Goal: Information Seeking & Learning: Learn about a topic

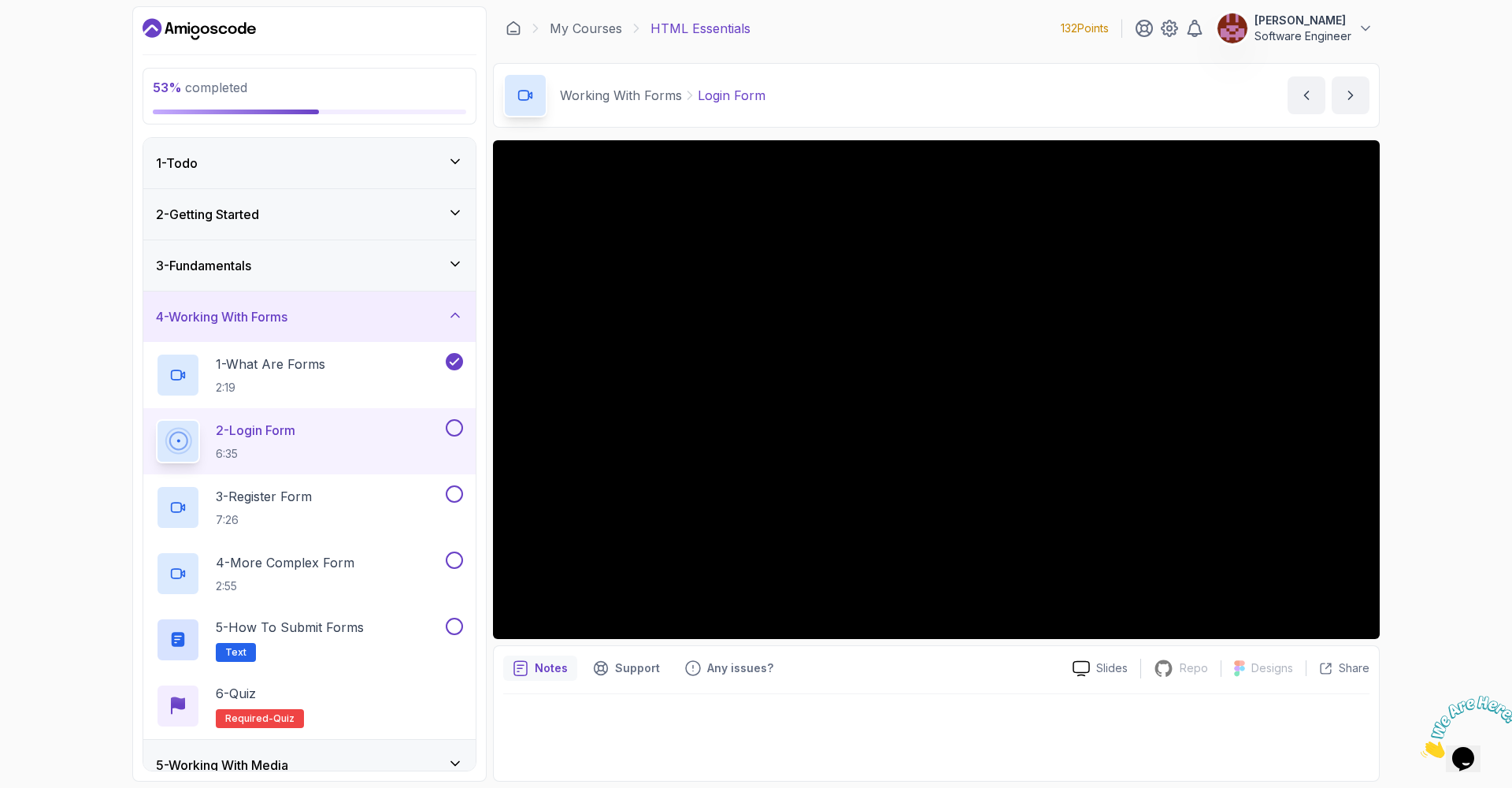
scroll to position [154, 0]
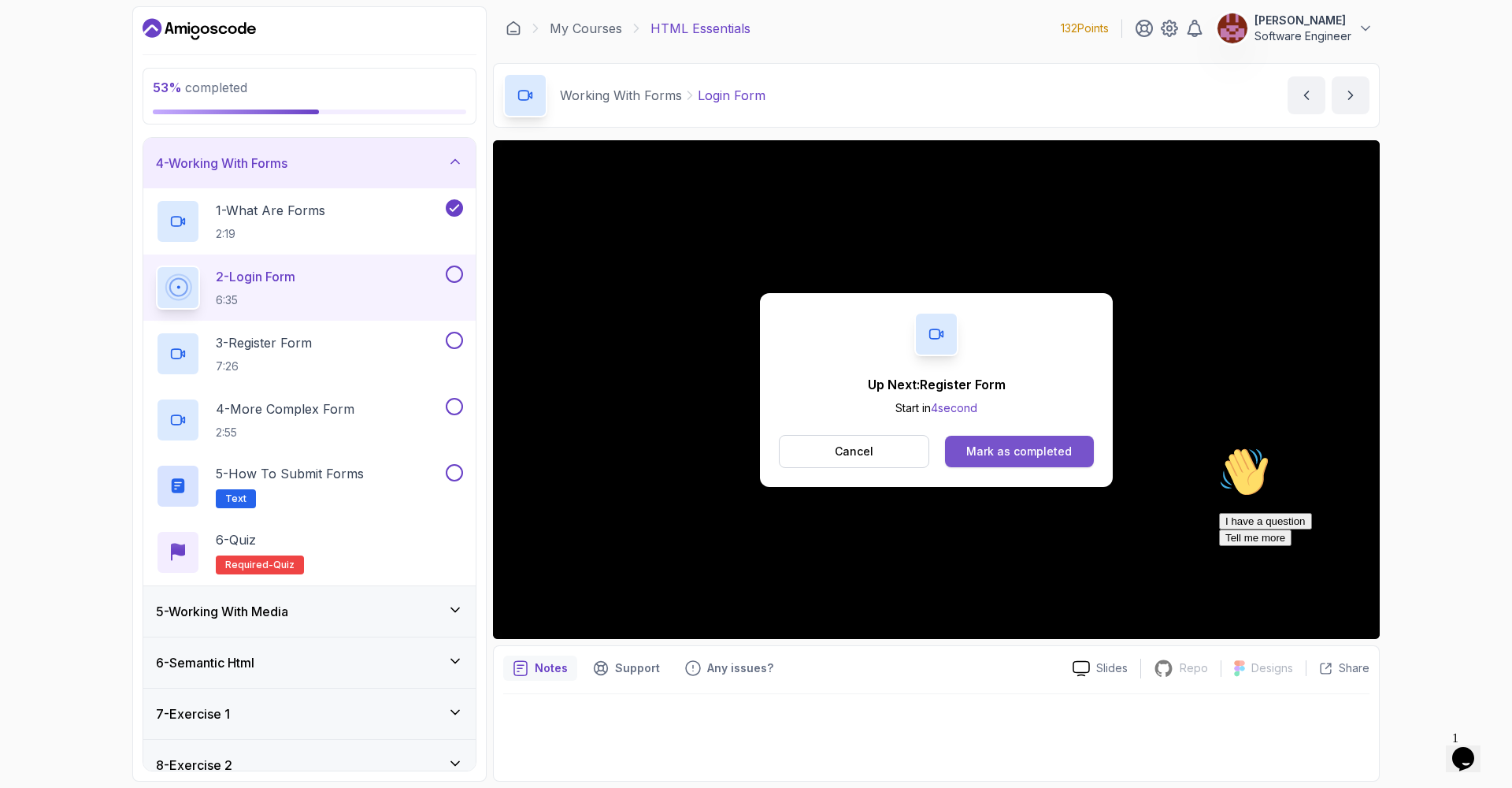
click at [1047, 444] on div "Mark as completed" at bounding box center [1019, 451] width 105 height 16
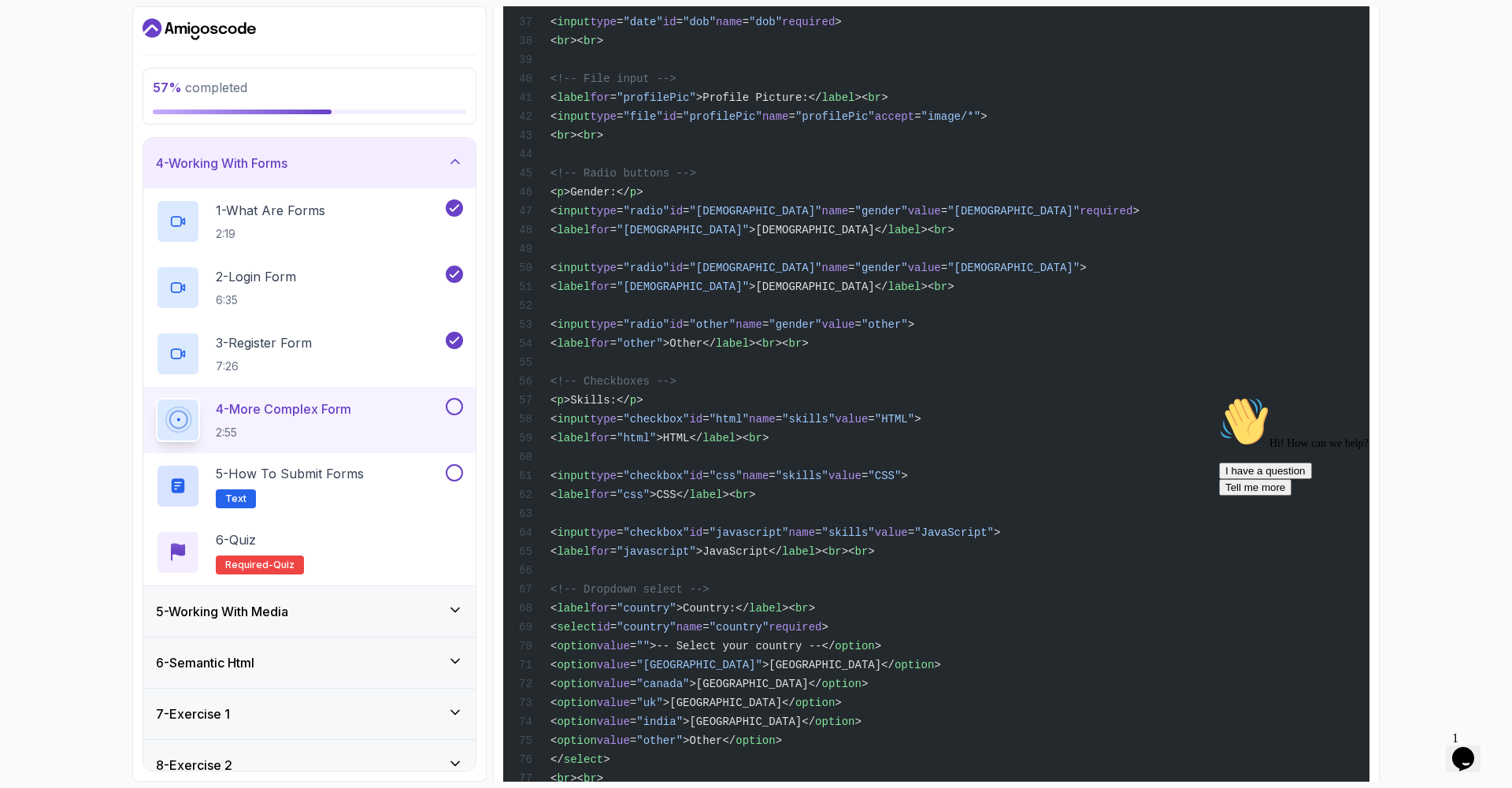
scroll to position [1550, 0]
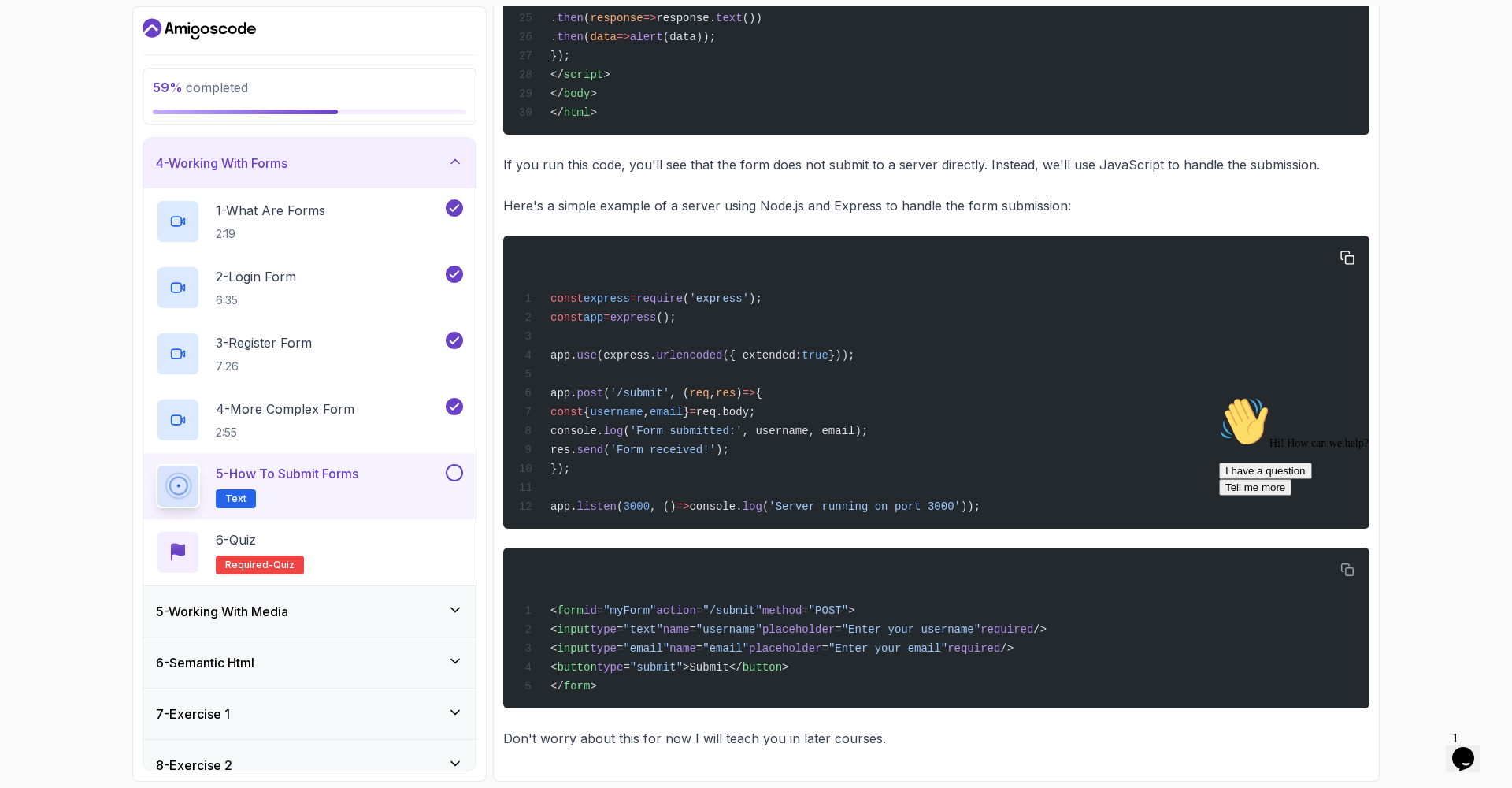
scroll to position [1043, 0]
click at [406, 479] on div "5 - How to Submit Forms Text" at bounding box center [299, 486] width 287 height 44
click at [456, 468] on button at bounding box center [454, 473] width 18 height 18
click at [356, 557] on div "6 - Quiz Required- quiz" at bounding box center [309, 552] width 307 height 44
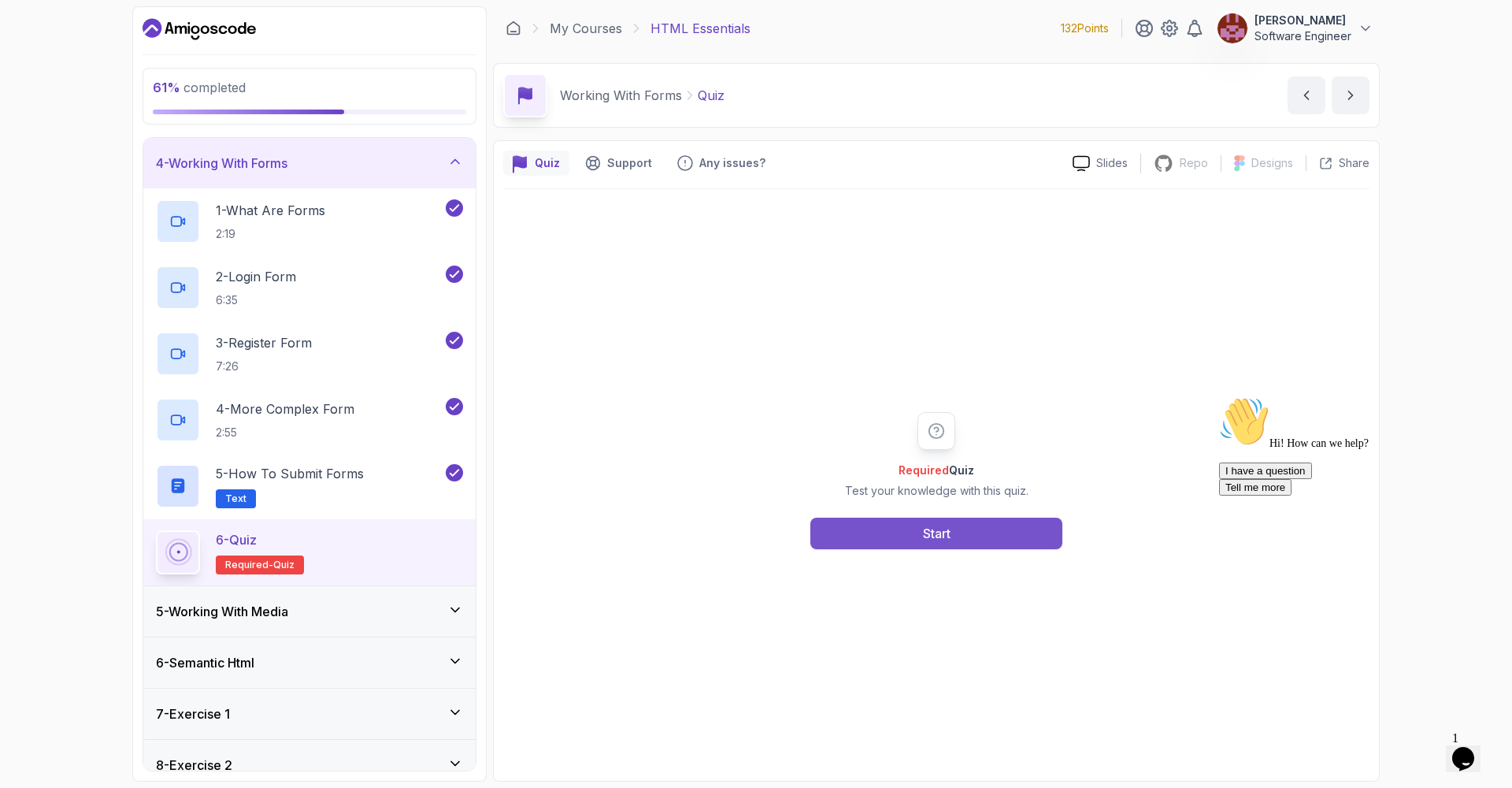
click at [919, 540] on button "Start" at bounding box center [936, 533] width 252 height 32
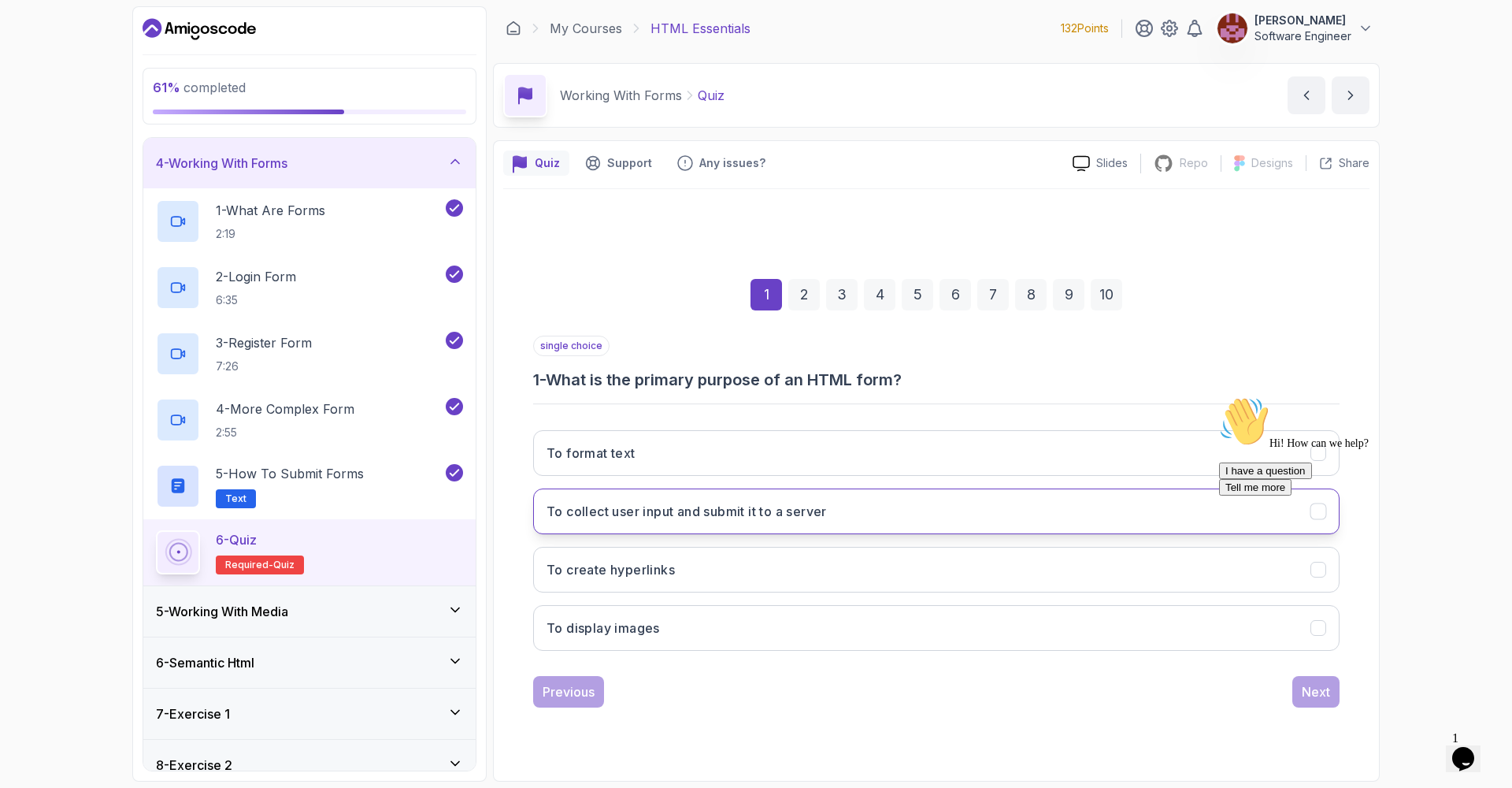
click at [826, 502] on h3 "To collect user input and submit it to a server" at bounding box center [687, 511] width 280 height 18
click at [1312, 495] on div "I have a question Tell me more" at bounding box center [1360, 479] width 283 height 33
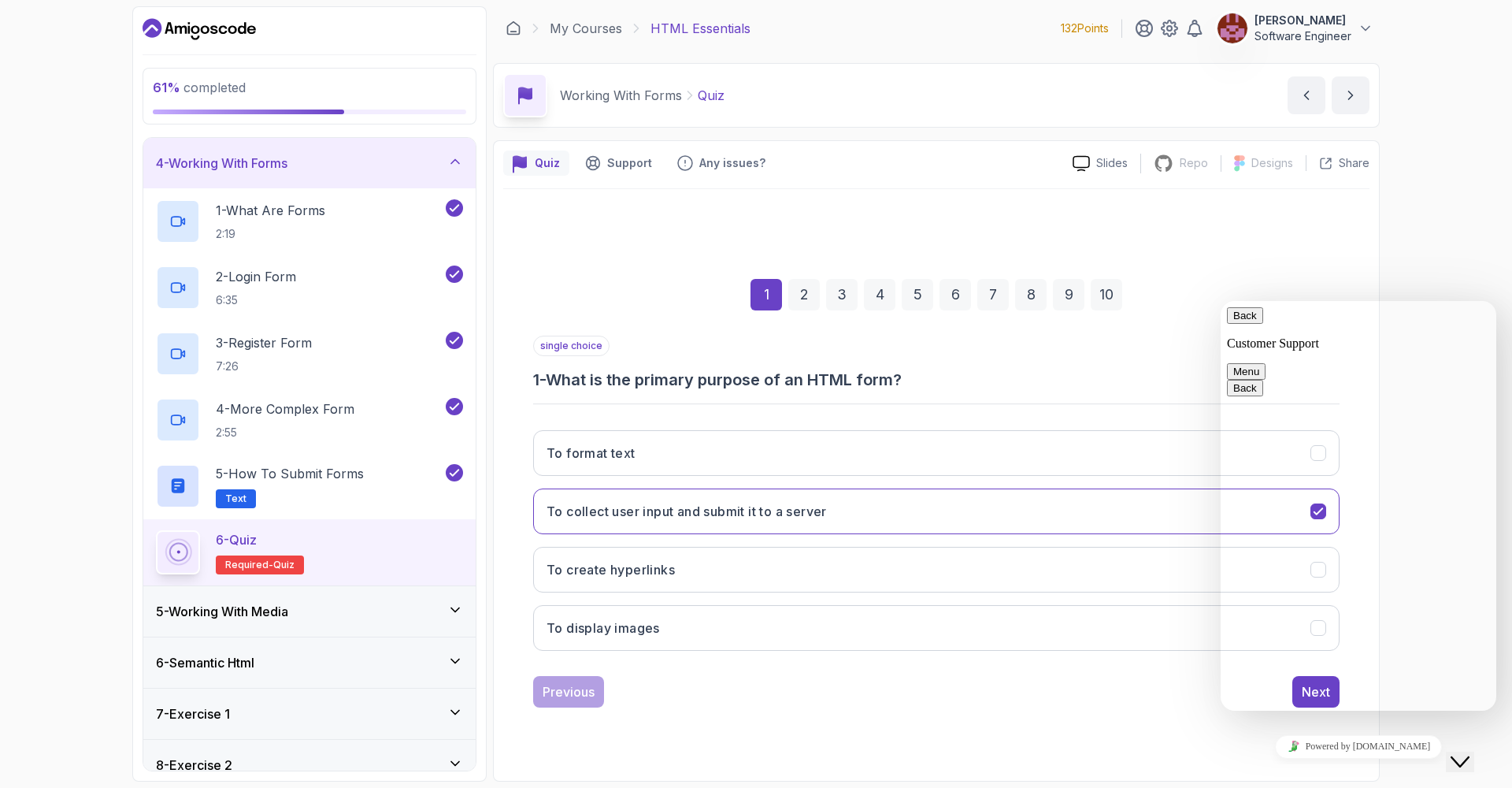
click at [1460, 757] on icon "Close Chat This icon closes the chat window." at bounding box center [1459, 761] width 18 height 18
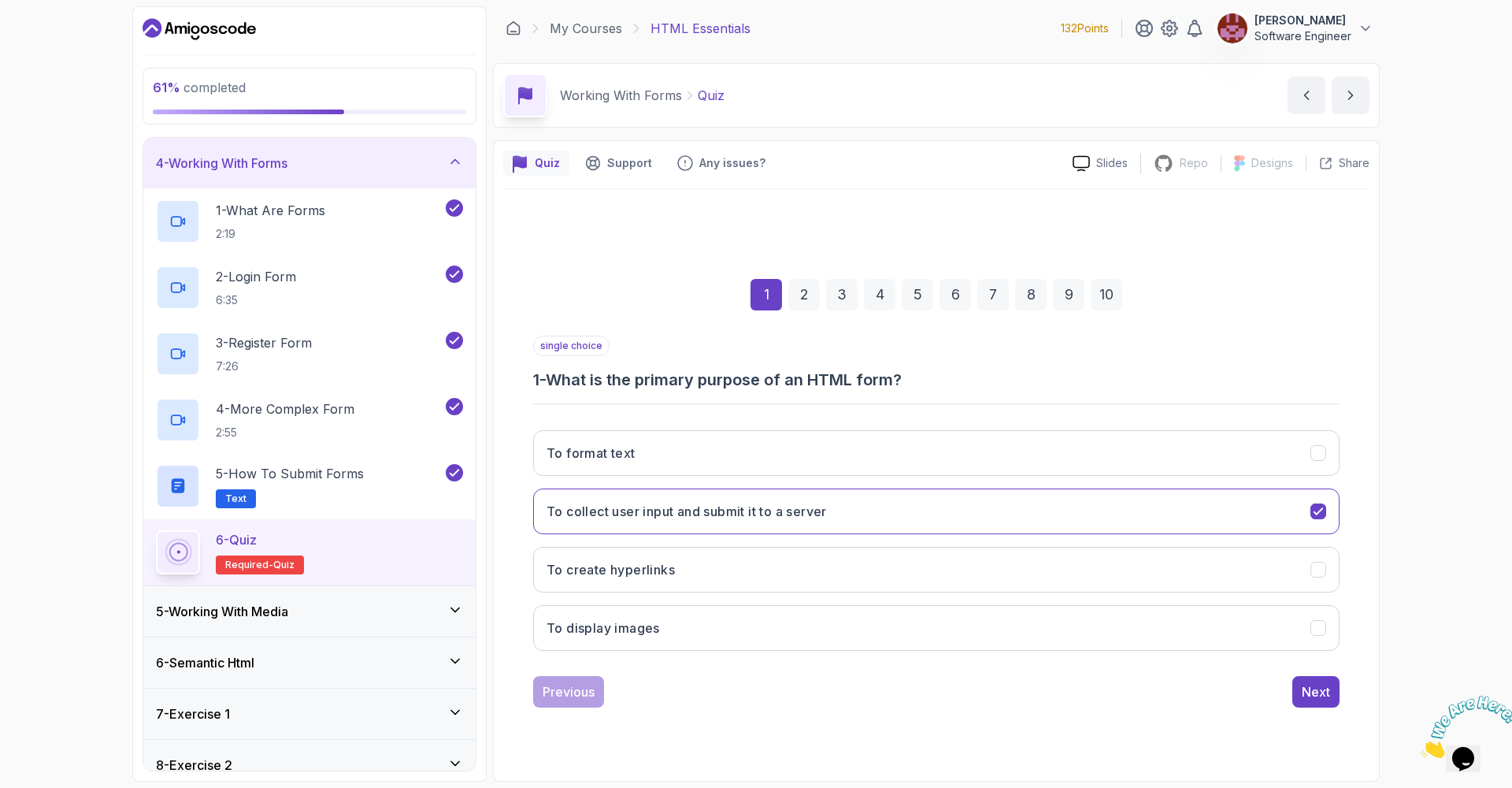
click at [1421, 747] on icon "Close" at bounding box center [1421, 753] width 0 height 13
click at [1318, 683] on div "Next" at bounding box center [1316, 691] width 28 height 18
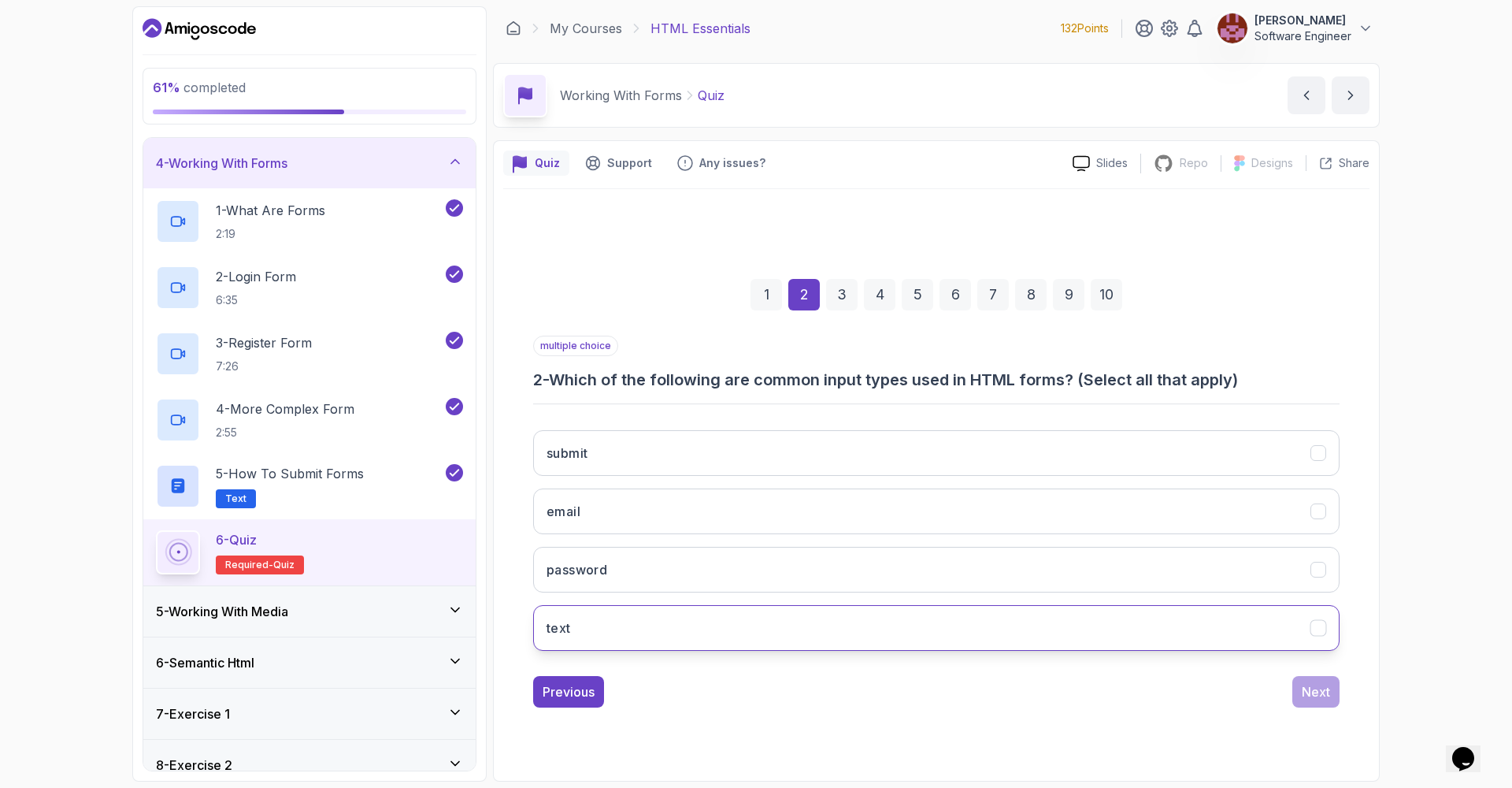
click at [1317, 624] on div "text" at bounding box center [1318, 627] width 17 height 17
click at [1318, 449] on div "submit" at bounding box center [1318, 452] width 17 height 17
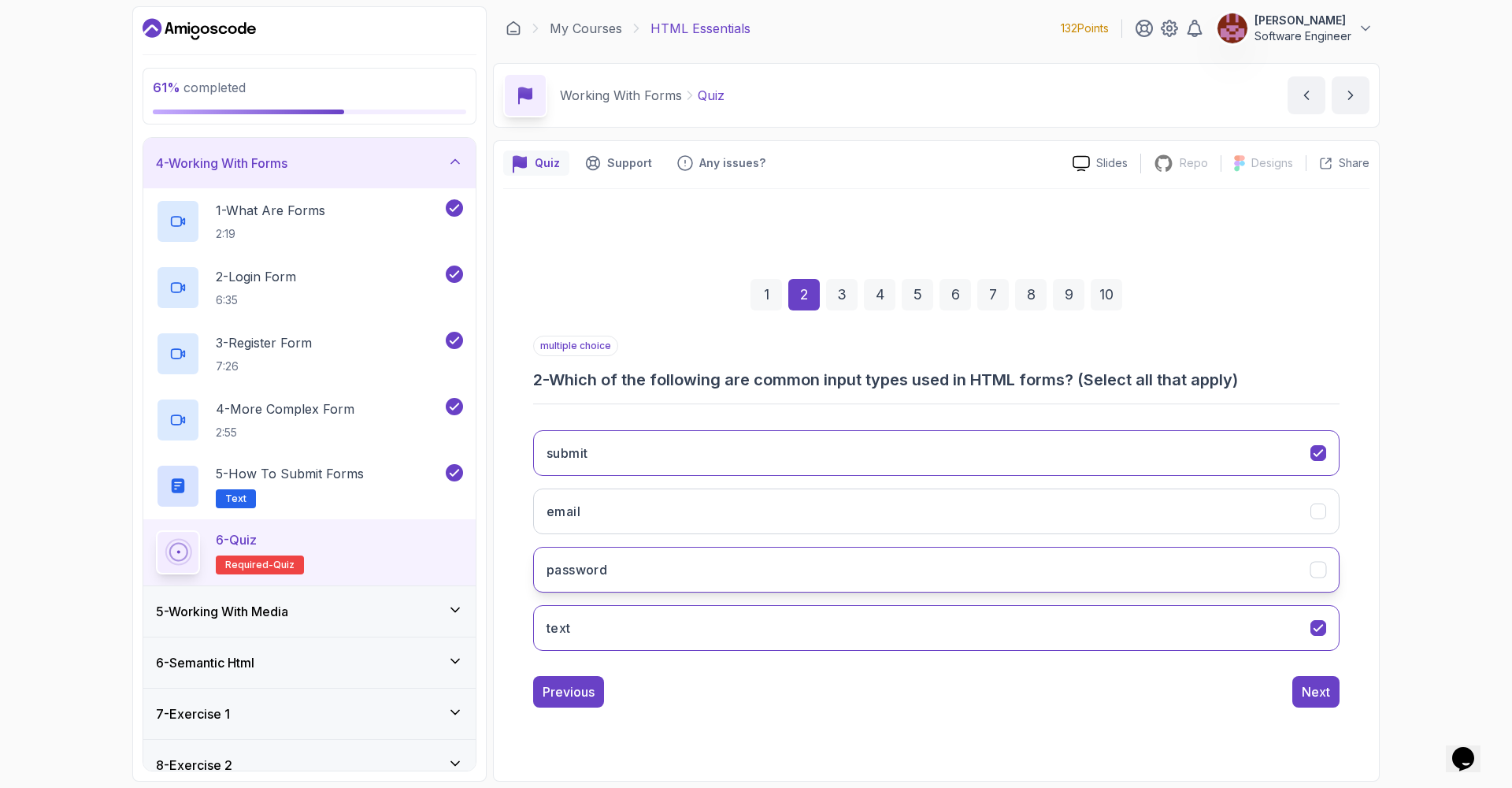
click at [1322, 572] on div "password" at bounding box center [1318, 569] width 17 height 17
click at [1322, 511] on div "email" at bounding box center [1318, 510] width 17 height 17
click at [1302, 687] on div "Next" at bounding box center [1316, 691] width 28 height 18
click at [1320, 570] on div "action" at bounding box center [1318, 569] width 17 height 17
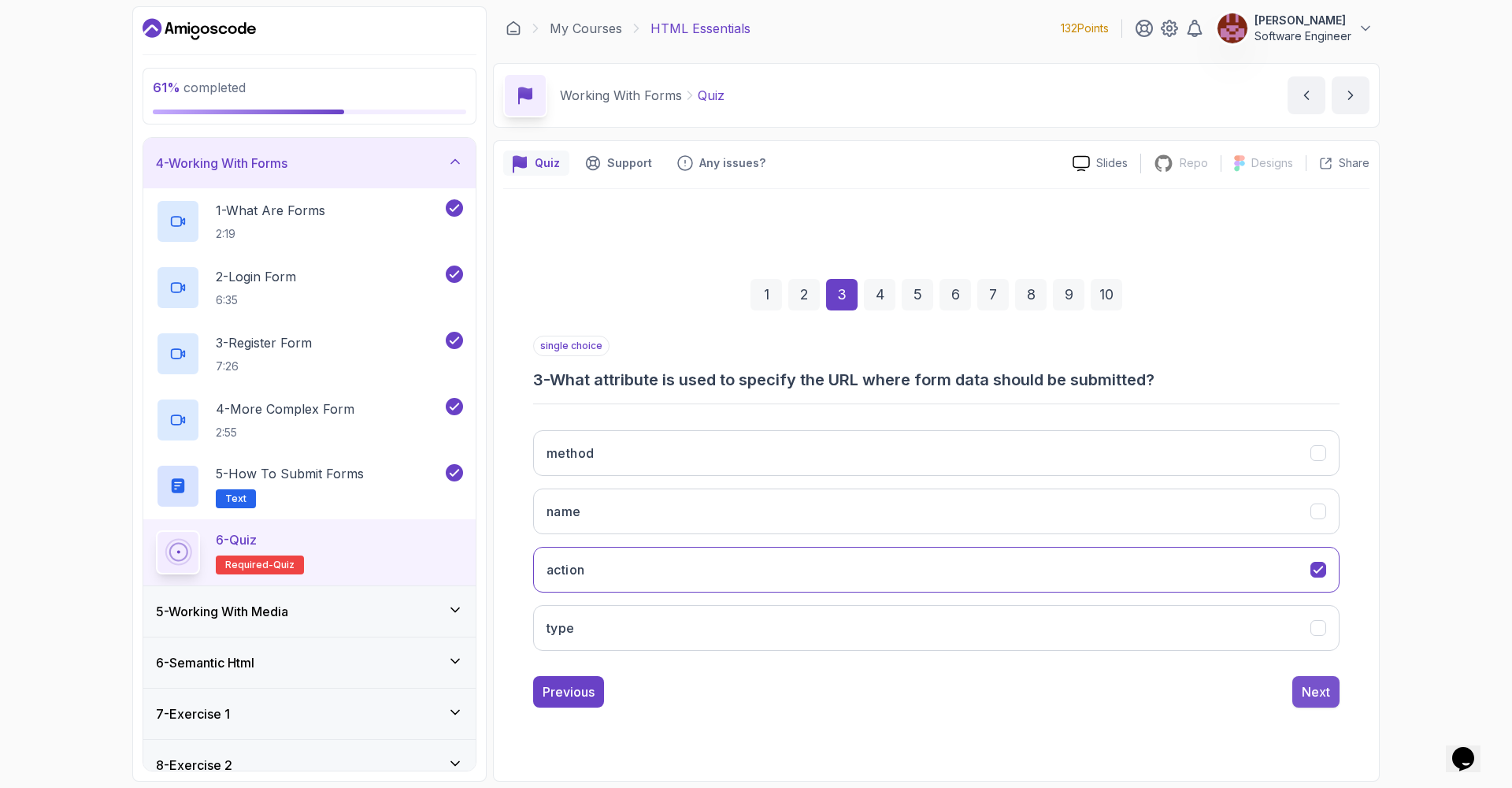
click at [1297, 692] on button "Next" at bounding box center [1316, 691] width 47 height 32
click at [1318, 568] on div "<select>" at bounding box center [1318, 569] width 17 height 17
click at [1314, 692] on div "Next" at bounding box center [1316, 691] width 28 height 18
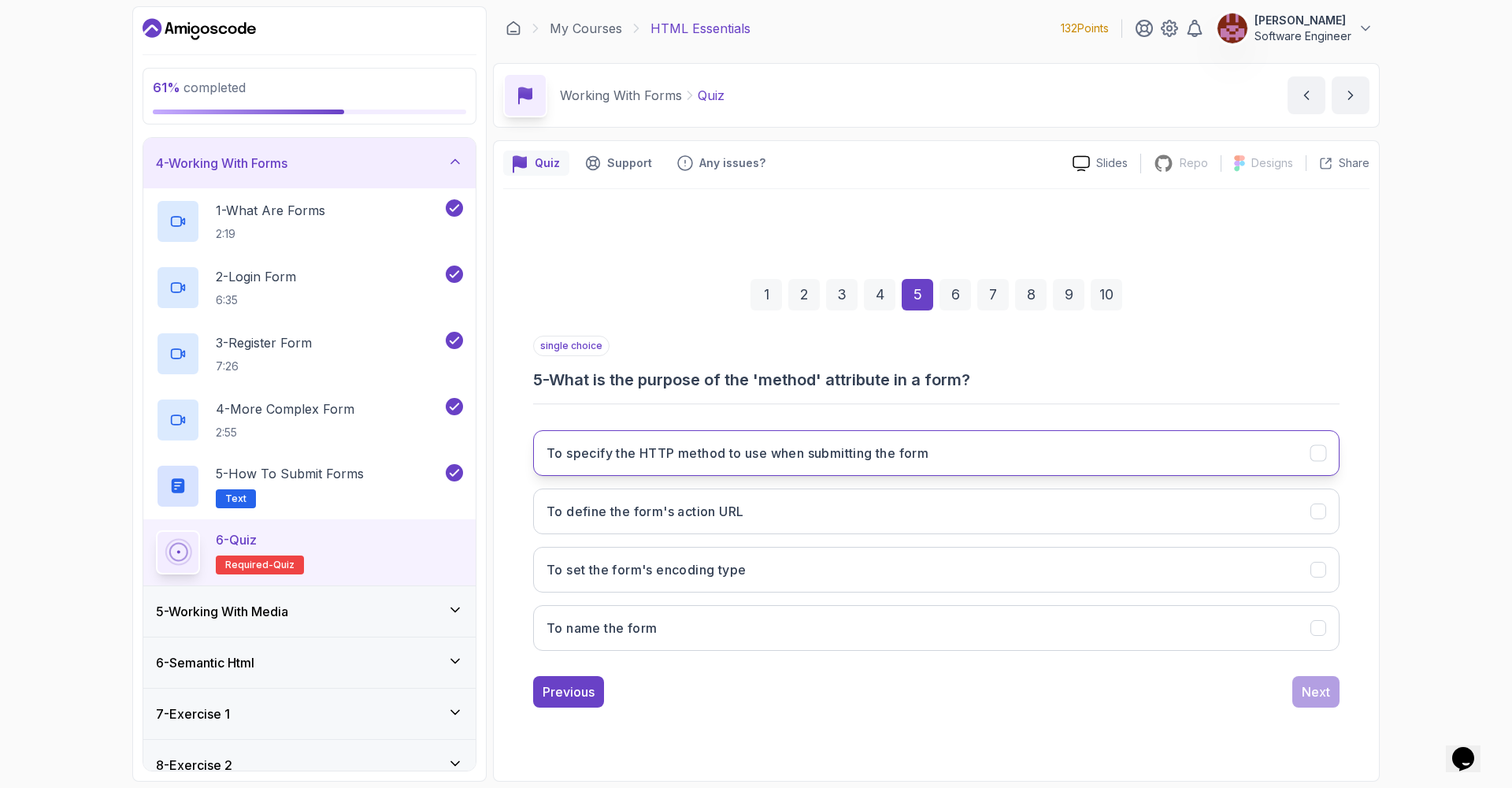
click at [1317, 456] on div "To specify the HTTP method to use when submitting the form" at bounding box center [1318, 452] width 17 height 17
click at [1307, 686] on div "Next" at bounding box center [1316, 691] width 28 height 18
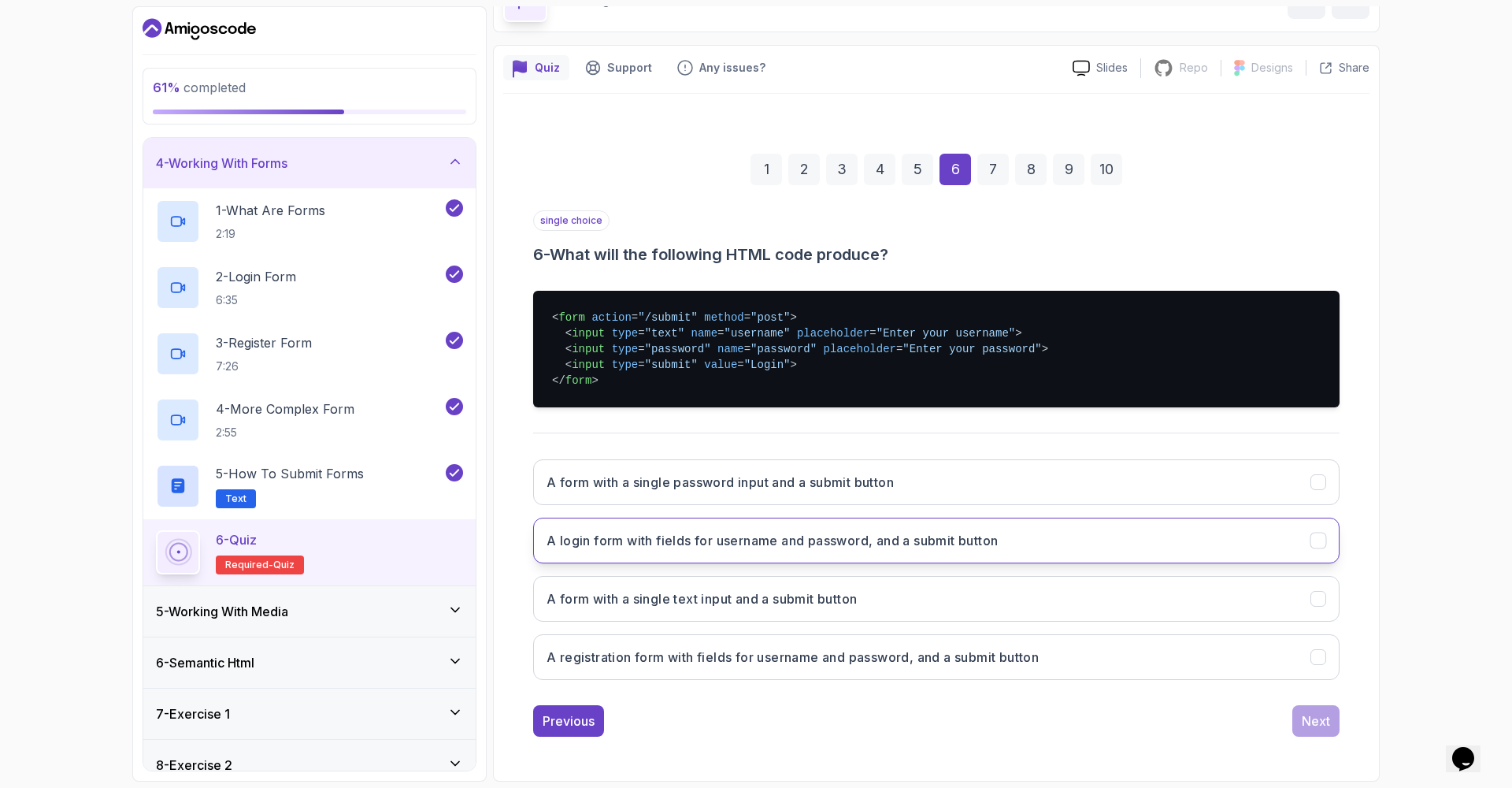
scroll to position [95, 0]
click at [1315, 537] on div "A login form with fields for username and password, and a submit button" at bounding box center [1318, 540] width 17 height 17
click at [1310, 719] on div "Next" at bounding box center [1316, 720] width 28 height 18
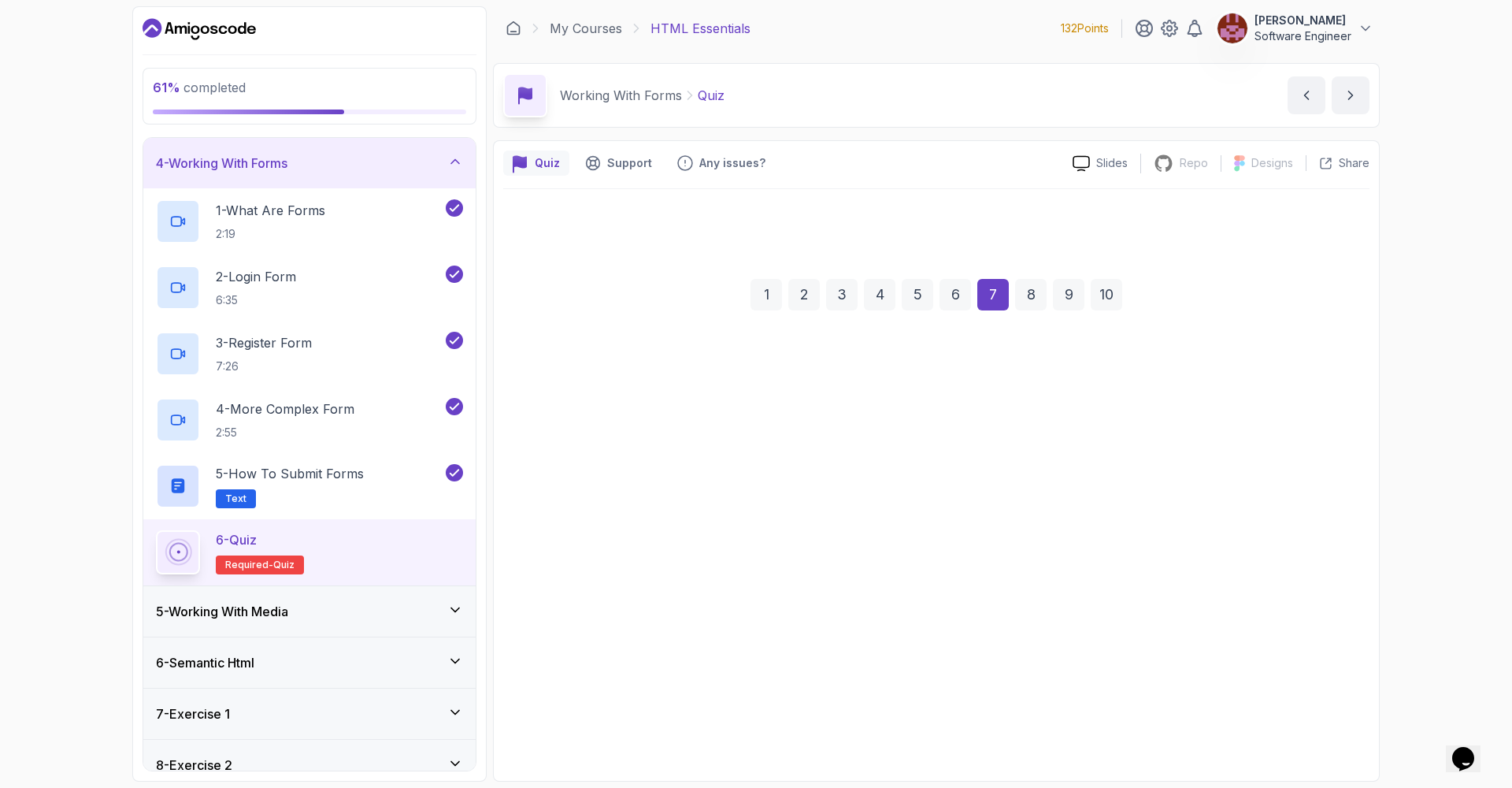
scroll to position [0, 0]
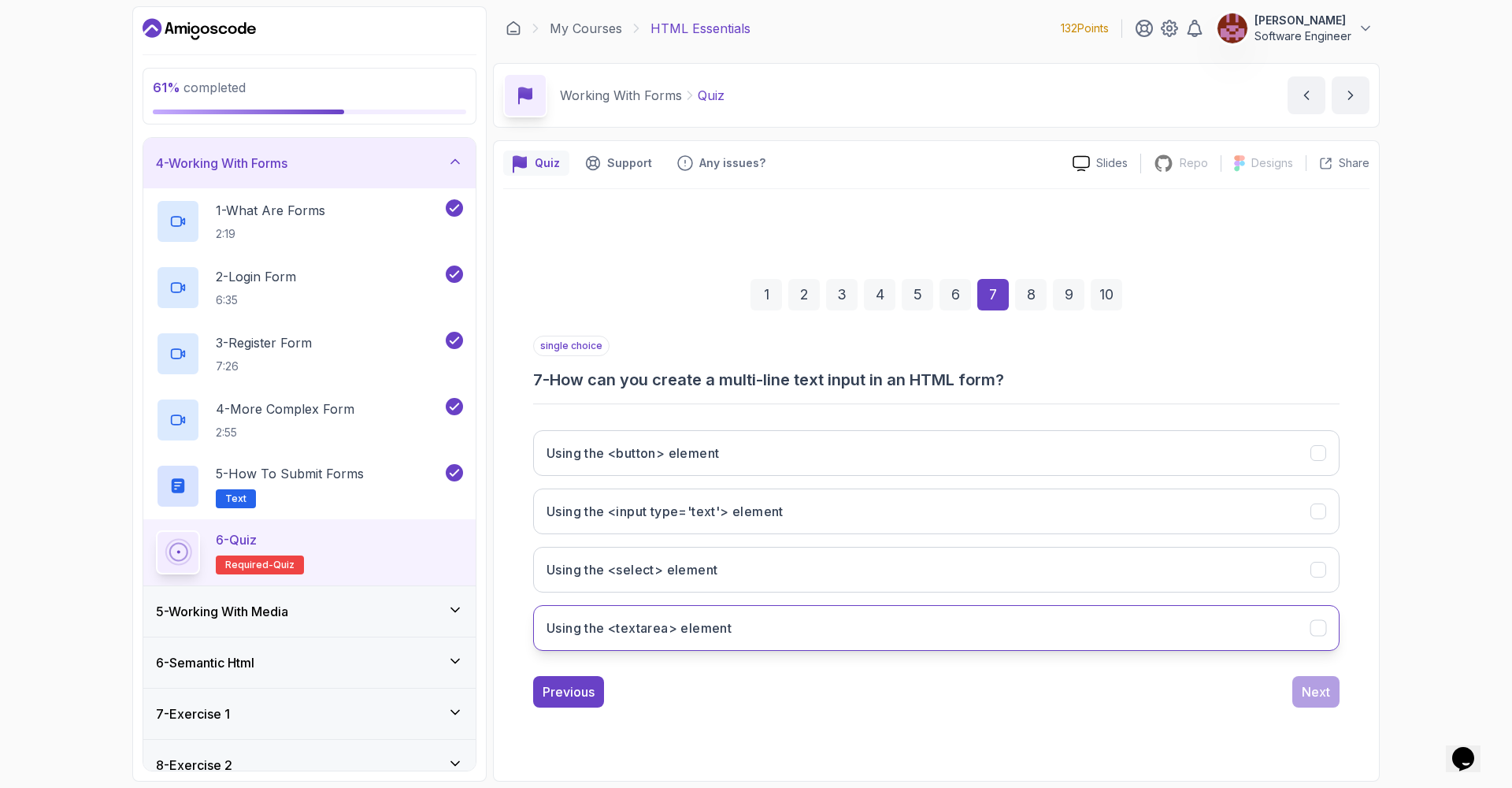
click at [1287, 611] on button "Using the <textarea> element" at bounding box center [935, 628] width 806 height 46
click at [1311, 687] on div "Next" at bounding box center [1316, 691] width 28 height 18
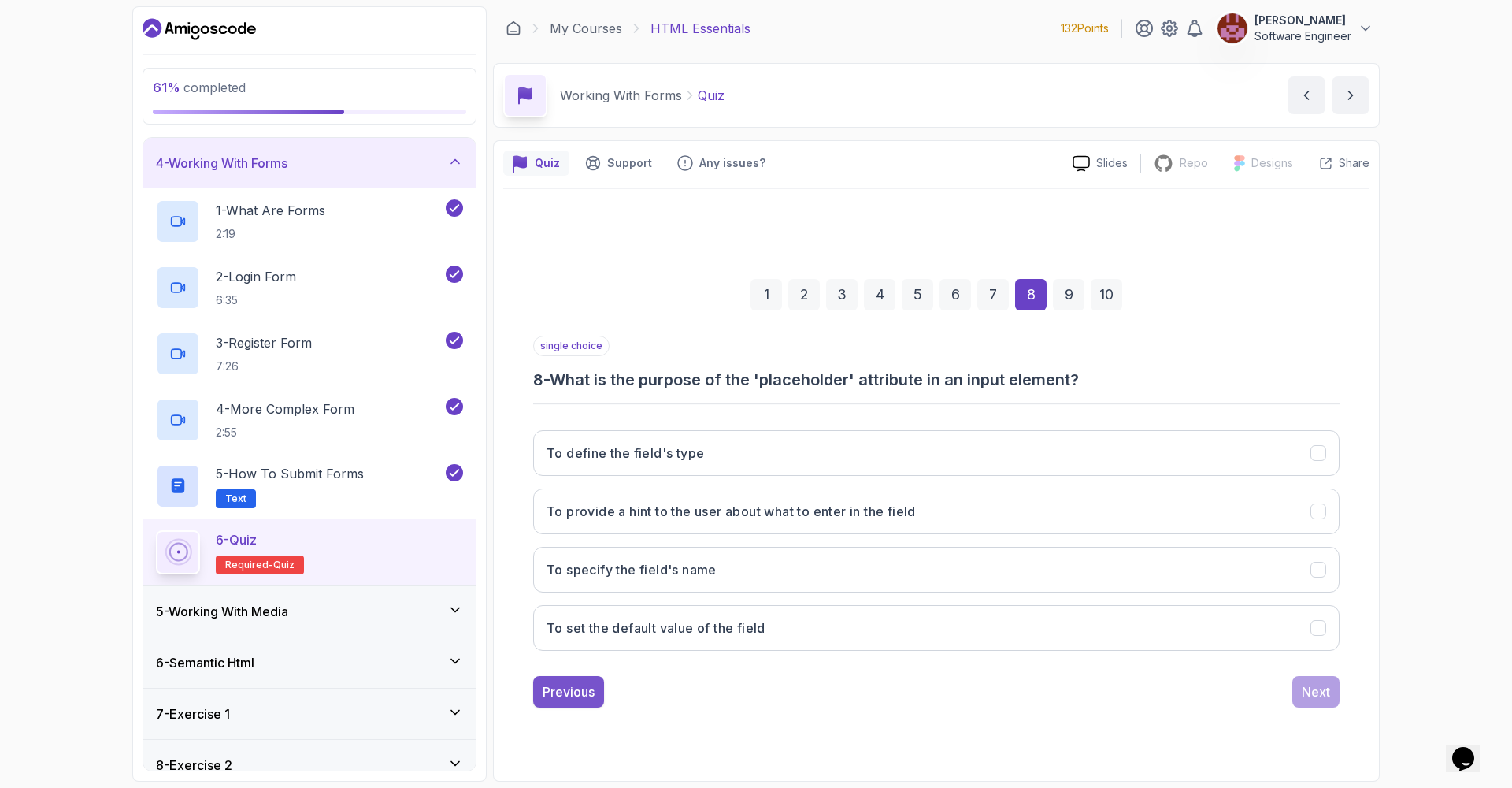
click at [569, 683] on div "Previous" at bounding box center [568, 691] width 52 height 18
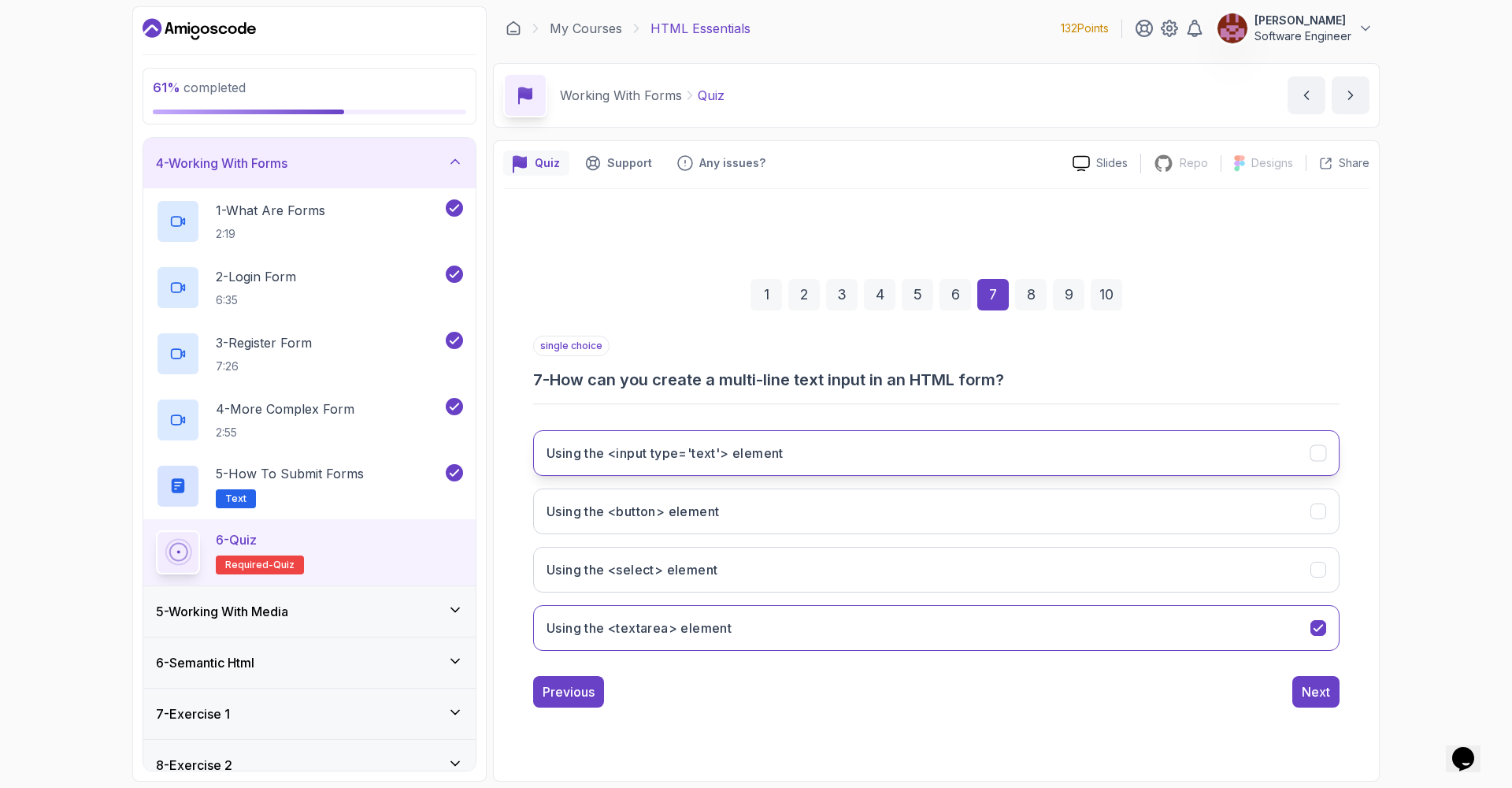
click at [1319, 449] on div "Using the <input type='text'> element" at bounding box center [1318, 452] width 17 height 17
click at [1312, 695] on div "Next" at bounding box center [1316, 691] width 28 height 18
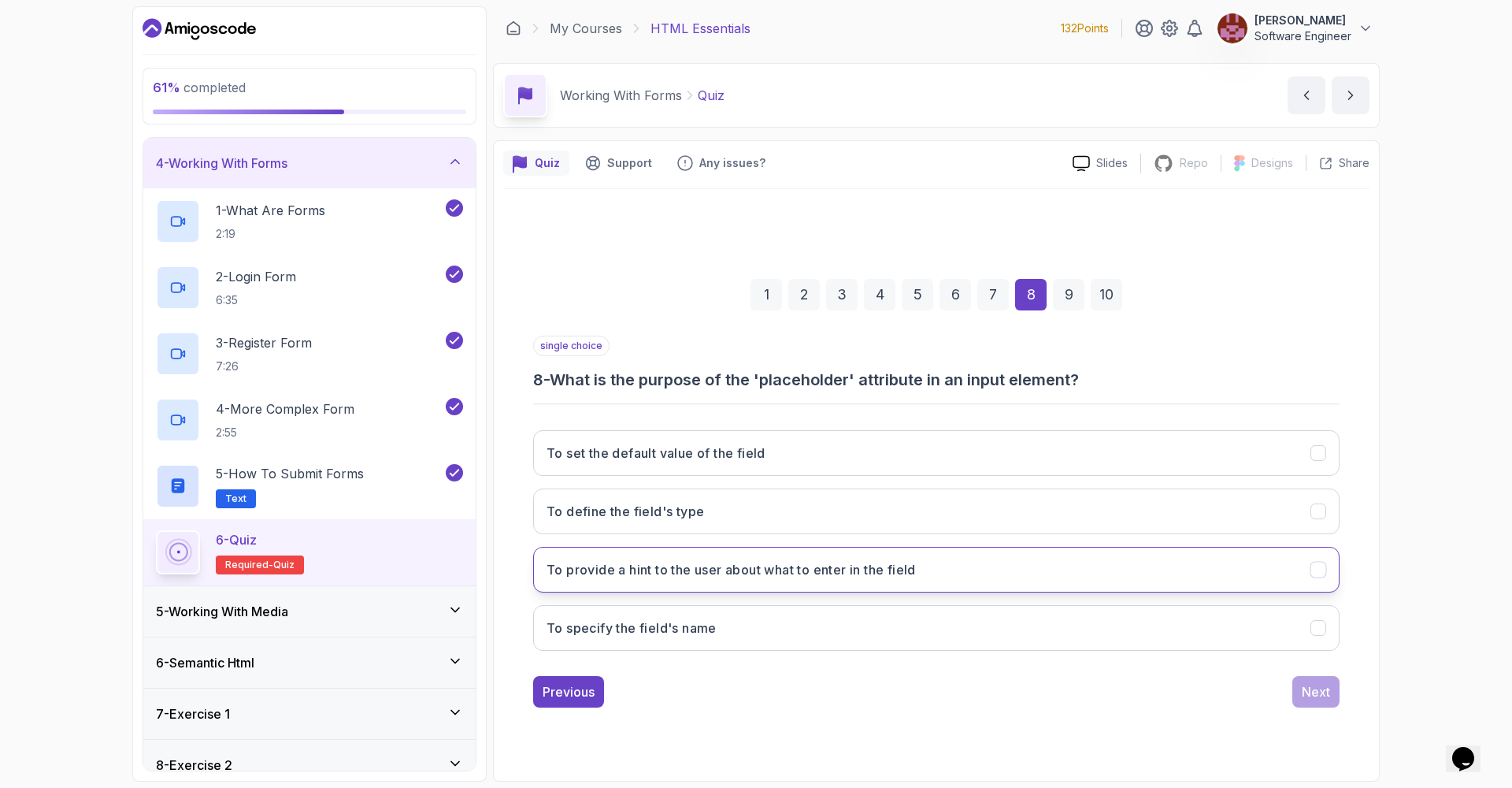
click at [1225, 570] on button "To provide a hint to the user about what to enter in the field" at bounding box center [935, 570] width 806 height 46
click at [1311, 693] on div "Next" at bounding box center [1316, 691] width 28 height 18
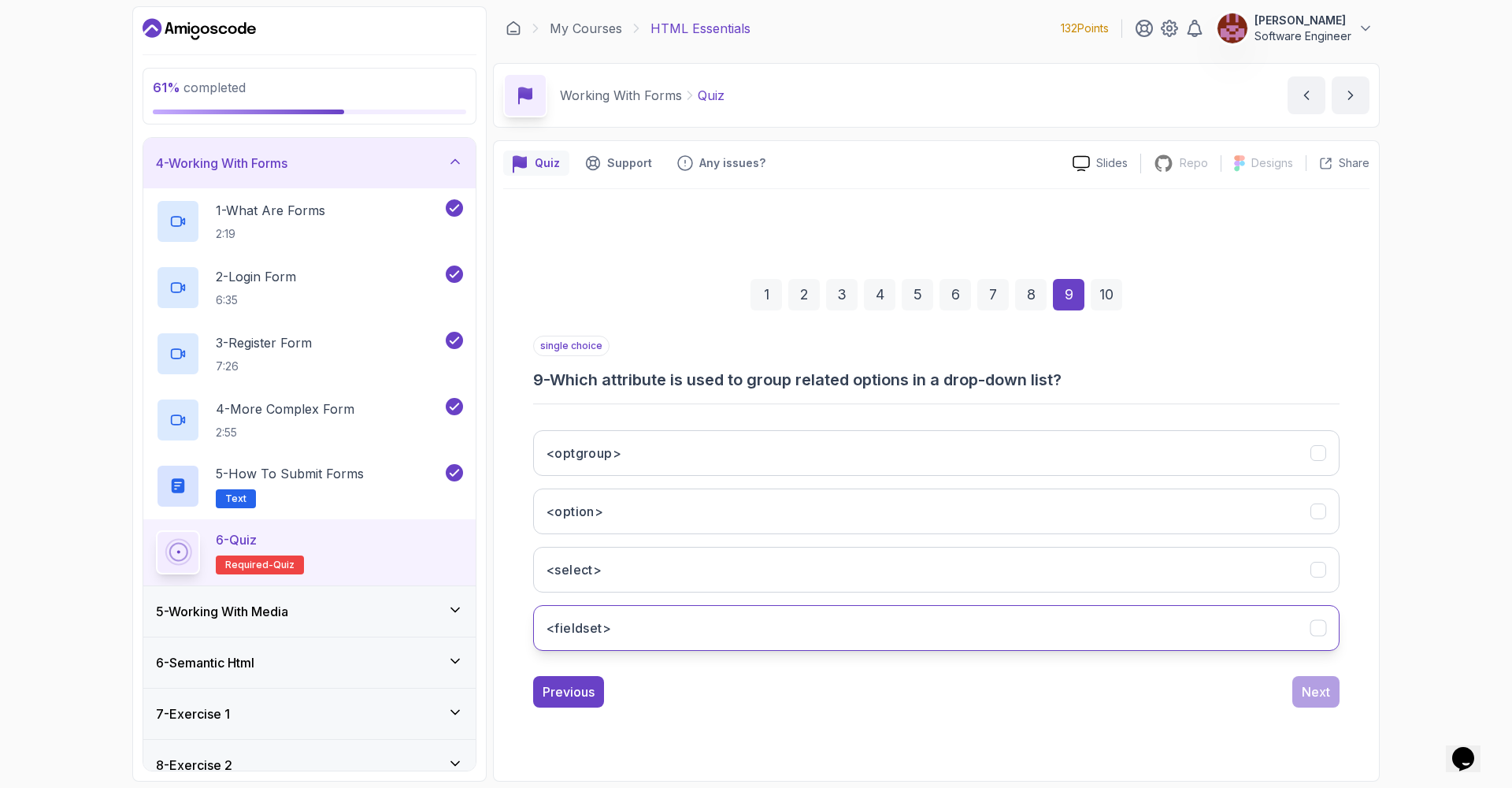
click at [1309, 629] on button "<fieldset>" at bounding box center [935, 628] width 806 height 46
click at [1317, 572] on div "<select>" at bounding box center [1318, 569] width 17 height 17
click at [1307, 699] on div "Next" at bounding box center [1316, 691] width 28 height 18
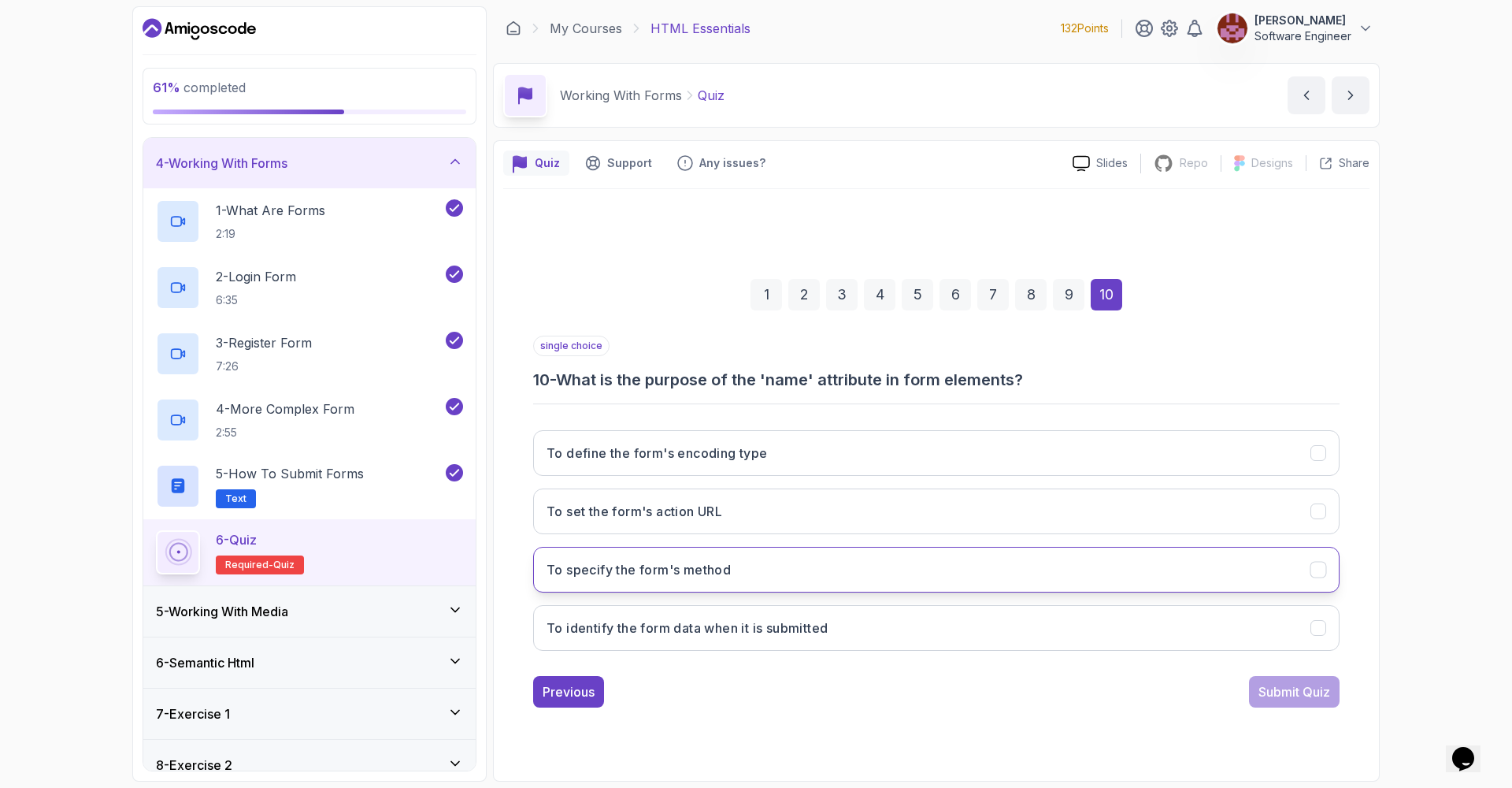
click at [1228, 562] on button "To specify the form's method" at bounding box center [935, 570] width 806 height 46
click at [1274, 689] on div "Submit Quiz" at bounding box center [1294, 691] width 72 height 18
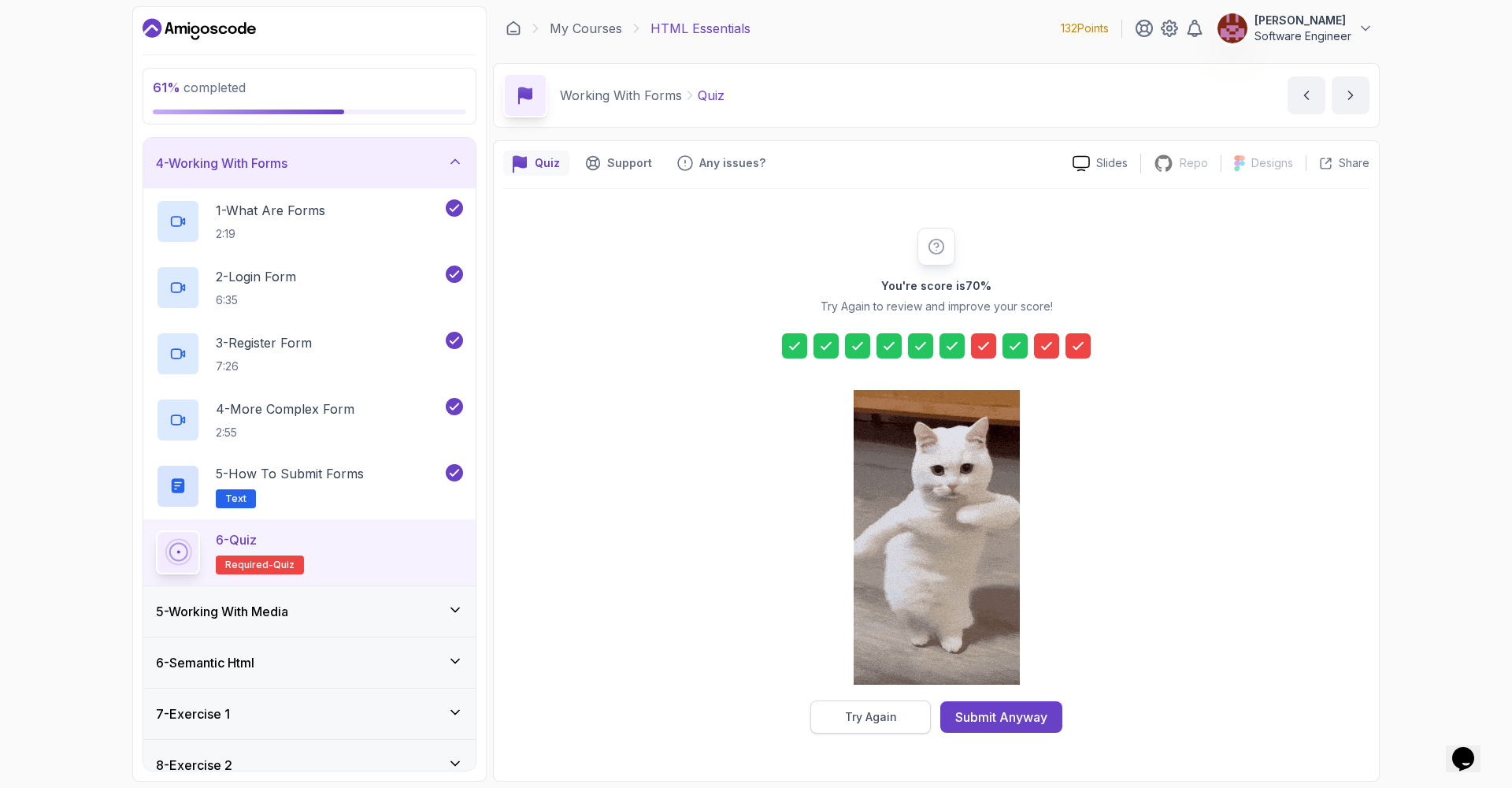
click at [867, 724] on div "Try Again" at bounding box center [870, 717] width 52 height 16
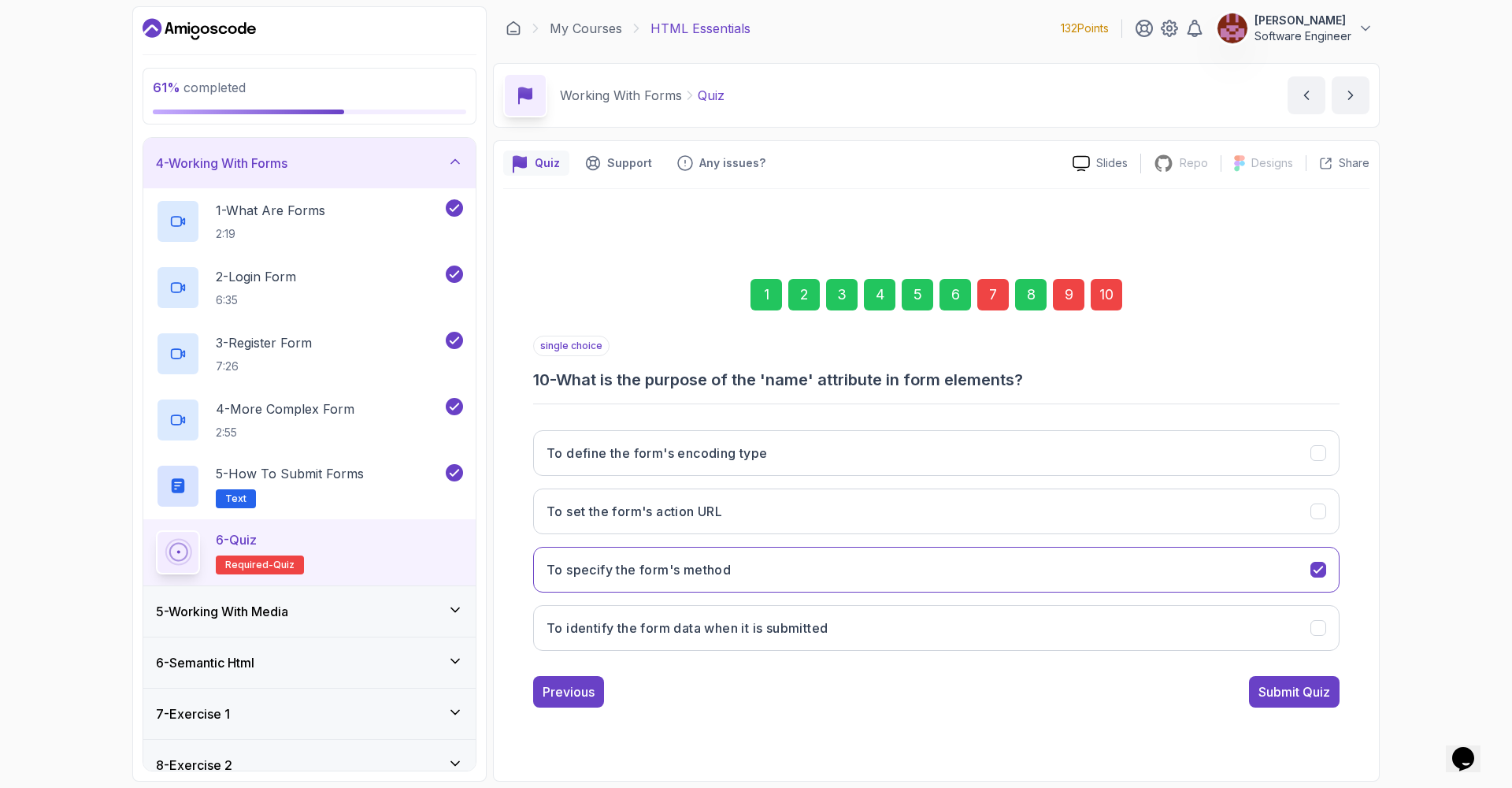
click at [985, 296] on div "7" at bounding box center [993, 295] width 32 height 32
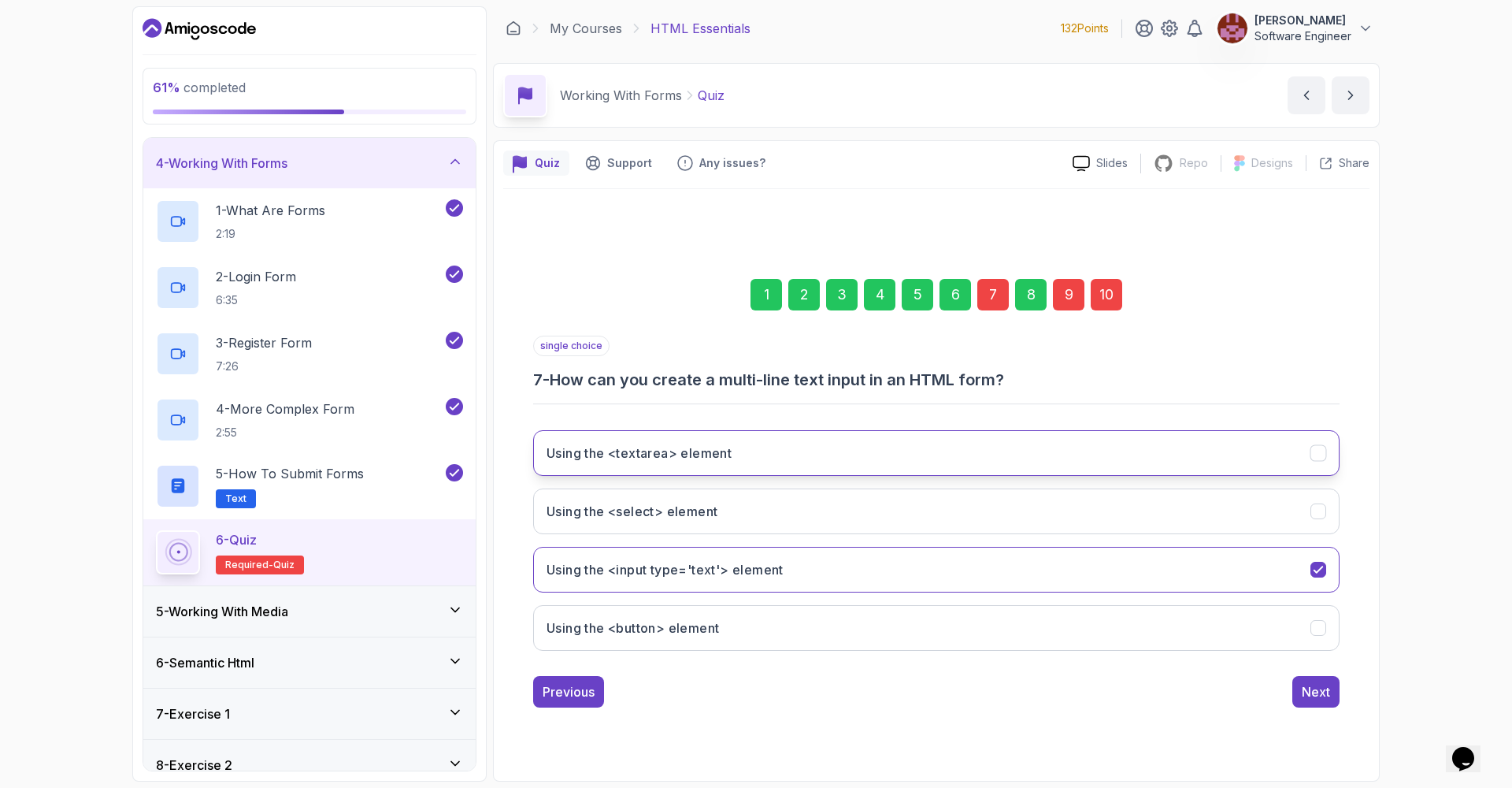
click at [846, 462] on button "Using the <textarea> element" at bounding box center [935, 453] width 806 height 46
click at [1079, 295] on div "9" at bounding box center [1069, 295] width 32 height 32
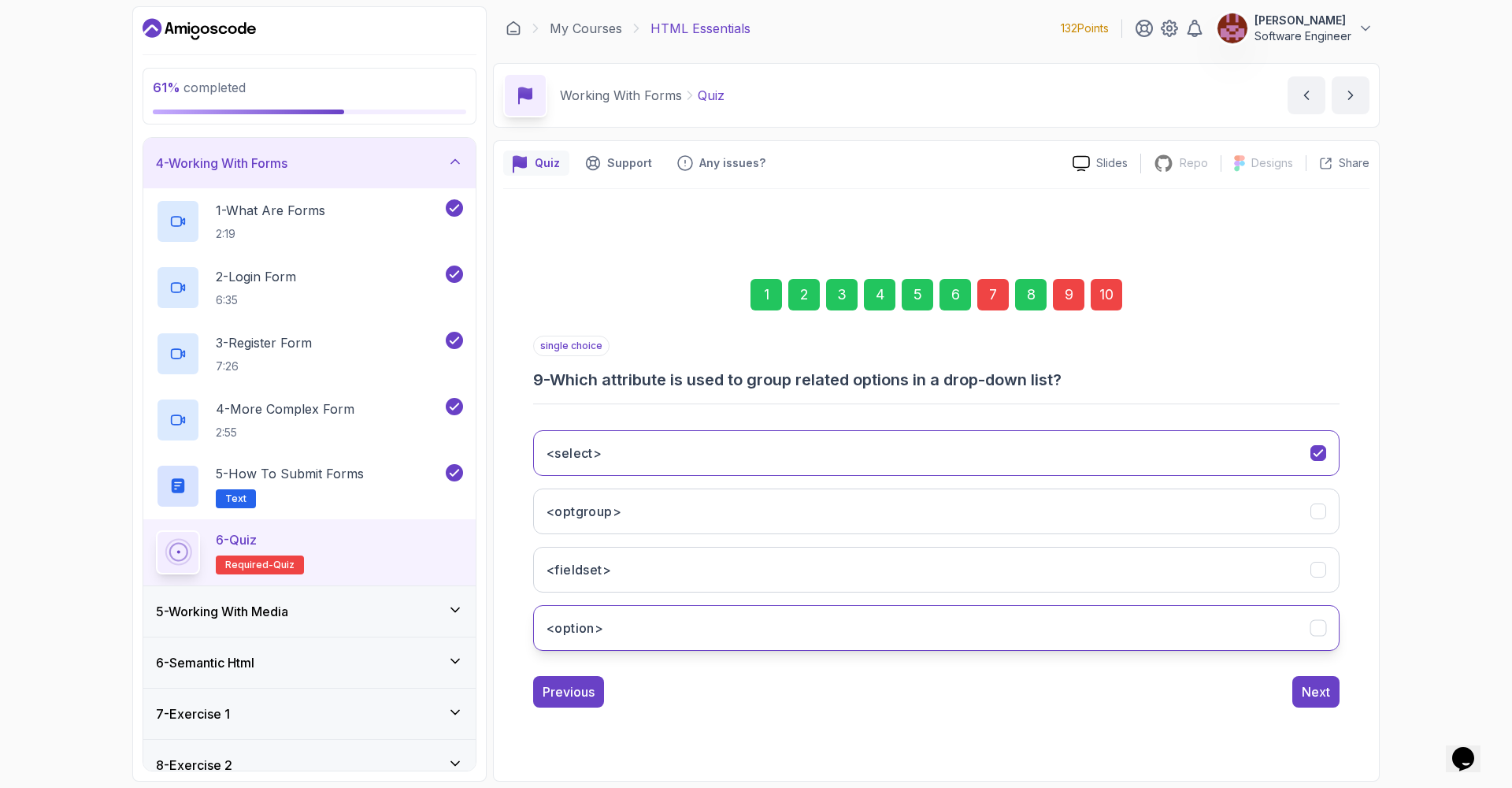
click at [909, 621] on button "<option>" at bounding box center [935, 628] width 806 height 46
click at [1100, 296] on div "10" at bounding box center [1106, 295] width 32 height 32
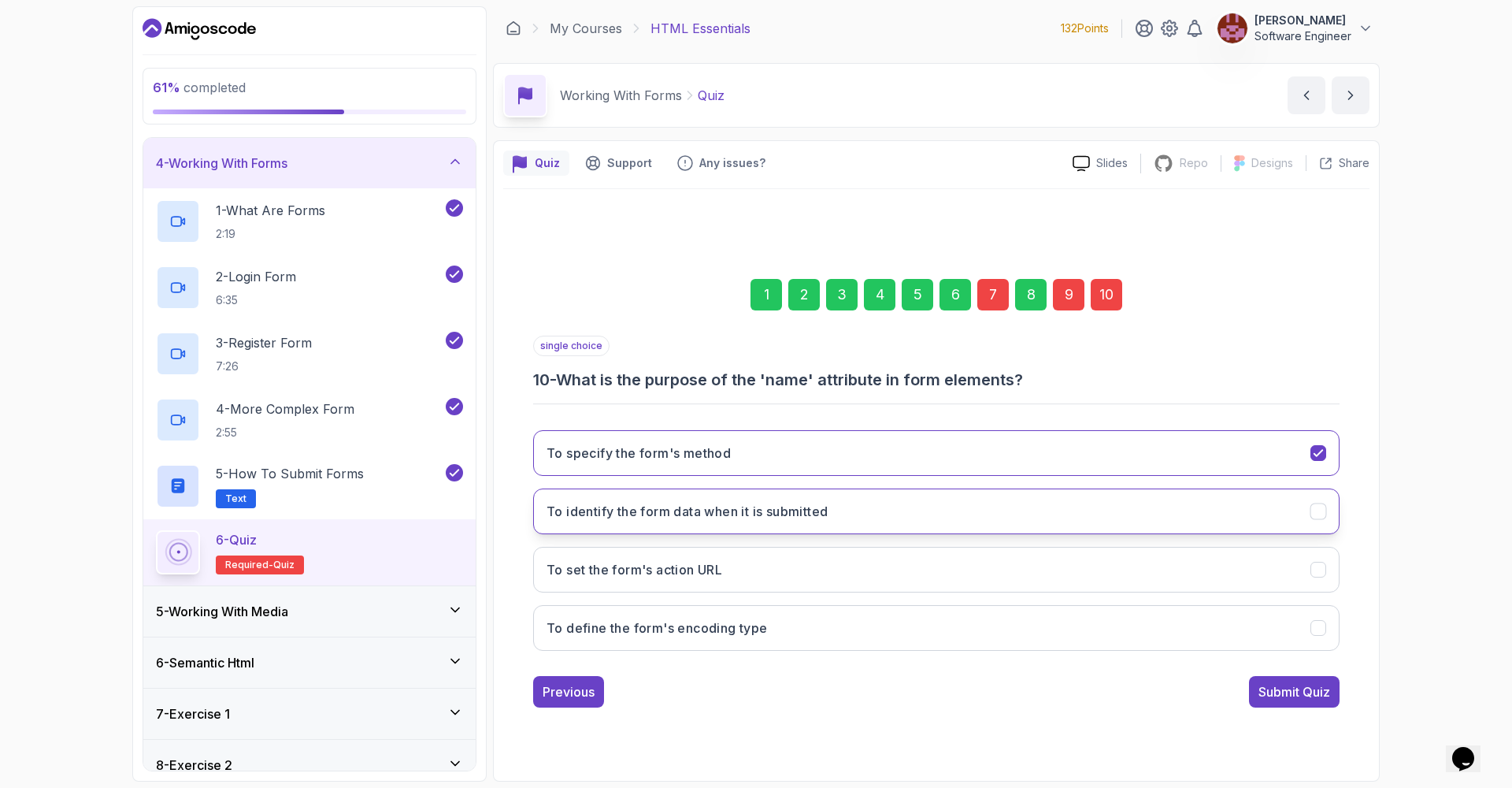
click at [1011, 507] on button "To identify the form data when it is submitted" at bounding box center [935, 511] width 806 height 46
click at [1210, 624] on button "To define the form's encoding type" at bounding box center [935, 628] width 806 height 46
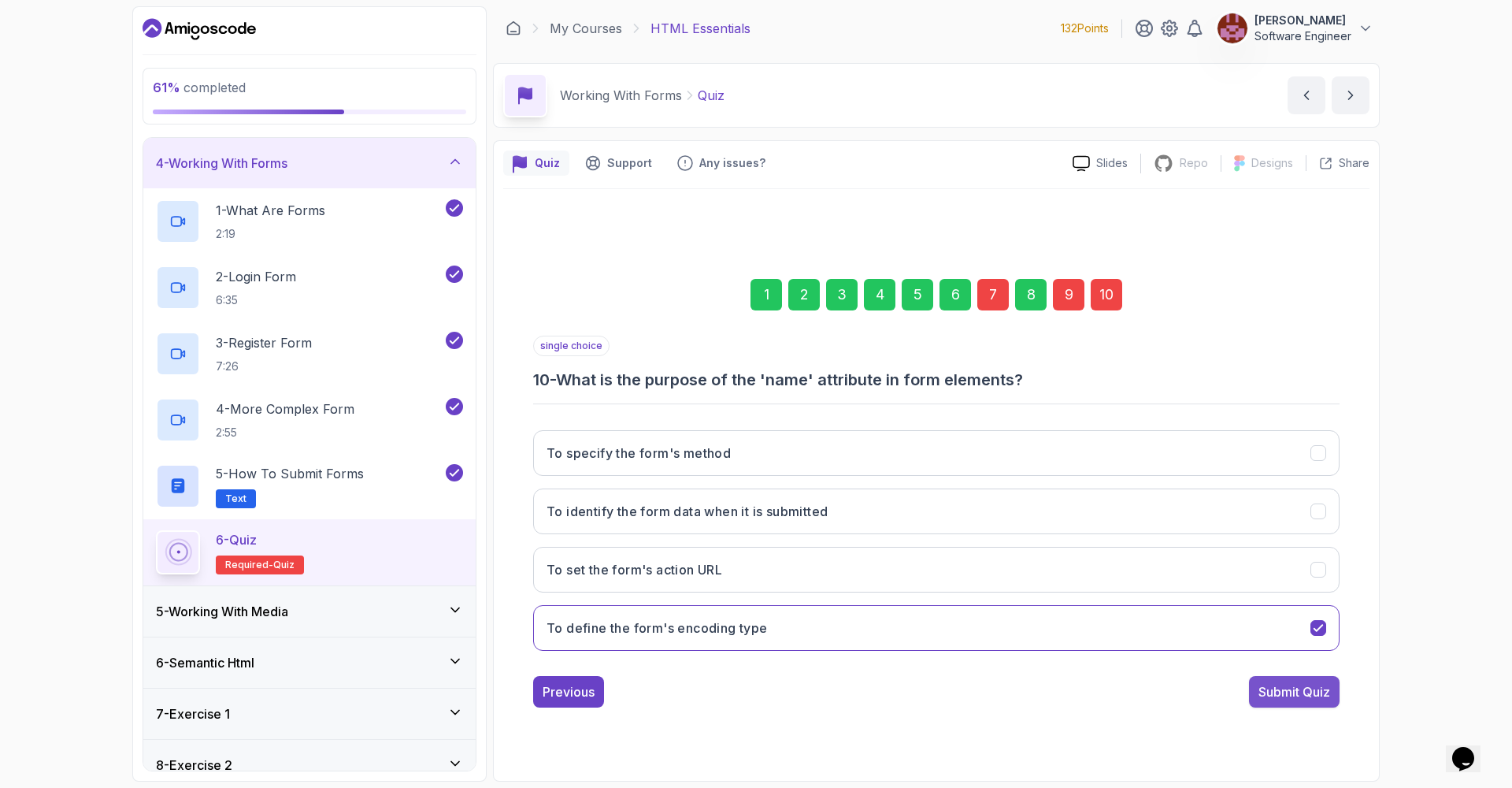
click at [1300, 697] on div "Submit Quiz" at bounding box center [1294, 691] width 72 height 18
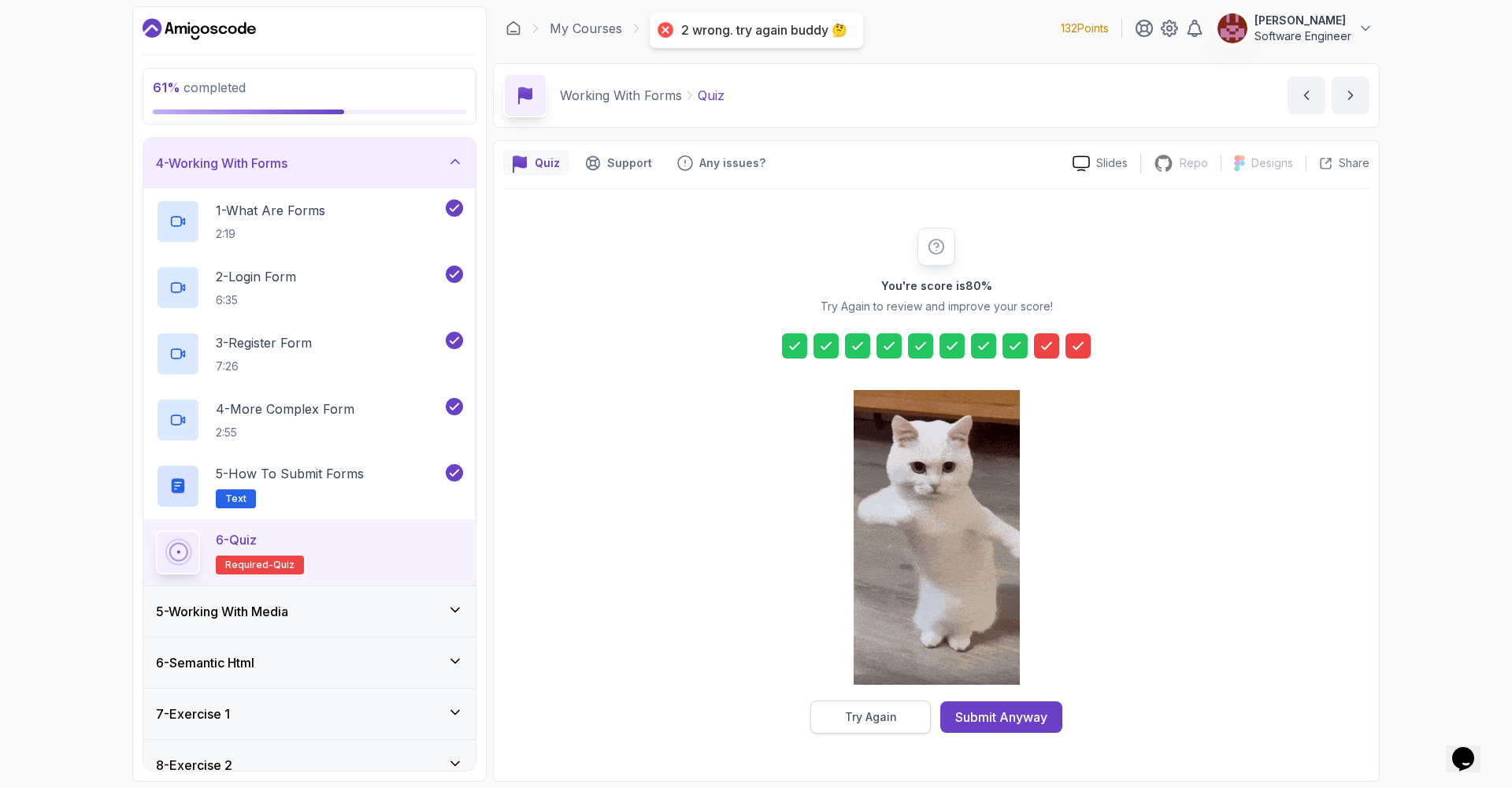
click at [855, 726] on button "Try Again" at bounding box center [870, 717] width 120 height 33
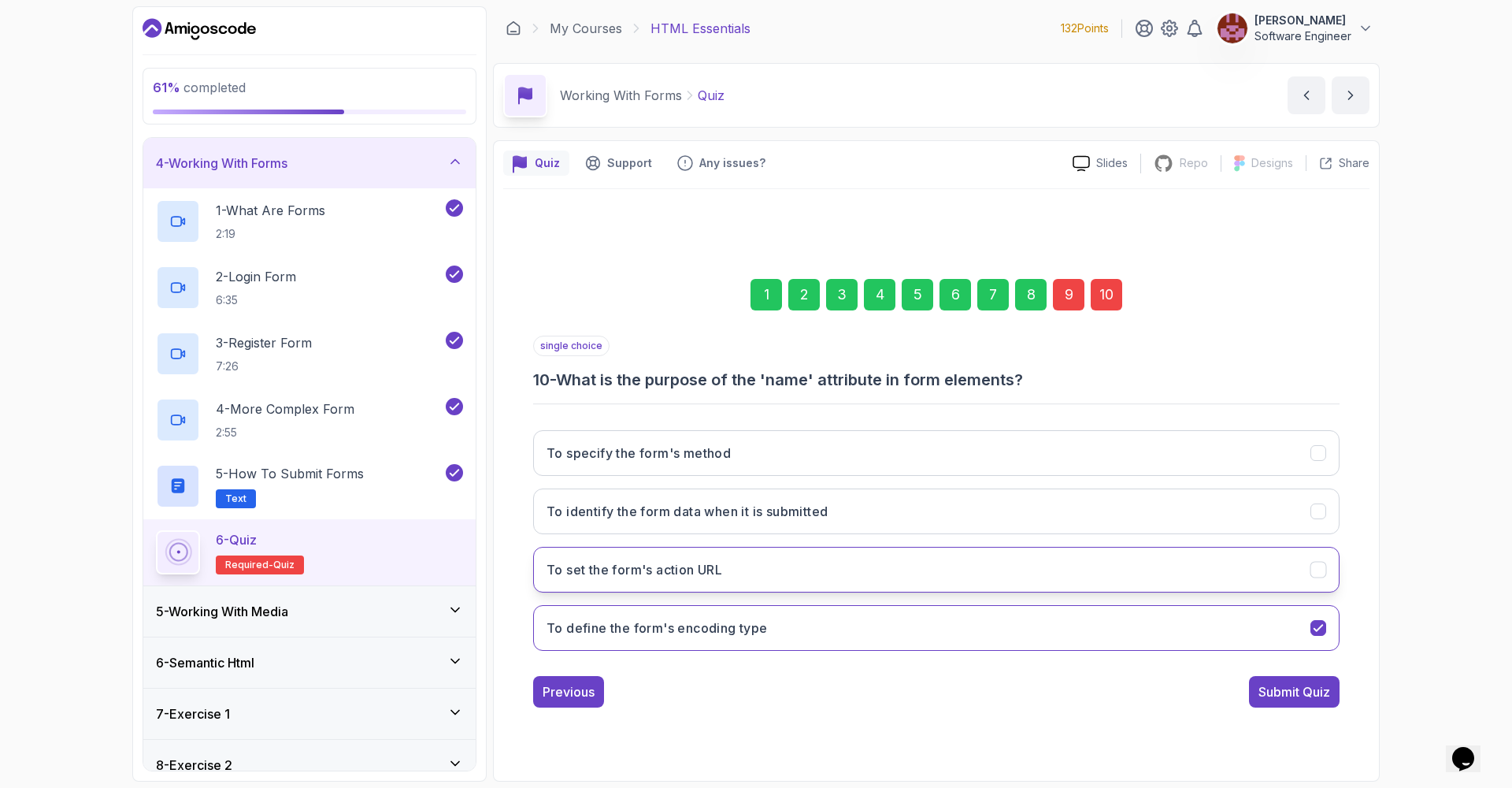
click at [1079, 572] on button "To set the form's action URL" at bounding box center [935, 570] width 806 height 46
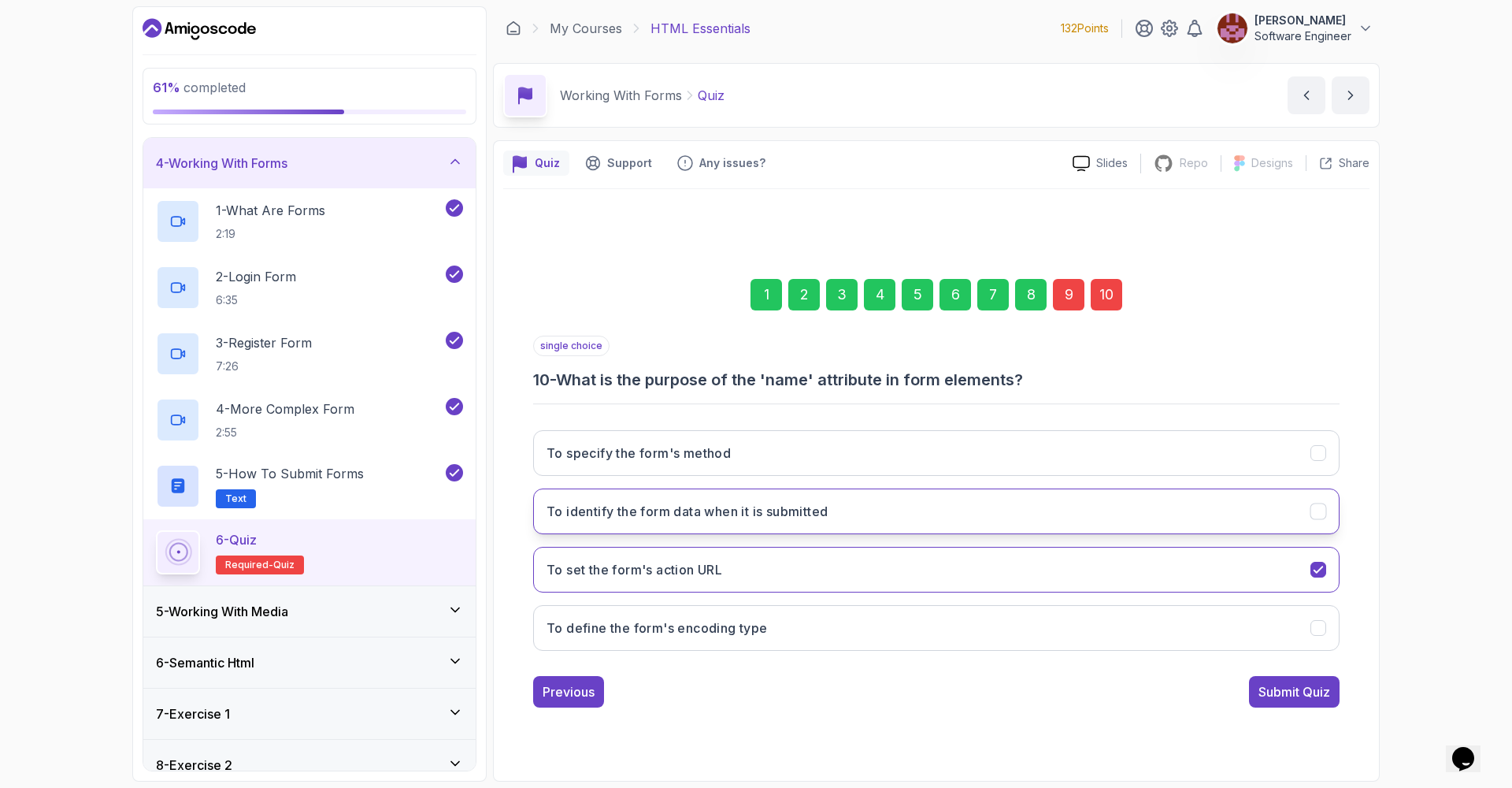
click at [1093, 502] on button "To identify the form data when it is submitted" at bounding box center [935, 511] width 806 height 46
click at [1074, 287] on div "9" at bounding box center [1069, 295] width 32 height 32
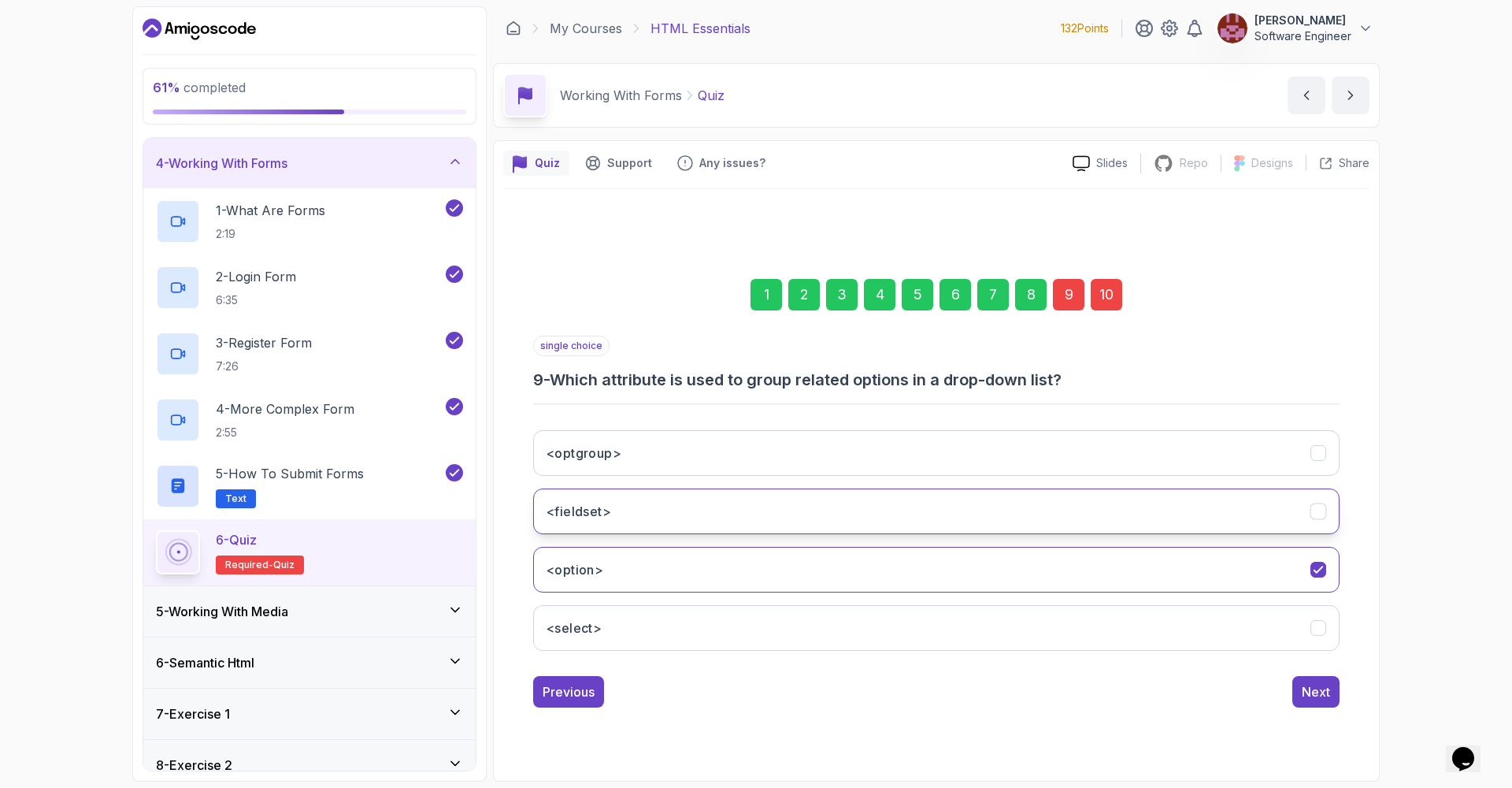
click at [890, 505] on button "<fieldset>" at bounding box center [935, 511] width 806 height 46
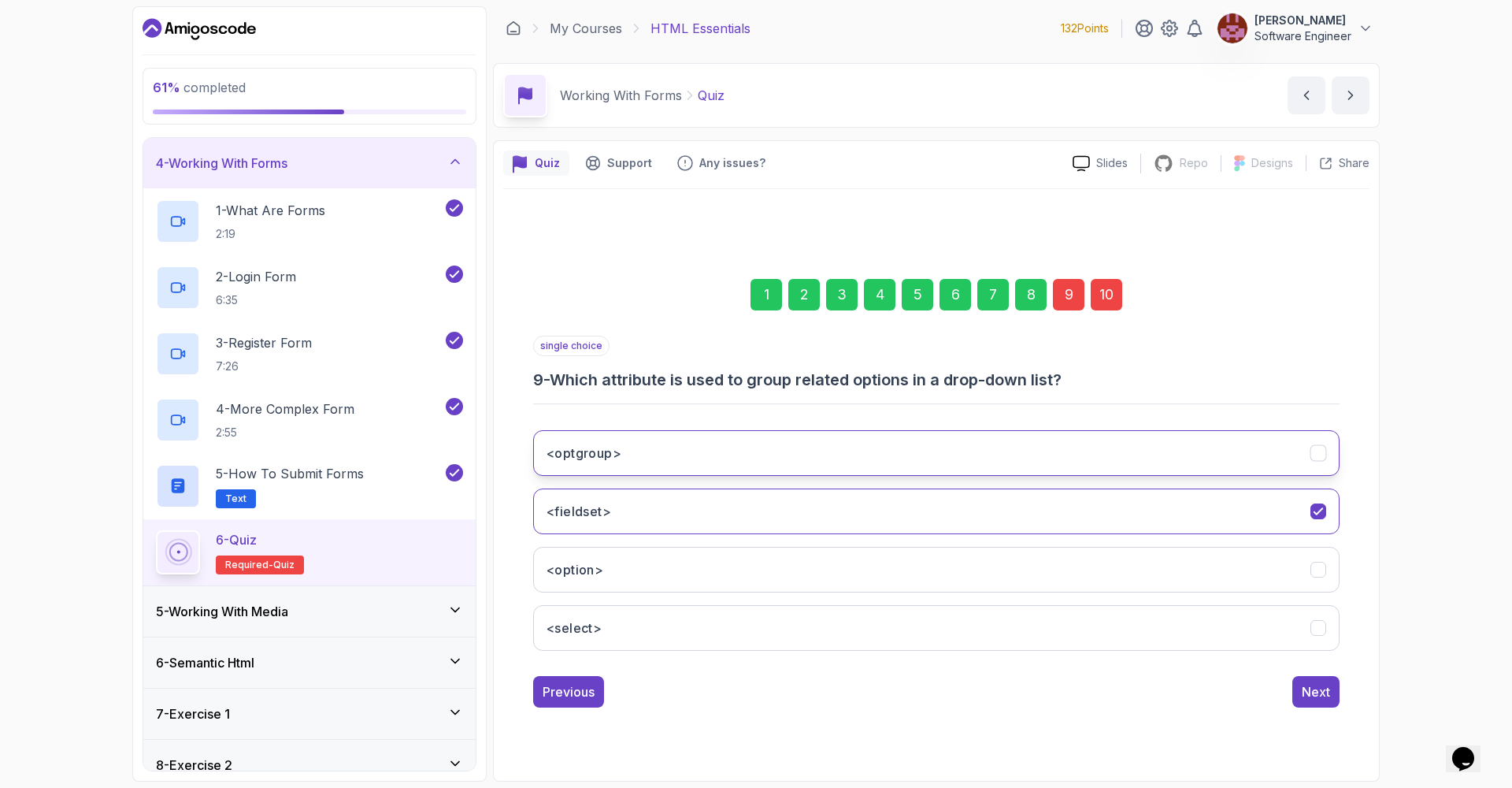
click at [1226, 456] on button "<optgroup>" at bounding box center [935, 453] width 806 height 46
click at [1302, 691] on div "Next" at bounding box center [1316, 691] width 28 height 18
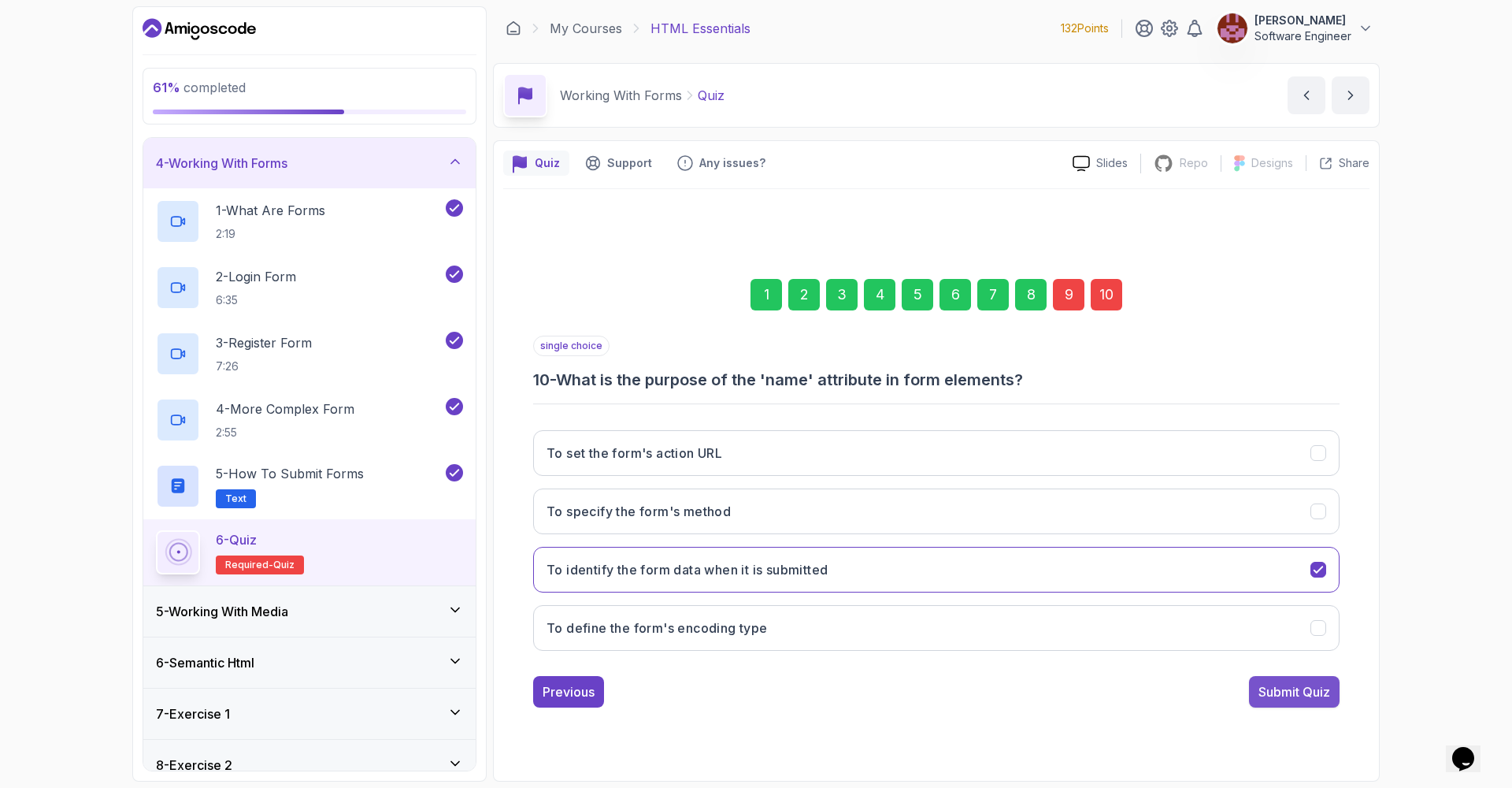
click at [1316, 687] on div "Submit Quiz" at bounding box center [1294, 691] width 72 height 18
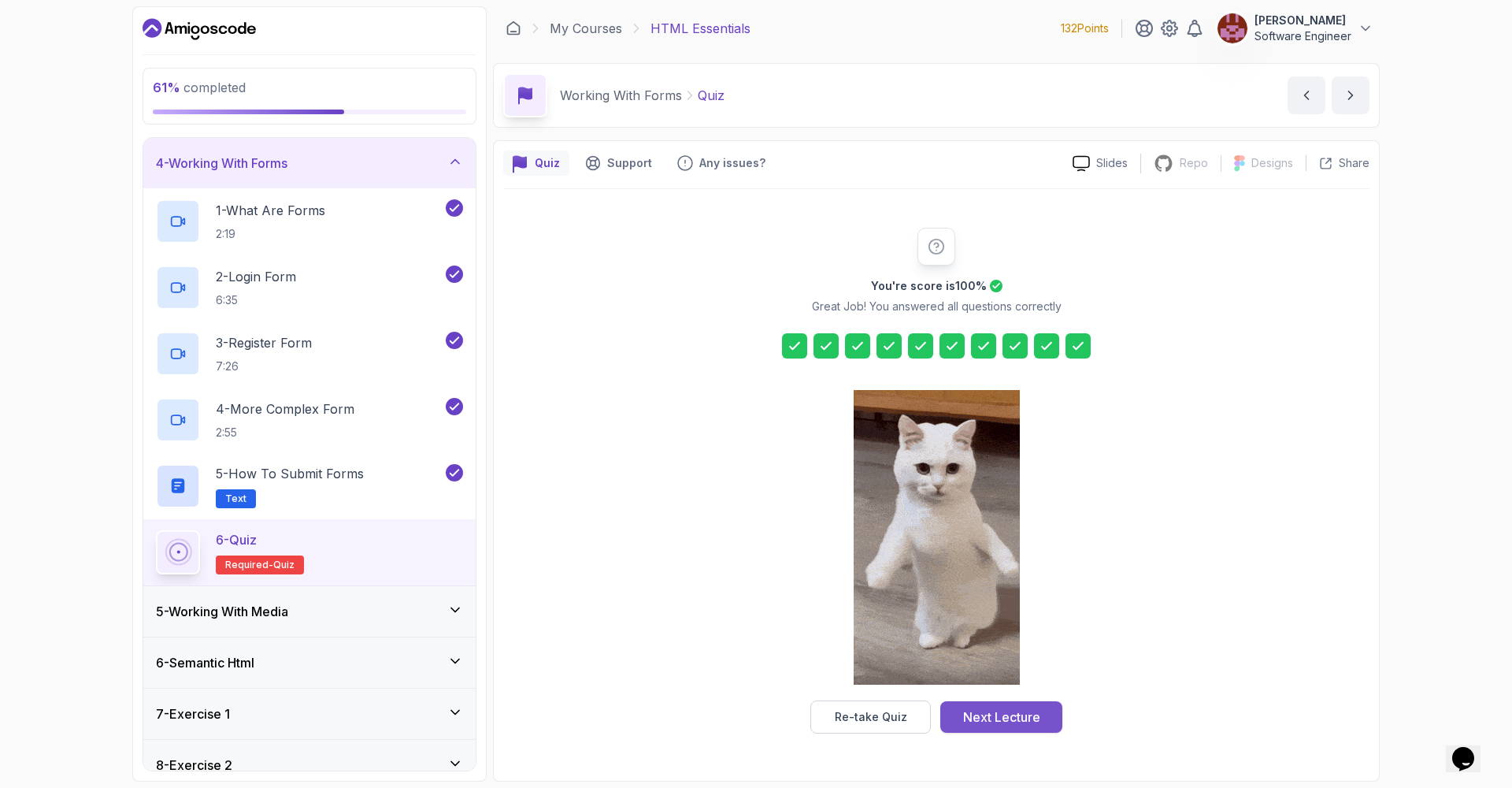
click at [1006, 711] on div "Next Lecture" at bounding box center [1001, 716] width 77 height 18
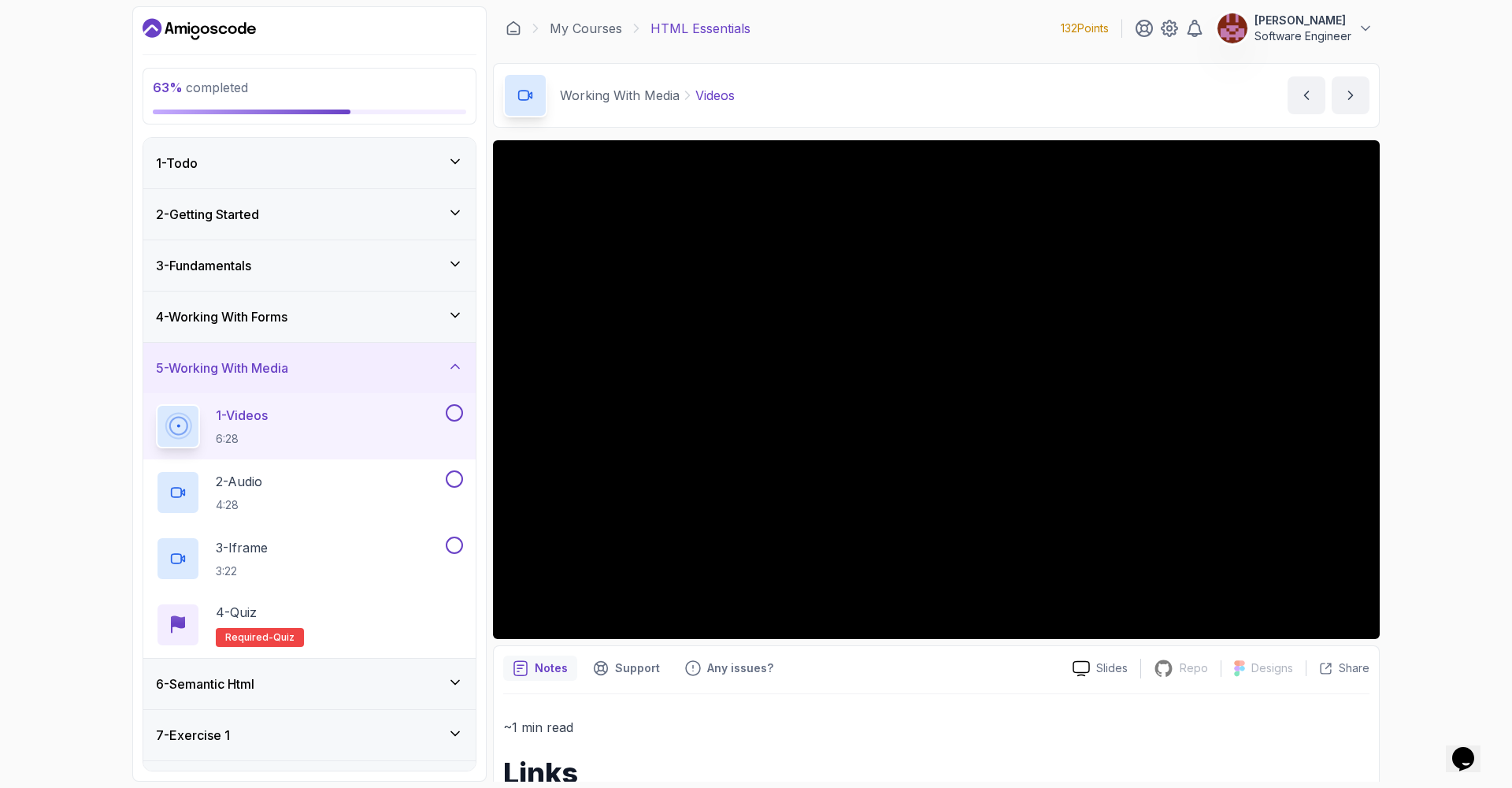
click at [463, 318] on div "4 - Working With Forms" at bounding box center [309, 316] width 332 height 50
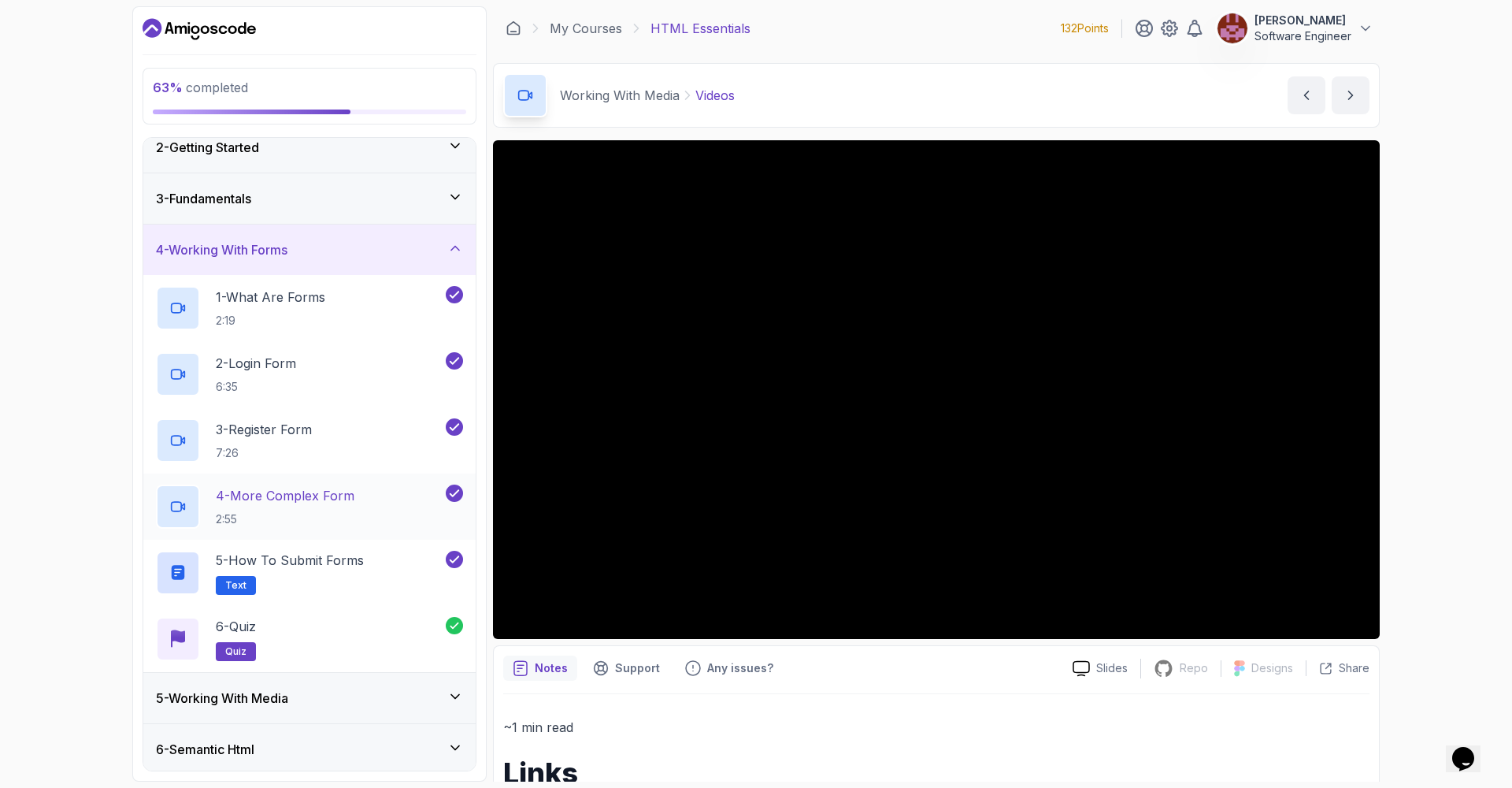
scroll to position [92, 0]
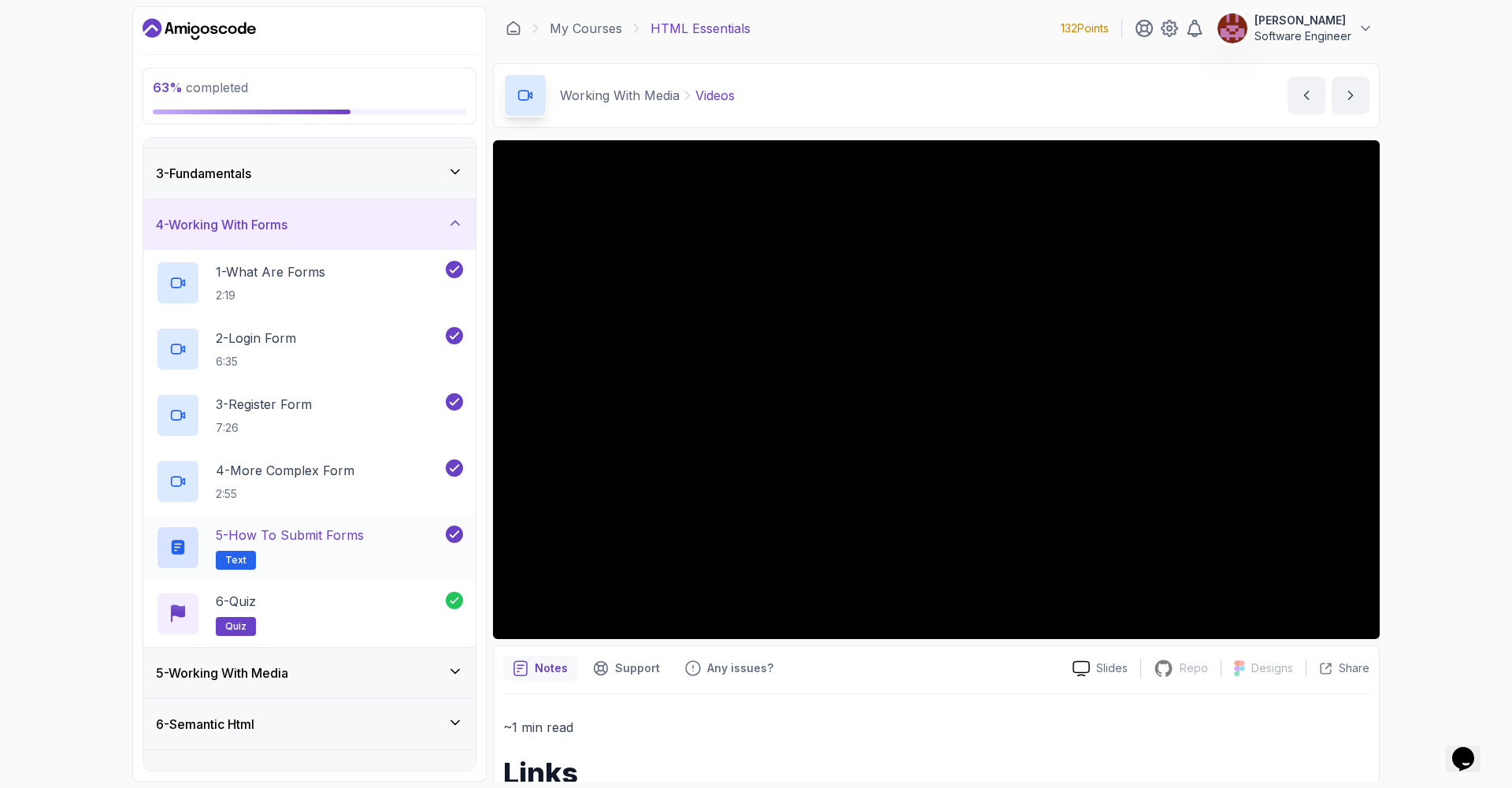
click at [313, 540] on p "5 - How to Submit Forms" at bounding box center [289, 534] width 148 height 18
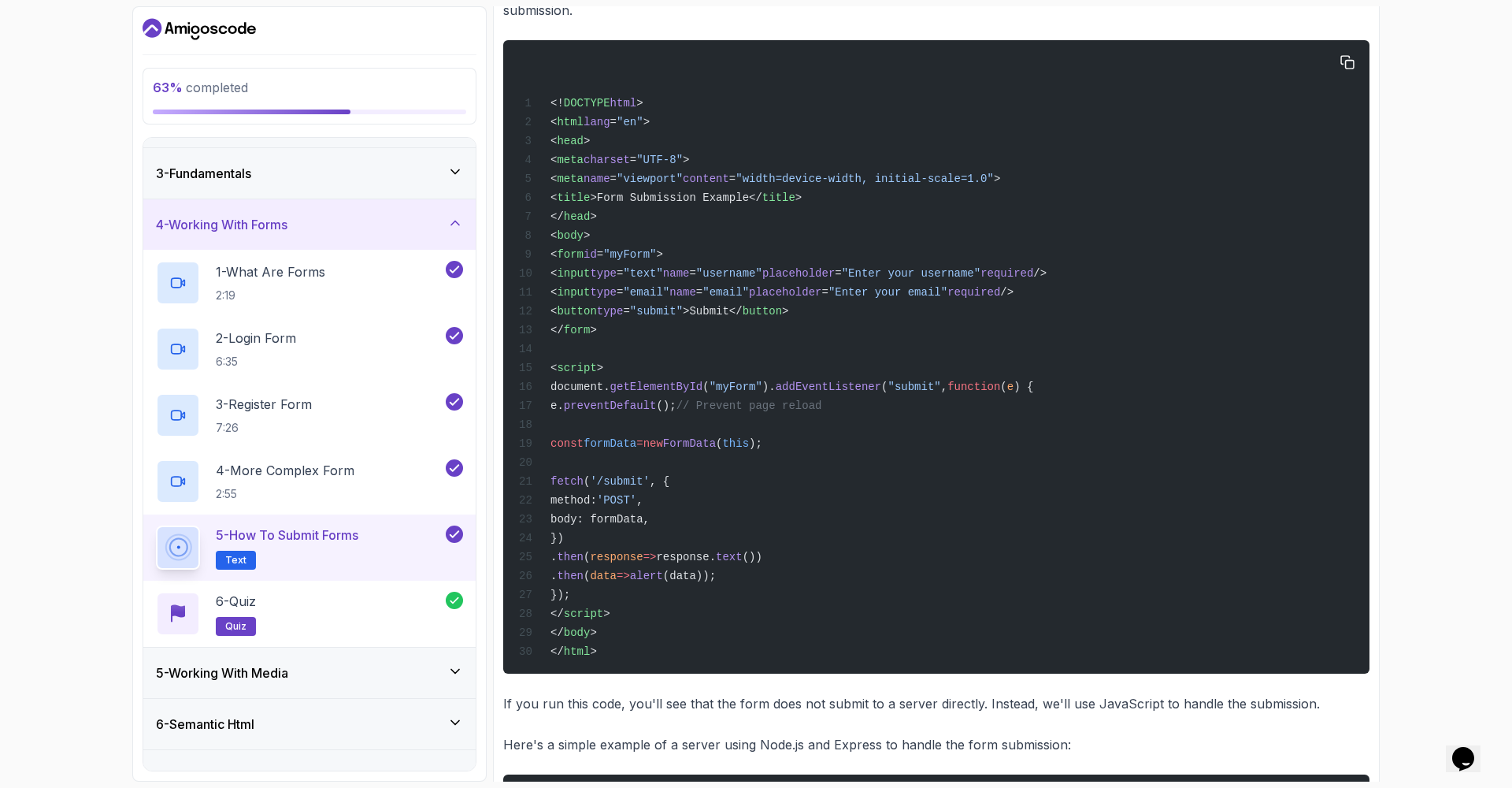
scroll to position [471, 0]
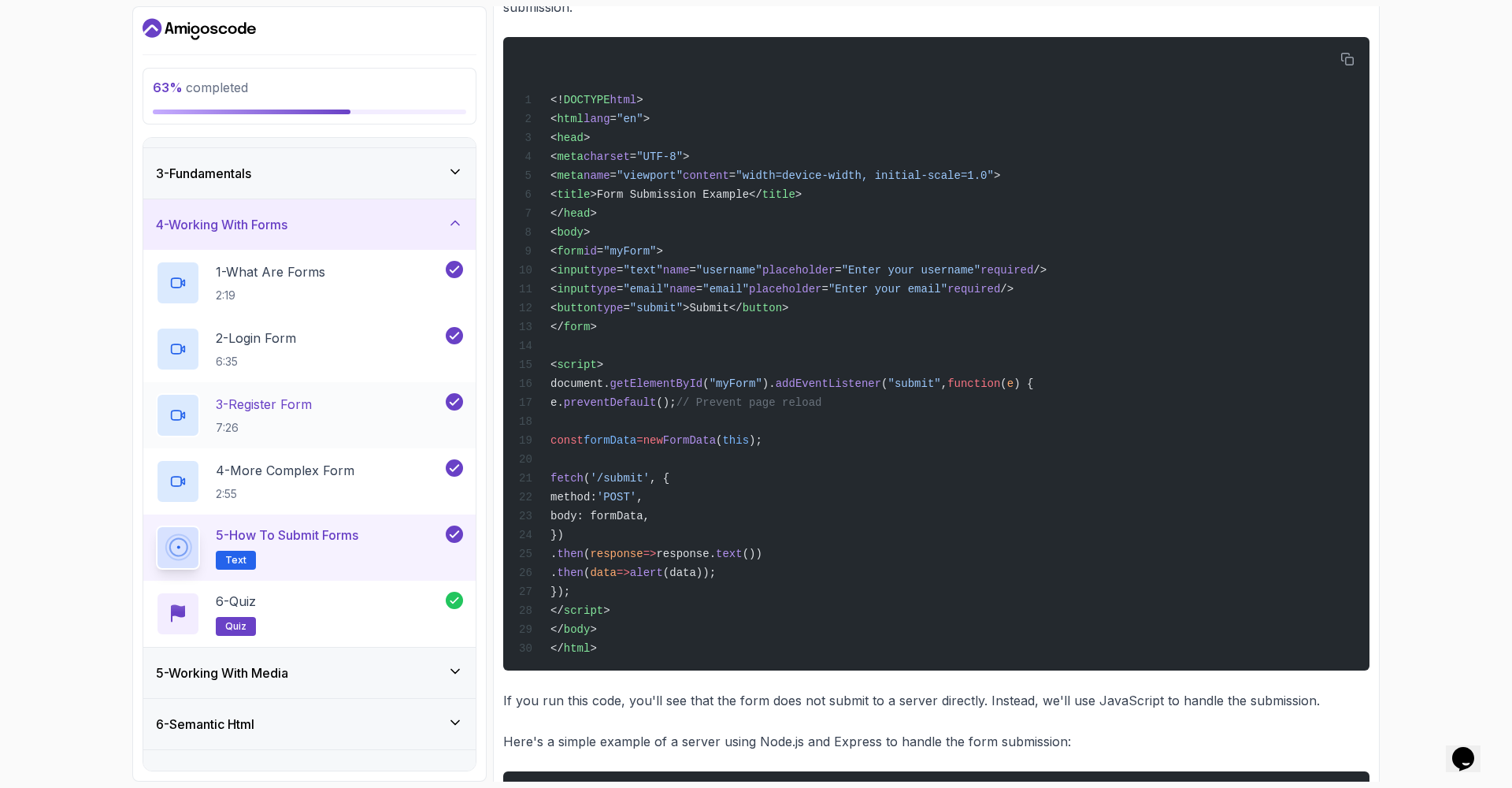
click at [292, 427] on p "7:26" at bounding box center [263, 427] width 96 height 16
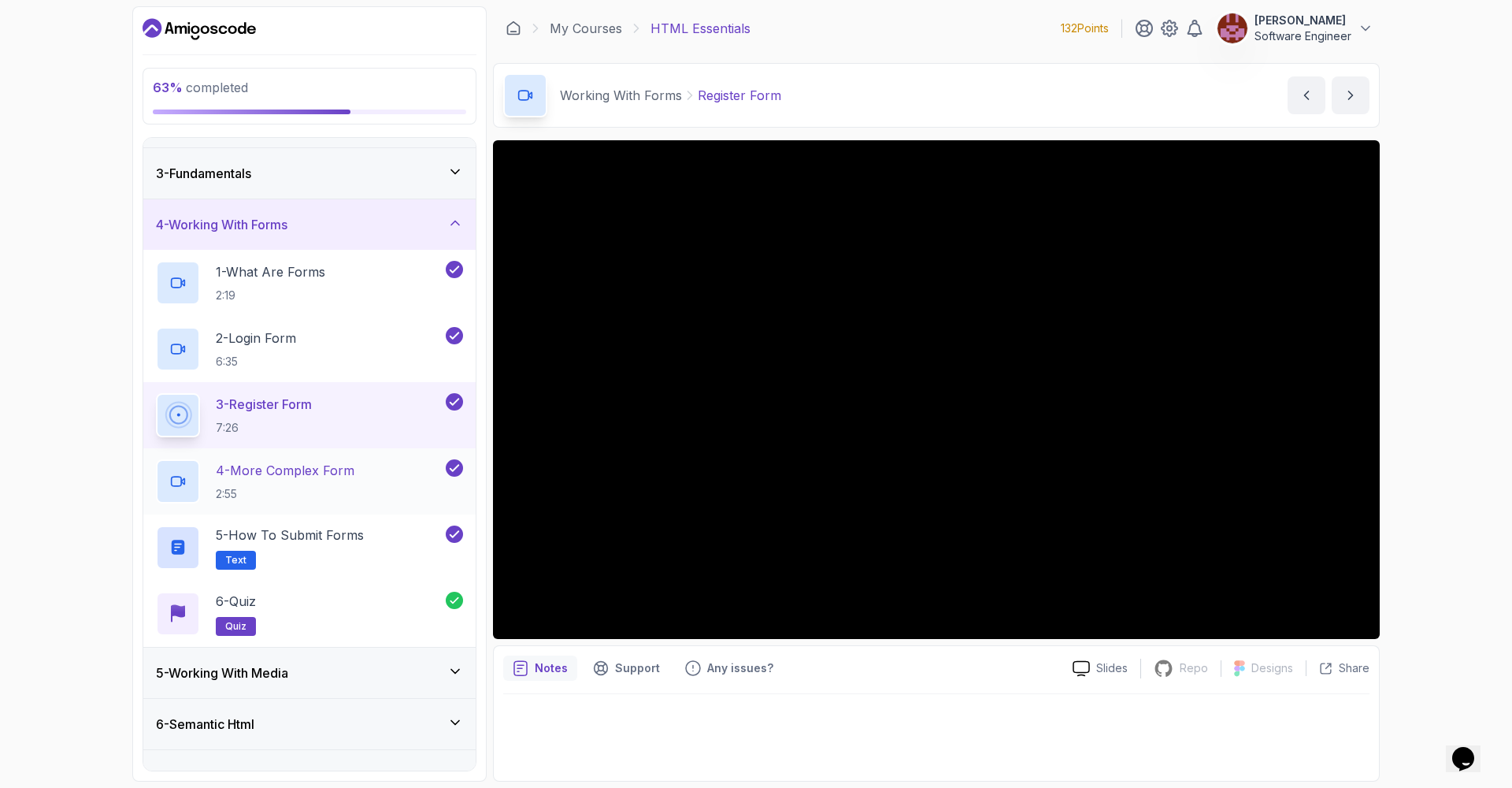
click at [361, 464] on div "4 - More Complex Form 2:55" at bounding box center [299, 481] width 287 height 44
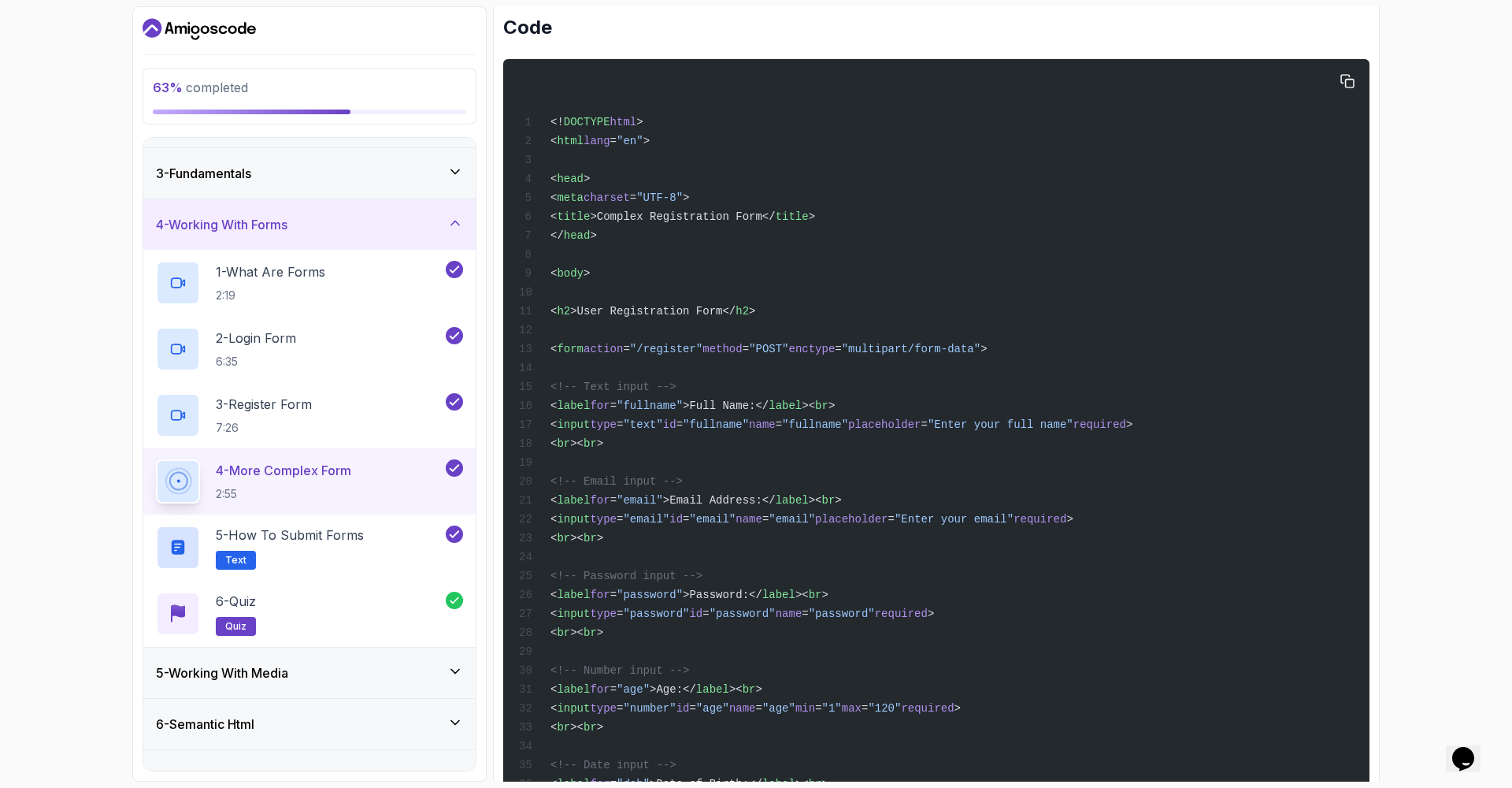
scroll to position [763, 0]
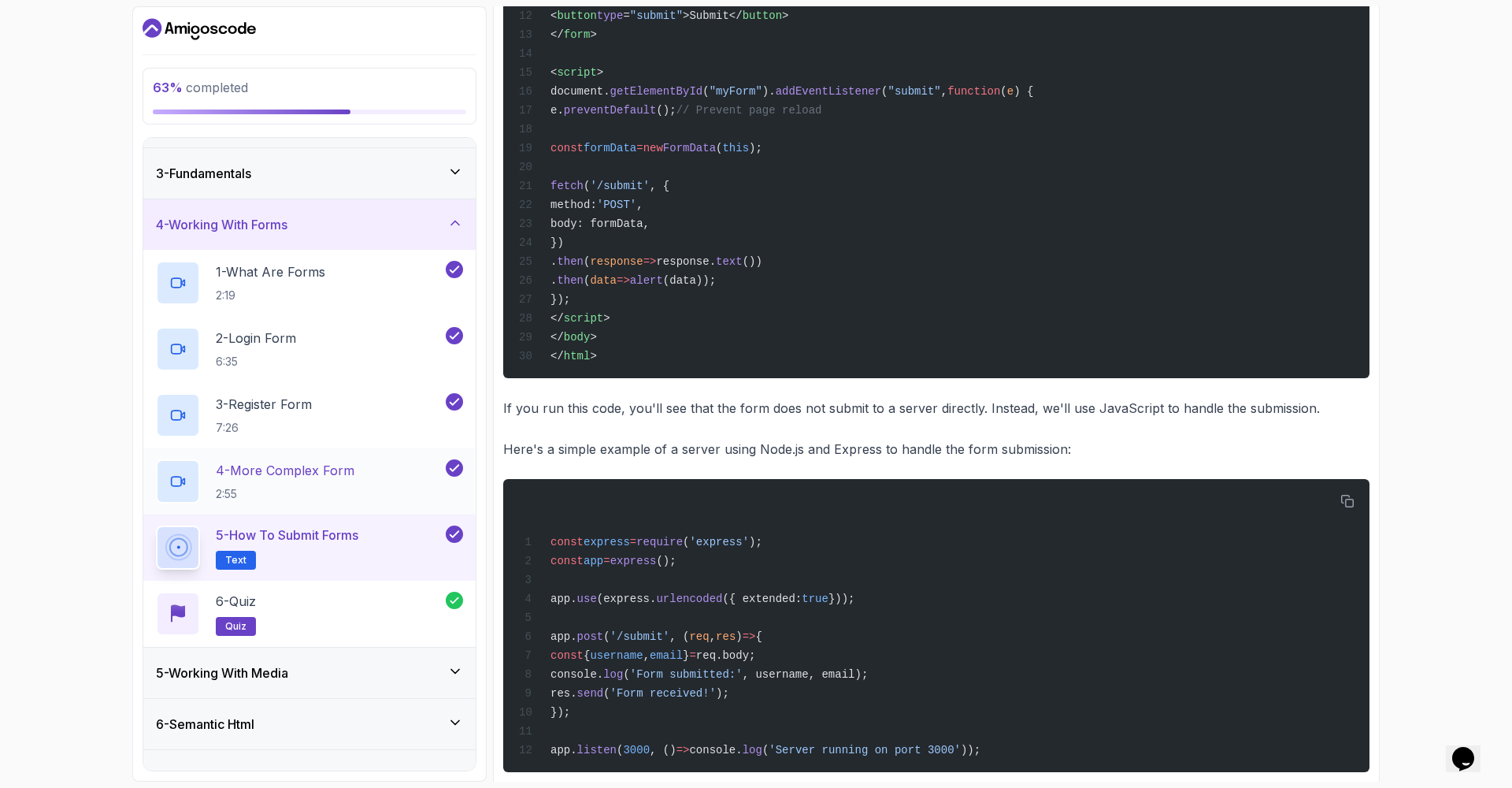
click at [350, 478] on p "4 - More Complex Form" at bounding box center [285, 470] width 139 height 18
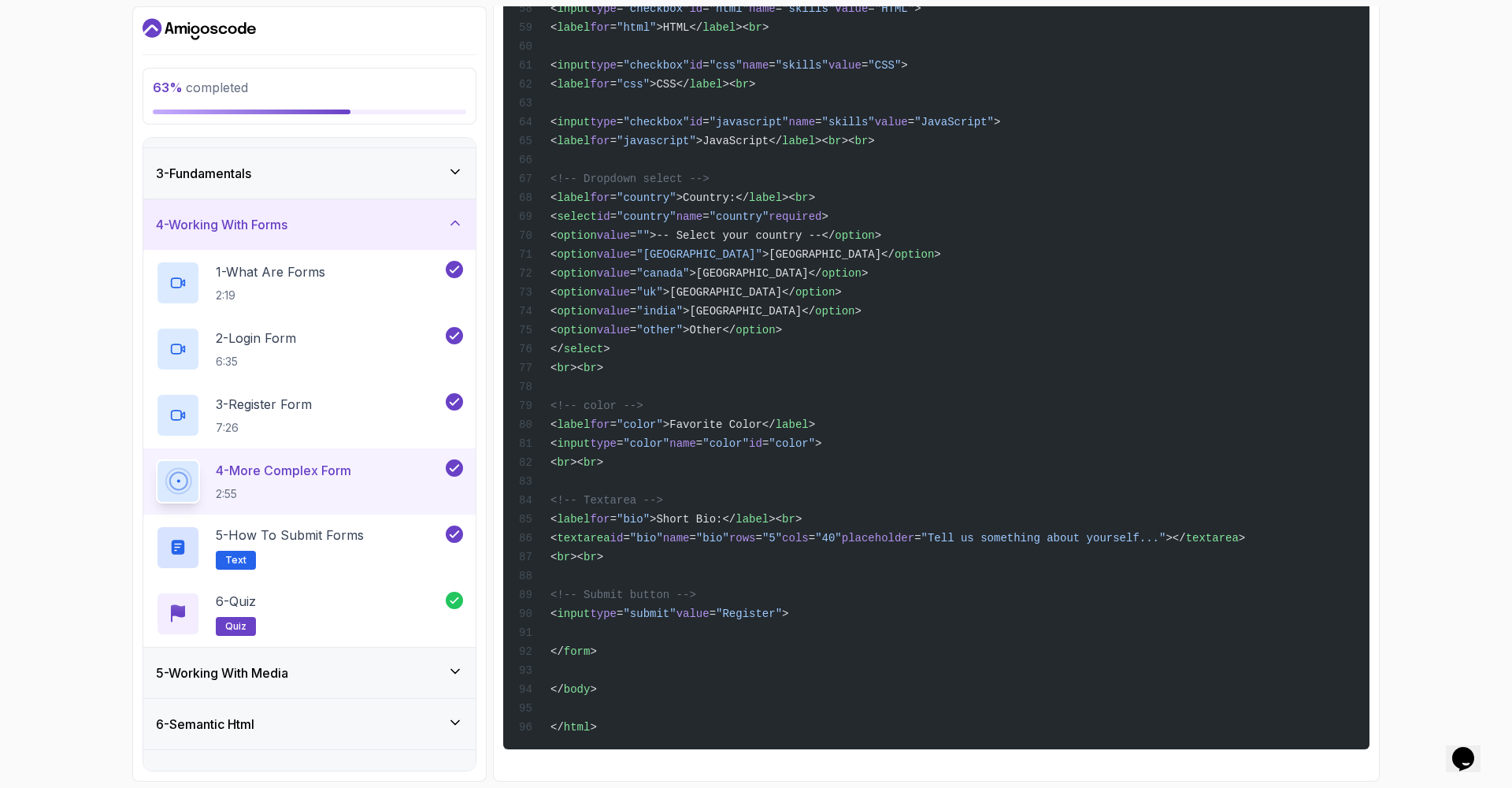
scroll to position [2009, 0]
click at [457, 669] on icon at bounding box center [454, 670] width 8 height 4
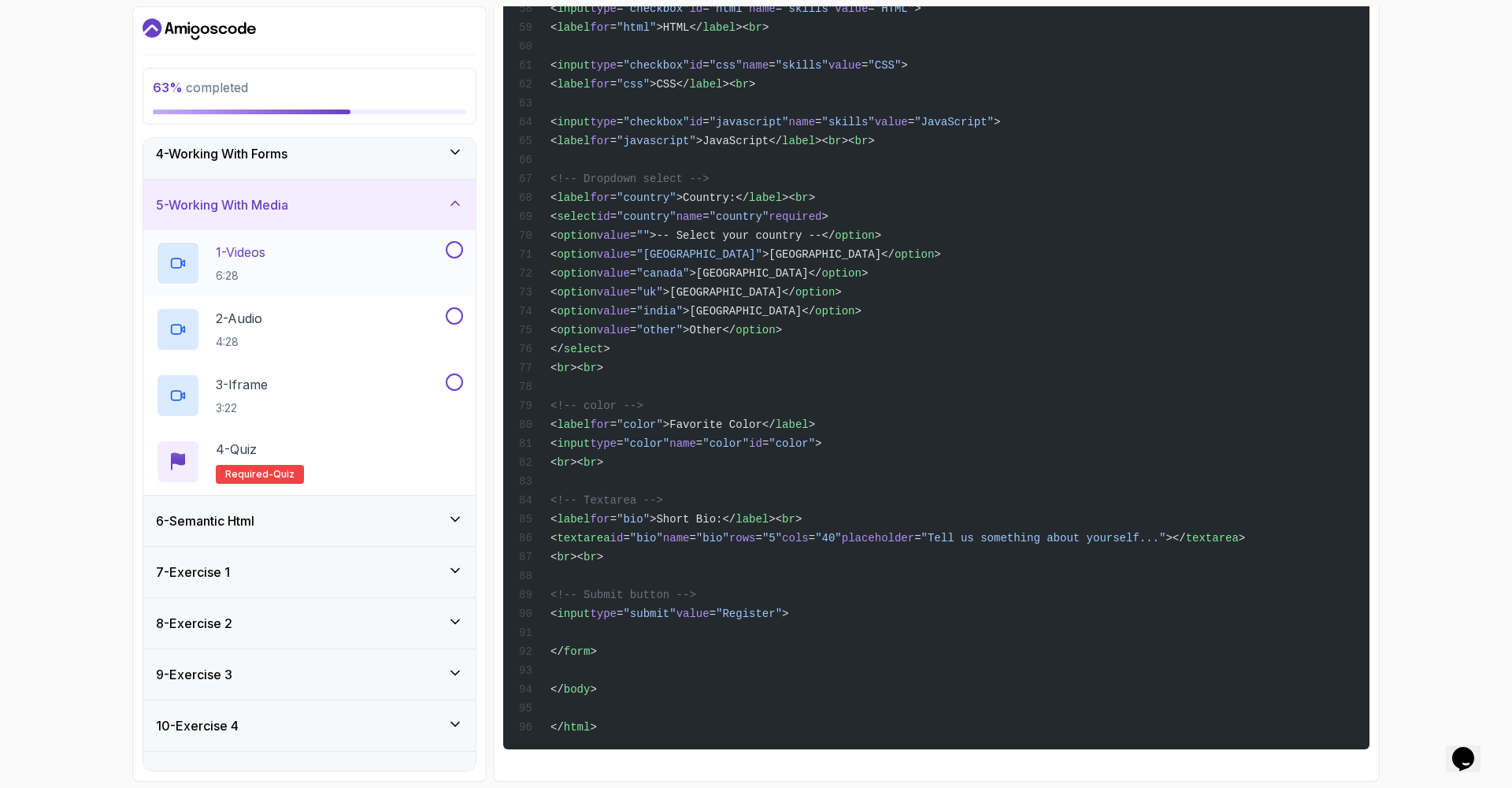
scroll to position [165, 0]
click at [325, 259] on div "1 - Videos 6:28" at bounding box center [299, 260] width 287 height 44
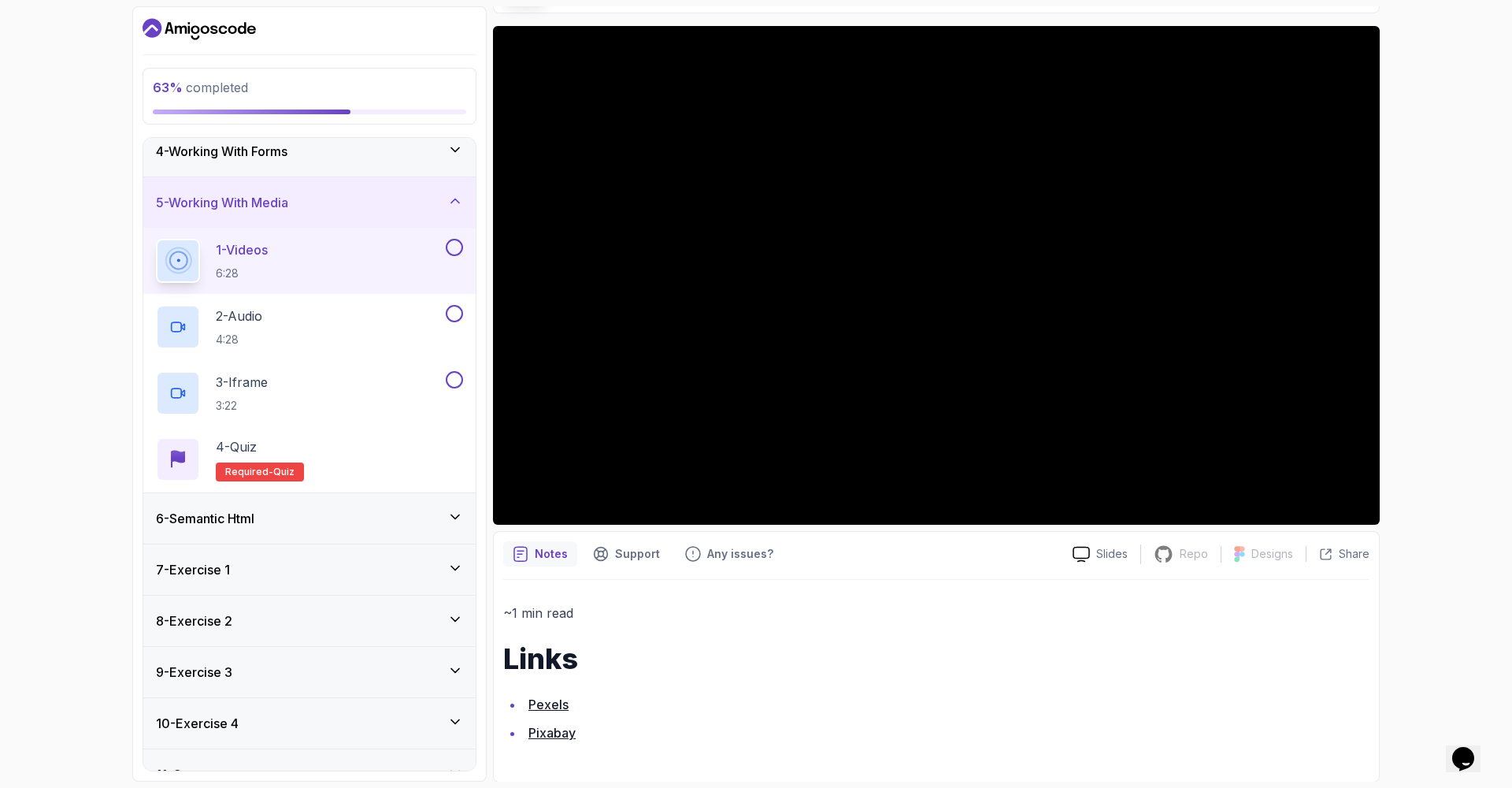
click at [456, 246] on button at bounding box center [454, 247] width 18 height 18
click at [327, 316] on div "2 - Audio 4:28" at bounding box center [299, 327] width 287 height 44
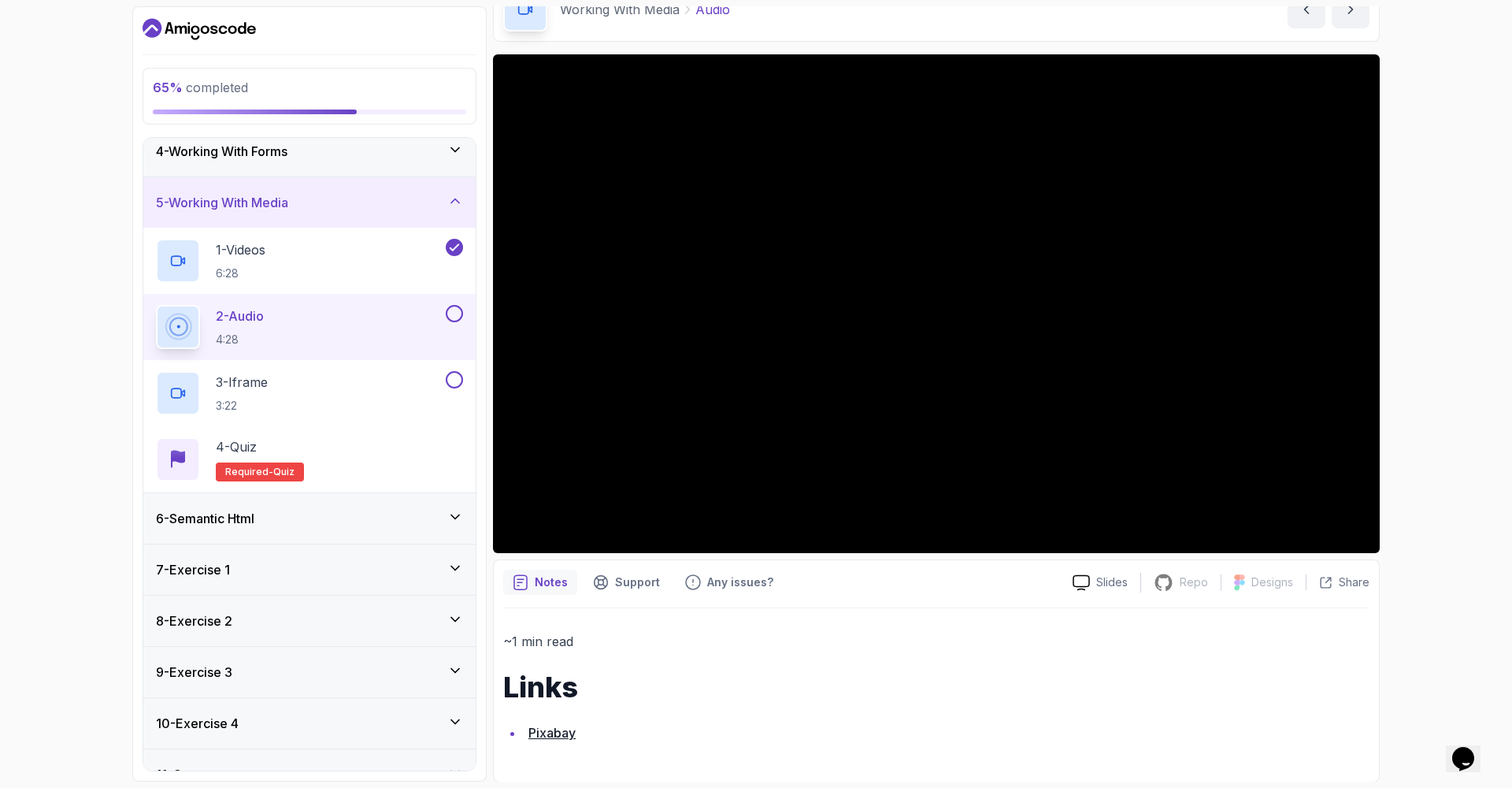
scroll to position [194, 0]
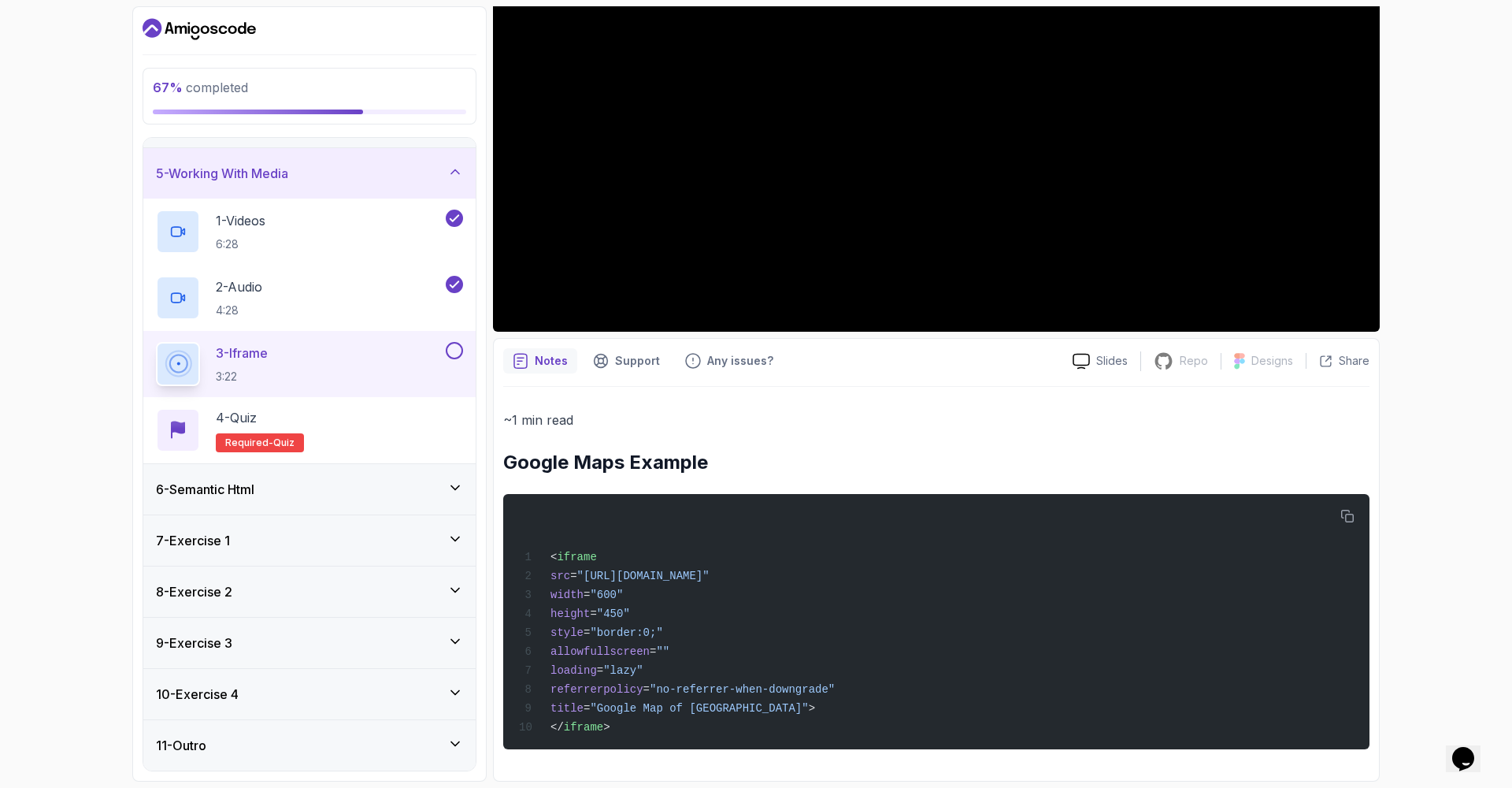
scroll to position [315, 0]
click at [455, 354] on button at bounding box center [454, 351] width 18 height 18
click at [394, 398] on div "4 - Quiz Required- quiz" at bounding box center [309, 429] width 332 height 66
click at [390, 415] on div "4 - Quiz Required- quiz" at bounding box center [309, 430] width 307 height 44
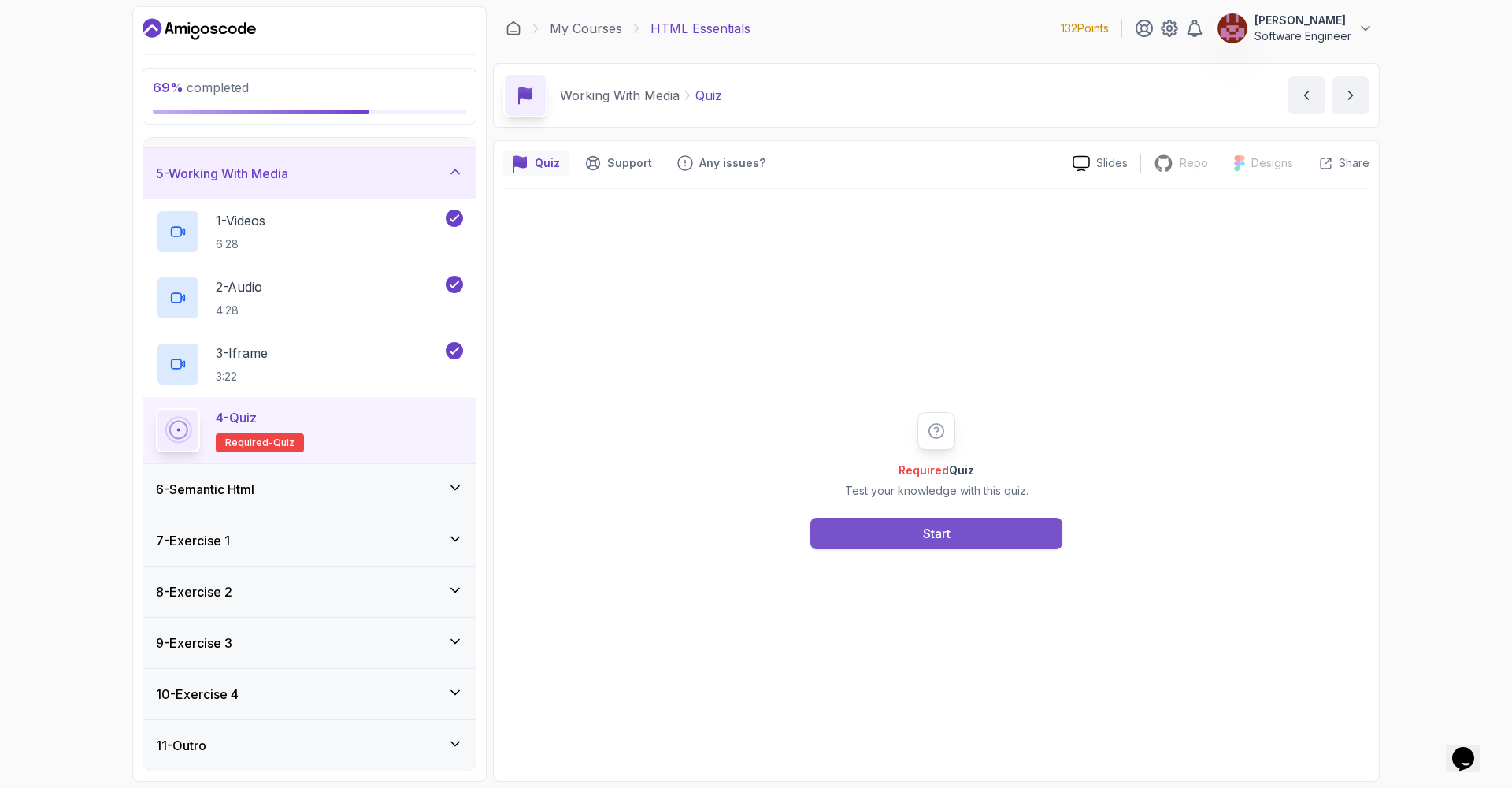
click at [902, 546] on button "Start" at bounding box center [936, 533] width 252 height 32
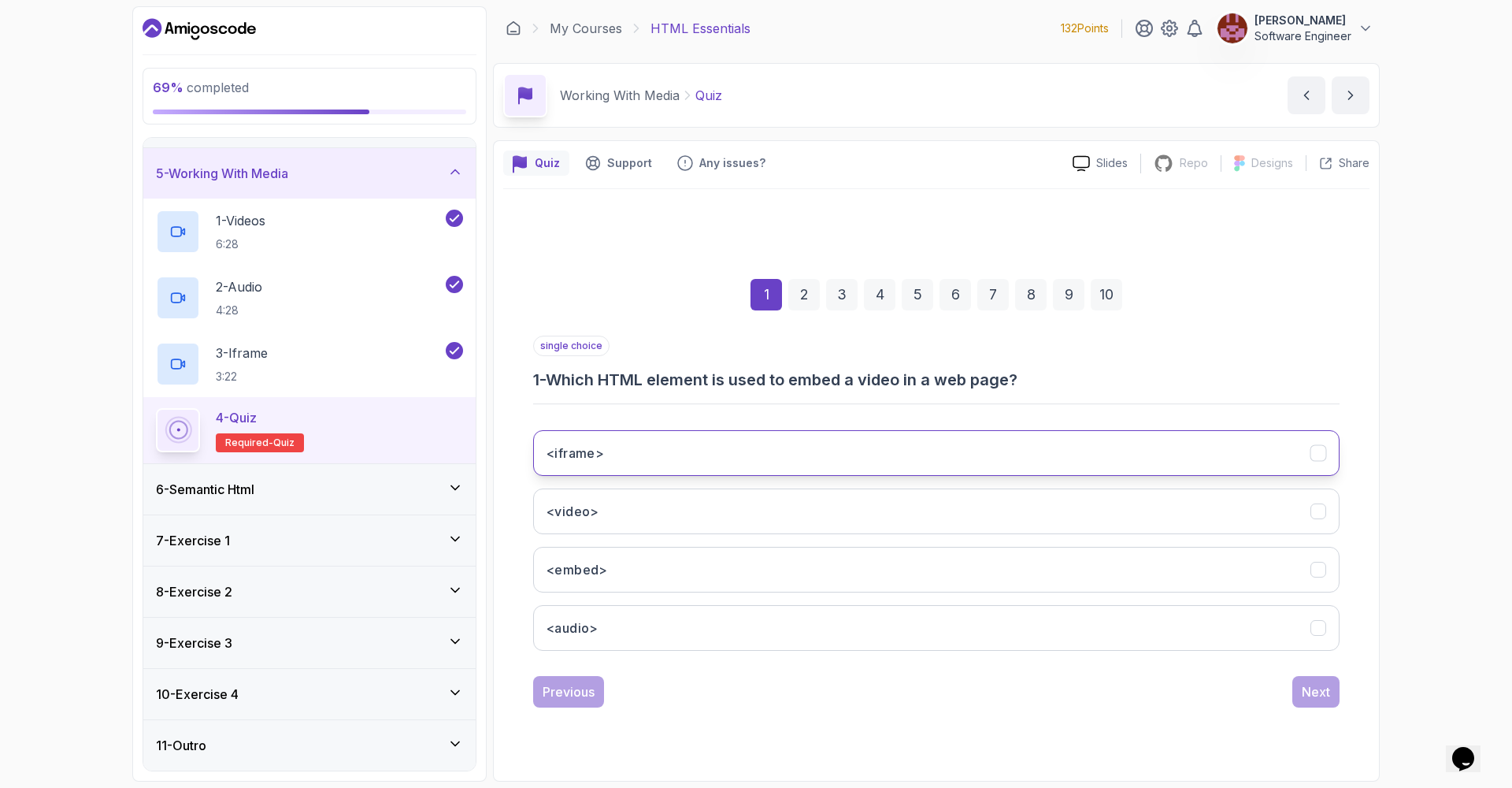
click at [910, 449] on button "<iframe>" at bounding box center [935, 453] width 806 height 46
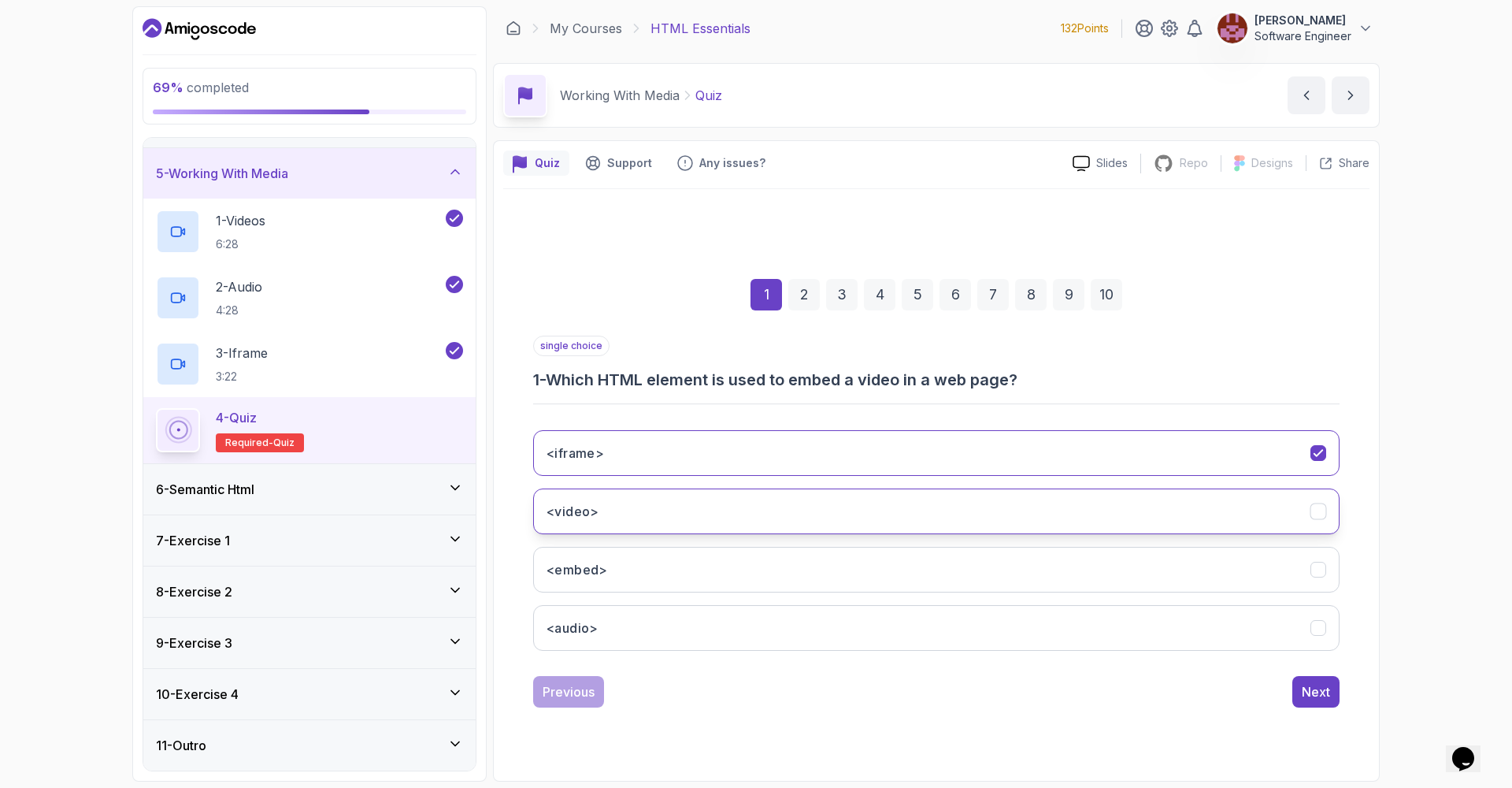
click at [1320, 513] on div "<video>" at bounding box center [1318, 510] width 17 height 17
click at [1312, 683] on div "Next" at bounding box center [1316, 691] width 28 height 18
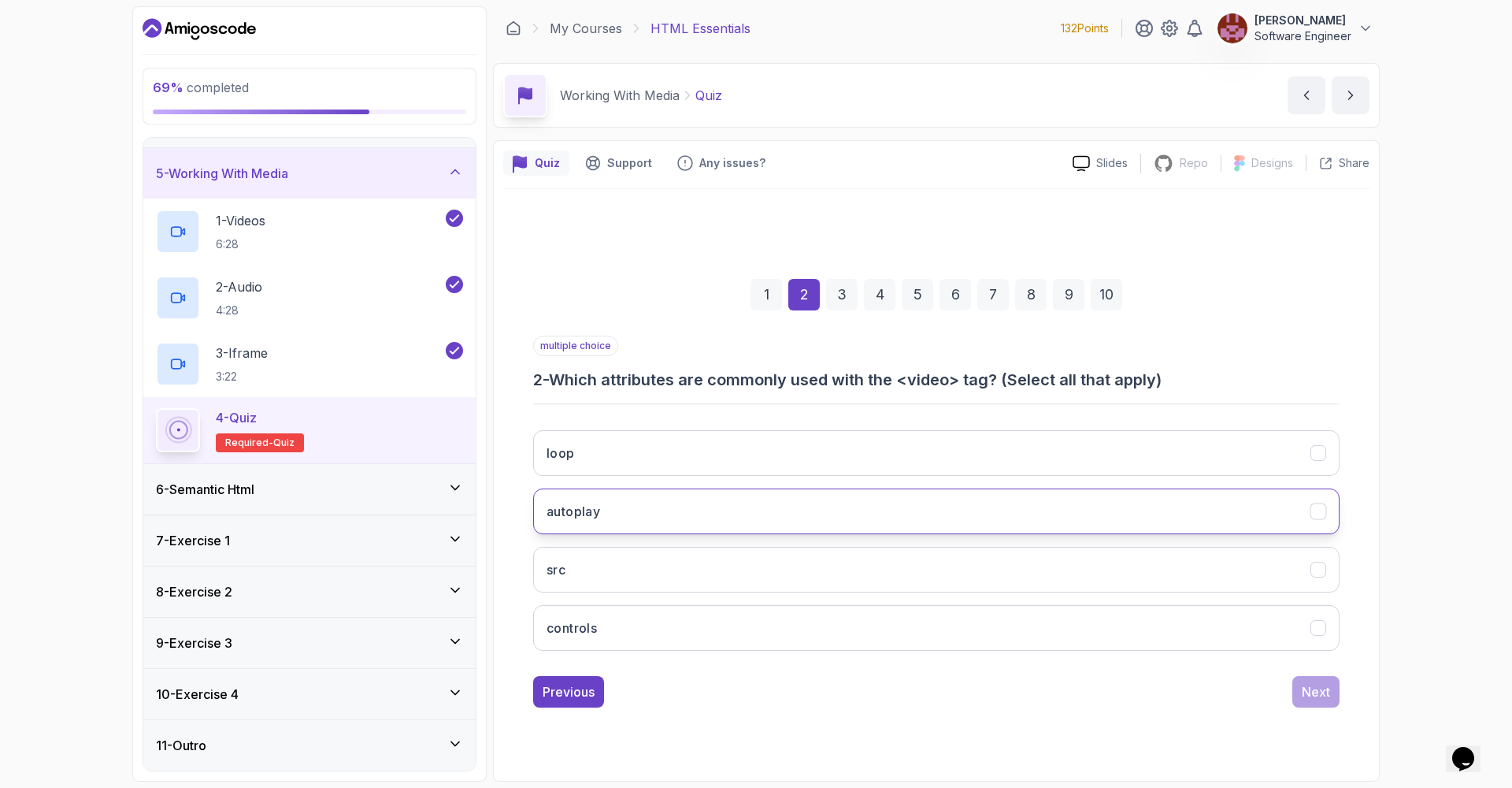
click at [1284, 521] on button "autoplay" at bounding box center [935, 511] width 806 height 46
click at [1266, 561] on button "src" at bounding box center [935, 570] width 806 height 46
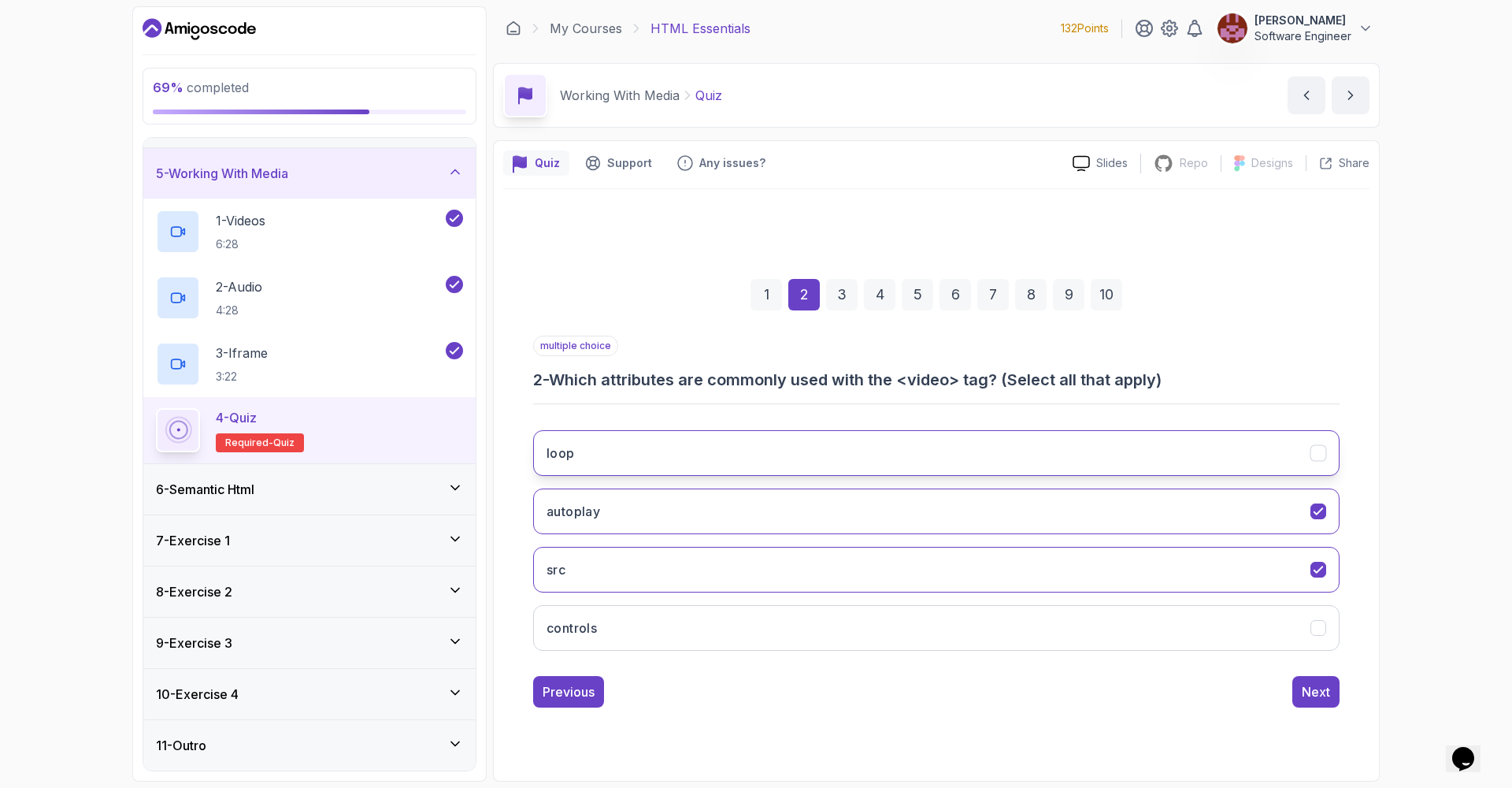
click at [1326, 443] on button "loop" at bounding box center [935, 453] width 806 height 46
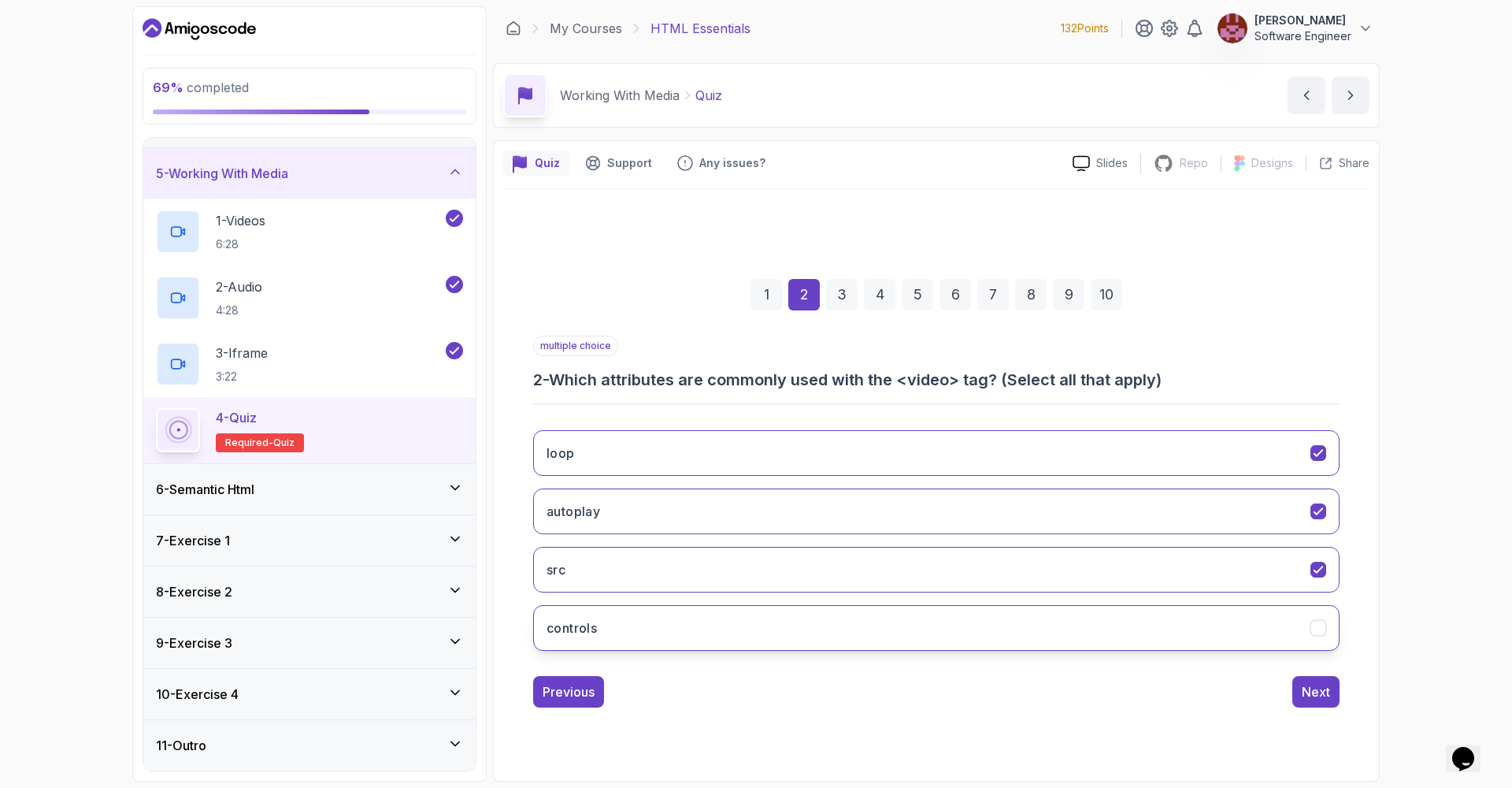
click at [1323, 630] on div "controls" at bounding box center [1318, 627] width 17 height 17
click at [1305, 683] on div "Next" at bounding box center [1316, 691] width 28 height 18
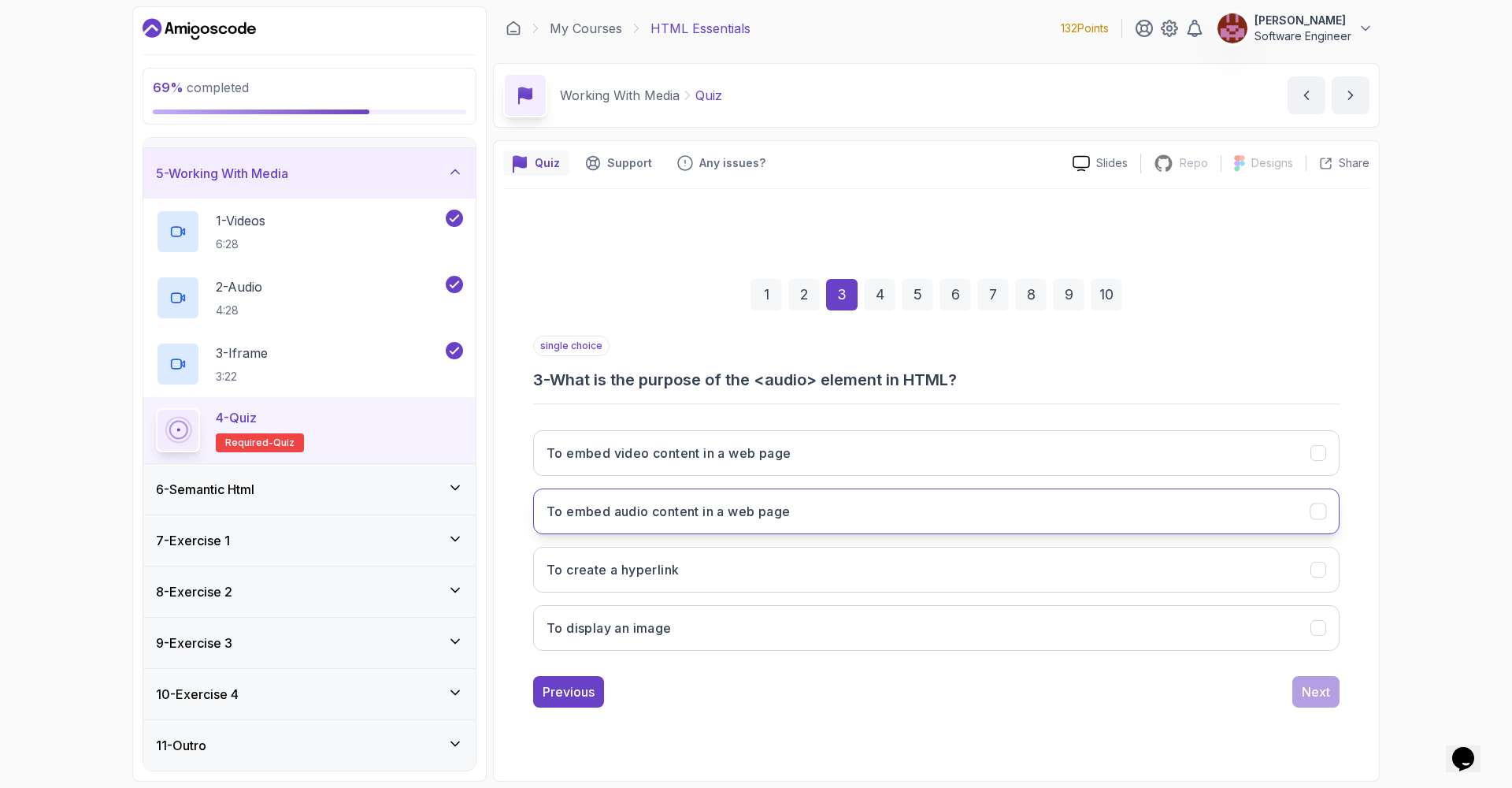
click at [1204, 518] on button "To embed audio content in a web page" at bounding box center [935, 511] width 806 height 46
click at [1304, 693] on div "Next" at bounding box center [1316, 691] width 28 height 18
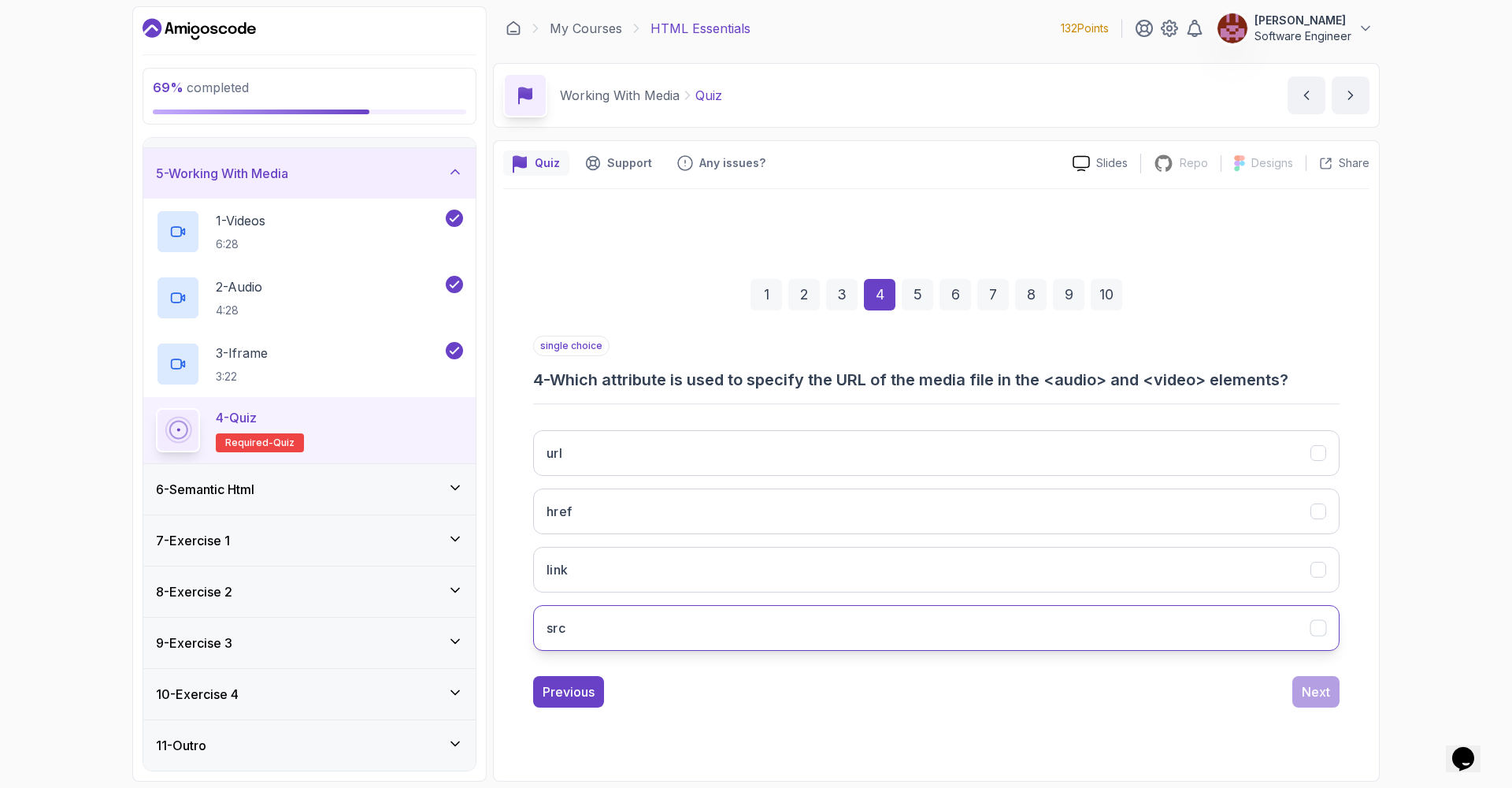
click at [1173, 622] on button "src" at bounding box center [935, 628] width 806 height 46
click at [1314, 681] on button "Next" at bounding box center [1316, 691] width 47 height 32
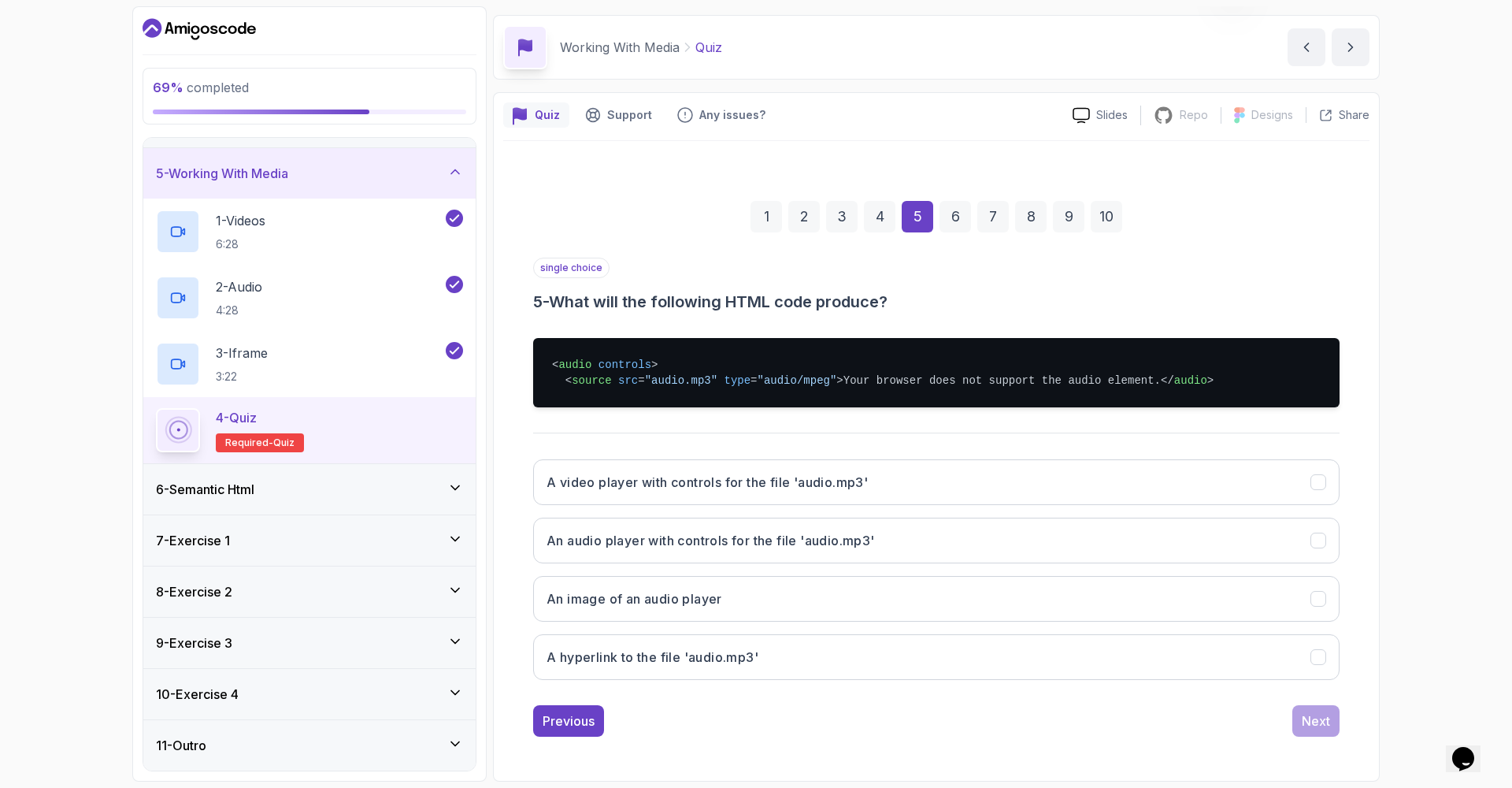
scroll to position [79, 0]
click at [1010, 544] on button "An audio player with controls for the file 'audio.mp3'" at bounding box center [935, 540] width 806 height 46
click at [1317, 728] on div "Next" at bounding box center [1316, 720] width 28 height 18
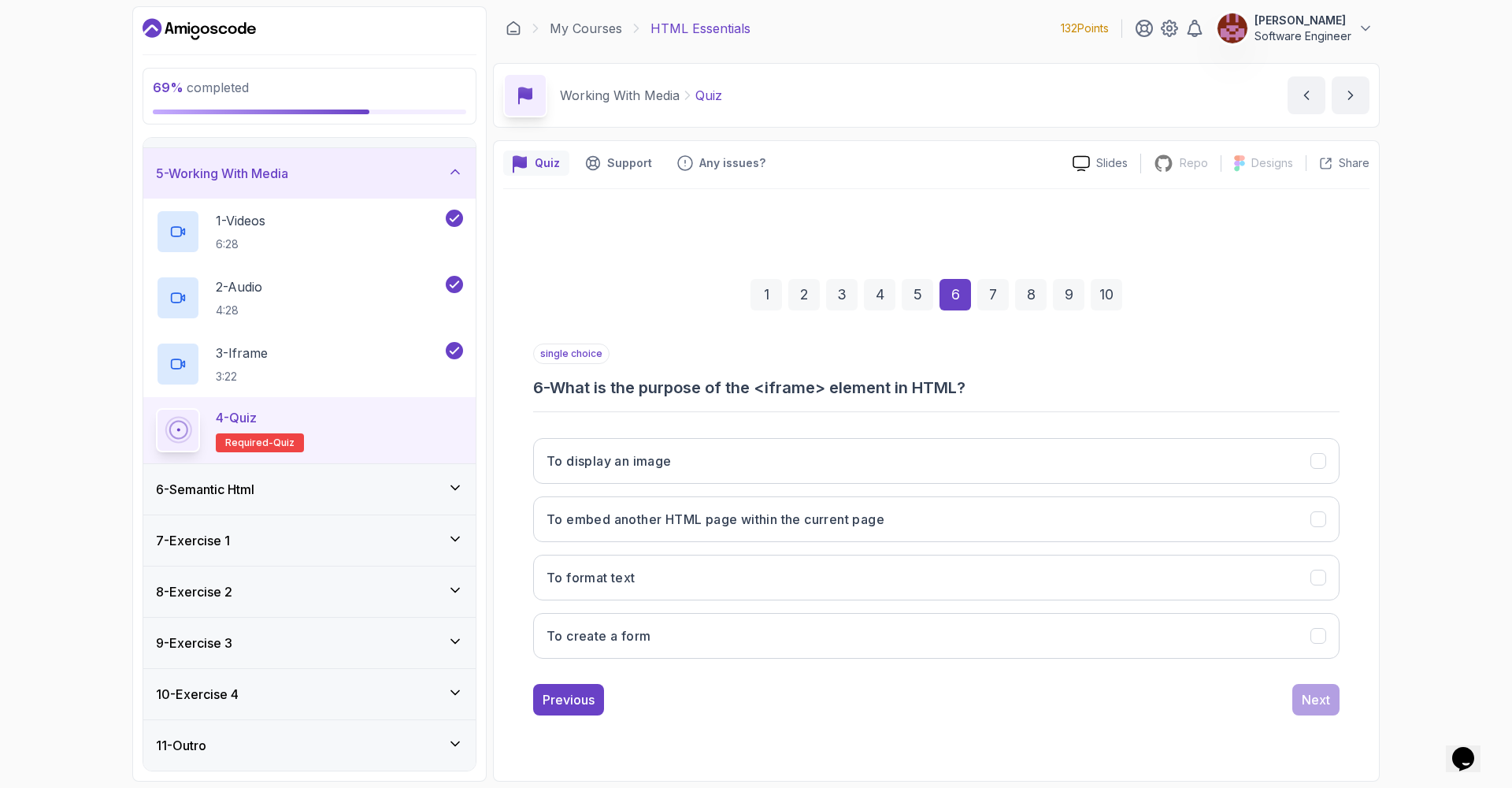
scroll to position [0, 0]
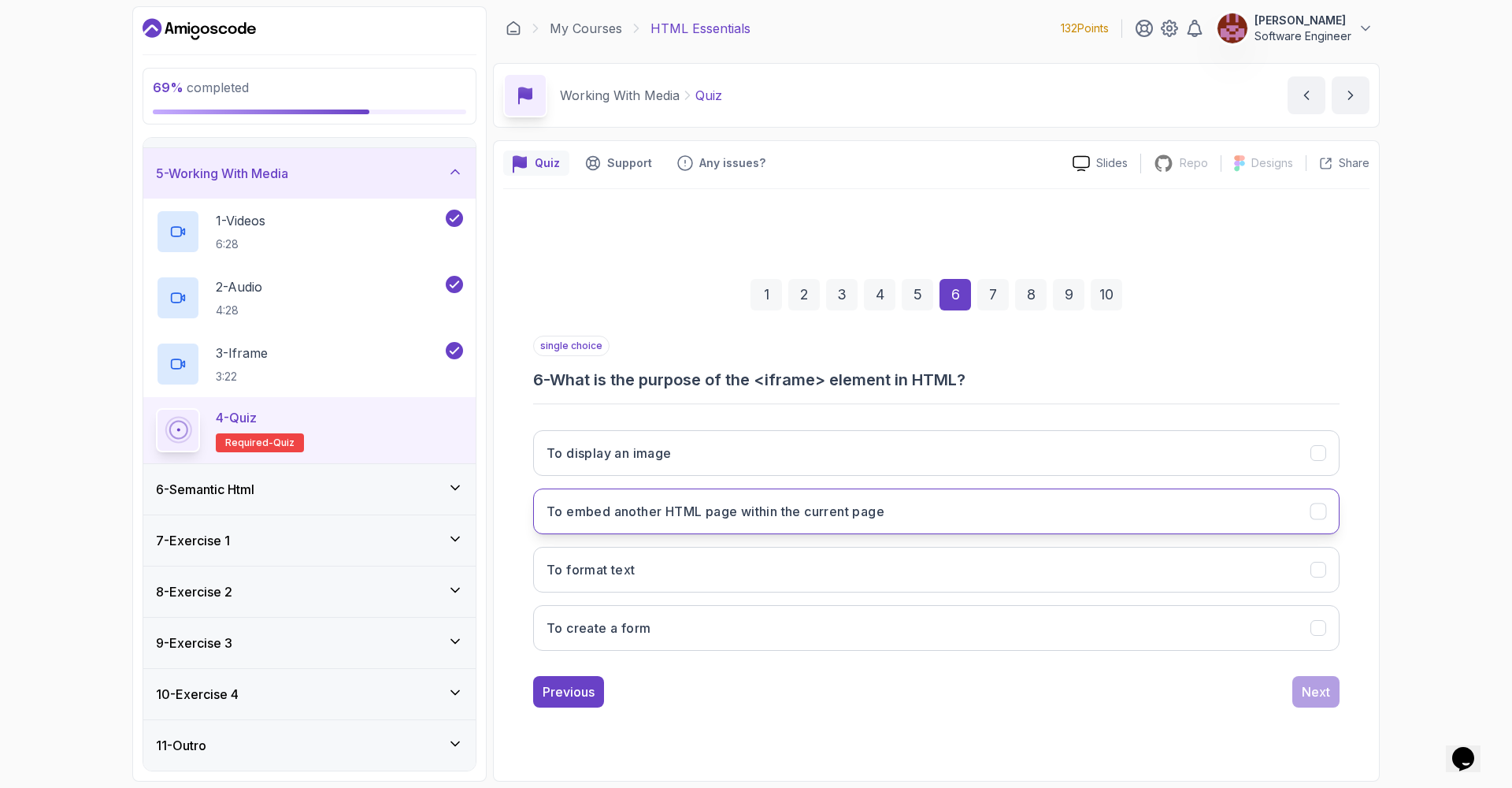
click at [1140, 512] on button "To embed another HTML page within the current page" at bounding box center [935, 511] width 806 height 46
click at [1312, 698] on div "Next" at bounding box center [1316, 691] width 28 height 18
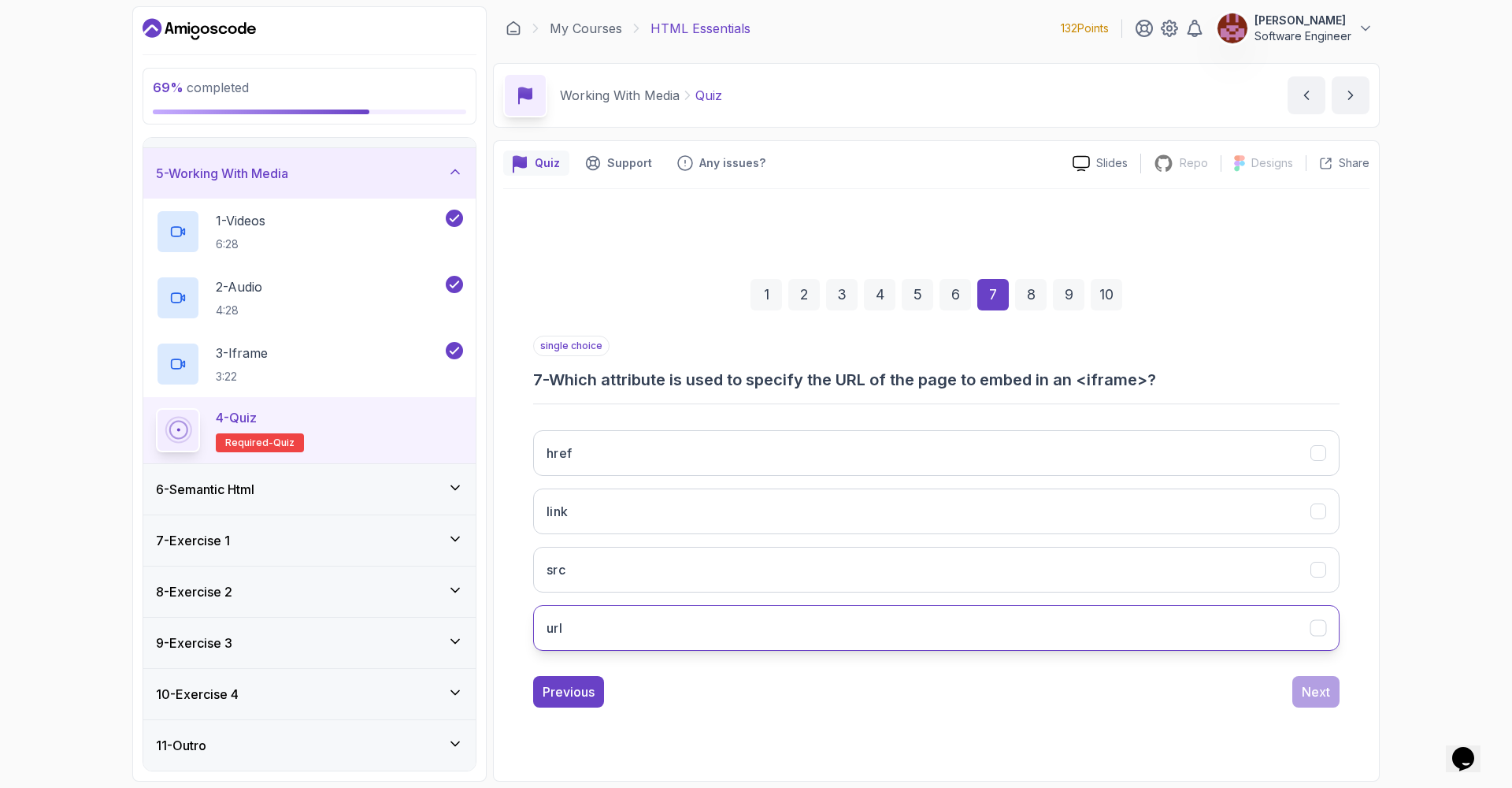
click at [1206, 637] on button "url" at bounding box center [935, 628] width 806 height 46
click at [1316, 696] on div "Next" at bounding box center [1316, 691] width 28 height 18
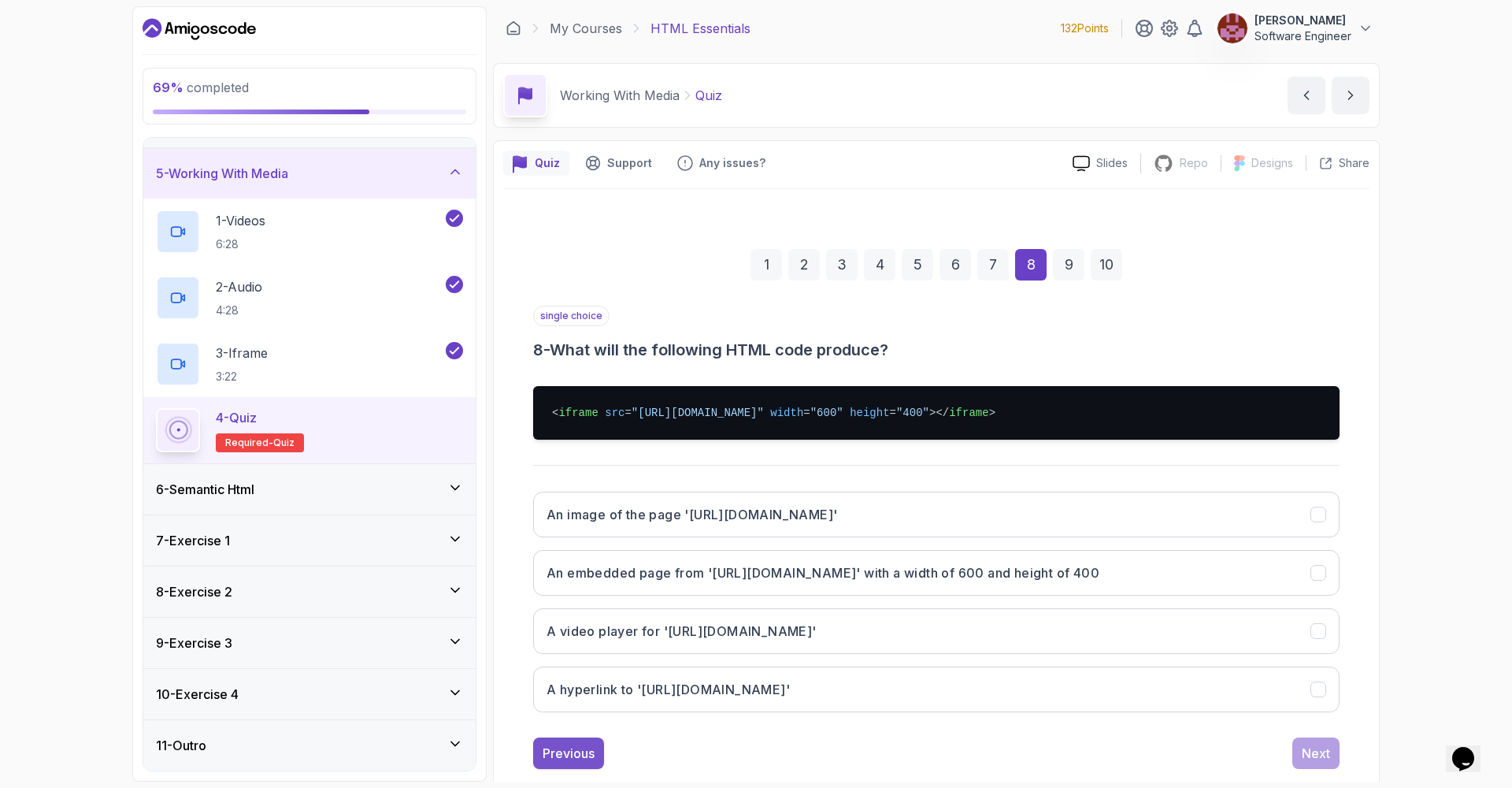
click at [555, 753] on div "Previous" at bounding box center [568, 753] width 52 height 18
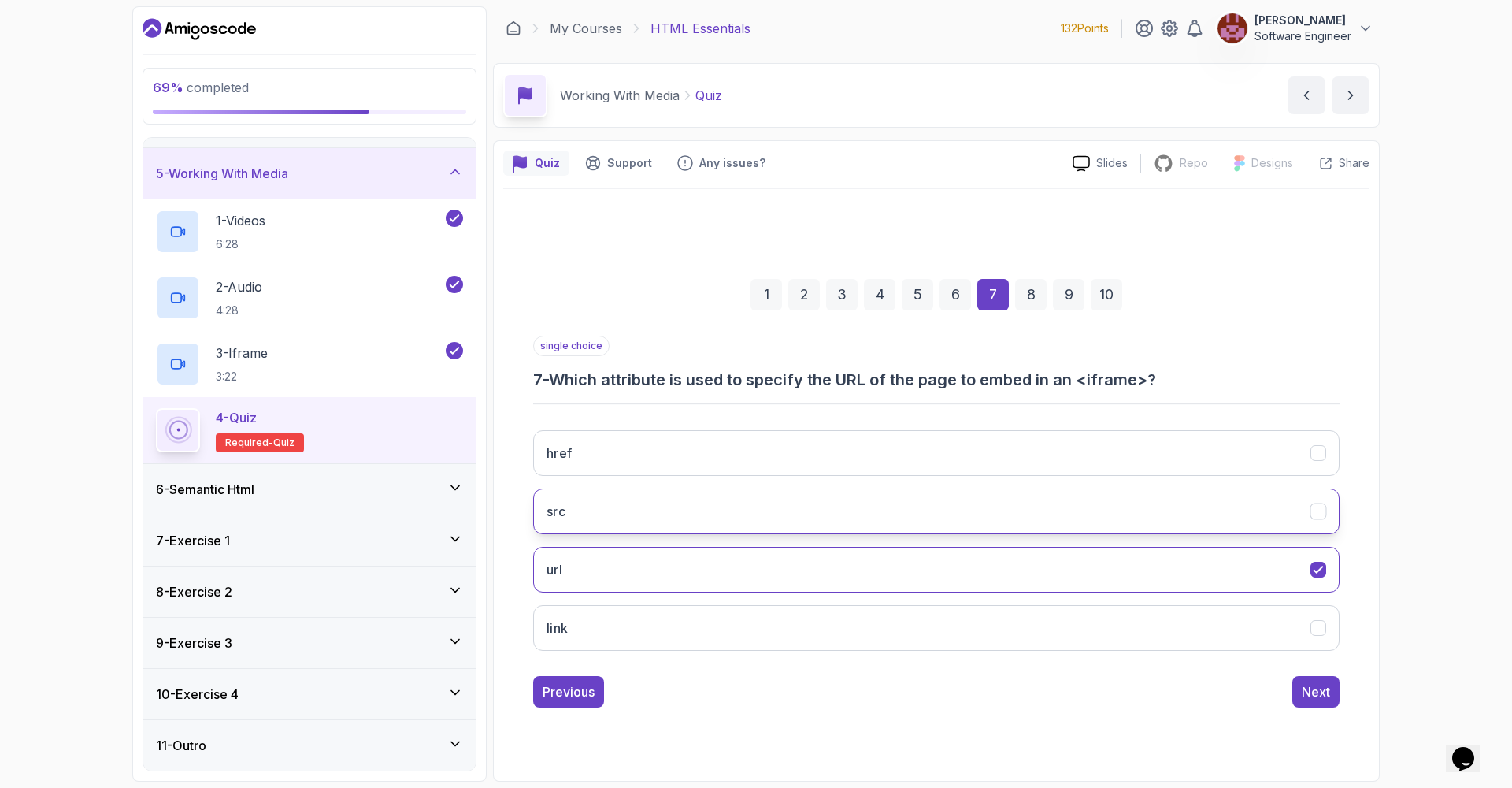
click at [721, 519] on button "src" at bounding box center [935, 511] width 806 height 46
click at [1334, 695] on button "Next" at bounding box center [1316, 691] width 47 height 32
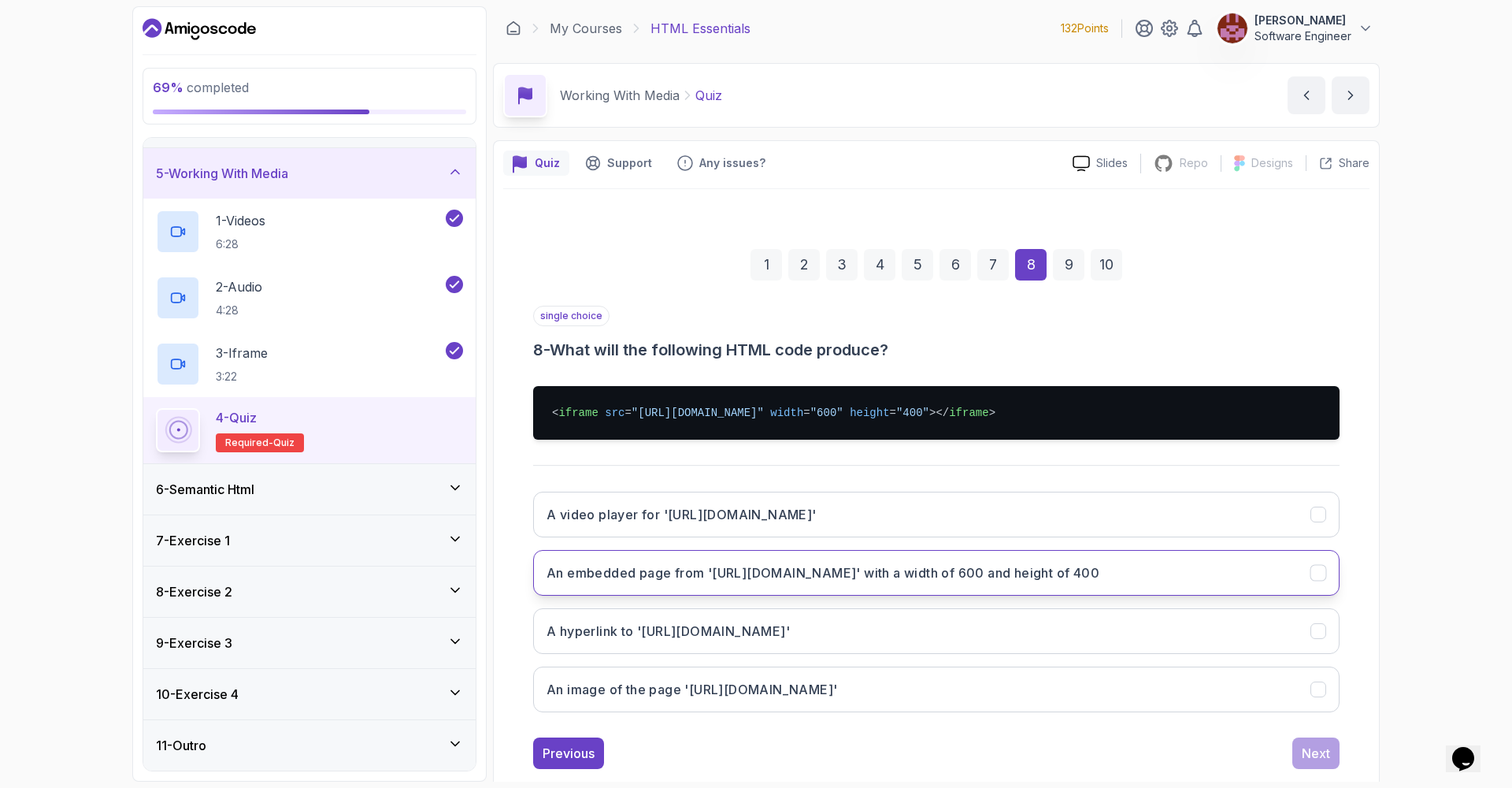
click at [1079, 578] on h3 "An embedded page from '[URL][DOMAIN_NAME]' with a width of 600 and height of 400" at bounding box center [823, 572] width 553 height 18
click at [1319, 748] on div "Next" at bounding box center [1316, 753] width 28 height 18
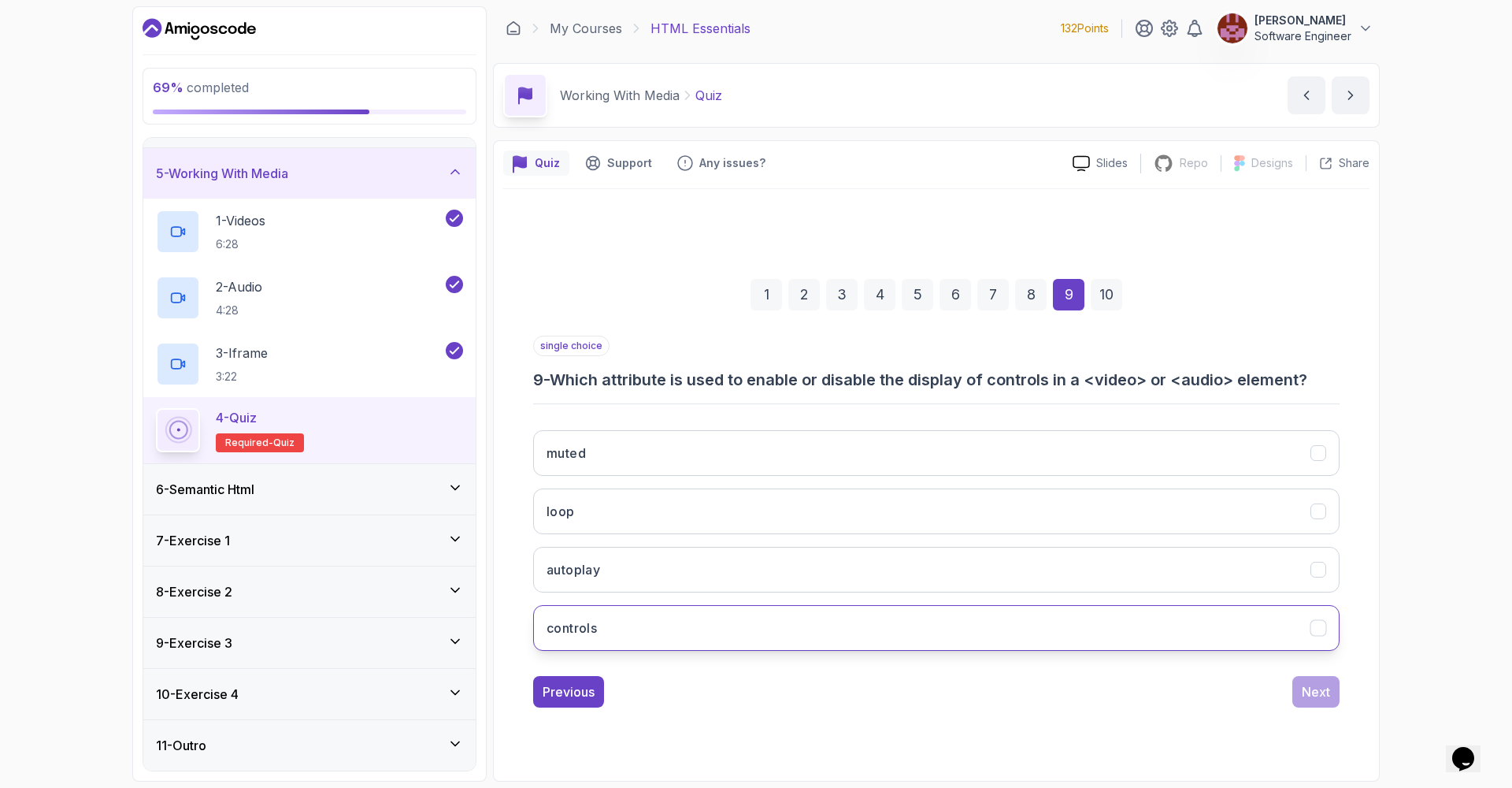
click at [1196, 608] on button "controls" at bounding box center [935, 628] width 806 height 46
click at [1319, 689] on div "Next" at bounding box center [1316, 691] width 28 height 18
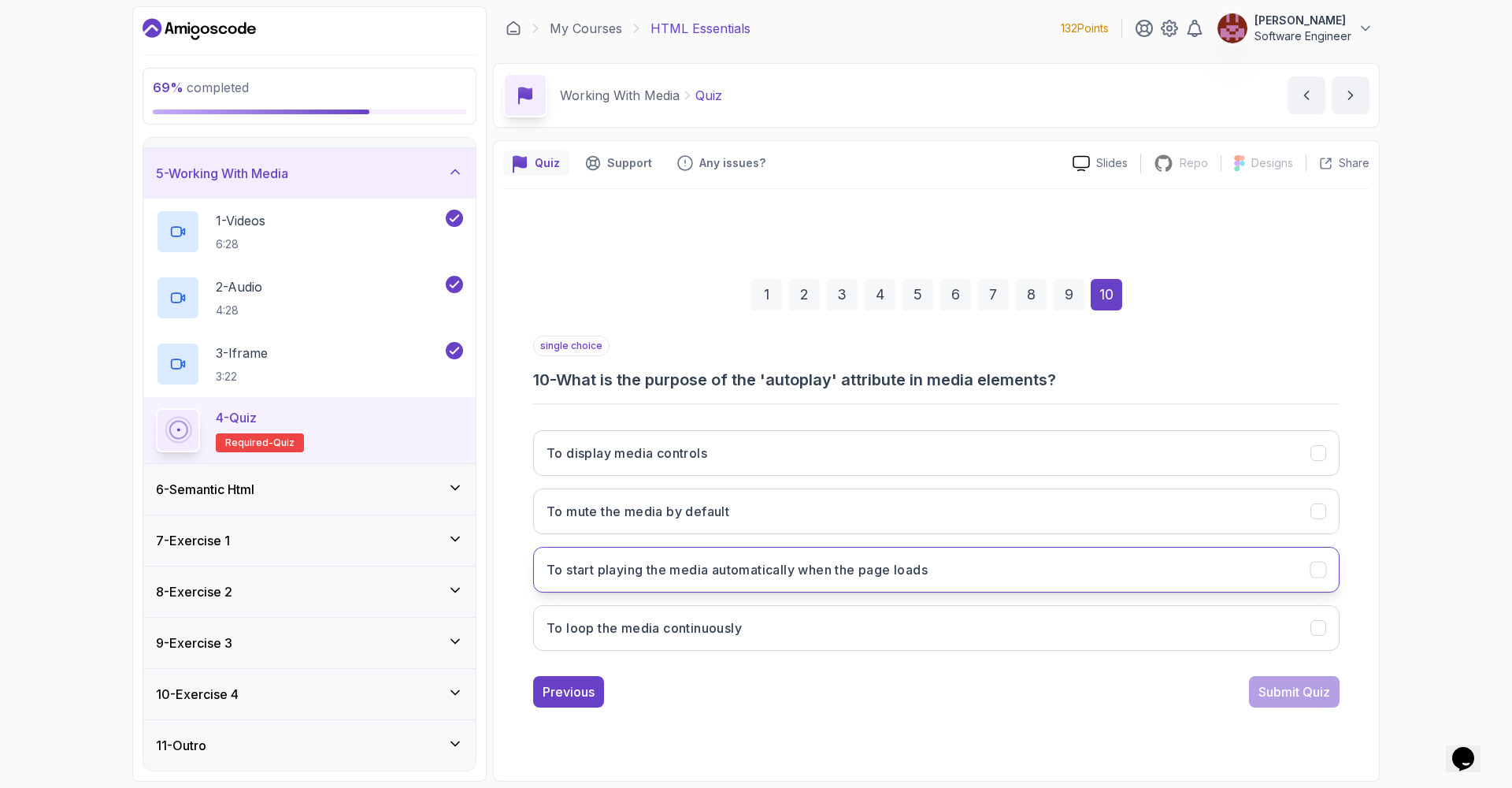
click at [927, 572] on h3 "To start playing the media automatically when the page loads" at bounding box center [738, 569] width 382 height 18
click at [1296, 695] on div "Submit Quiz" at bounding box center [1294, 691] width 72 height 18
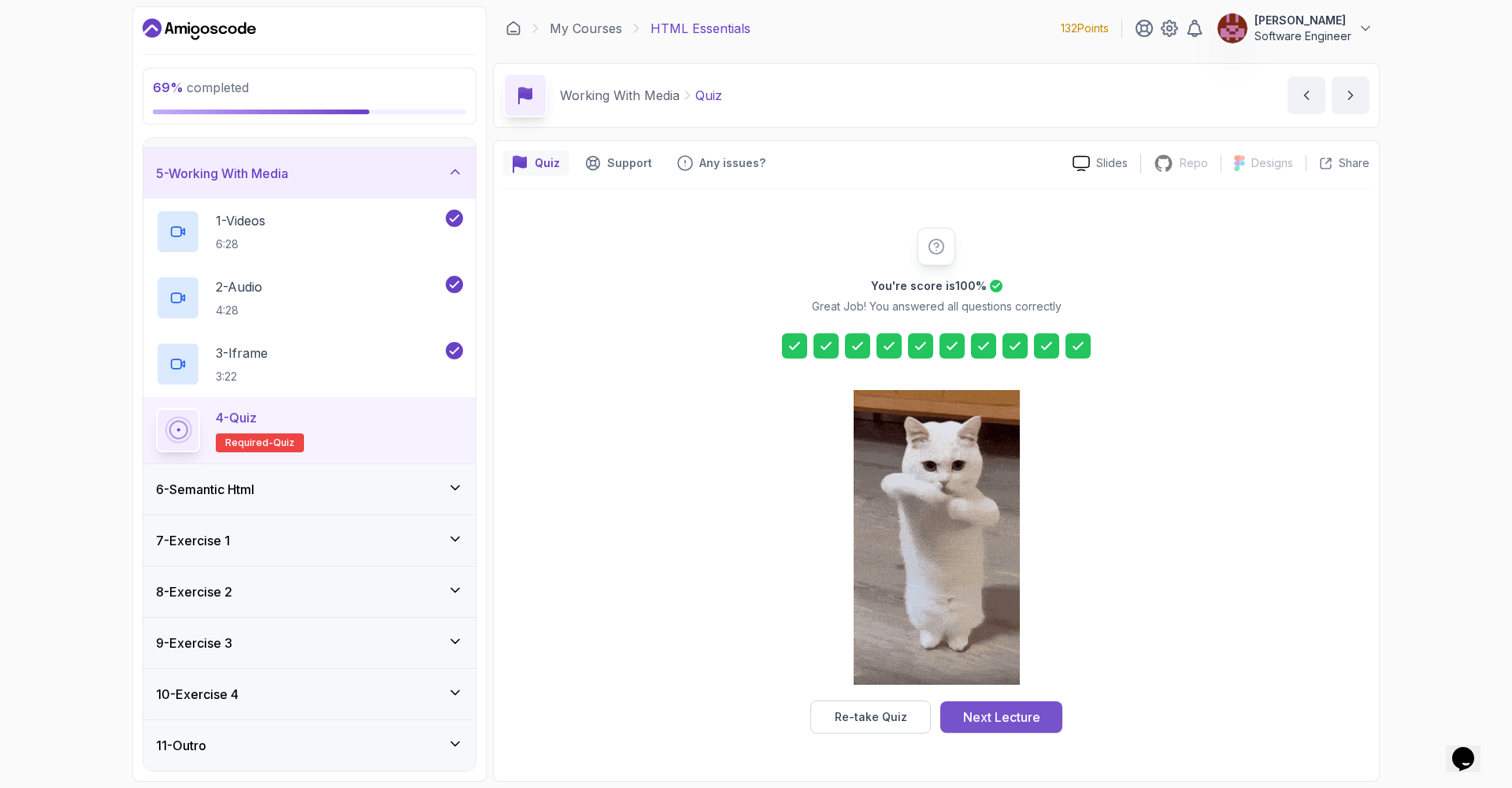
click at [971, 709] on div "Next Lecture" at bounding box center [1001, 716] width 77 height 18
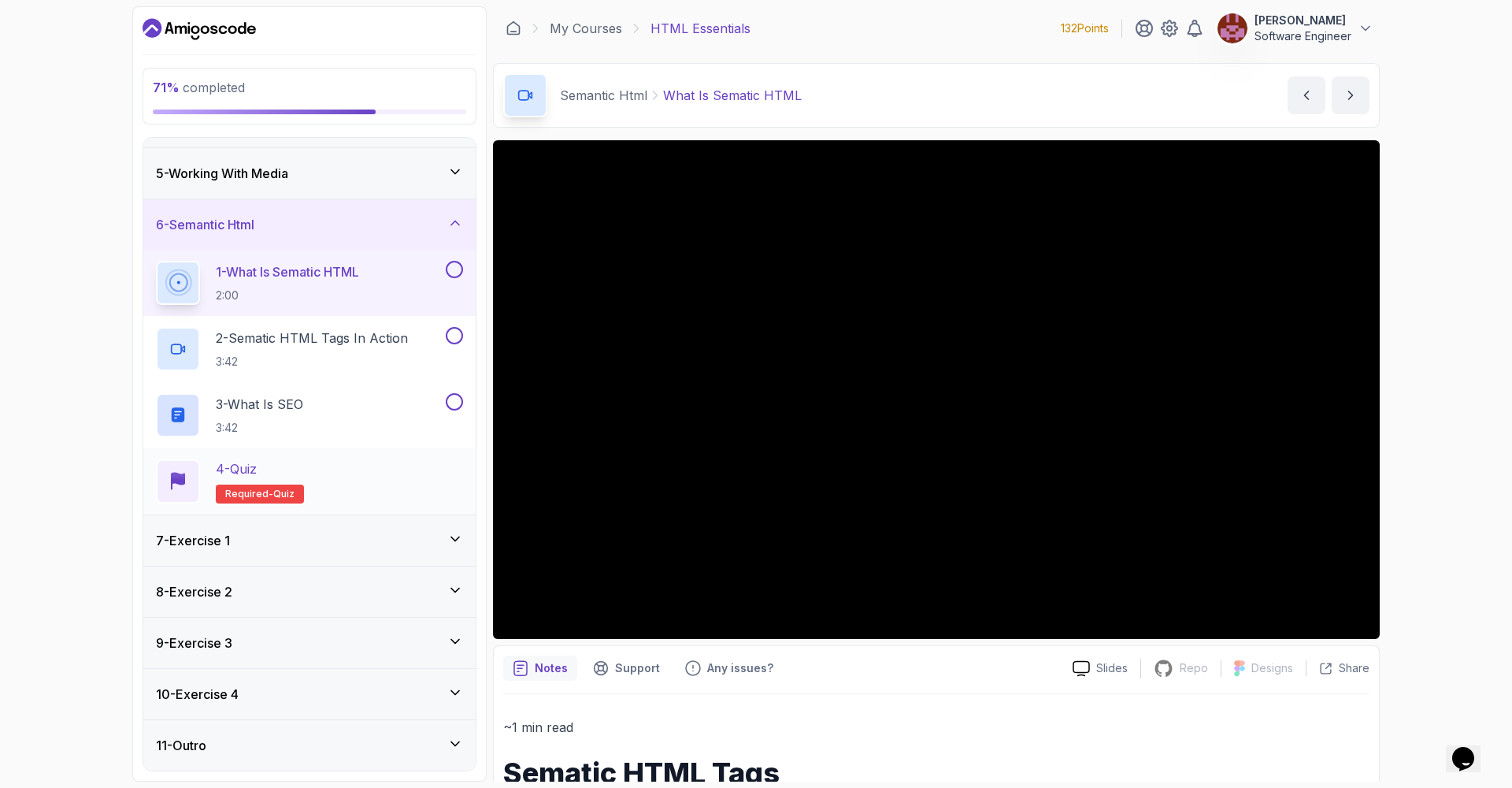
scroll to position [194, 0]
click at [453, 538] on icon at bounding box center [454, 538] width 8 height 4
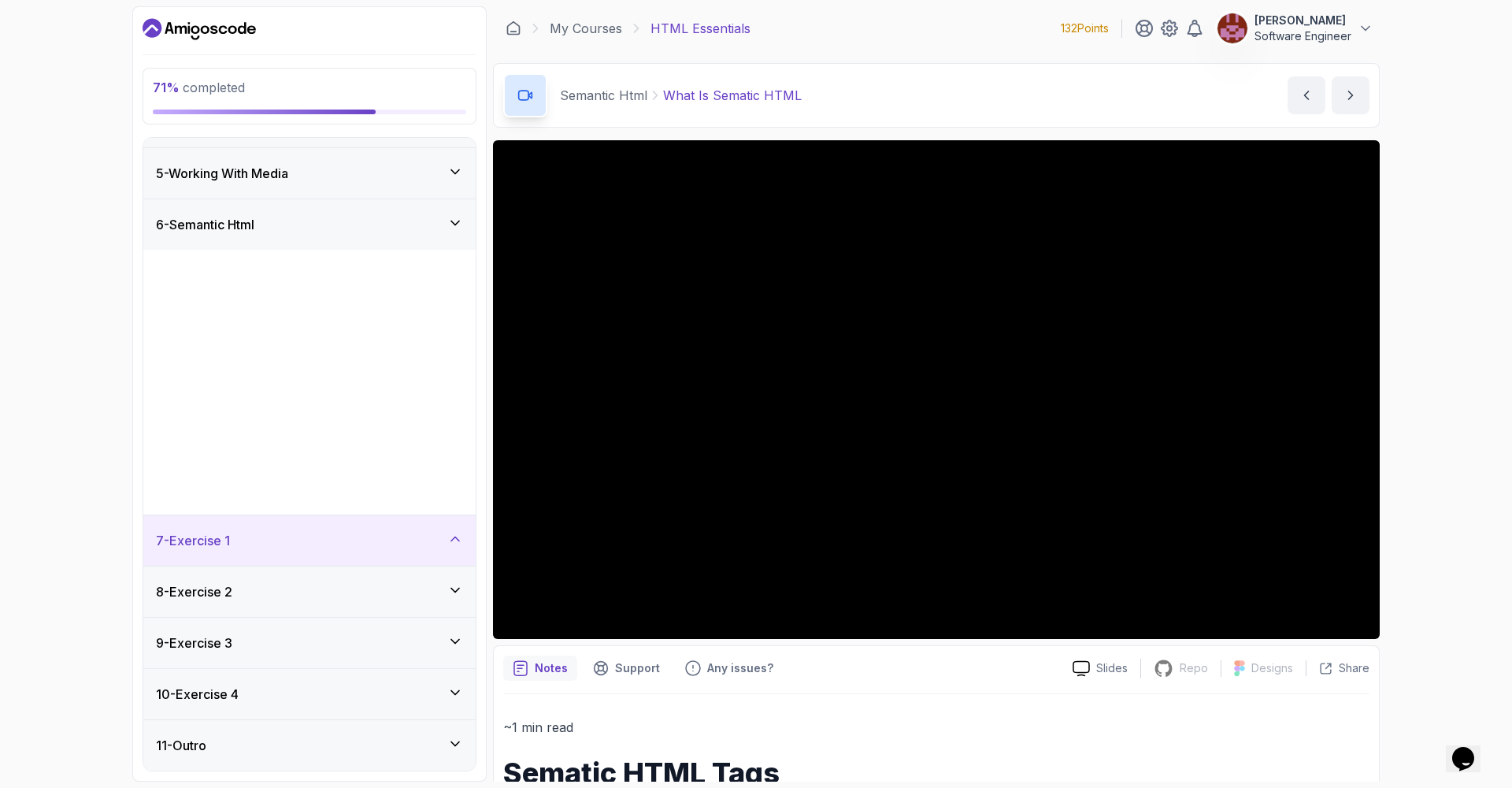
scroll to position [0, 0]
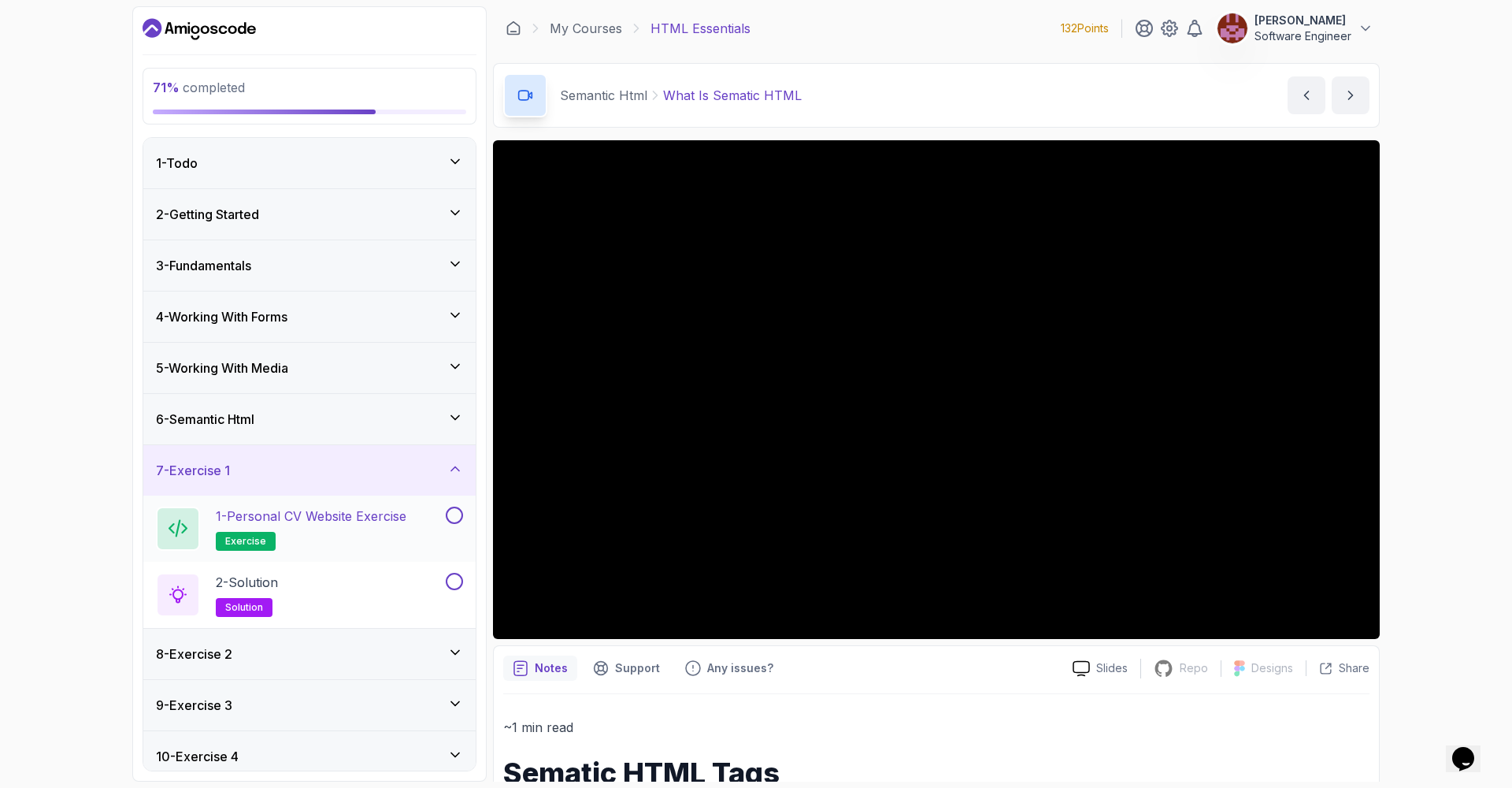
click at [454, 512] on button at bounding box center [454, 515] width 18 height 18
click at [454, 586] on button at bounding box center [454, 581] width 18 height 18
click at [454, 653] on icon at bounding box center [454, 652] width 8 height 4
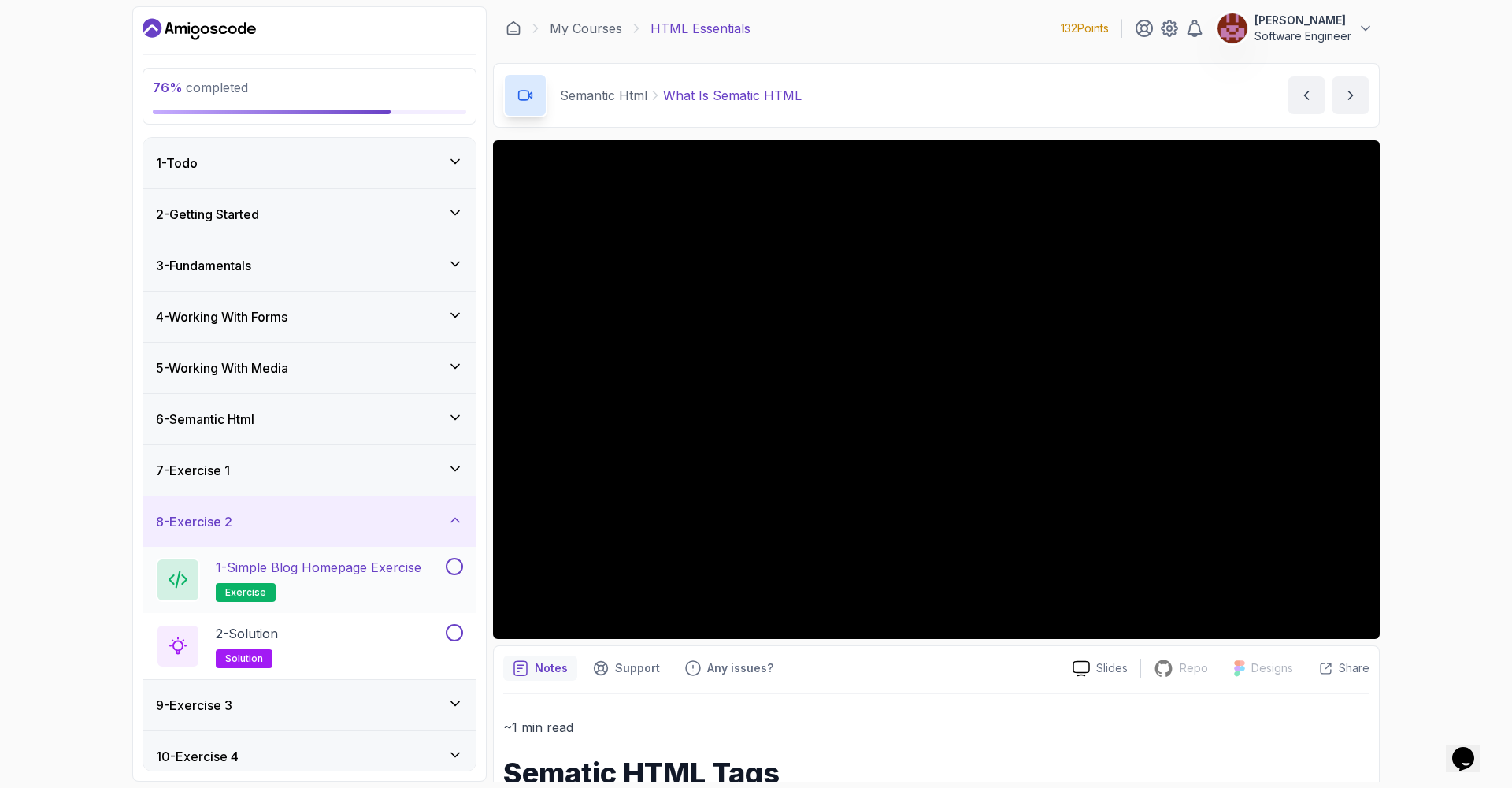
click at [454, 562] on button at bounding box center [454, 566] width 18 height 18
click at [459, 638] on button at bounding box center [454, 632] width 18 height 18
click at [457, 704] on icon at bounding box center [454, 703] width 8 height 4
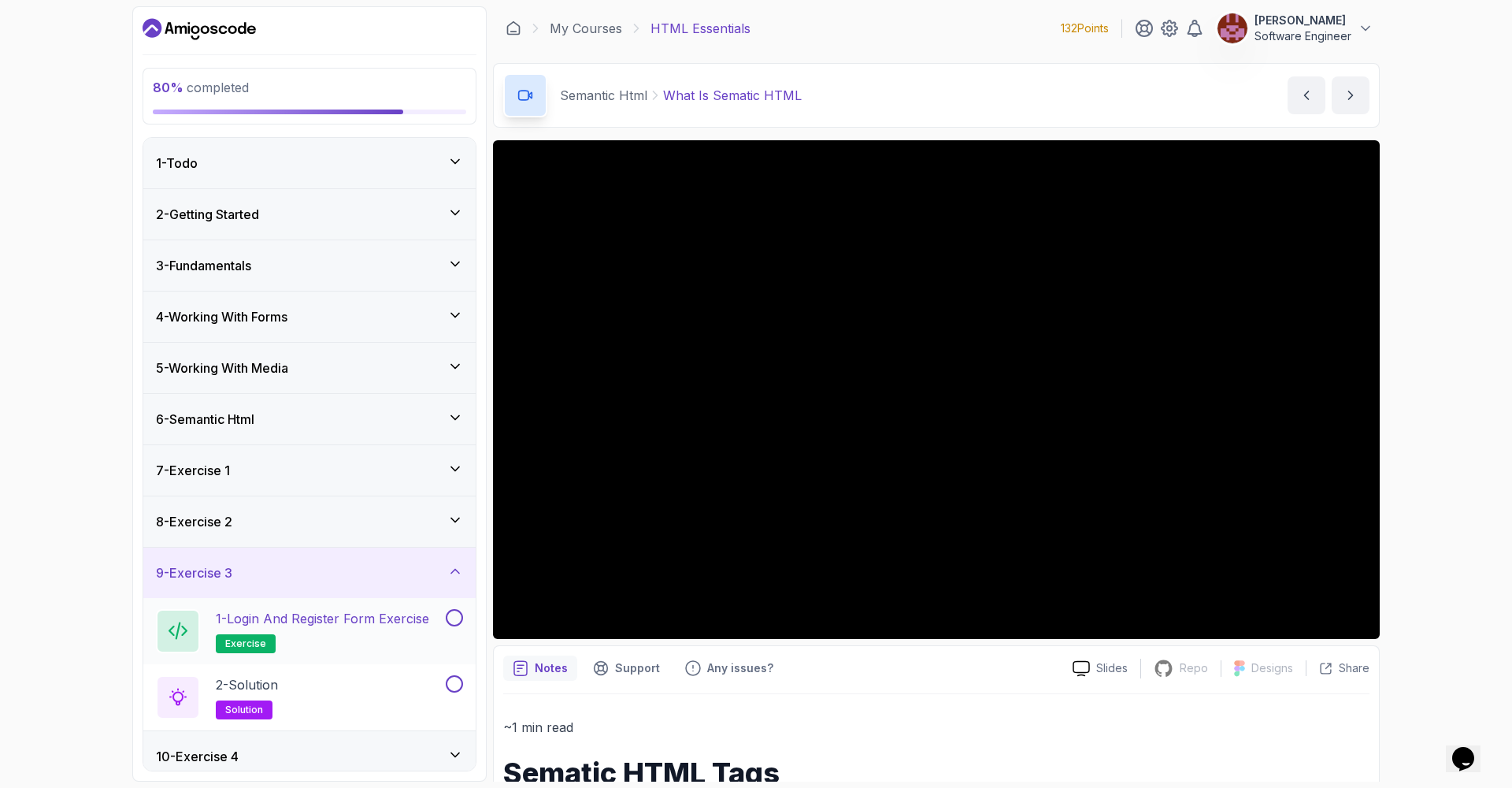
click at [456, 614] on button at bounding box center [454, 617] width 18 height 18
click at [451, 683] on button at bounding box center [454, 684] width 18 height 18
click at [451, 755] on icon at bounding box center [455, 755] width 16 height 16
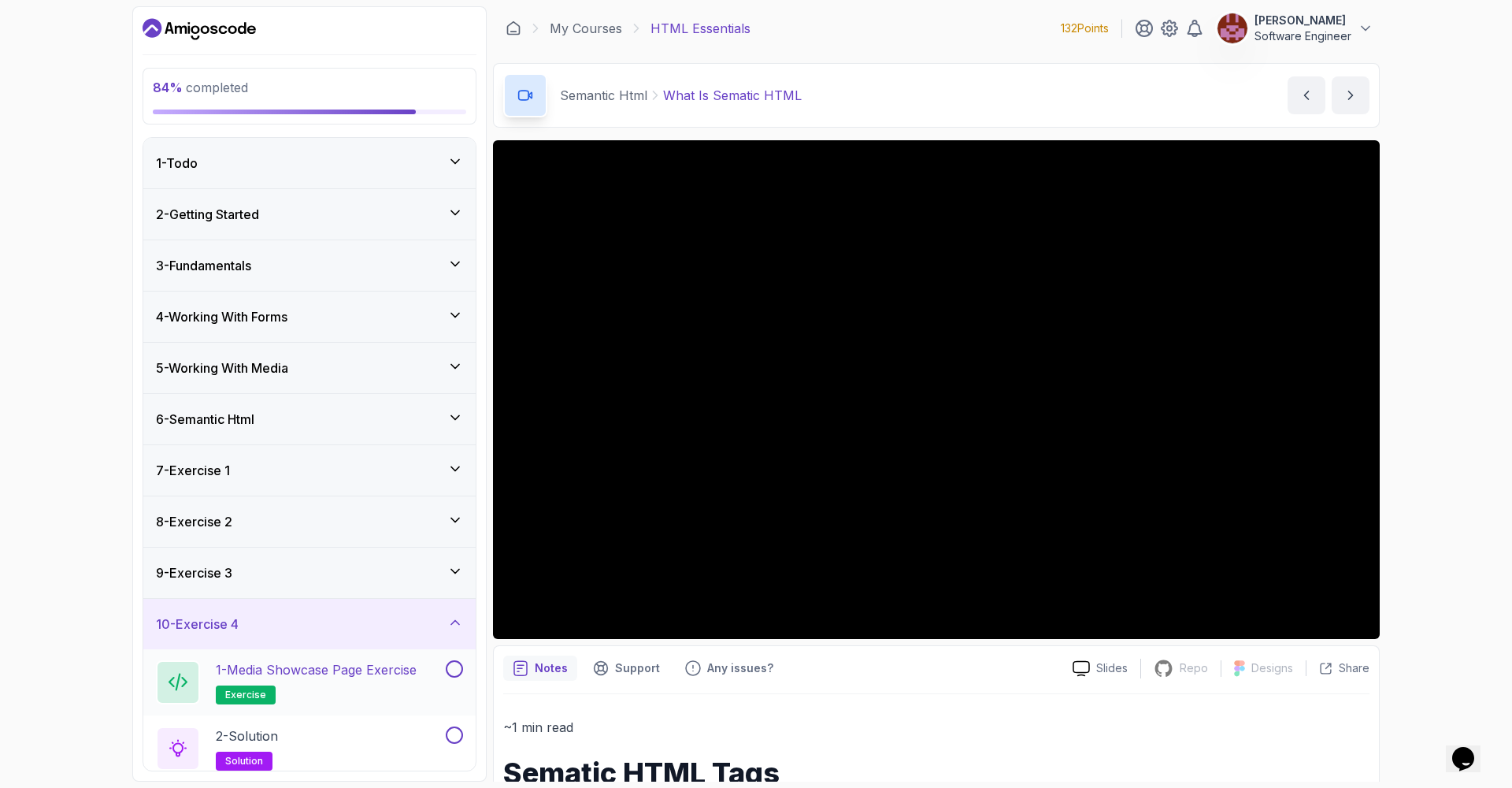
click at [456, 668] on button at bounding box center [454, 669] width 18 height 18
click at [456, 737] on button at bounding box center [454, 735] width 18 height 18
click at [456, 415] on icon at bounding box center [455, 418] width 16 height 16
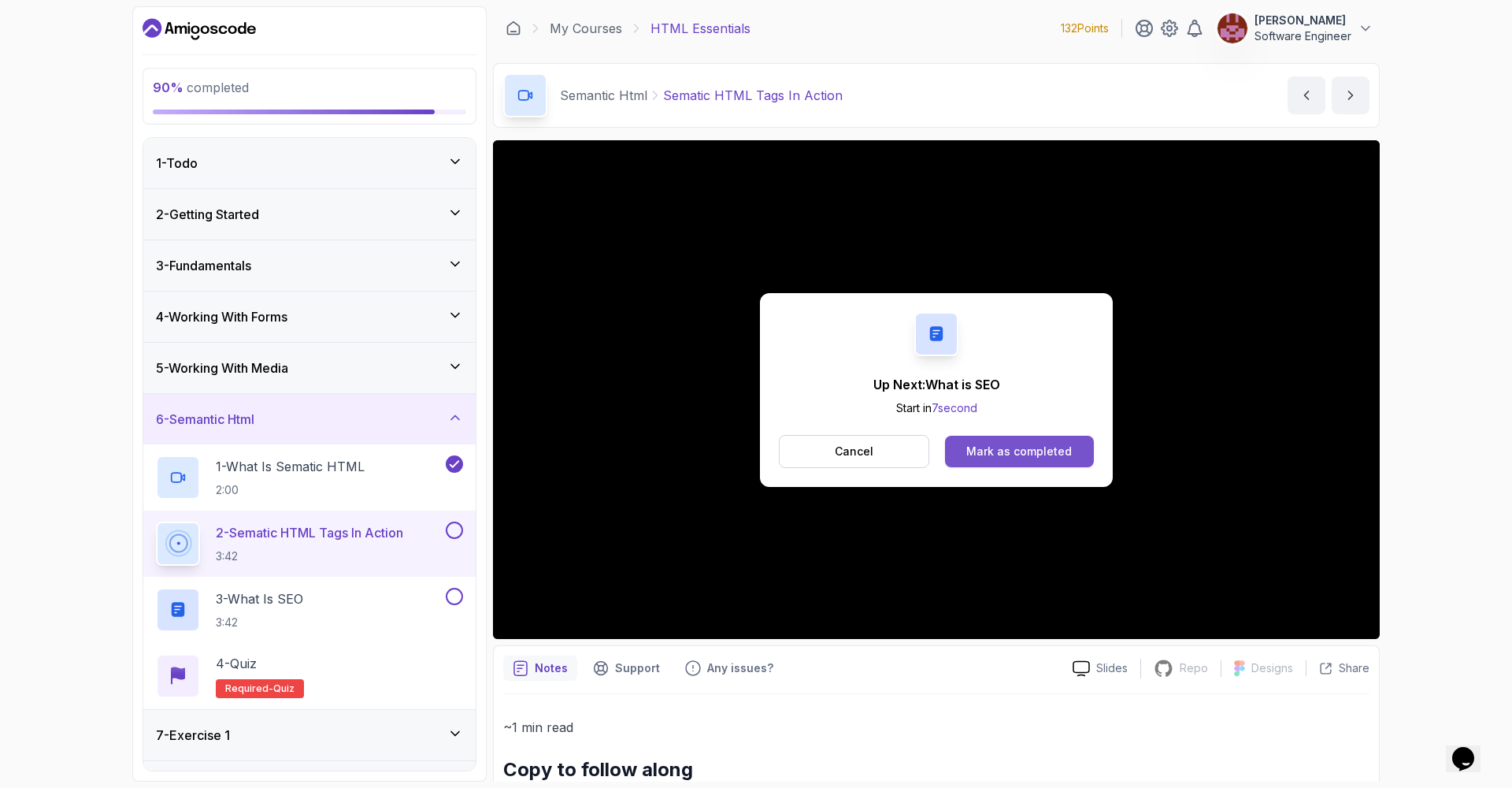
click at [981, 455] on div "Mark as completed" at bounding box center [1019, 451] width 105 height 16
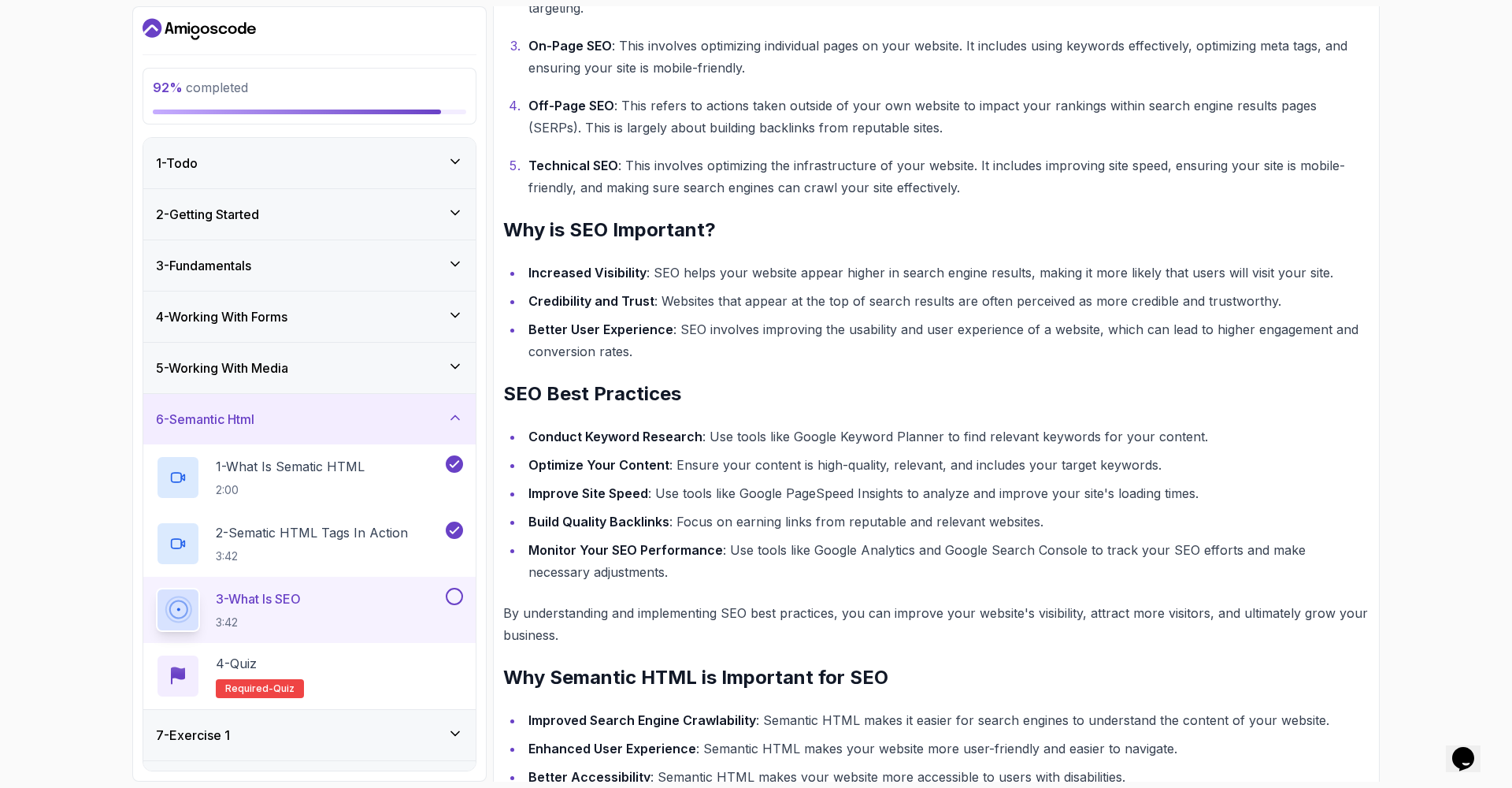
click at [456, 595] on button at bounding box center [454, 596] width 18 height 18
click at [375, 673] on div "4 - Quiz Required- quiz" at bounding box center [309, 675] width 307 height 44
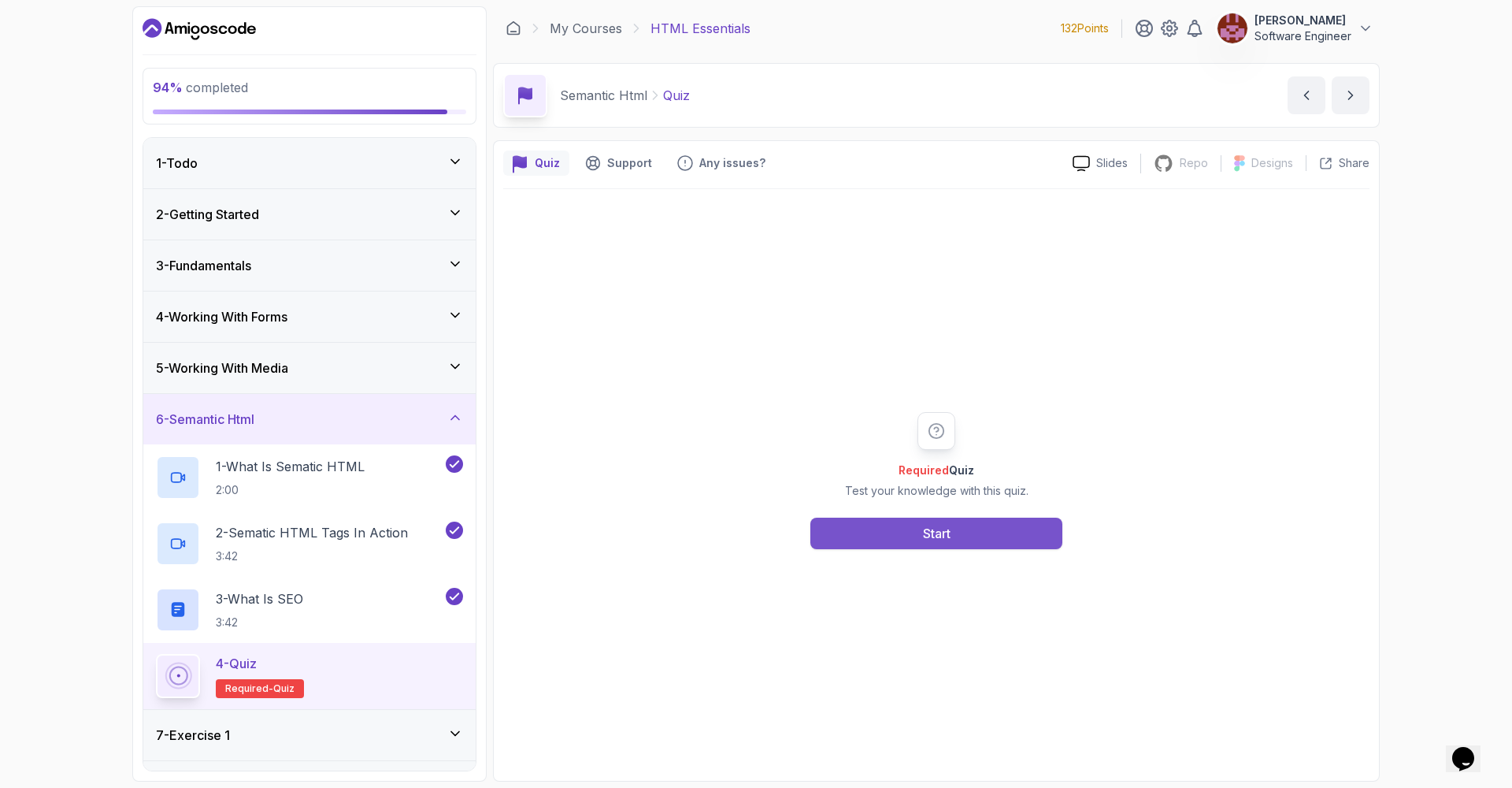
click at [923, 537] on div "Start" at bounding box center [936, 533] width 27 height 18
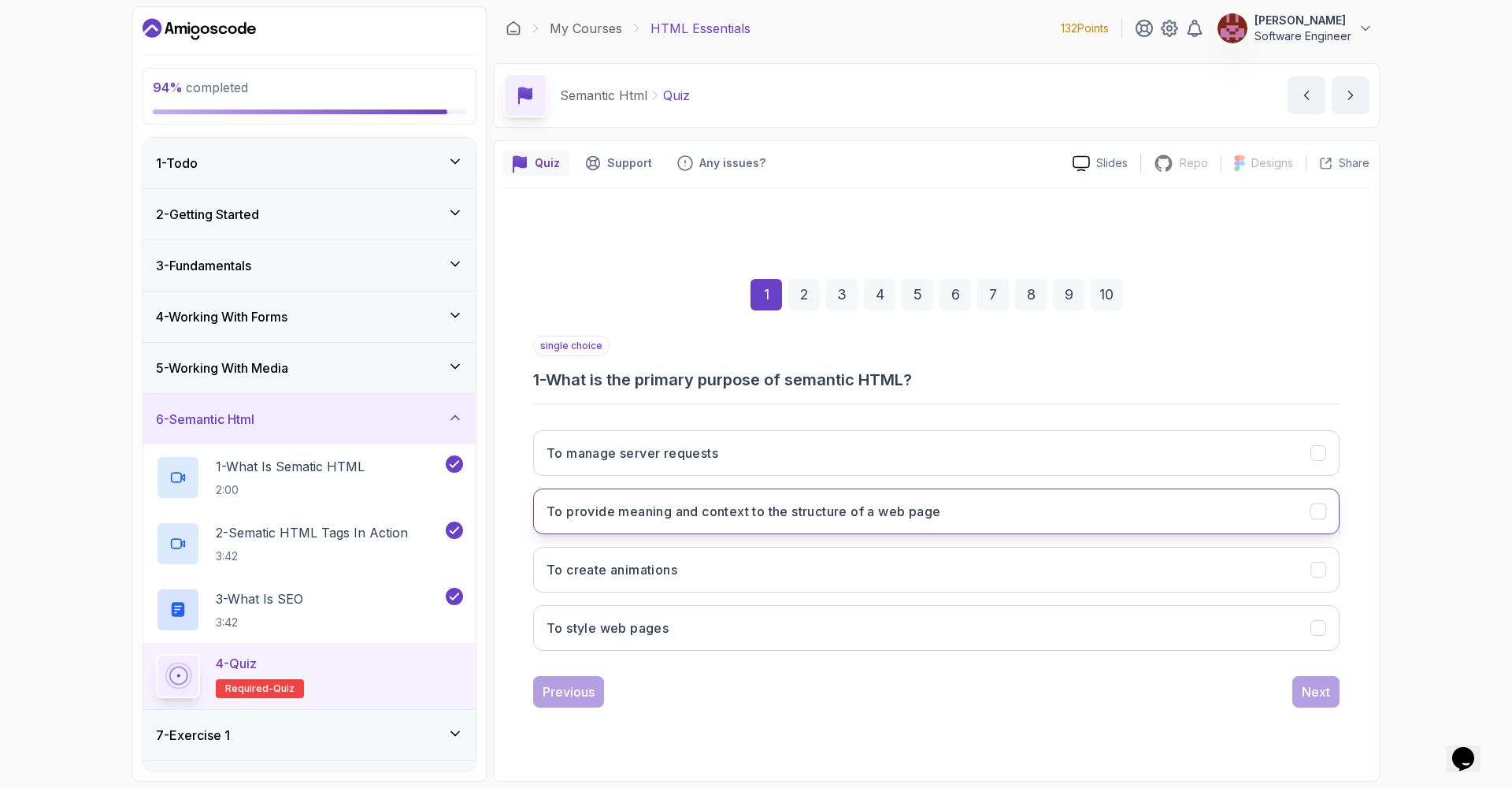
click at [797, 512] on h3 "To provide meaning and context to the structure of a web page" at bounding box center [744, 511] width 394 height 18
click at [1304, 690] on div "Next" at bounding box center [1316, 691] width 28 height 18
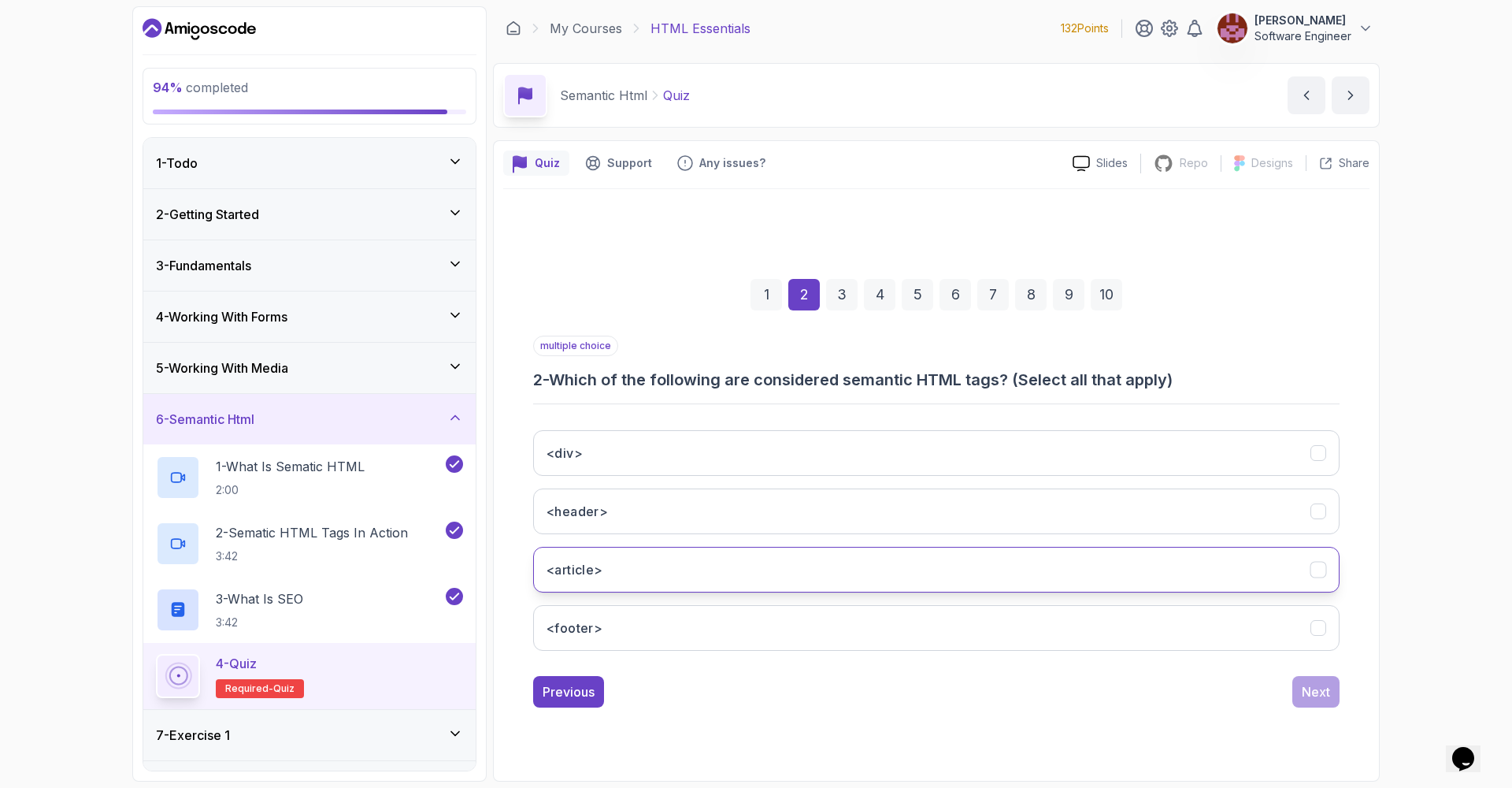
click at [1279, 555] on button "<article>" at bounding box center [935, 570] width 806 height 46
click at [1296, 451] on button "<div>" at bounding box center [935, 453] width 806 height 46
click at [1312, 683] on div "Next" at bounding box center [1316, 691] width 28 height 18
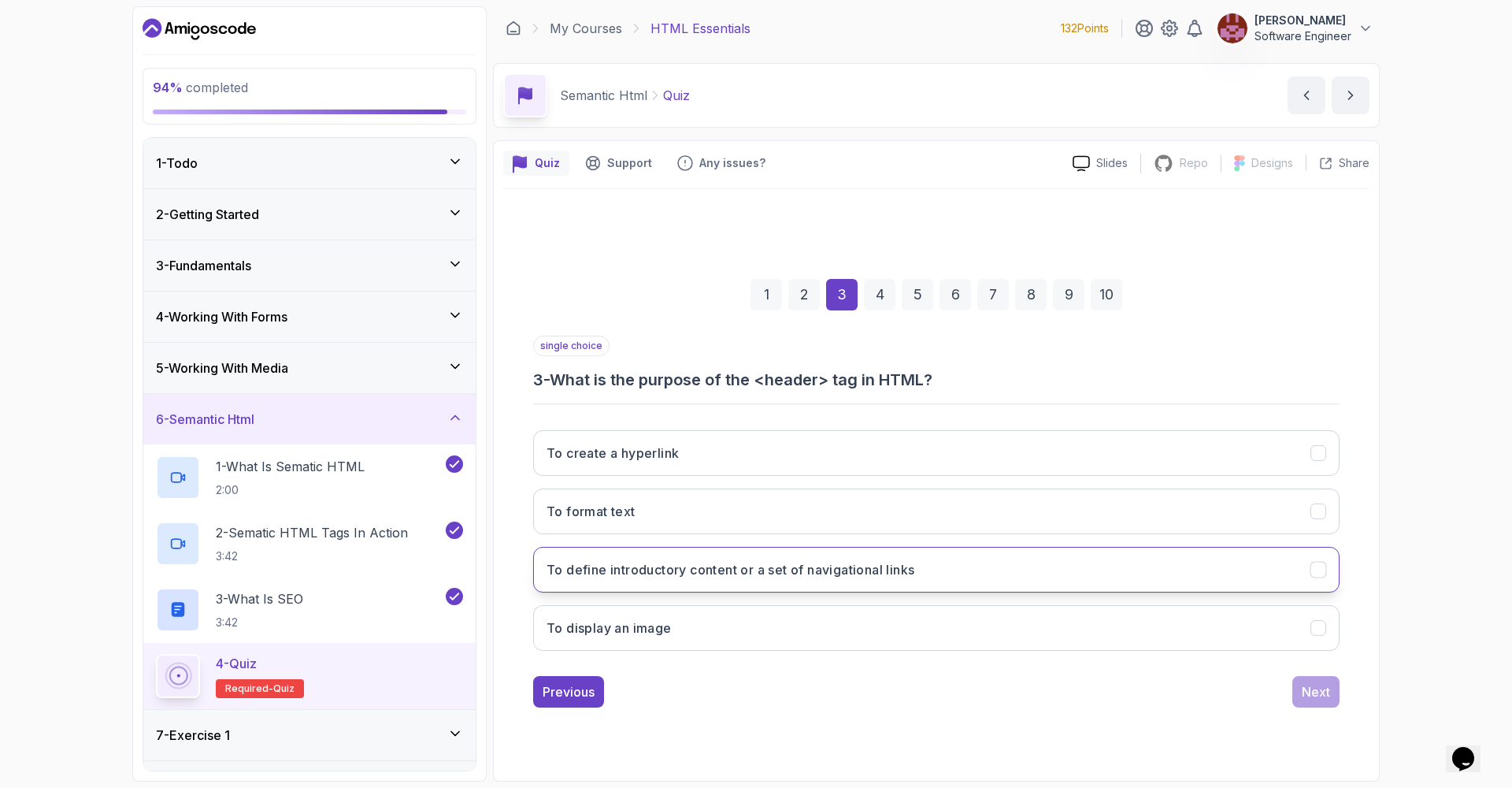
click at [703, 563] on h3 "To define introductory content or a set of navigational links" at bounding box center [731, 569] width 367 height 18
click at [1302, 698] on div "Next" at bounding box center [1316, 691] width 28 height 18
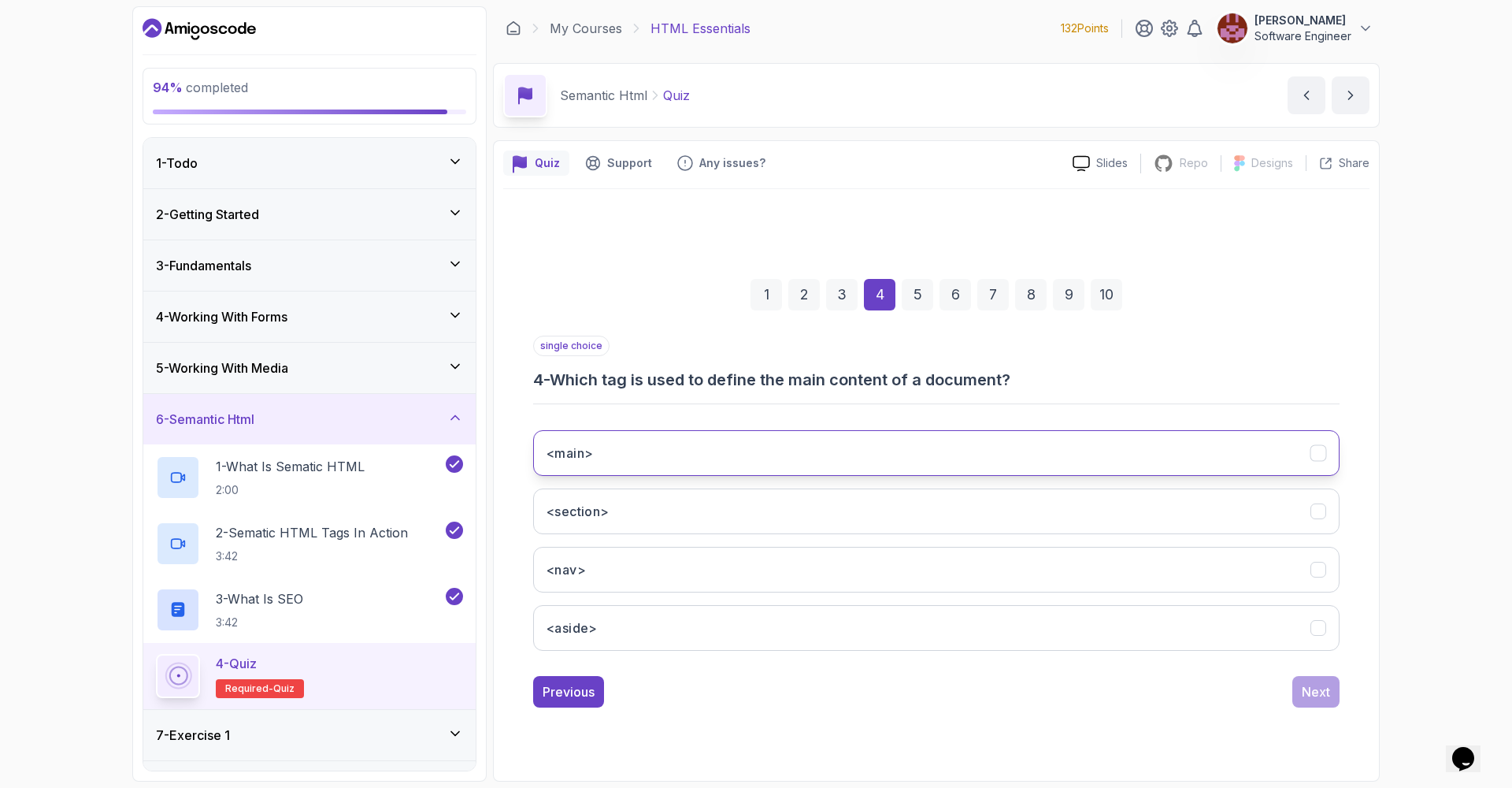
click at [1255, 452] on button "<main>" at bounding box center [935, 453] width 806 height 46
click at [1311, 690] on div "Next" at bounding box center [1316, 691] width 28 height 18
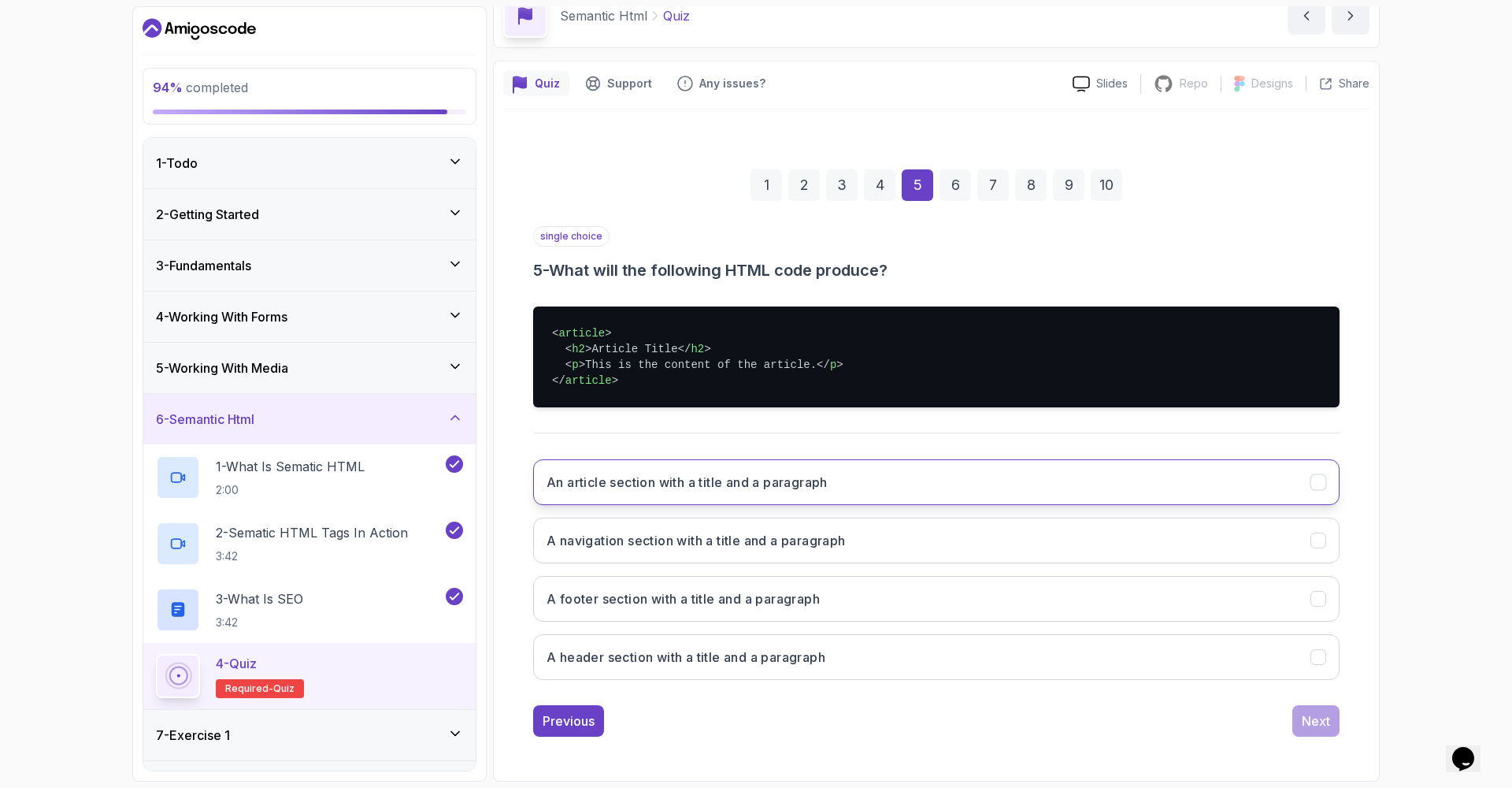
scroll to position [79, 0]
click at [1211, 488] on button "An article section with a title and a paragraph" at bounding box center [935, 482] width 806 height 46
click at [1307, 724] on div "Next" at bounding box center [1316, 720] width 28 height 18
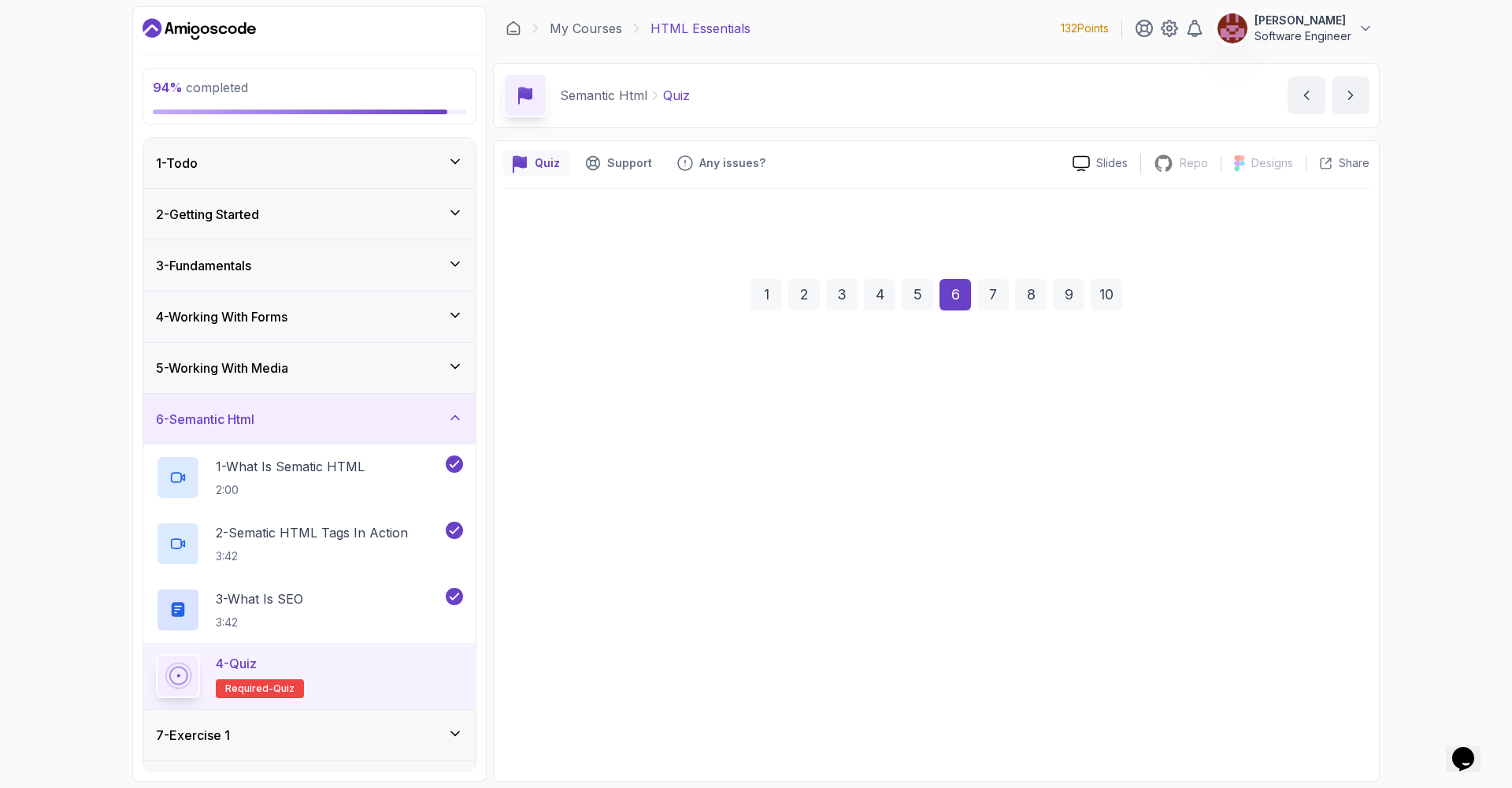
scroll to position [0, 0]
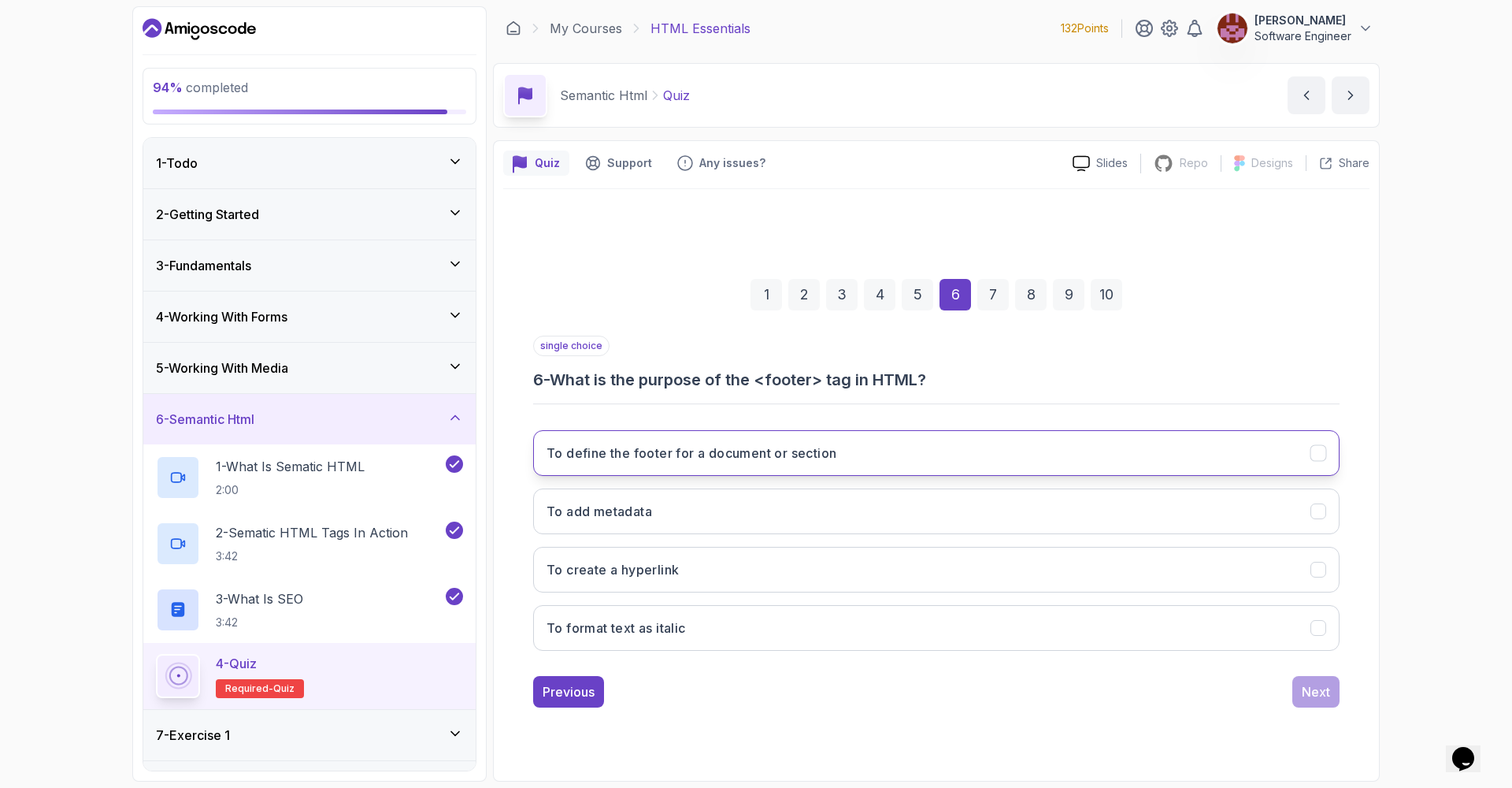
click at [956, 444] on button "To define the footer for a document or section" at bounding box center [935, 453] width 806 height 46
click at [1305, 690] on div "Next" at bounding box center [1316, 691] width 28 height 18
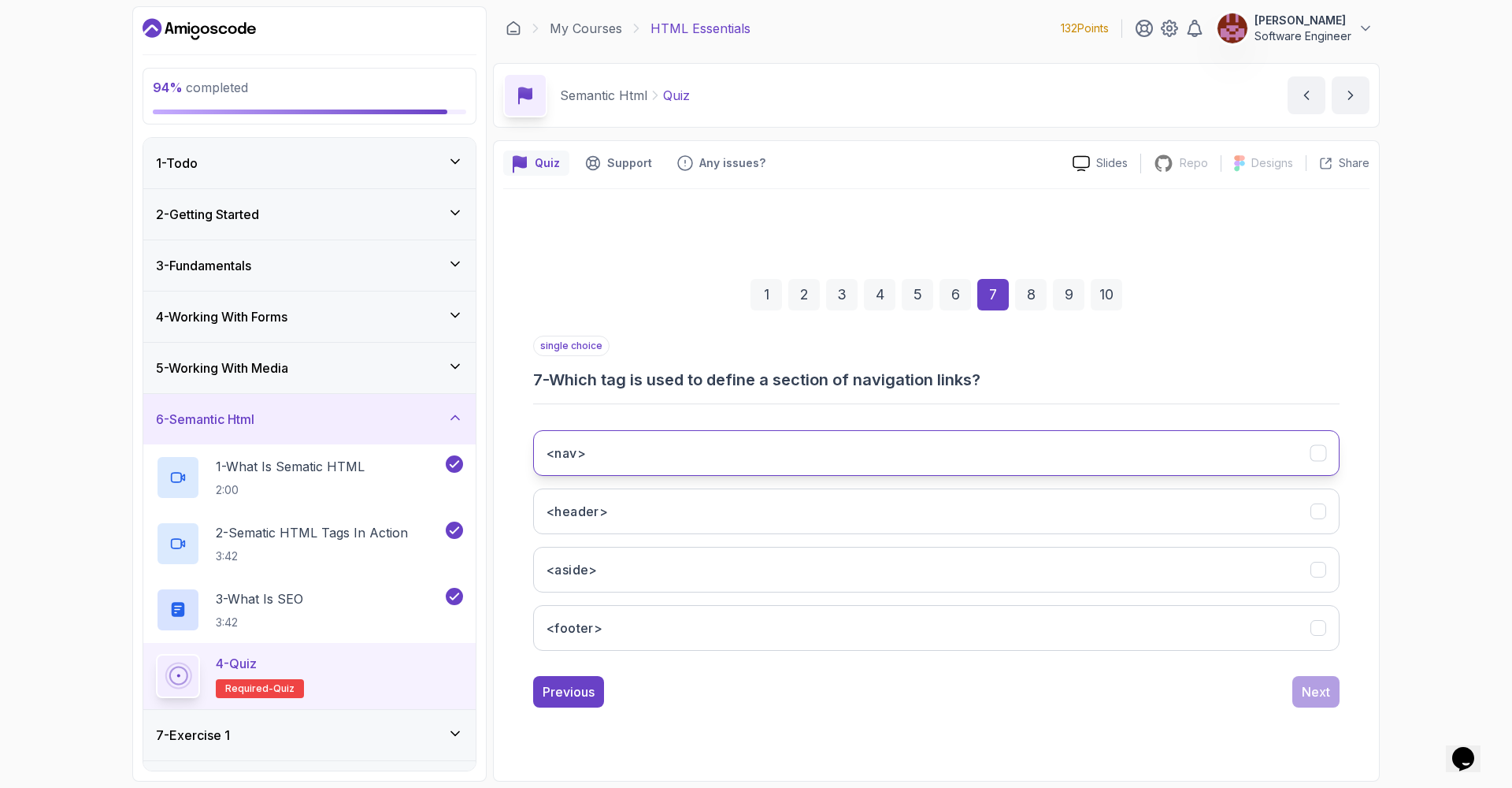
click at [1002, 440] on button "<nav>" at bounding box center [935, 453] width 806 height 46
click at [1325, 706] on button "Next" at bounding box center [1316, 691] width 47 height 32
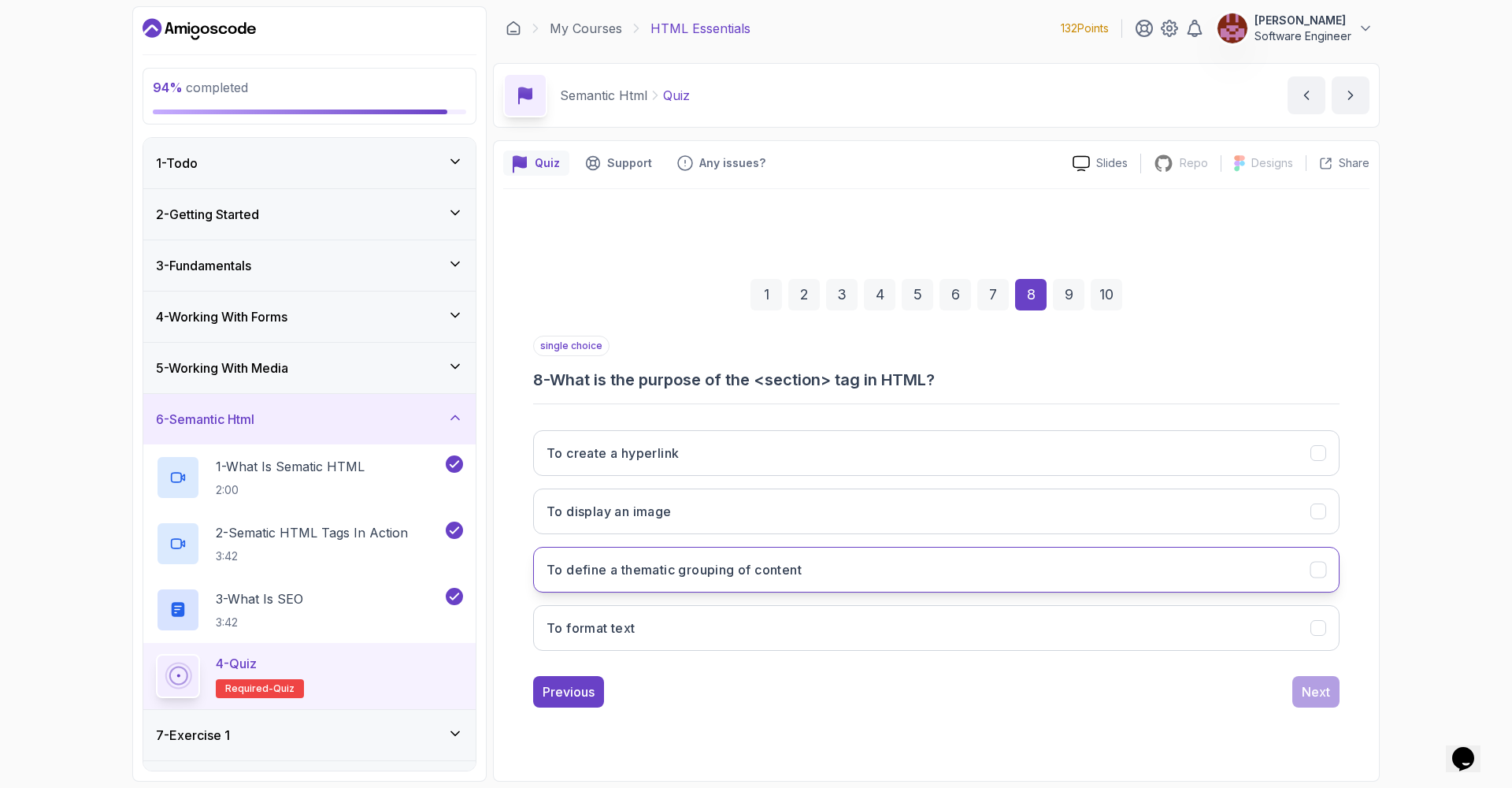
click at [807, 567] on button "To define a thematic grouping of content" at bounding box center [935, 570] width 806 height 46
click at [1311, 690] on div "Next" at bounding box center [1316, 691] width 28 height 18
click at [774, 563] on button "Improved accessibility and SEO" at bounding box center [935, 570] width 806 height 46
click at [1310, 697] on div "Next" at bounding box center [1316, 691] width 28 height 18
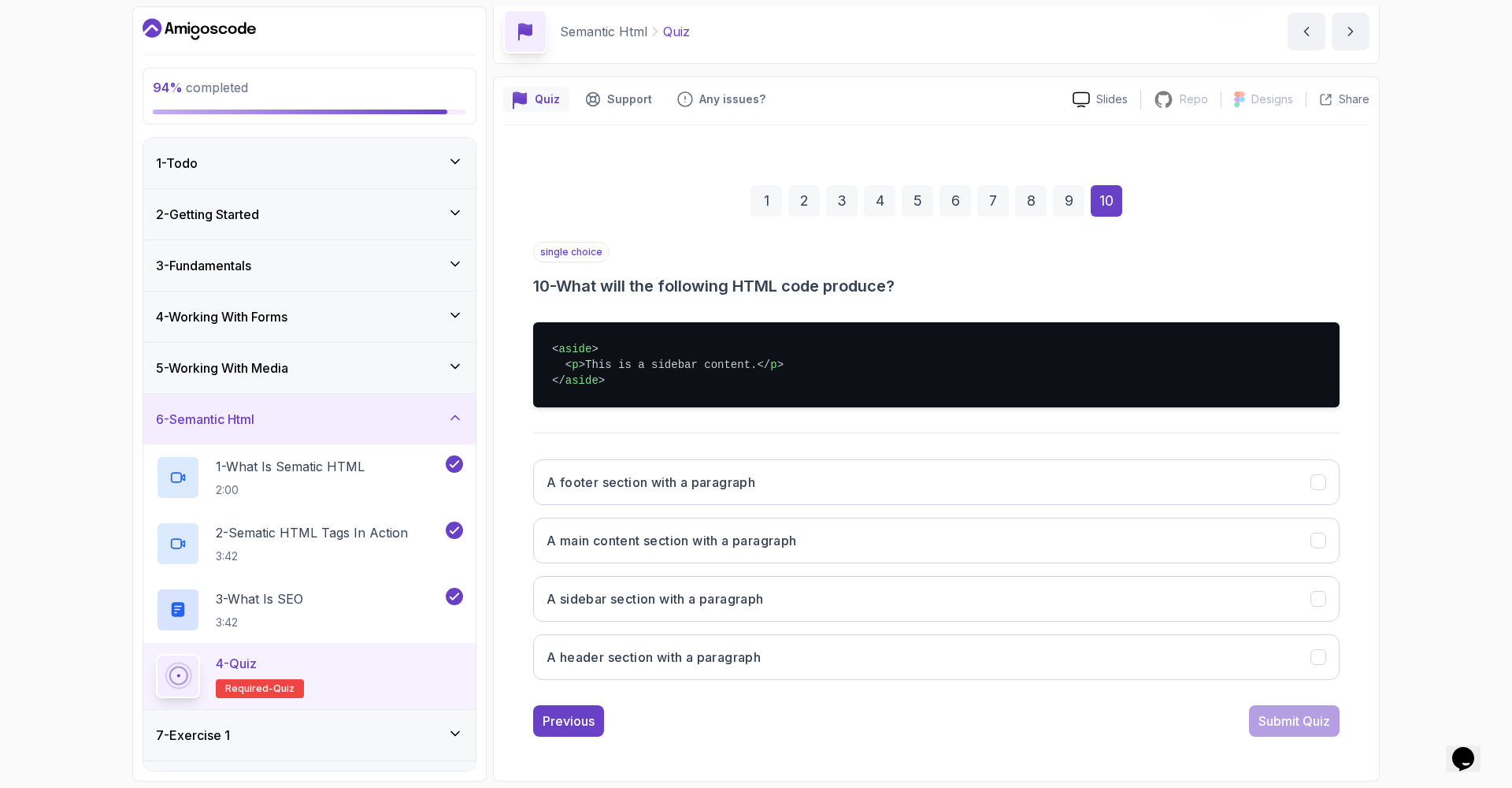
scroll to position [64, 0]
click at [963, 597] on button "A sidebar section with a paragraph" at bounding box center [935, 599] width 806 height 46
click at [1271, 721] on div "Submit Quiz" at bounding box center [1294, 720] width 72 height 18
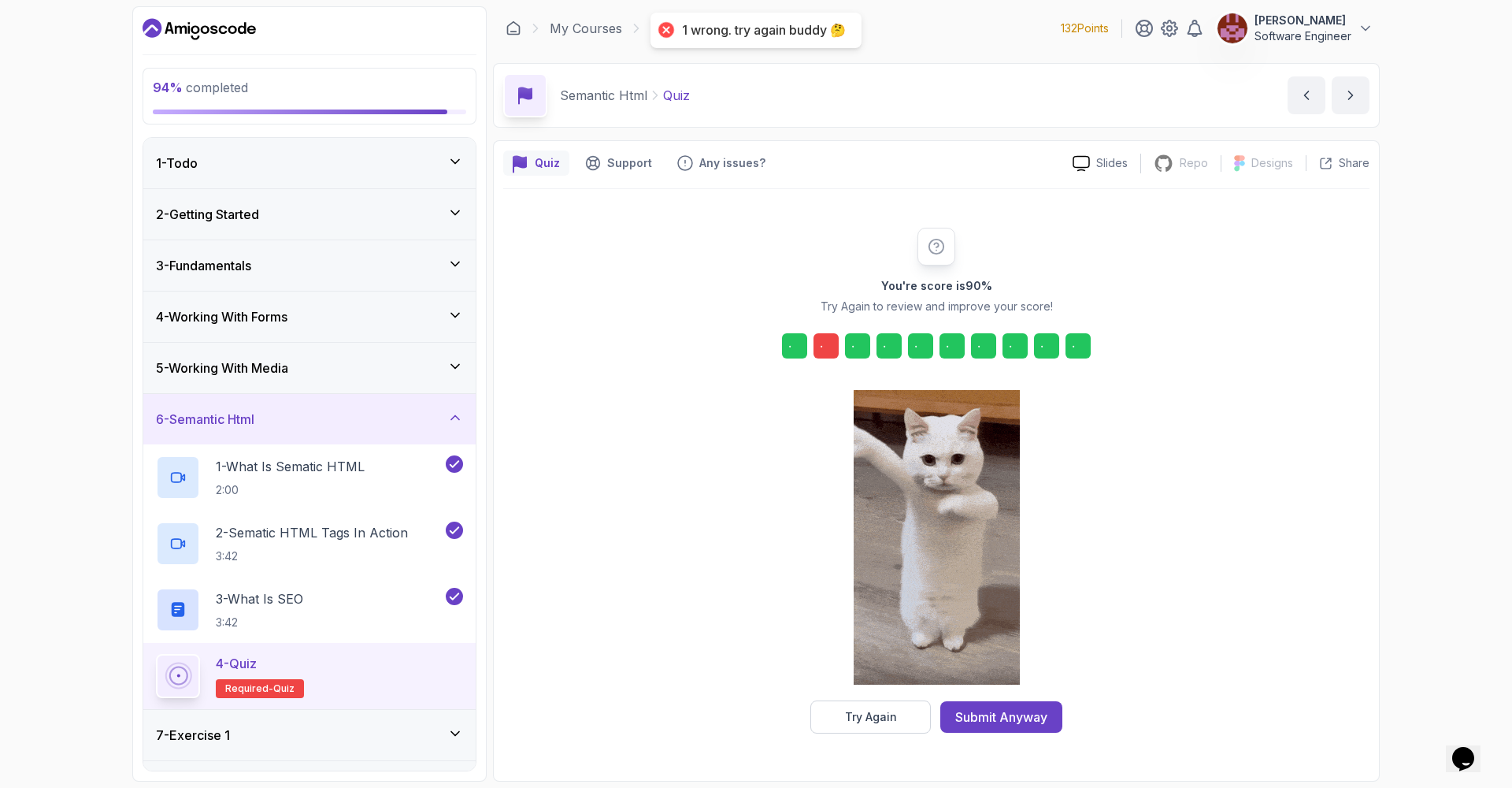
scroll to position [0, 0]
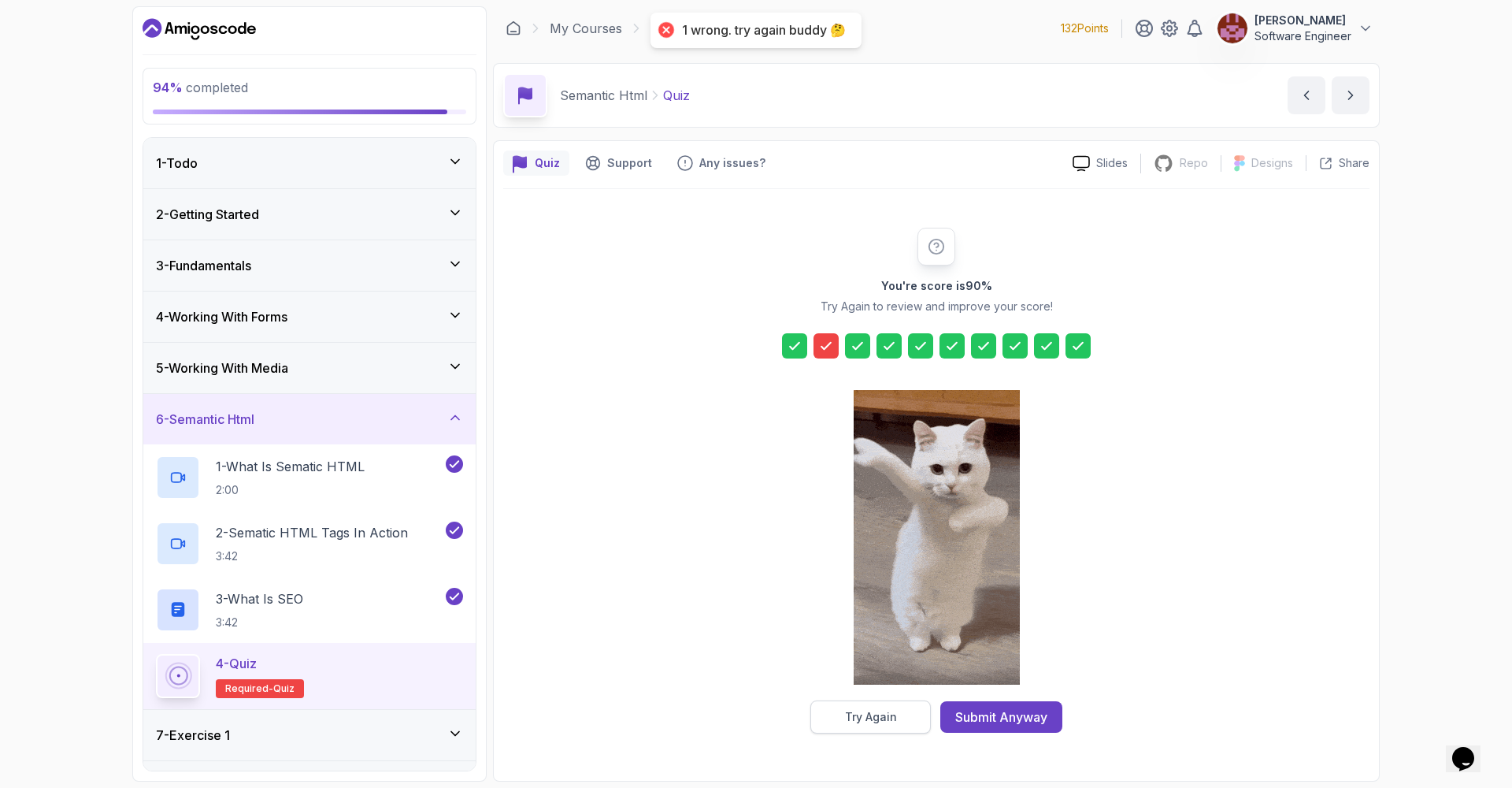
click at [875, 721] on div "Try Again" at bounding box center [870, 717] width 52 height 16
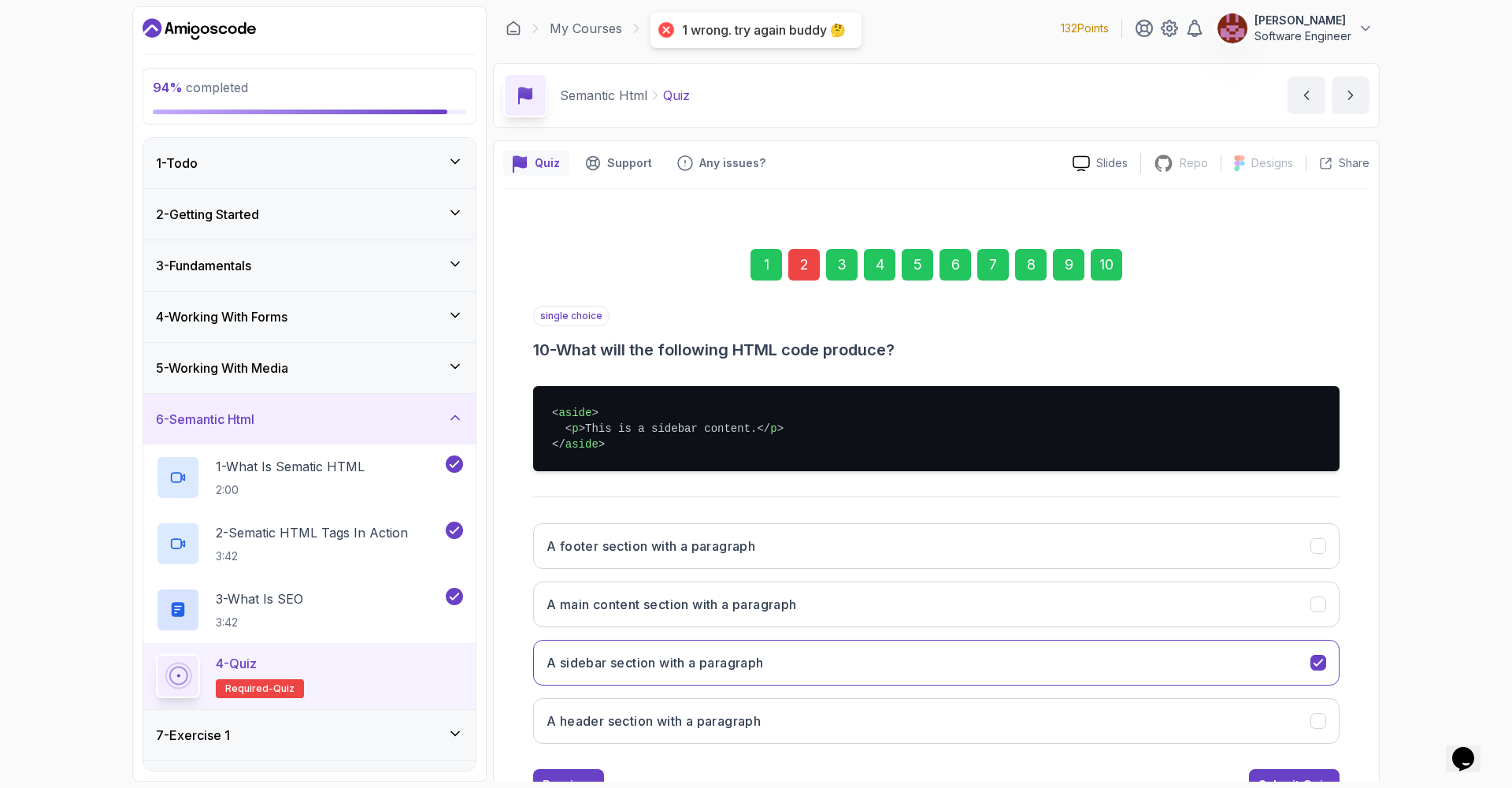
click at [806, 264] on div "2" at bounding box center [804, 265] width 32 height 32
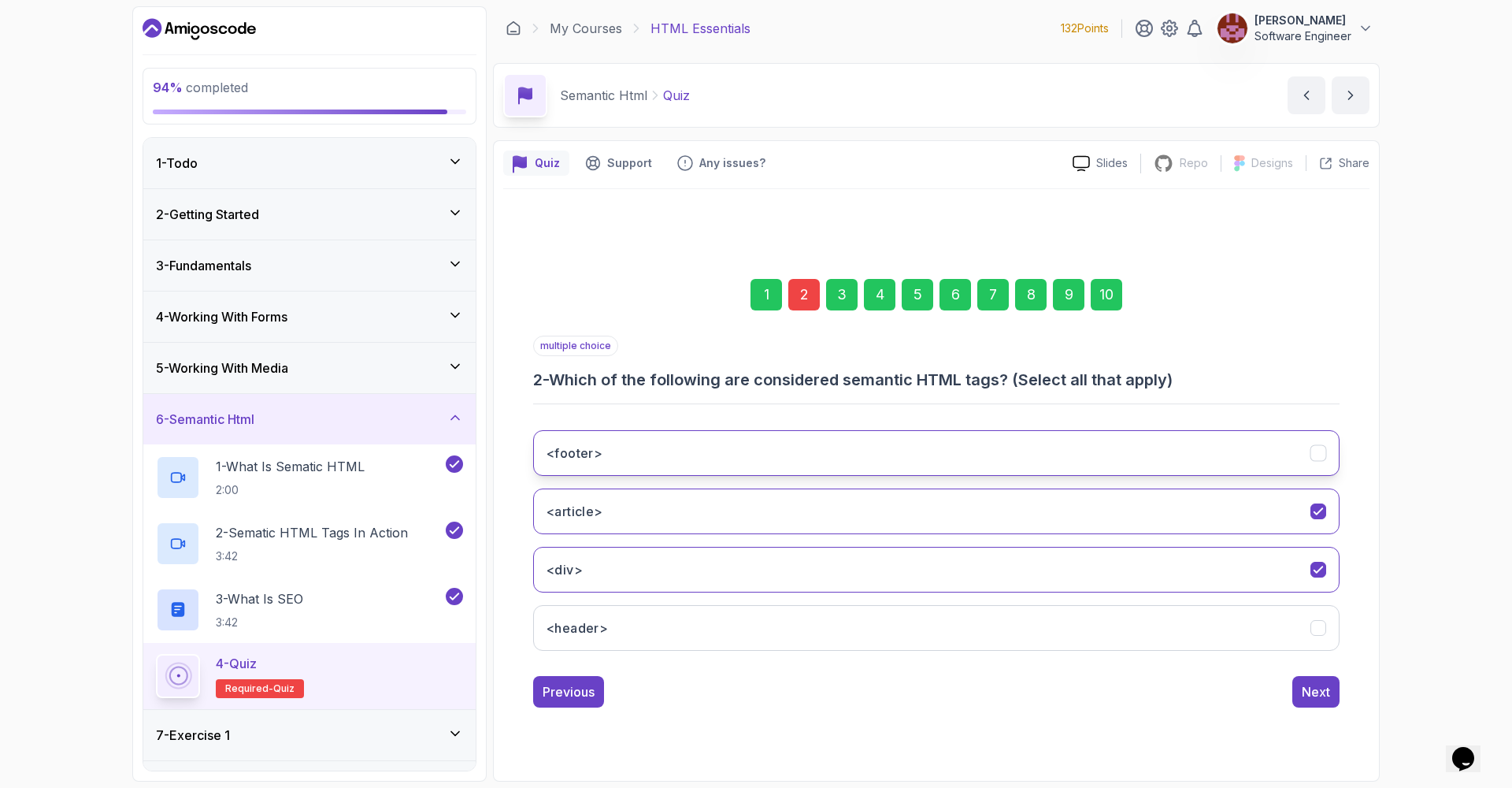
click at [817, 445] on button "<footer>" at bounding box center [935, 453] width 806 height 46
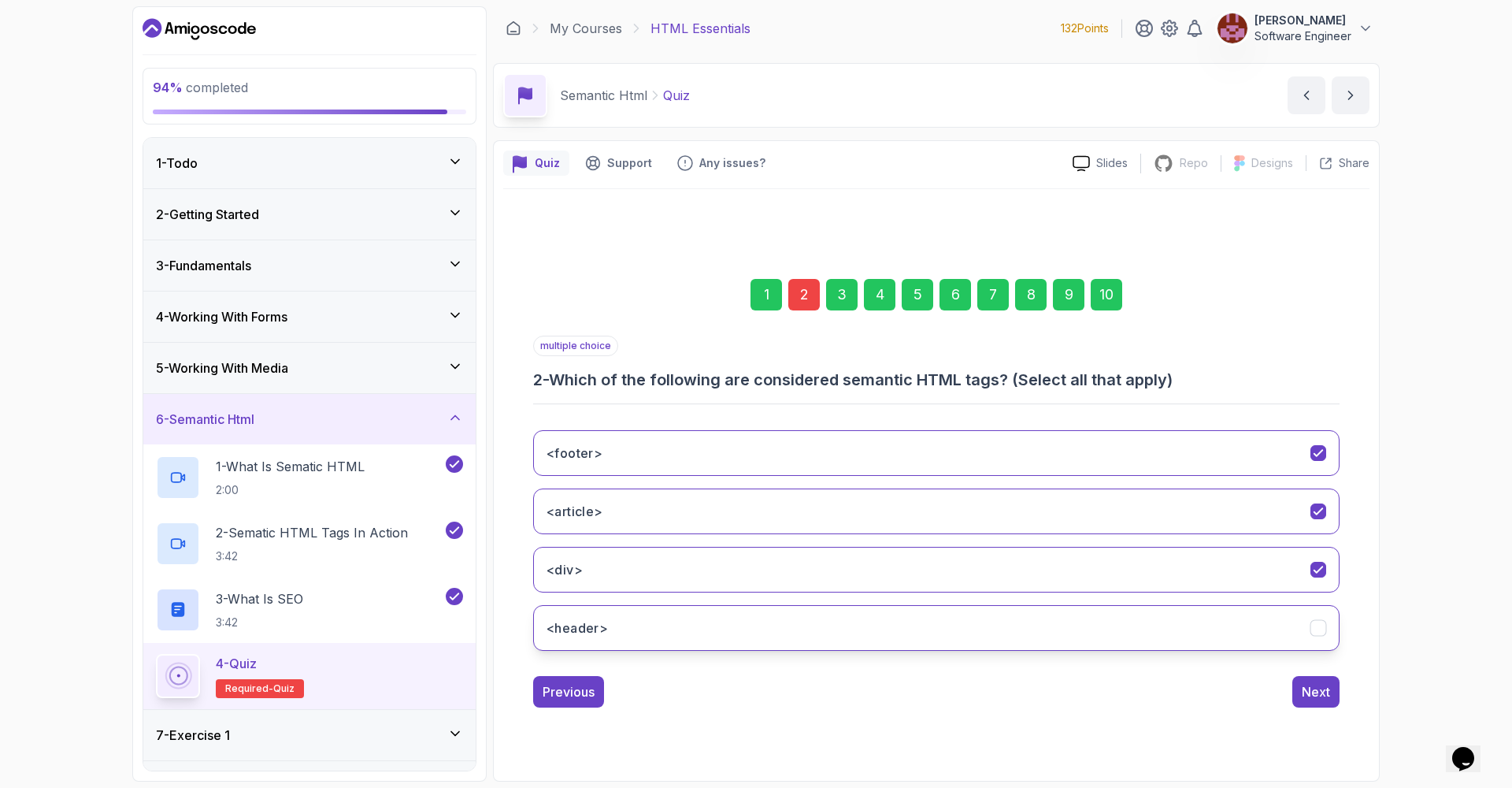
click at [794, 620] on button "<header>" at bounding box center [935, 628] width 806 height 46
click at [1091, 295] on div "10" at bounding box center [1106, 295] width 32 height 32
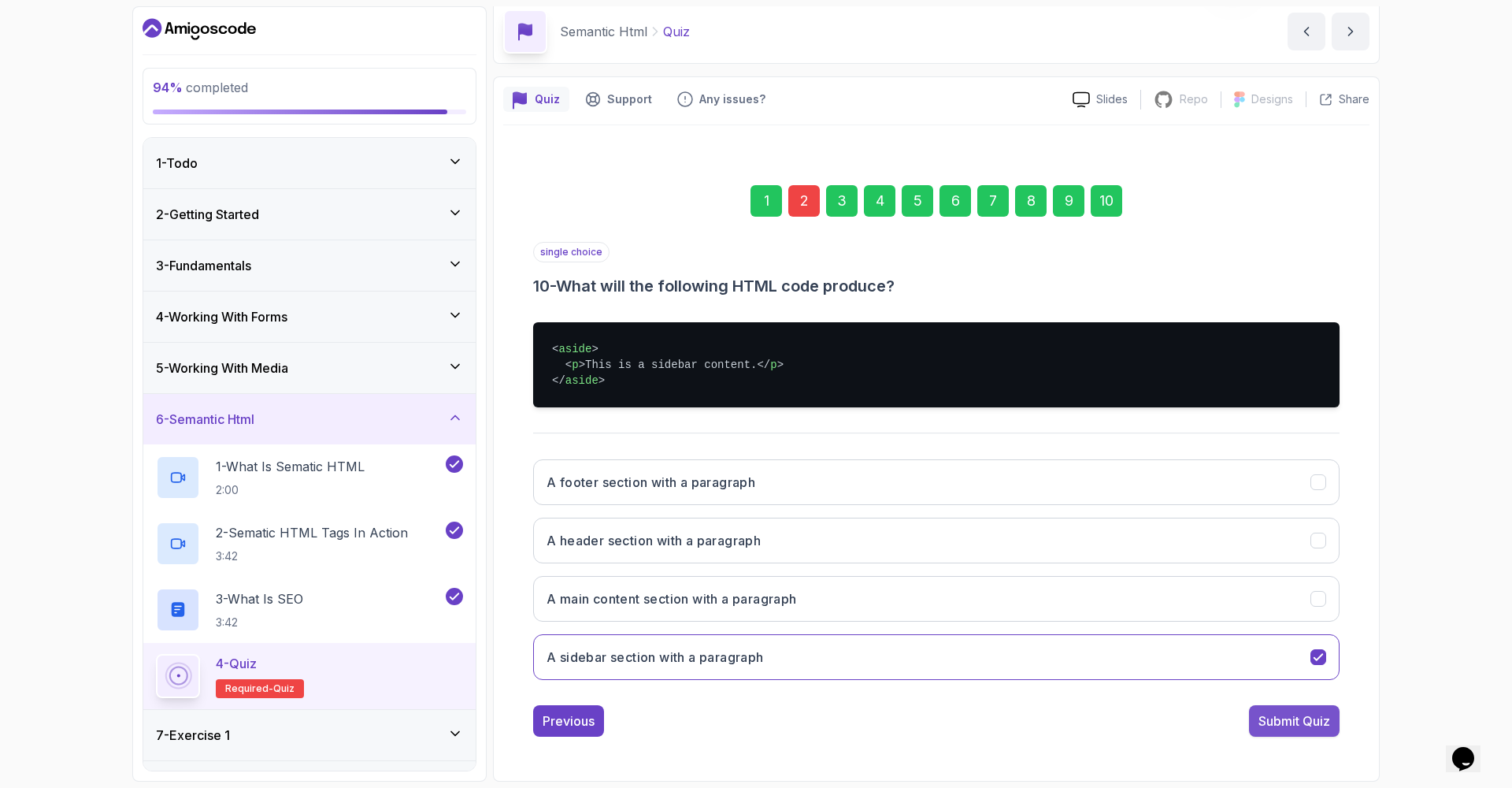
scroll to position [64, 0]
click at [1305, 727] on div "Submit Quiz" at bounding box center [1294, 720] width 72 height 18
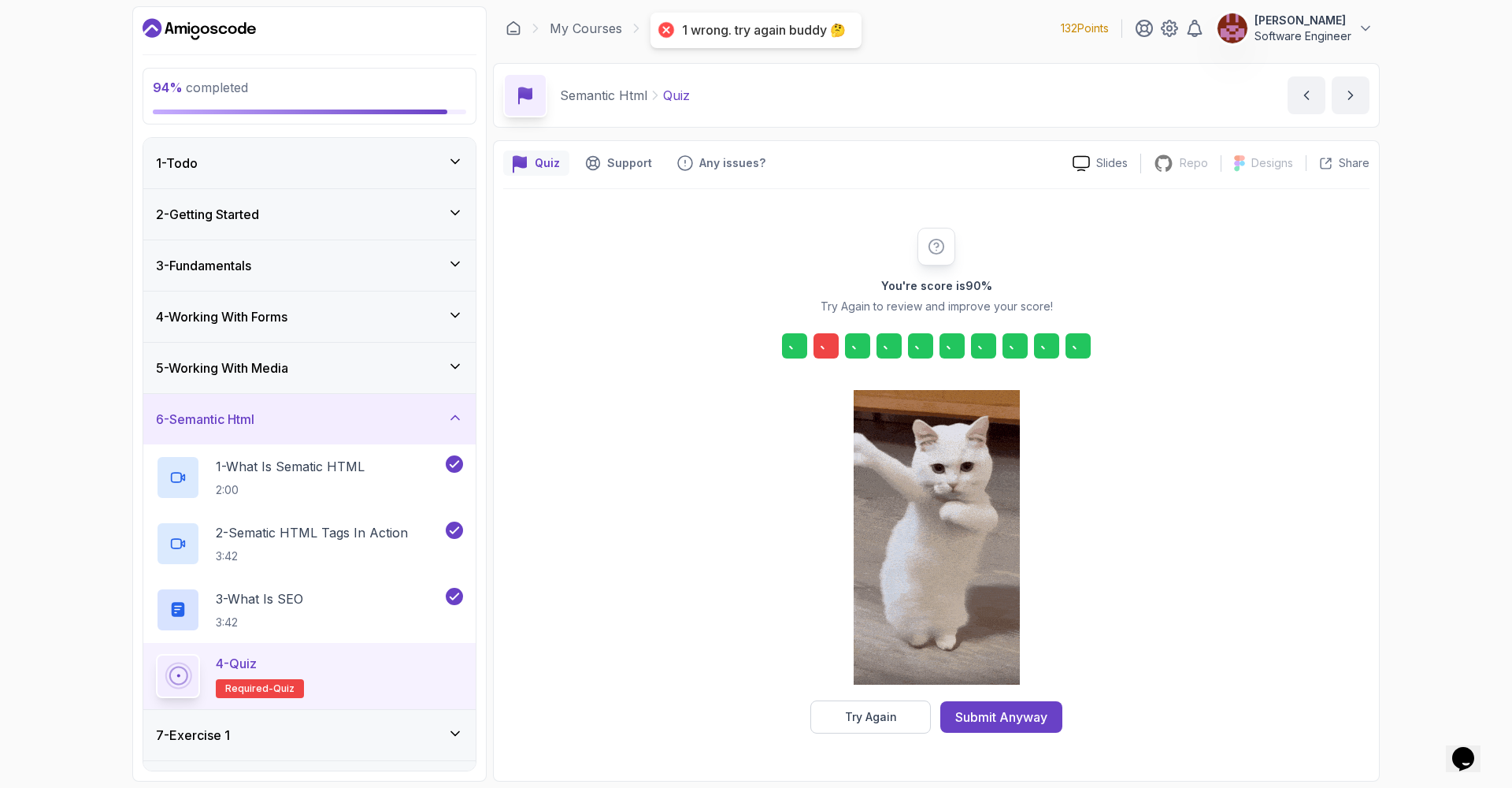
scroll to position [0, 0]
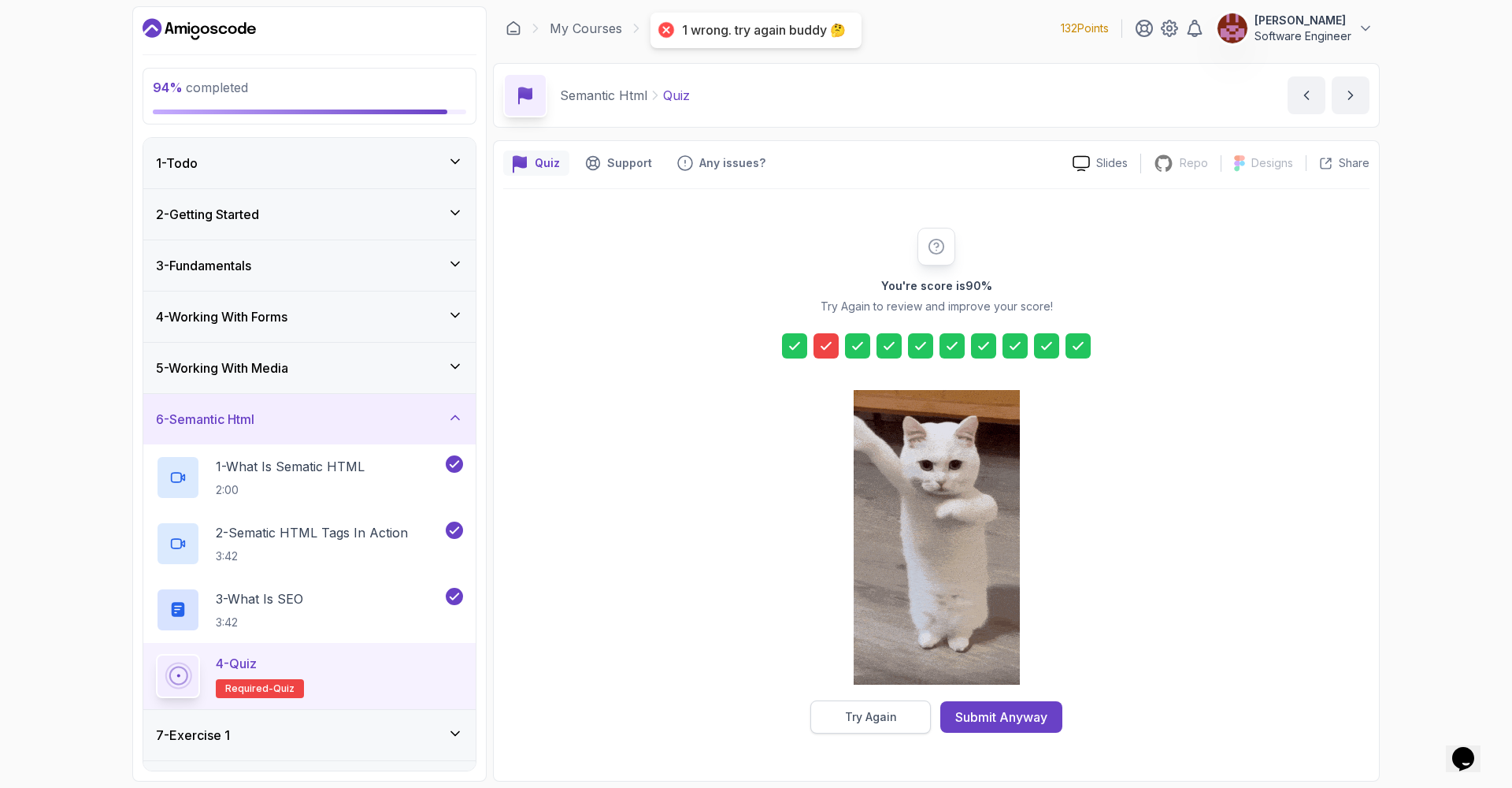
click at [847, 723] on div "Try Again" at bounding box center [870, 717] width 52 height 16
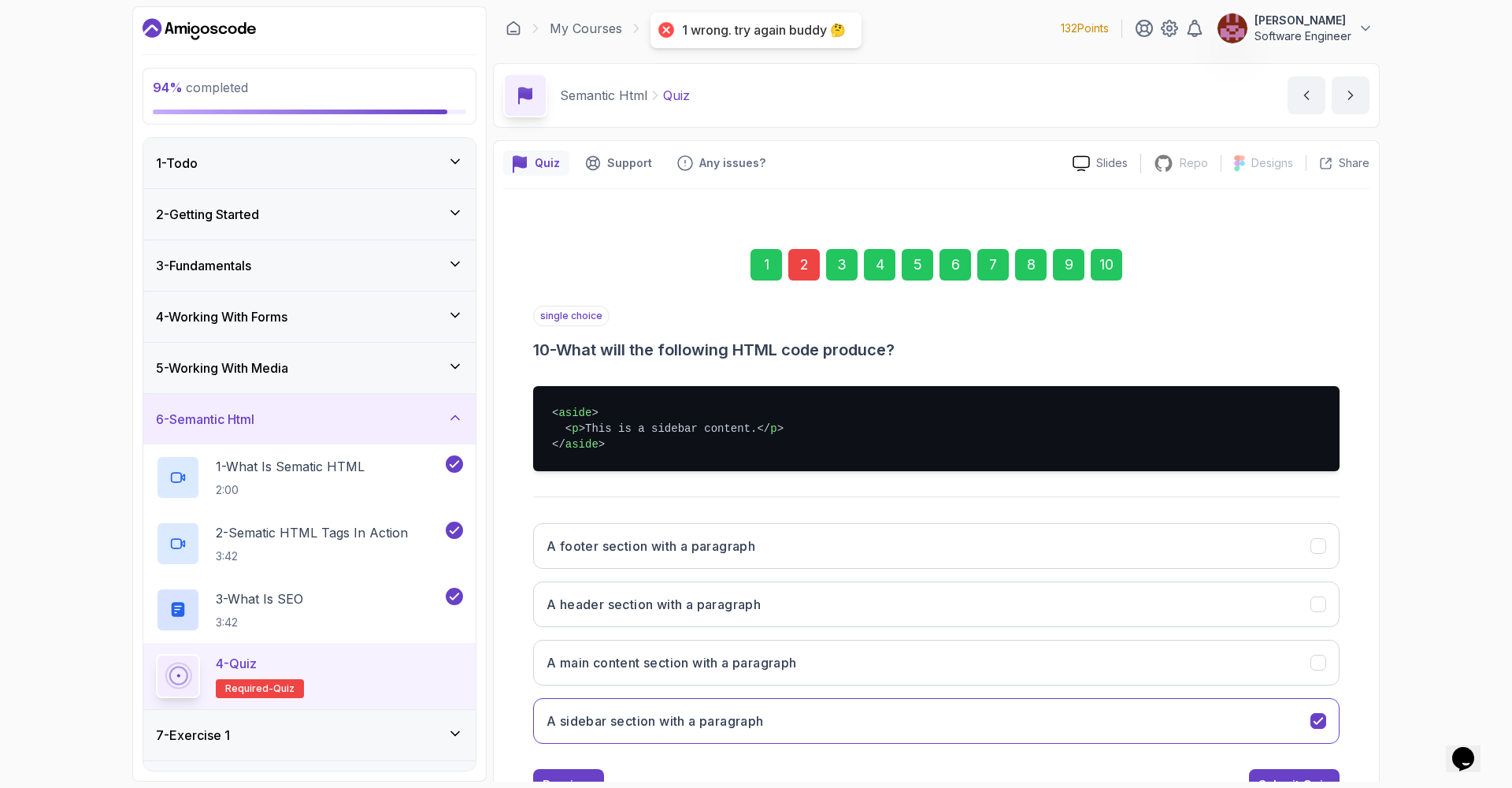
click at [798, 260] on div "2" at bounding box center [804, 265] width 32 height 32
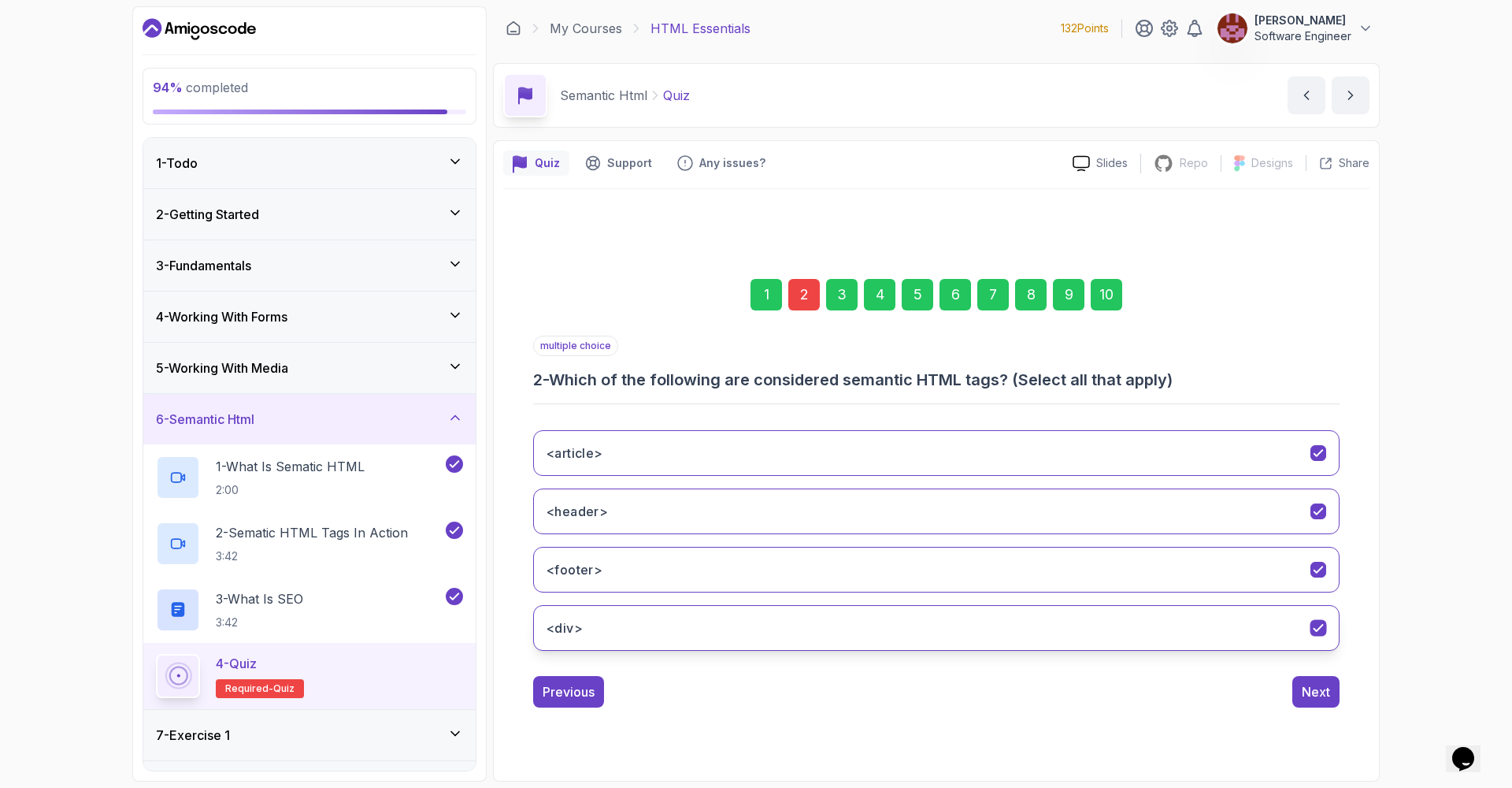
click at [733, 626] on button "<div>" at bounding box center [935, 628] width 806 height 46
click at [1109, 300] on div "10" at bounding box center [1106, 295] width 32 height 32
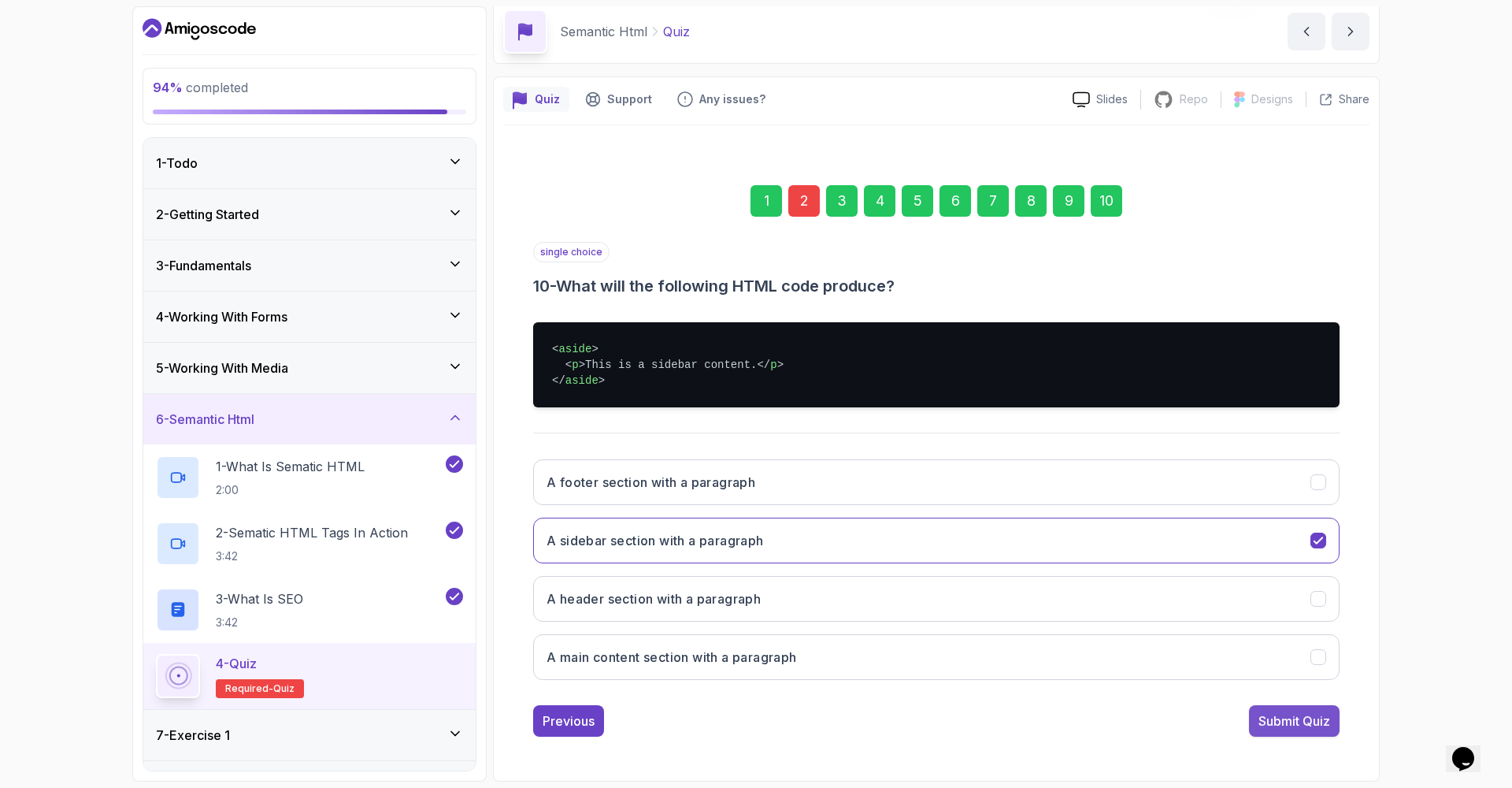
scroll to position [64, 0]
click at [1283, 721] on div "Submit Quiz" at bounding box center [1294, 720] width 72 height 18
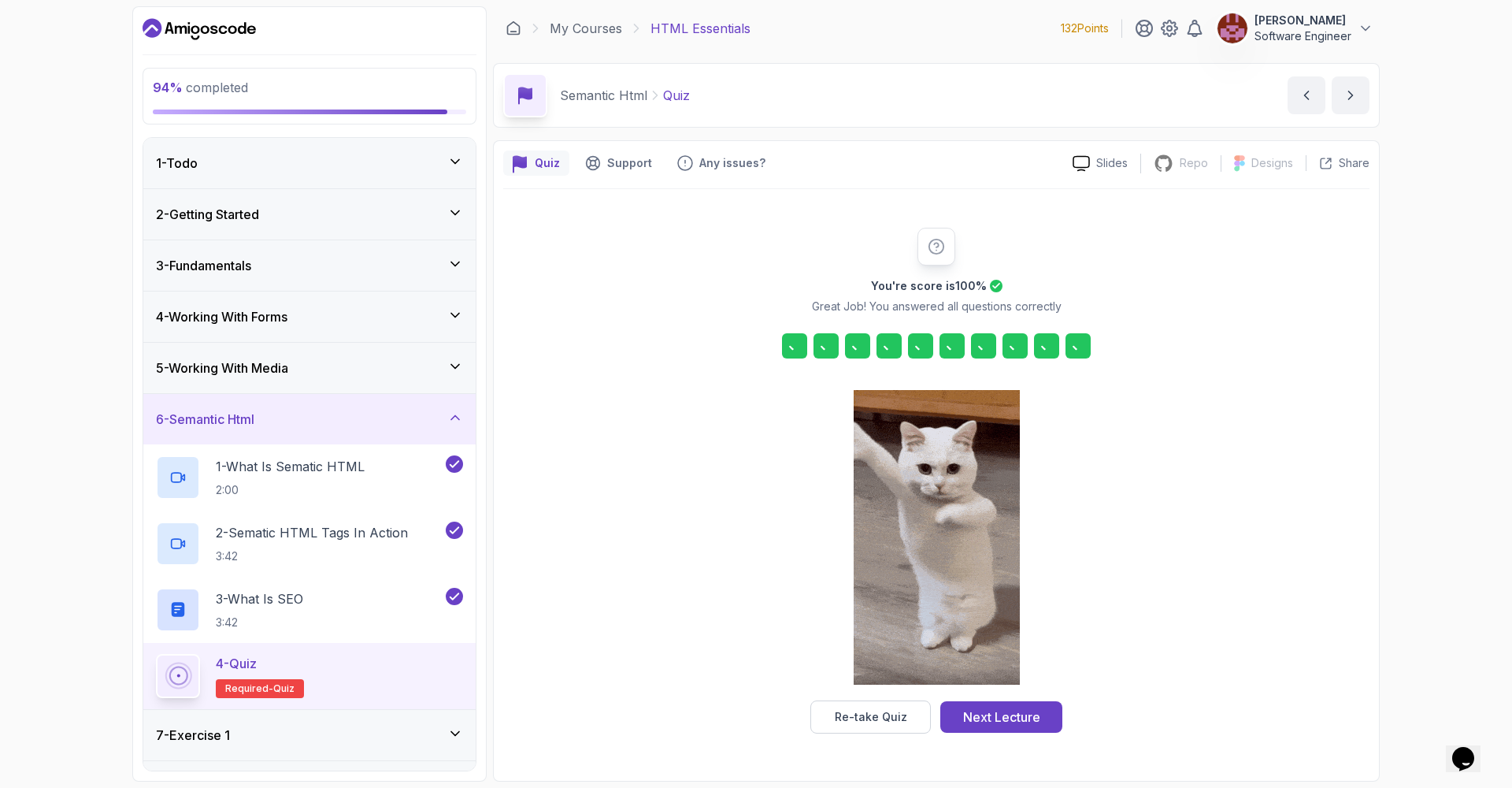
scroll to position [0, 0]
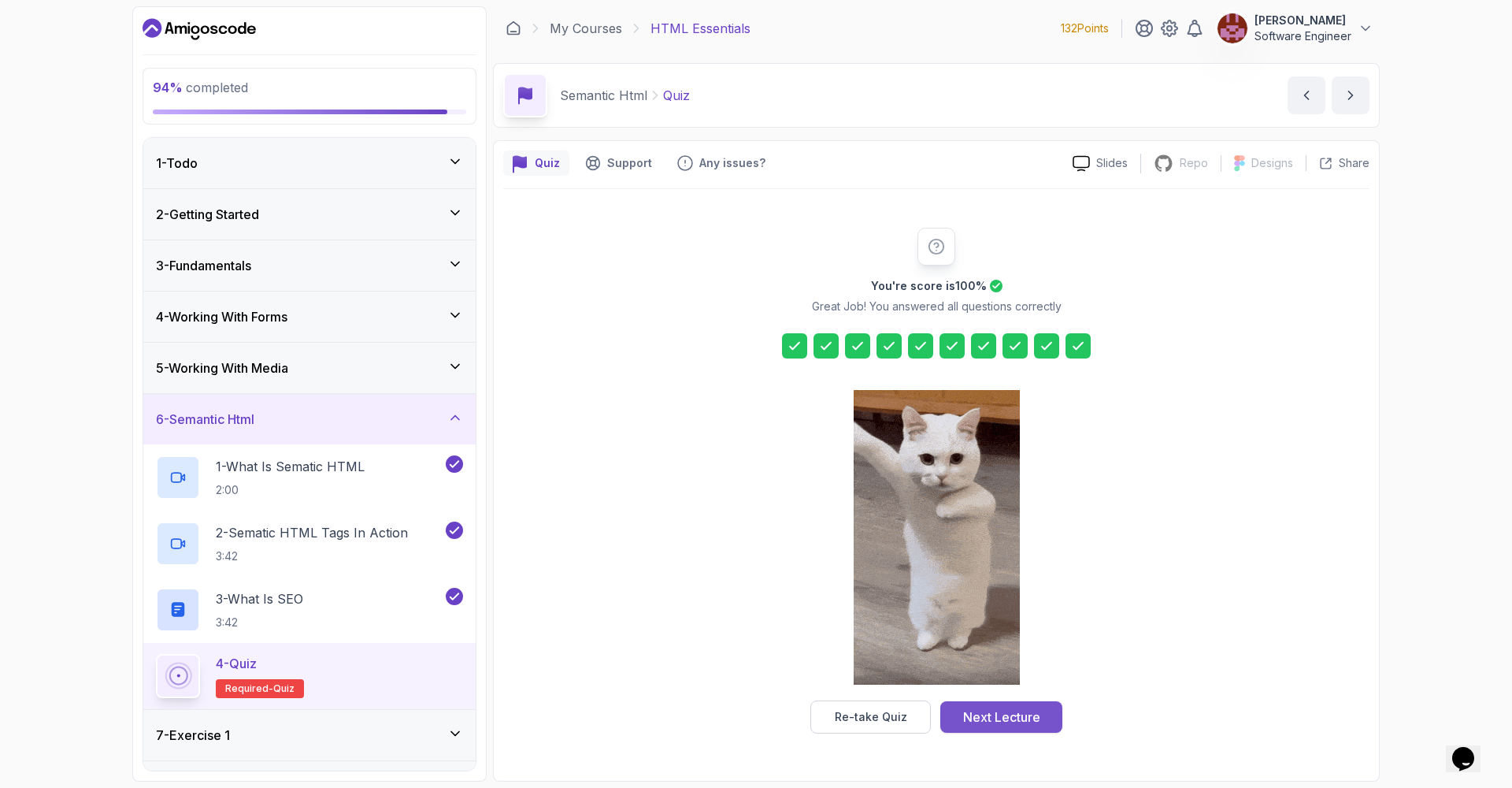
click at [1021, 719] on div "Next Lecture" at bounding box center [1001, 716] width 77 height 18
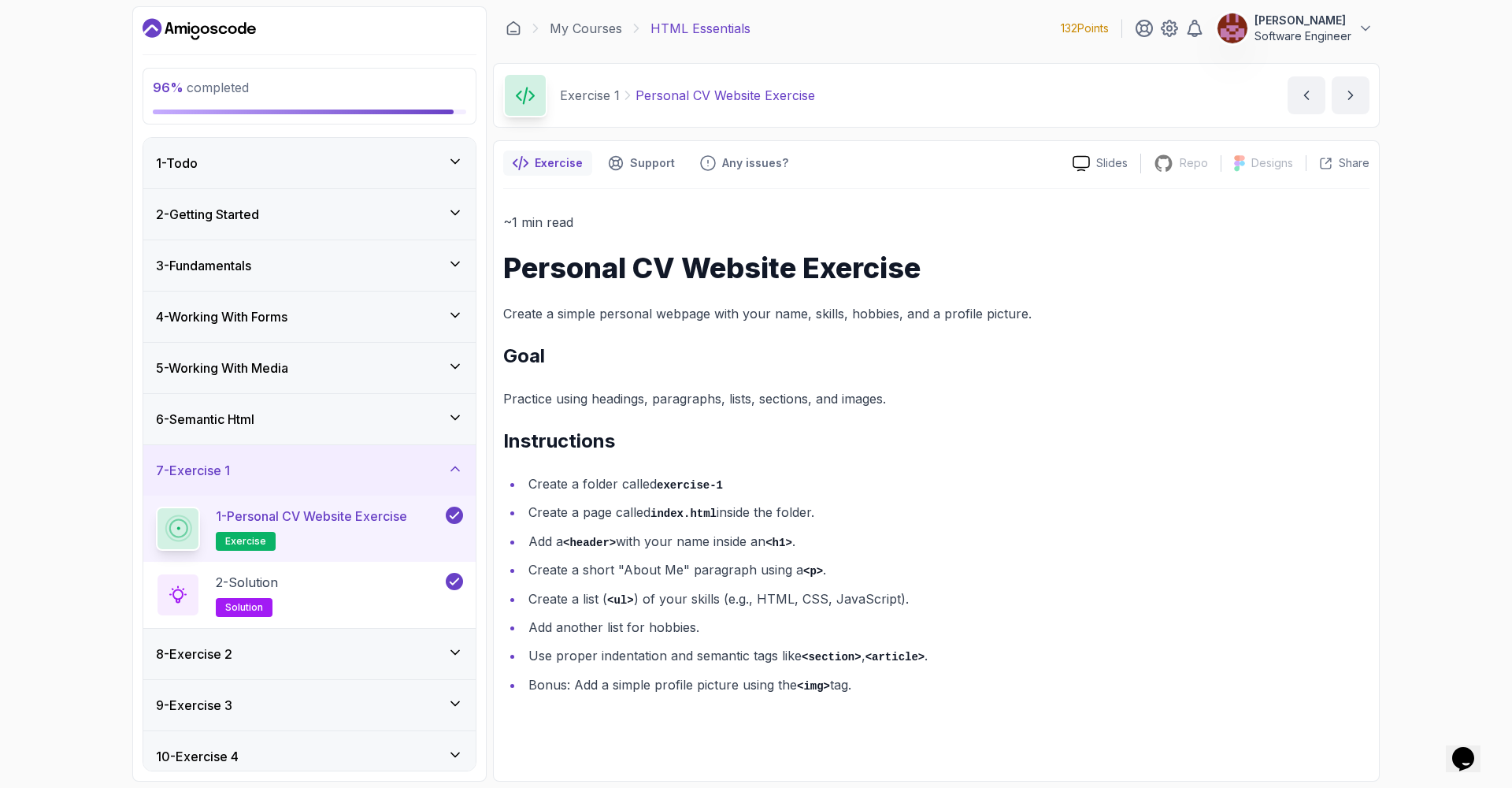
scroll to position [62, 0]
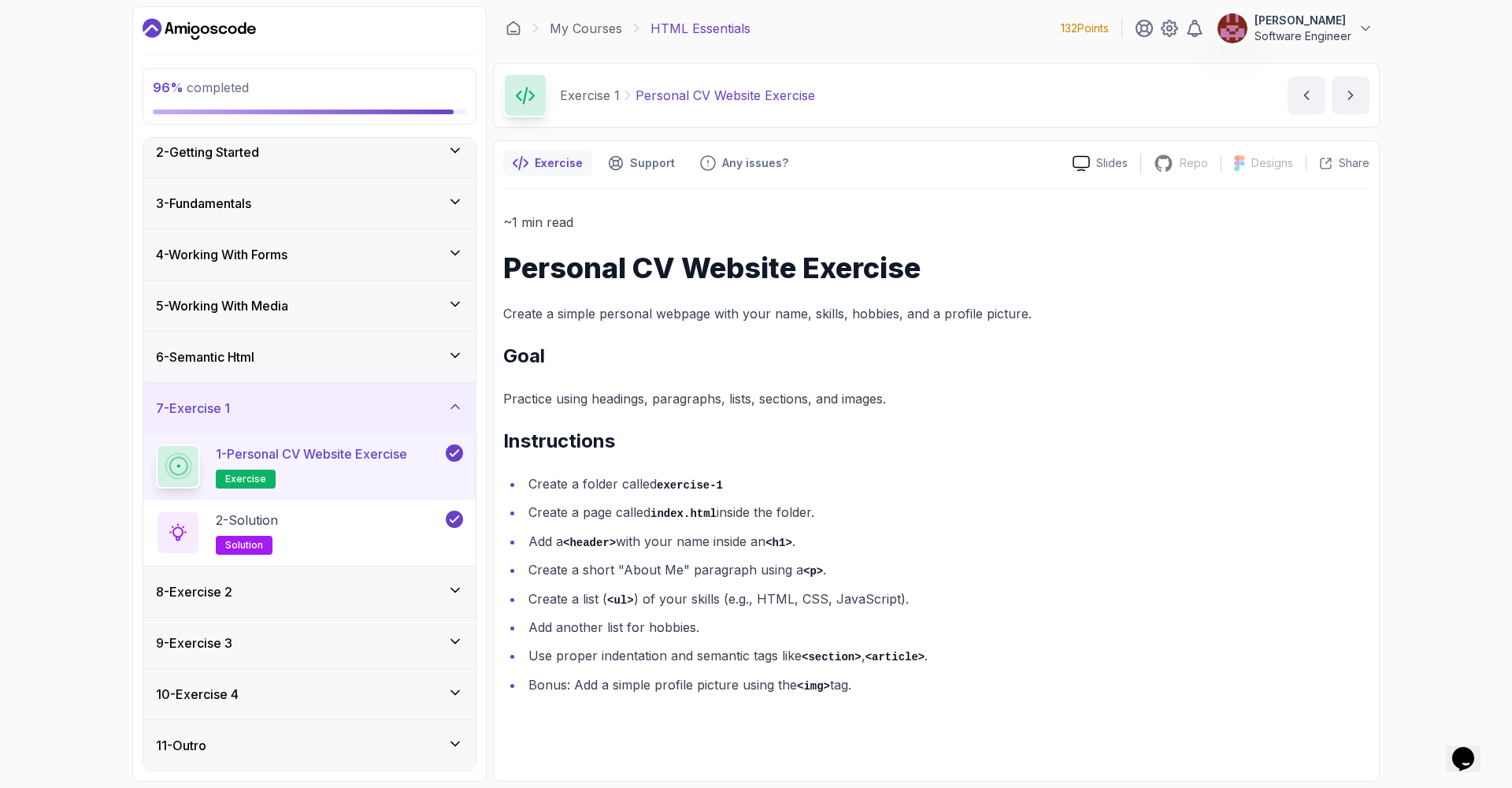
click at [341, 733] on div "11 - Outro" at bounding box center [309, 745] width 332 height 50
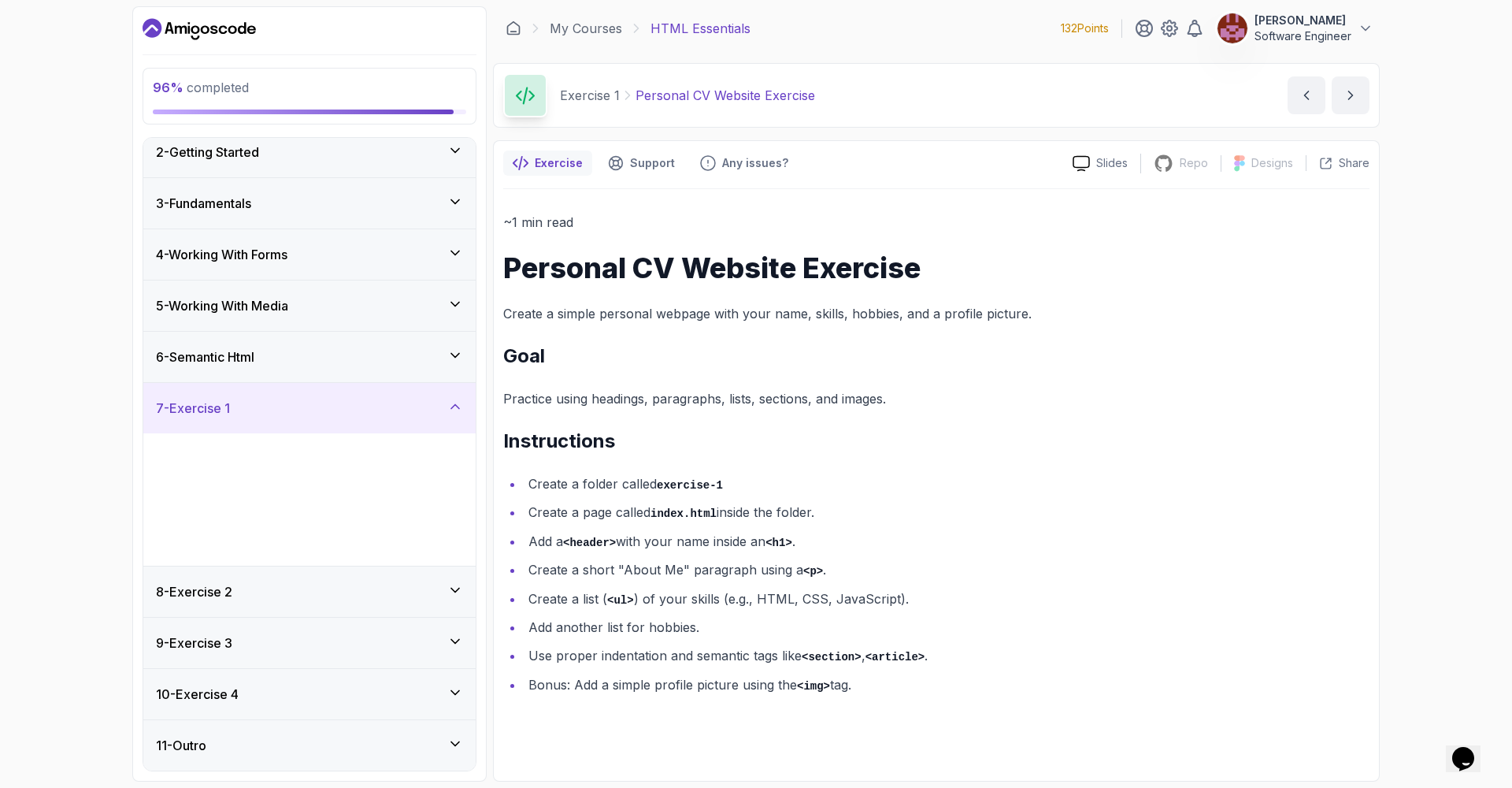
scroll to position [0, 0]
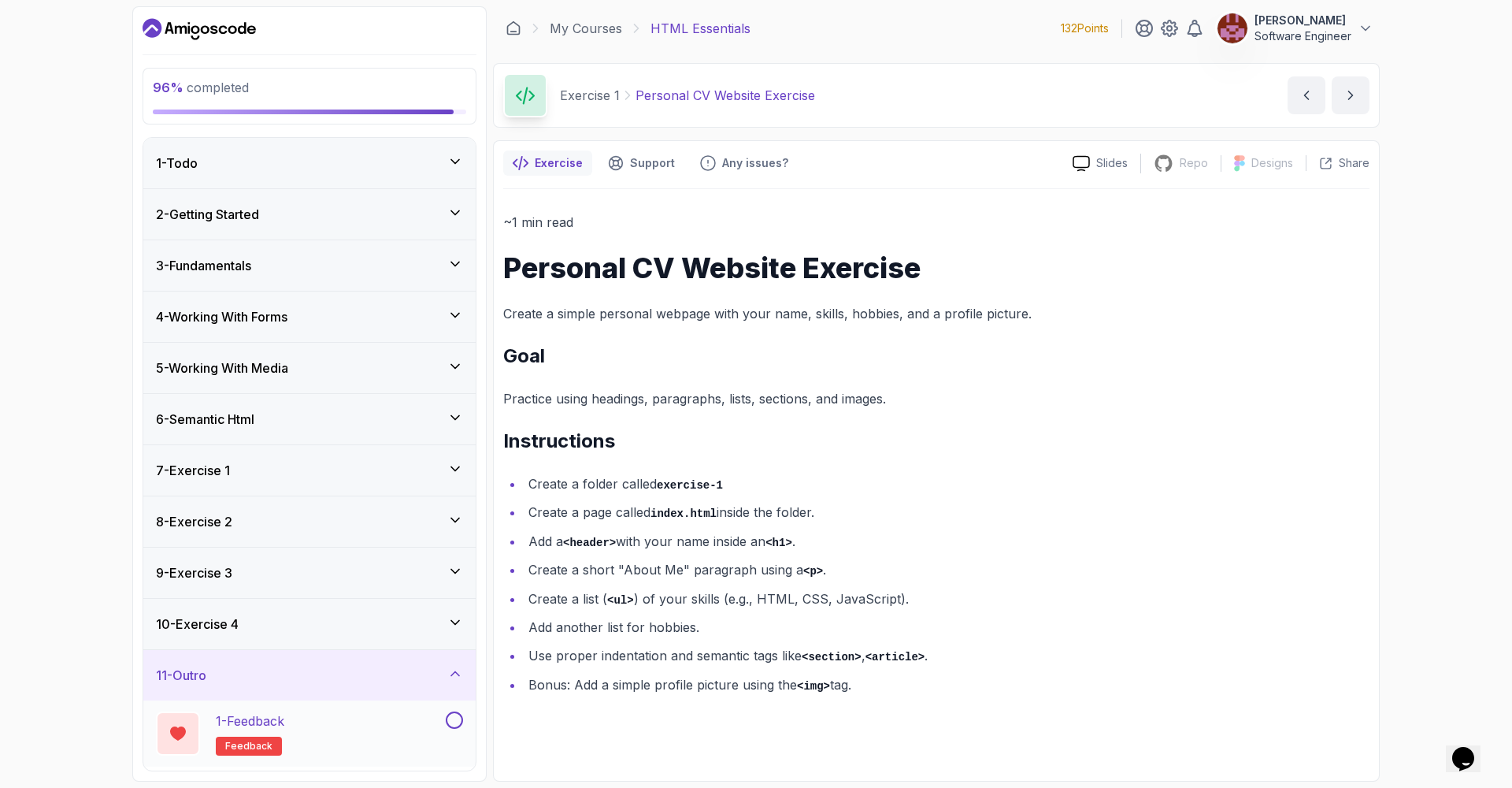
click at [451, 718] on button at bounding box center [454, 720] width 18 height 18
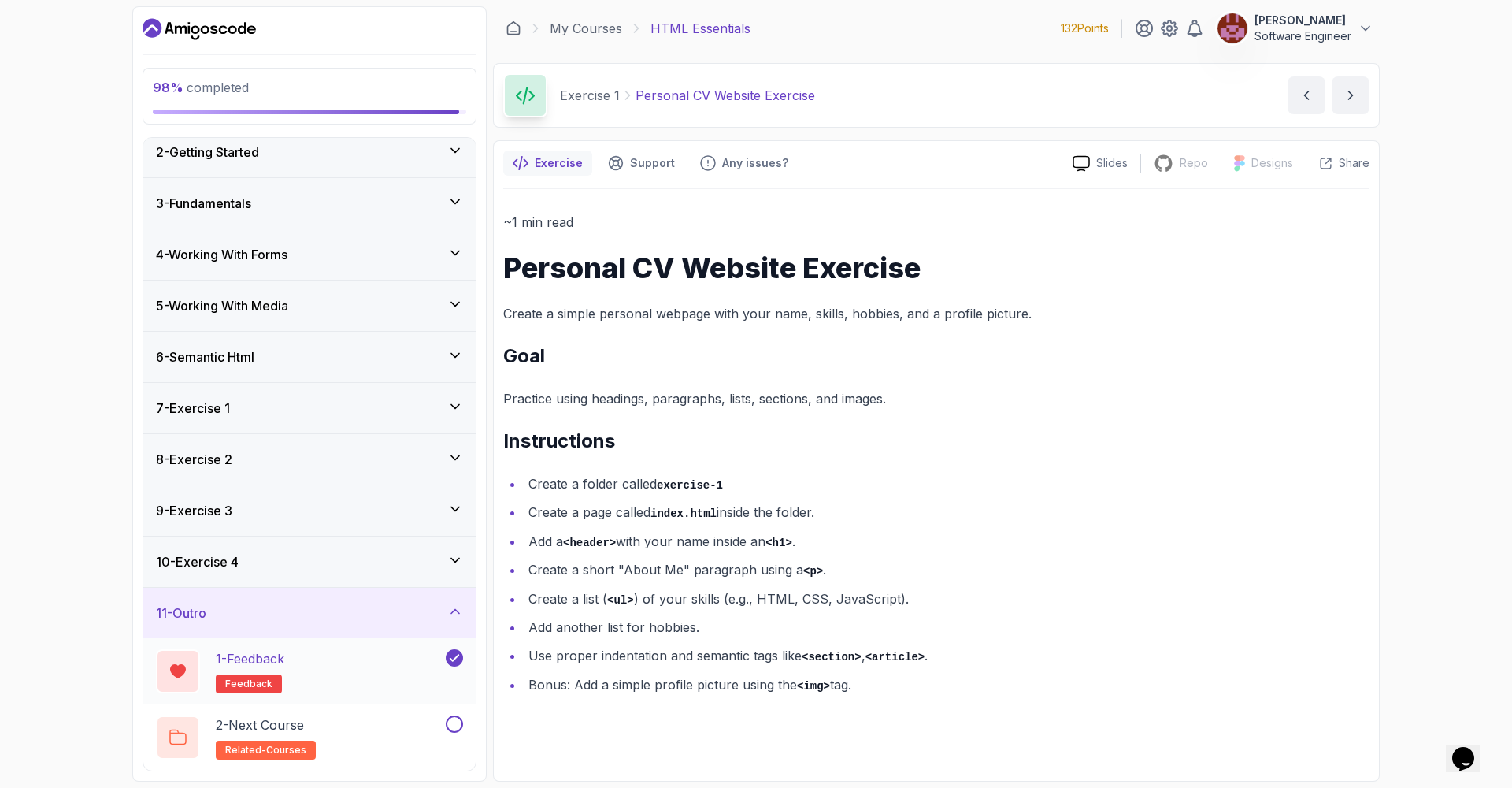
scroll to position [62, 0]
click at [453, 726] on button at bounding box center [454, 724] width 18 height 18
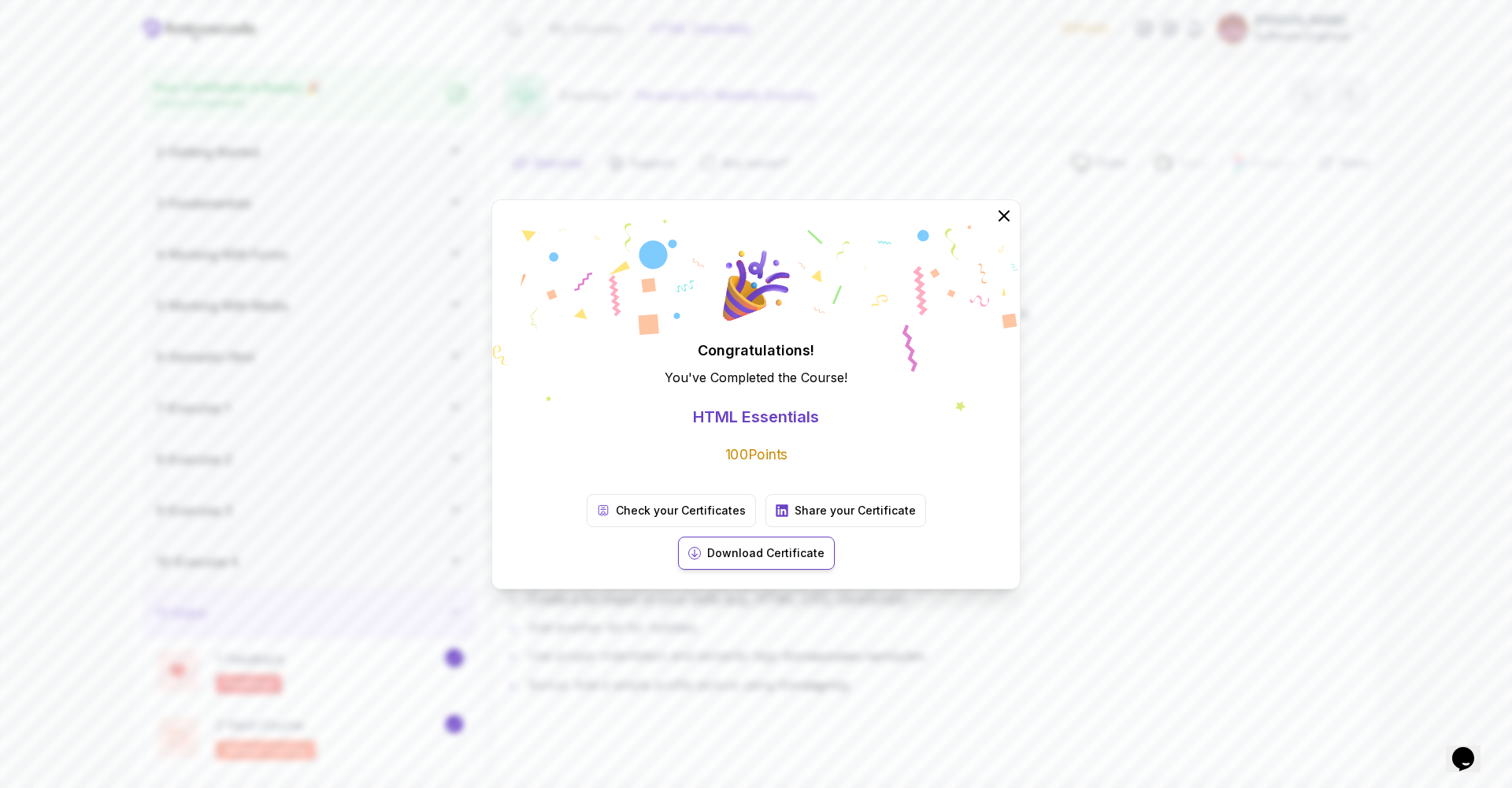
click at [825, 545] on p "Download Certificate" at bounding box center [765, 553] width 117 height 16
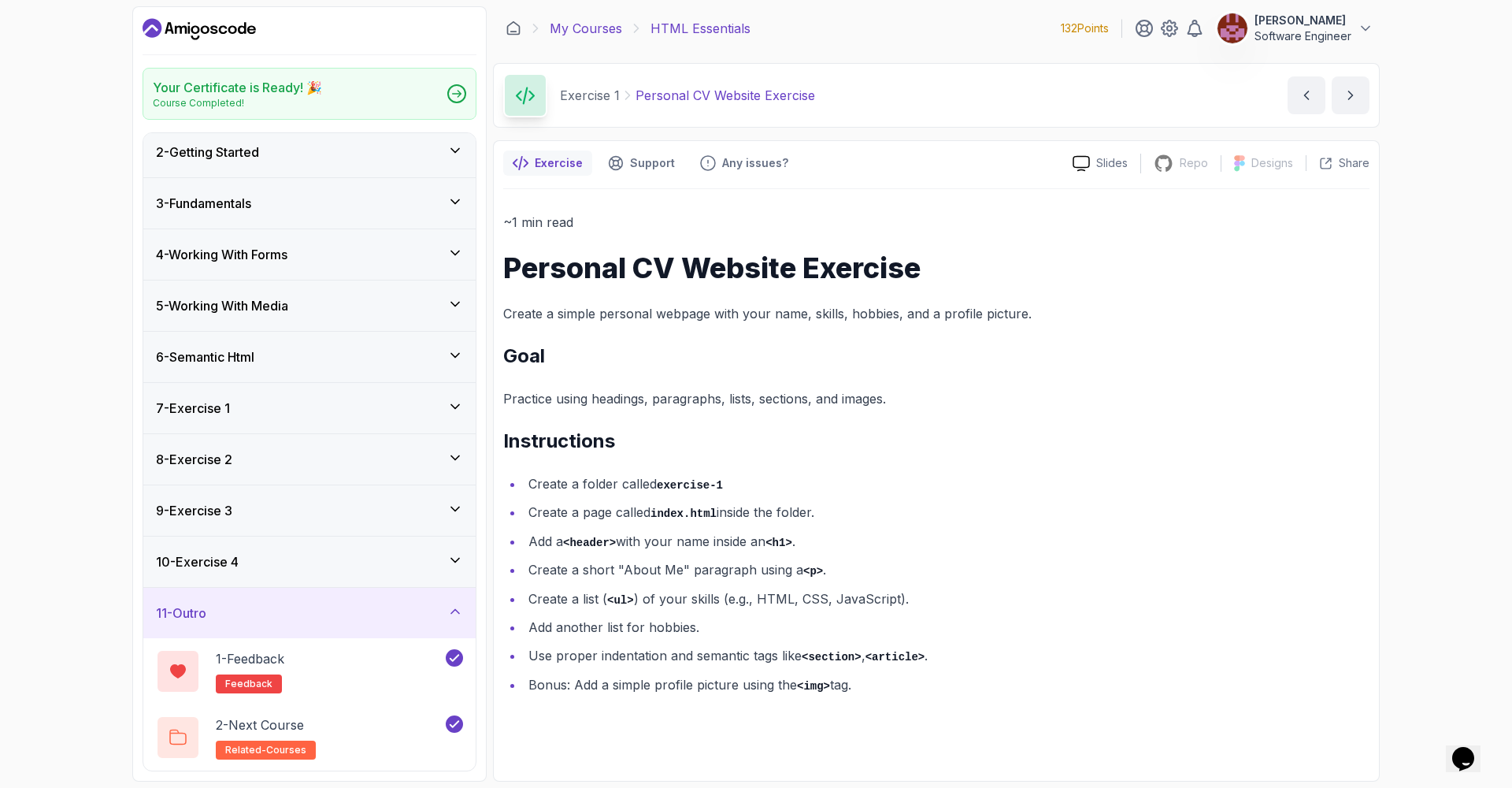
click at [578, 26] on link "My Courses" at bounding box center [585, 27] width 72 height 18
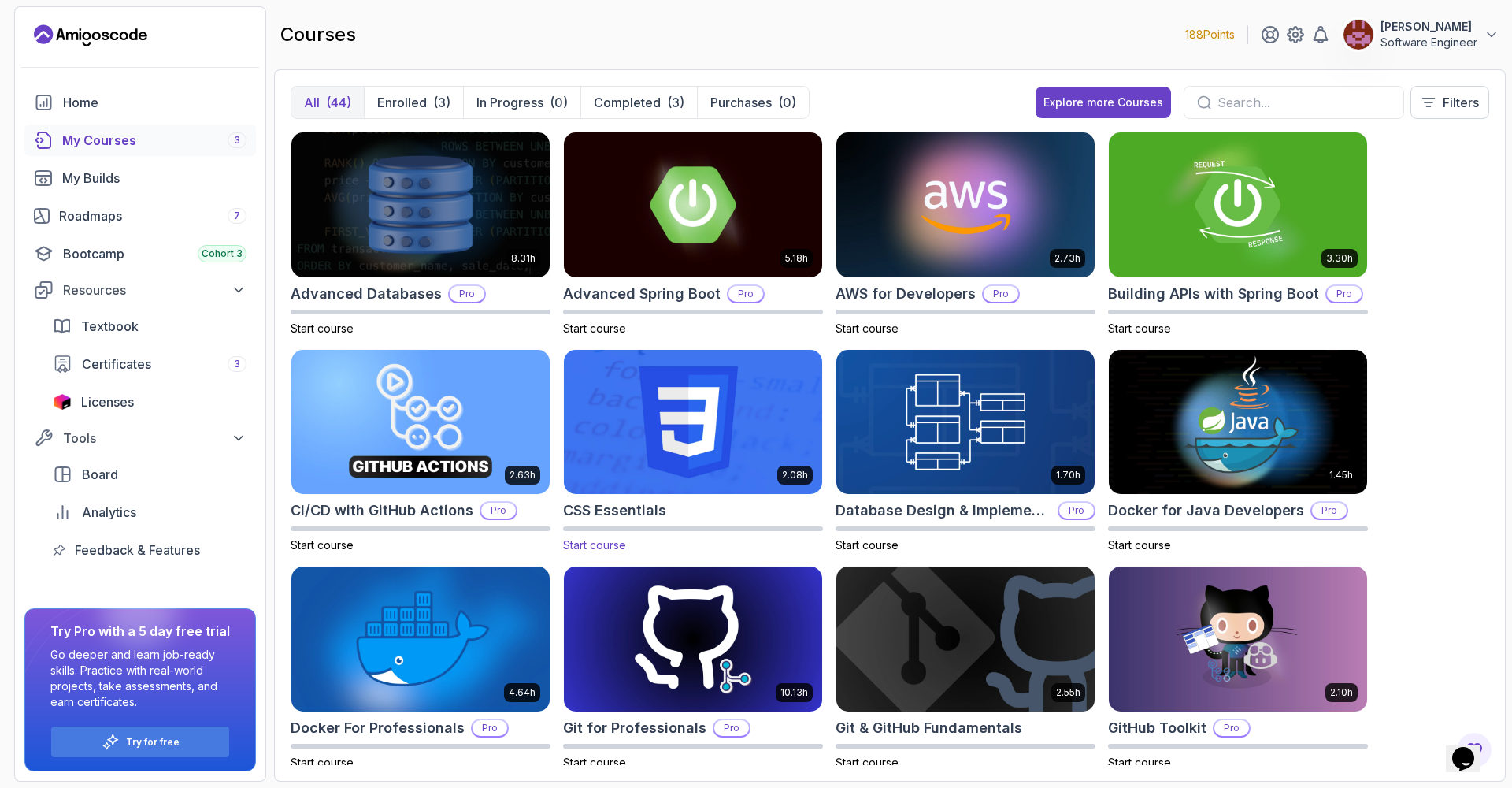
click at [690, 427] on img at bounding box center [693, 421] width 271 height 152
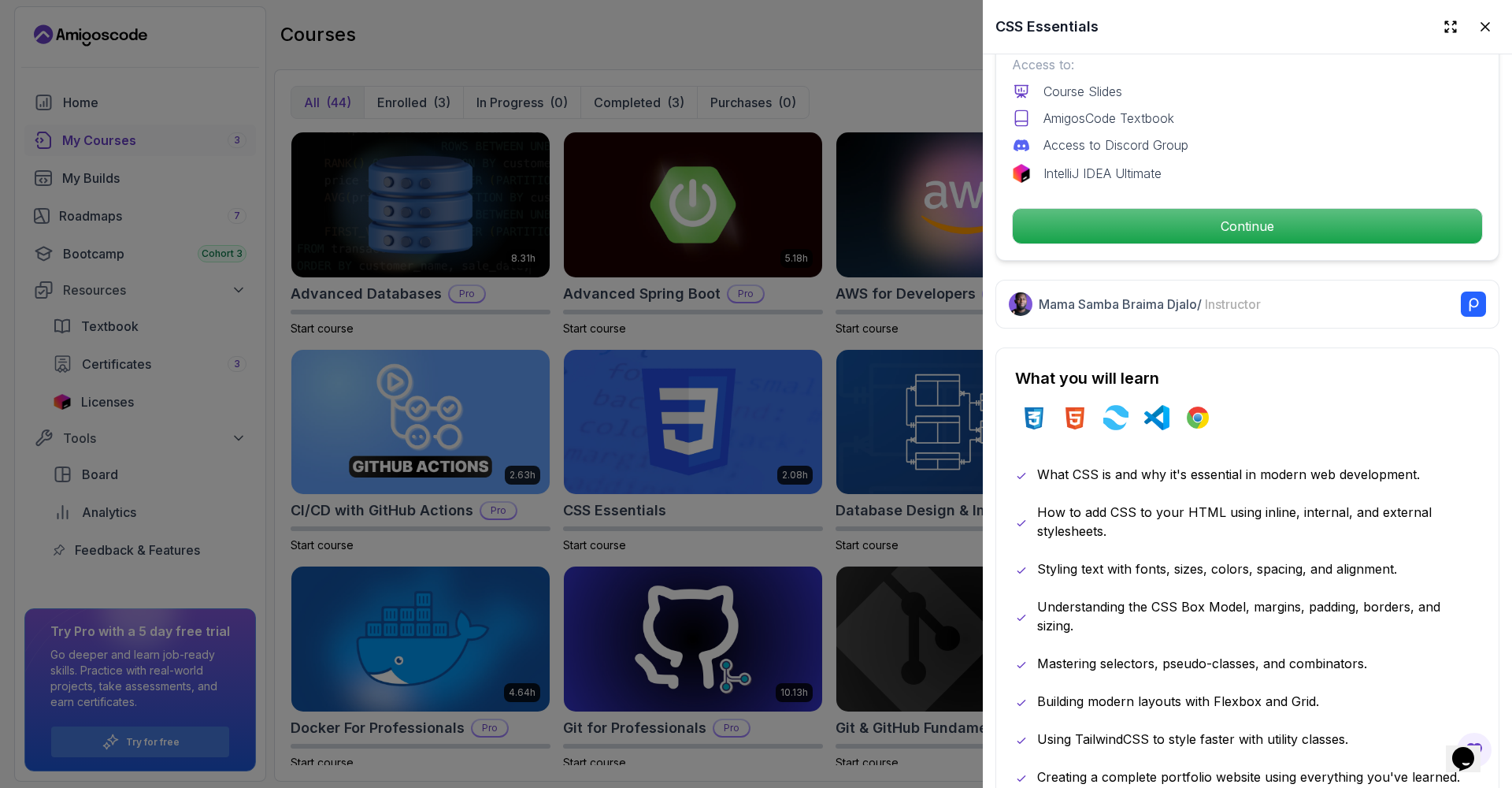
scroll to position [606, 0]
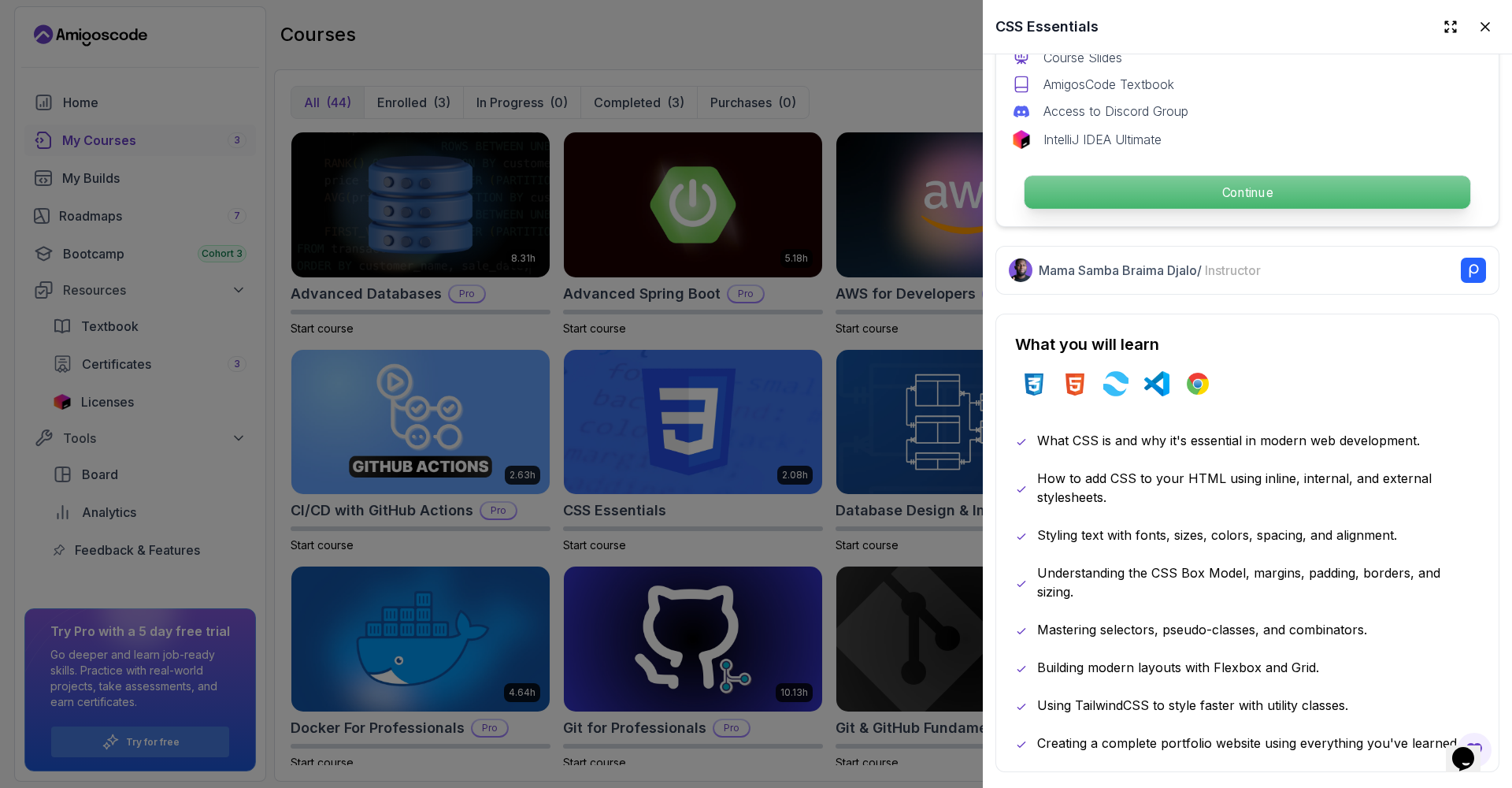
click at [1339, 192] on p "Continue" at bounding box center [1247, 193] width 446 height 33
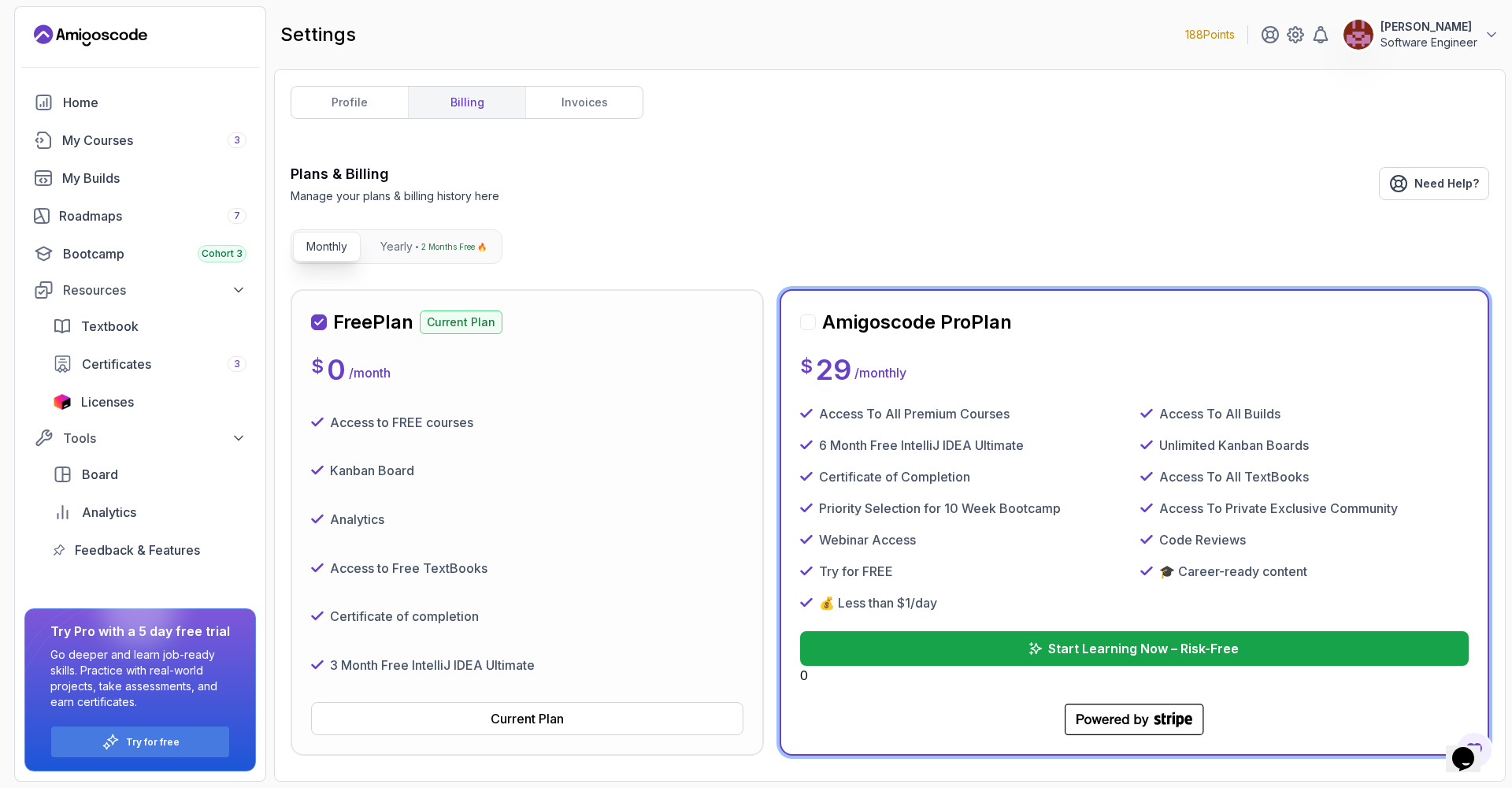
click at [551, 514] on div "Analytics" at bounding box center [527, 519] width 433 height 36
click at [547, 726] on div "Current Plan" at bounding box center [527, 718] width 73 height 18
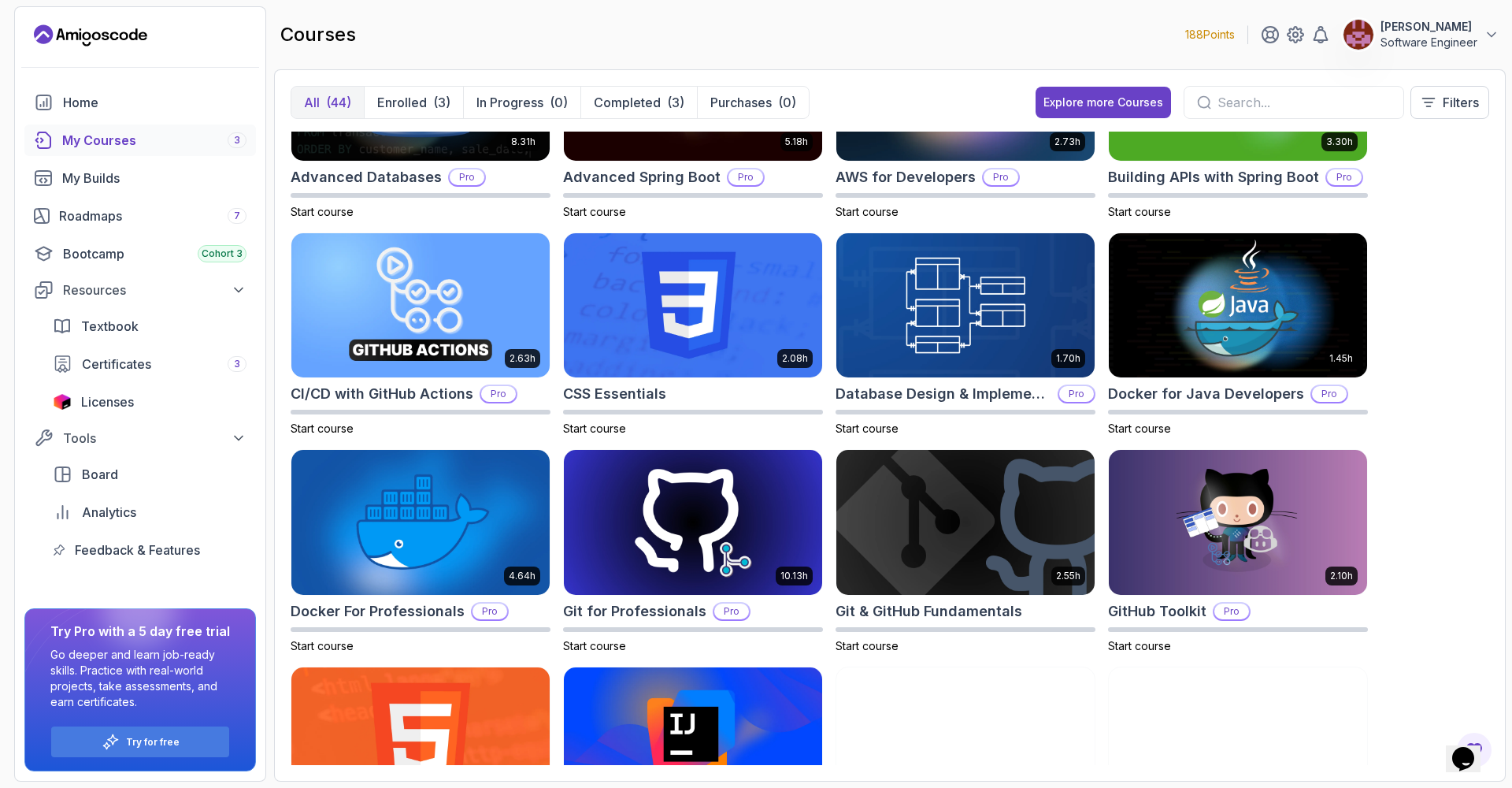
scroll to position [120, 0]
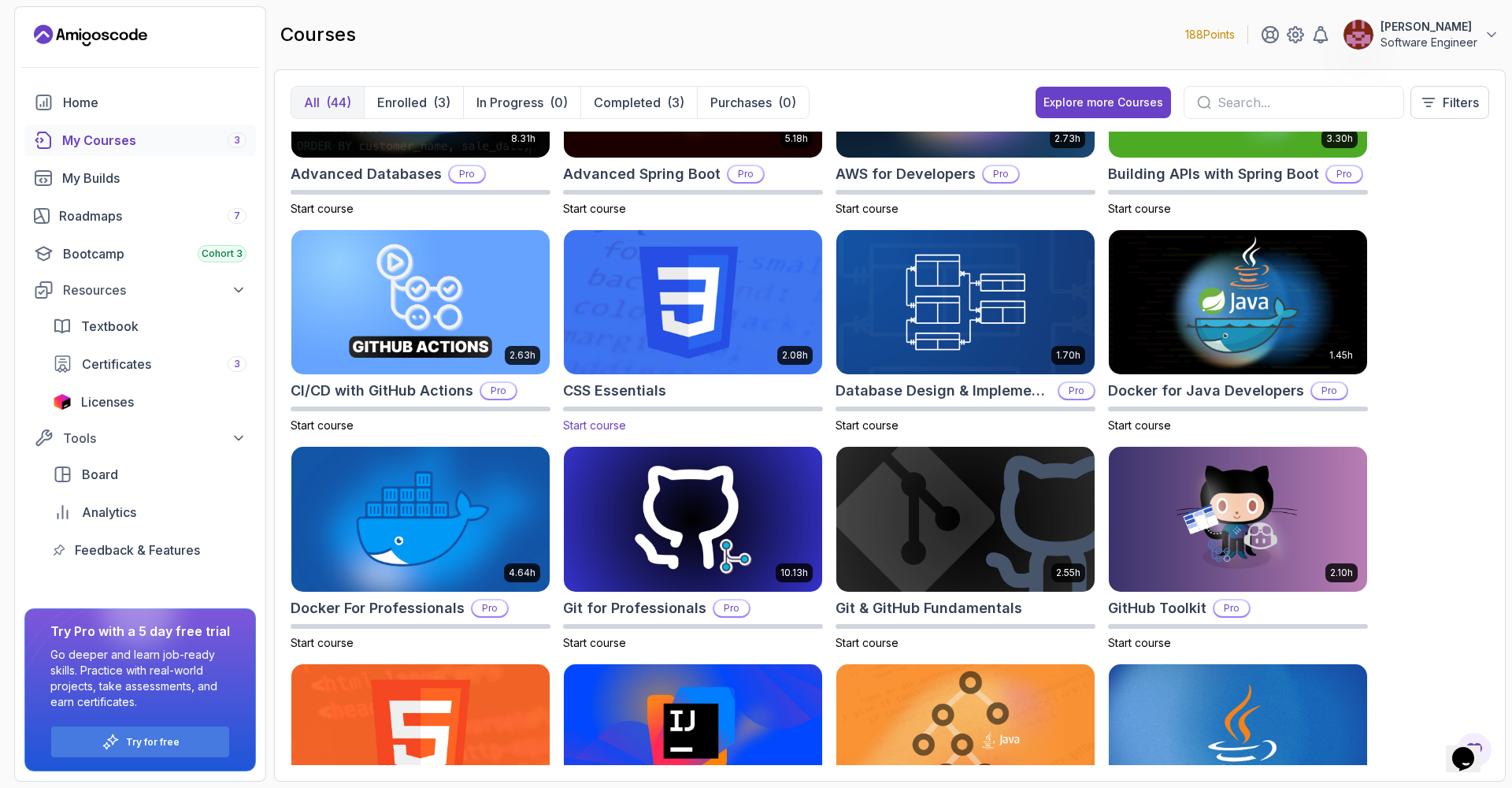
click at [601, 427] on span "Start course" at bounding box center [594, 425] width 63 height 13
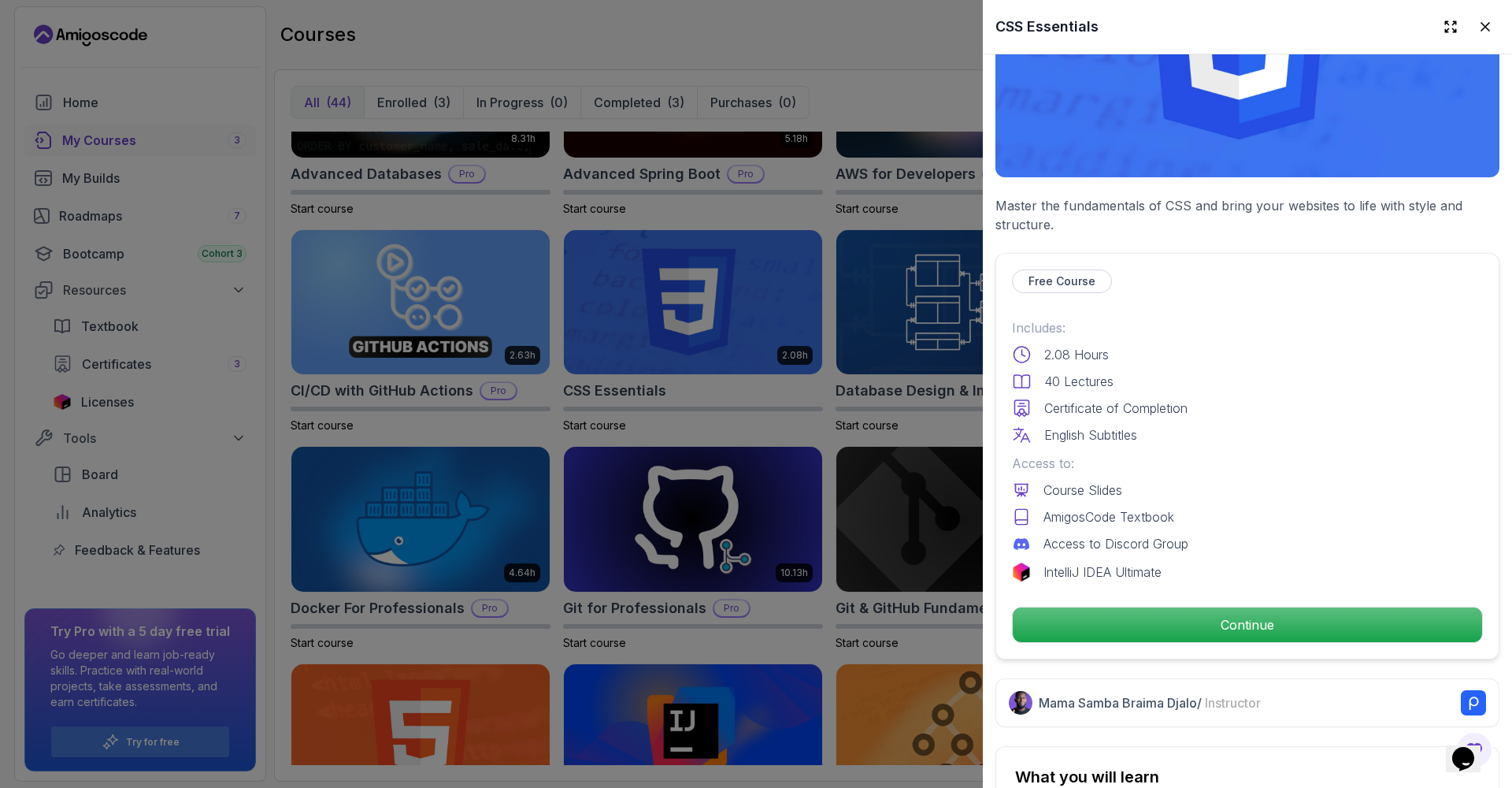
scroll to position [180, 0]
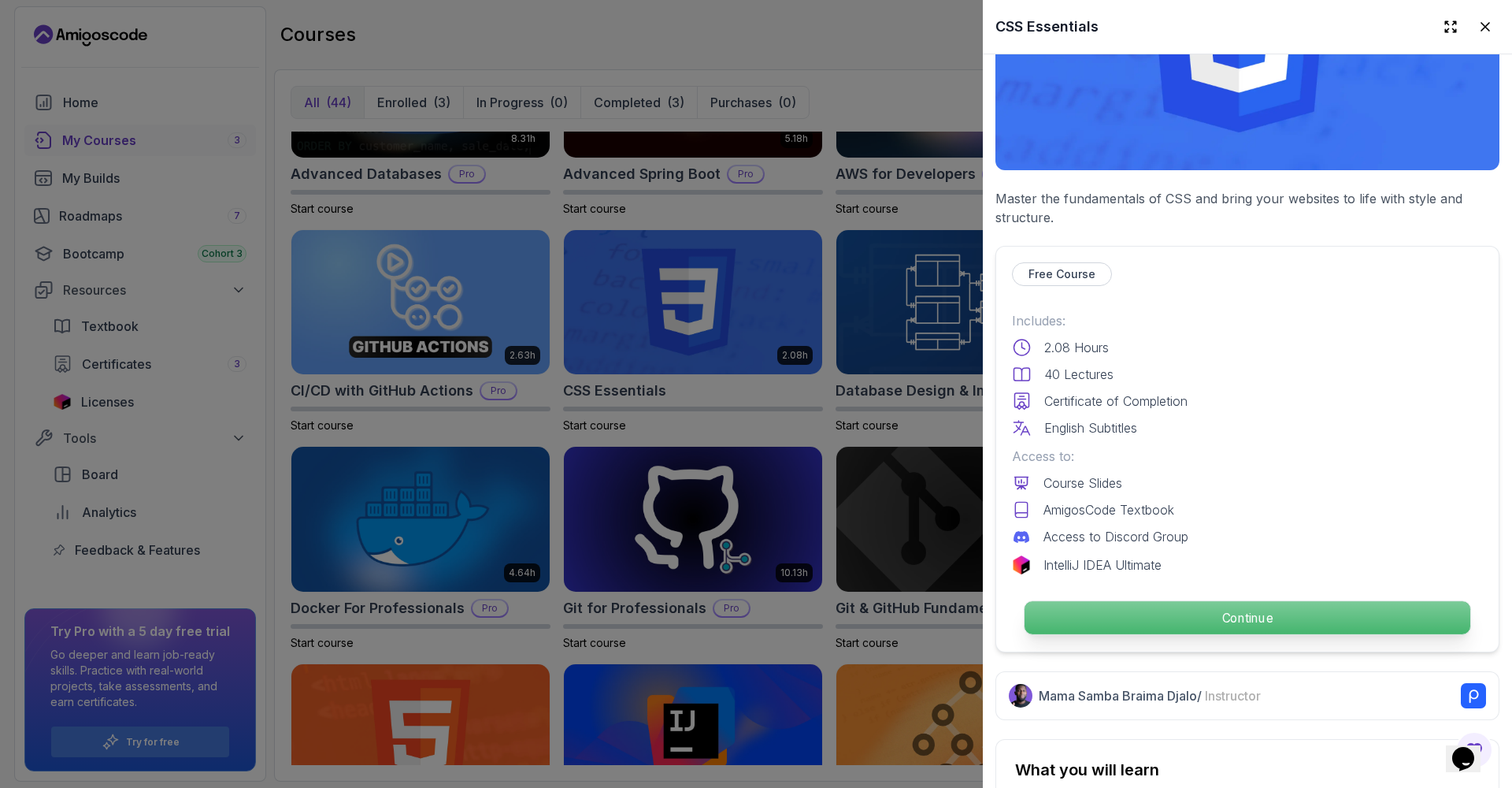
click at [1179, 622] on p "Continue" at bounding box center [1247, 617] width 446 height 33
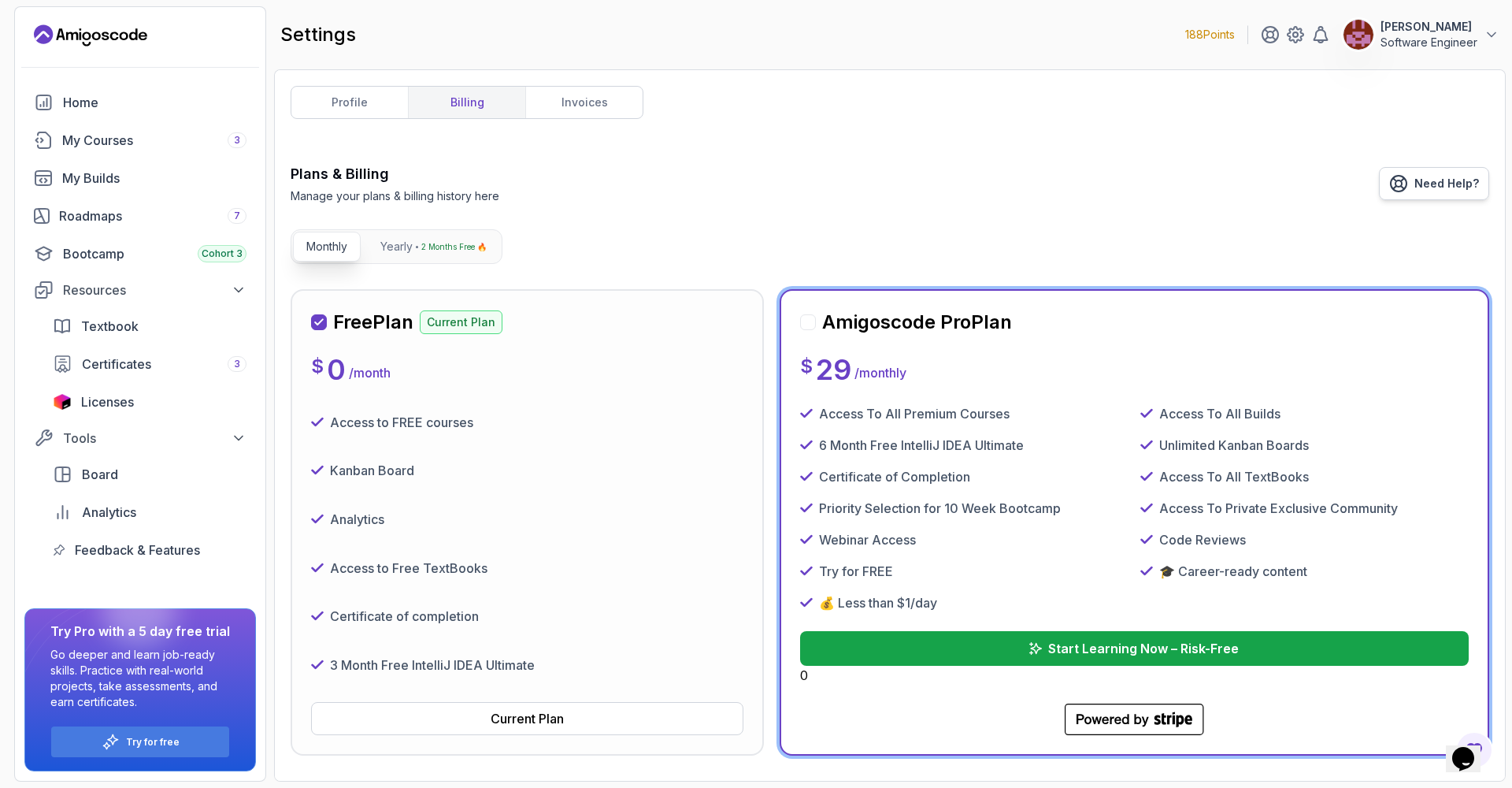
click at [1455, 185] on span "Need Help?" at bounding box center [1446, 184] width 64 height 16
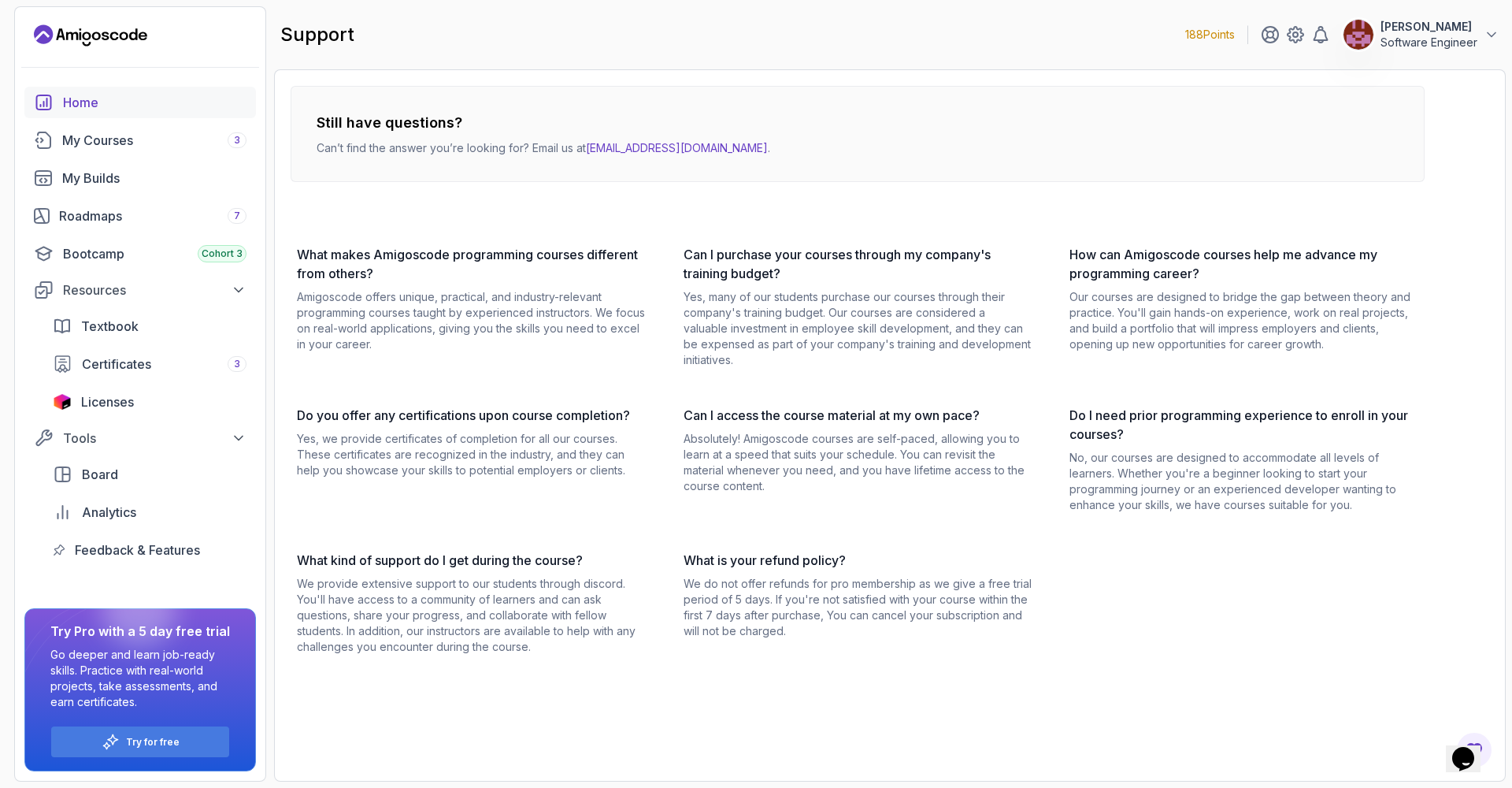
click at [121, 98] on div "Home" at bounding box center [155, 102] width 184 height 18
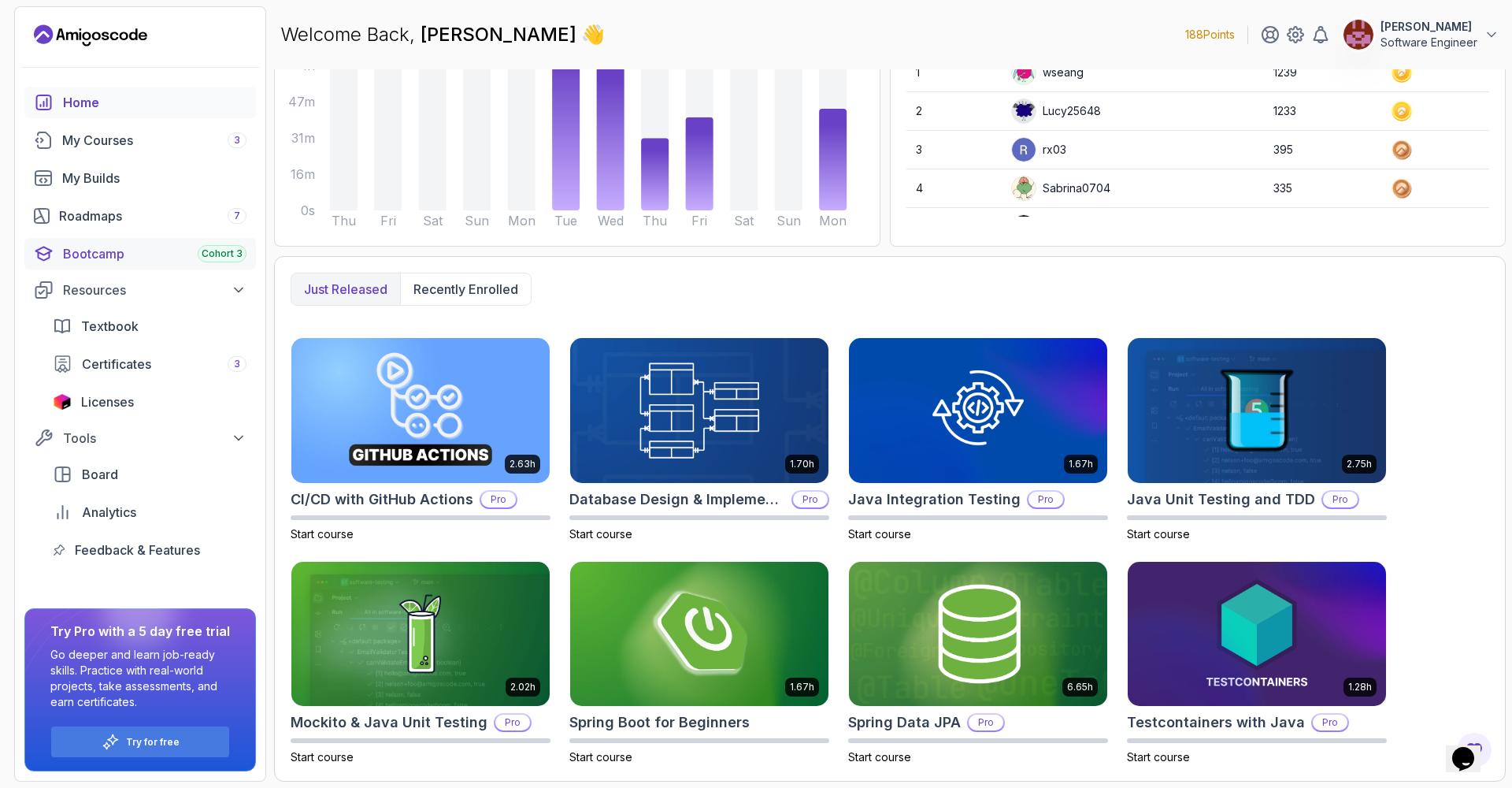
click at [139, 253] on div "Bootcamp Cohort 3" at bounding box center [155, 253] width 184 height 18
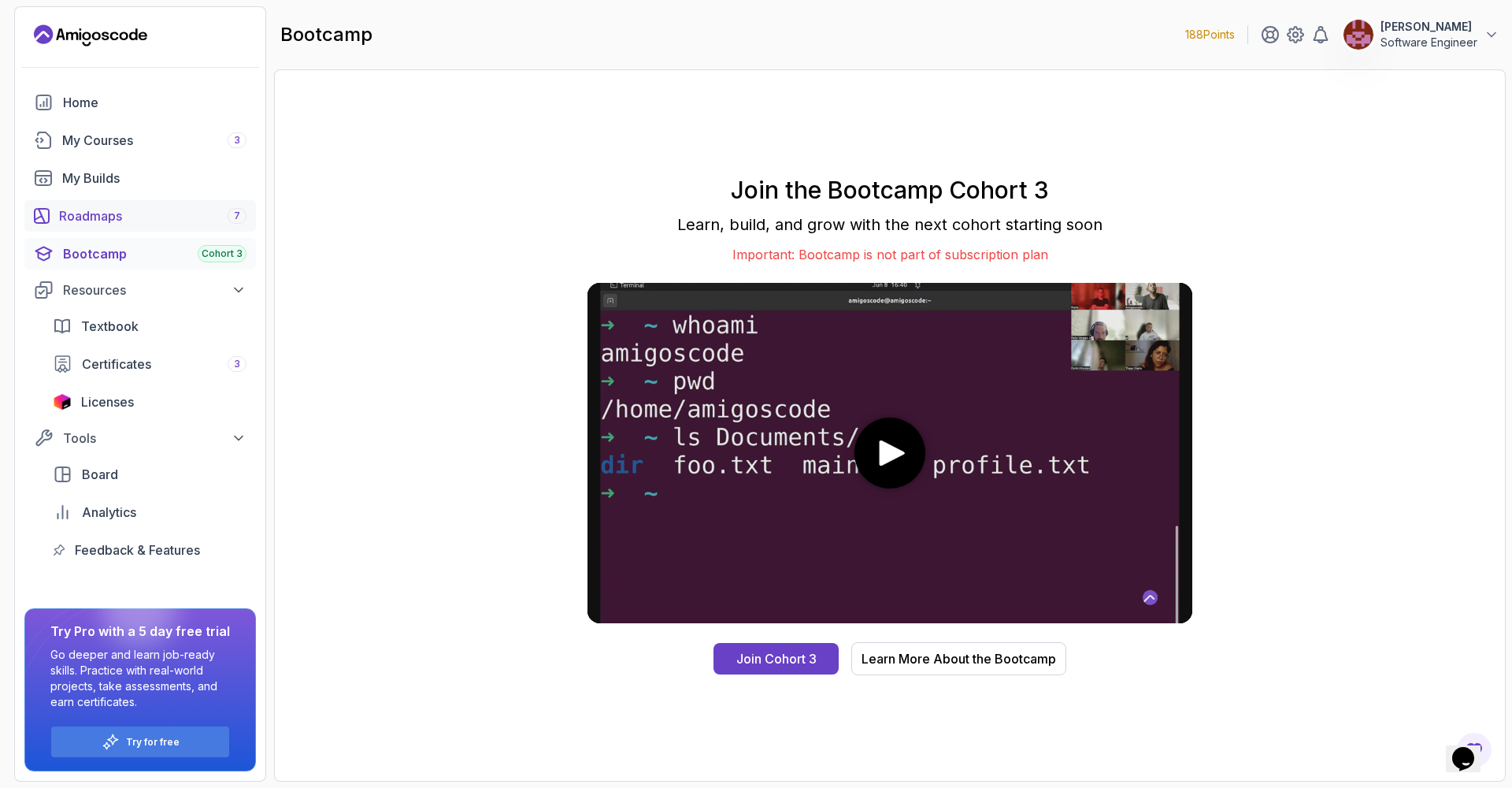
click at [91, 218] on div "Roadmaps 7" at bounding box center [152, 215] width 187 height 18
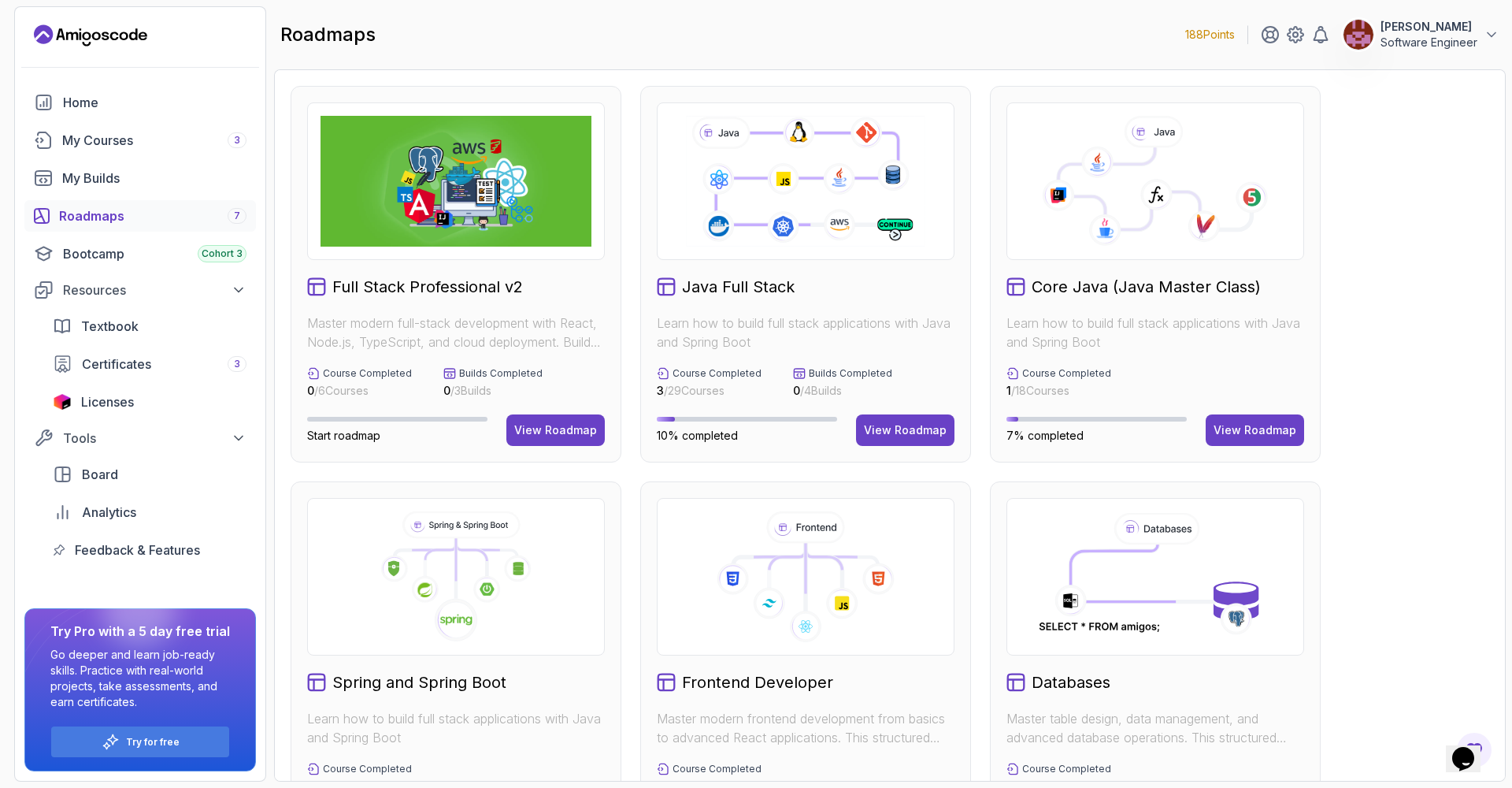
click at [1203, 32] on p "188 Points" at bounding box center [1210, 34] width 49 height 16
click at [910, 434] on div "View Roadmap" at bounding box center [905, 430] width 83 height 16
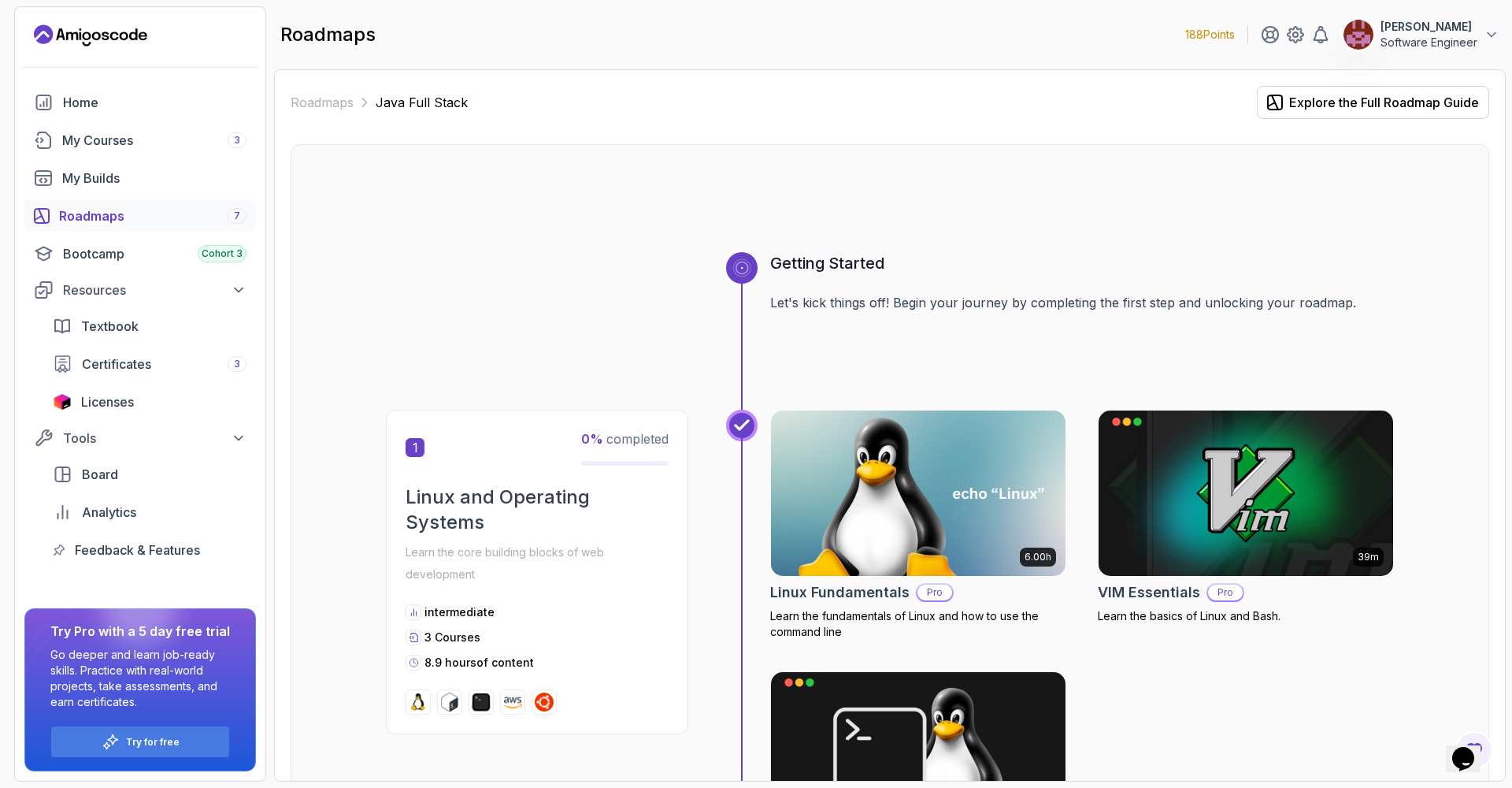
click at [1448, 40] on p "Software Engineer" at bounding box center [1428, 42] width 97 height 16
click at [1086, 102] on div "Roadmaps Java Full Stack Explore the Full Roadmap Guide" at bounding box center [890, 103] width 1198 height 33
